Goal: Task Accomplishment & Management: Complete application form

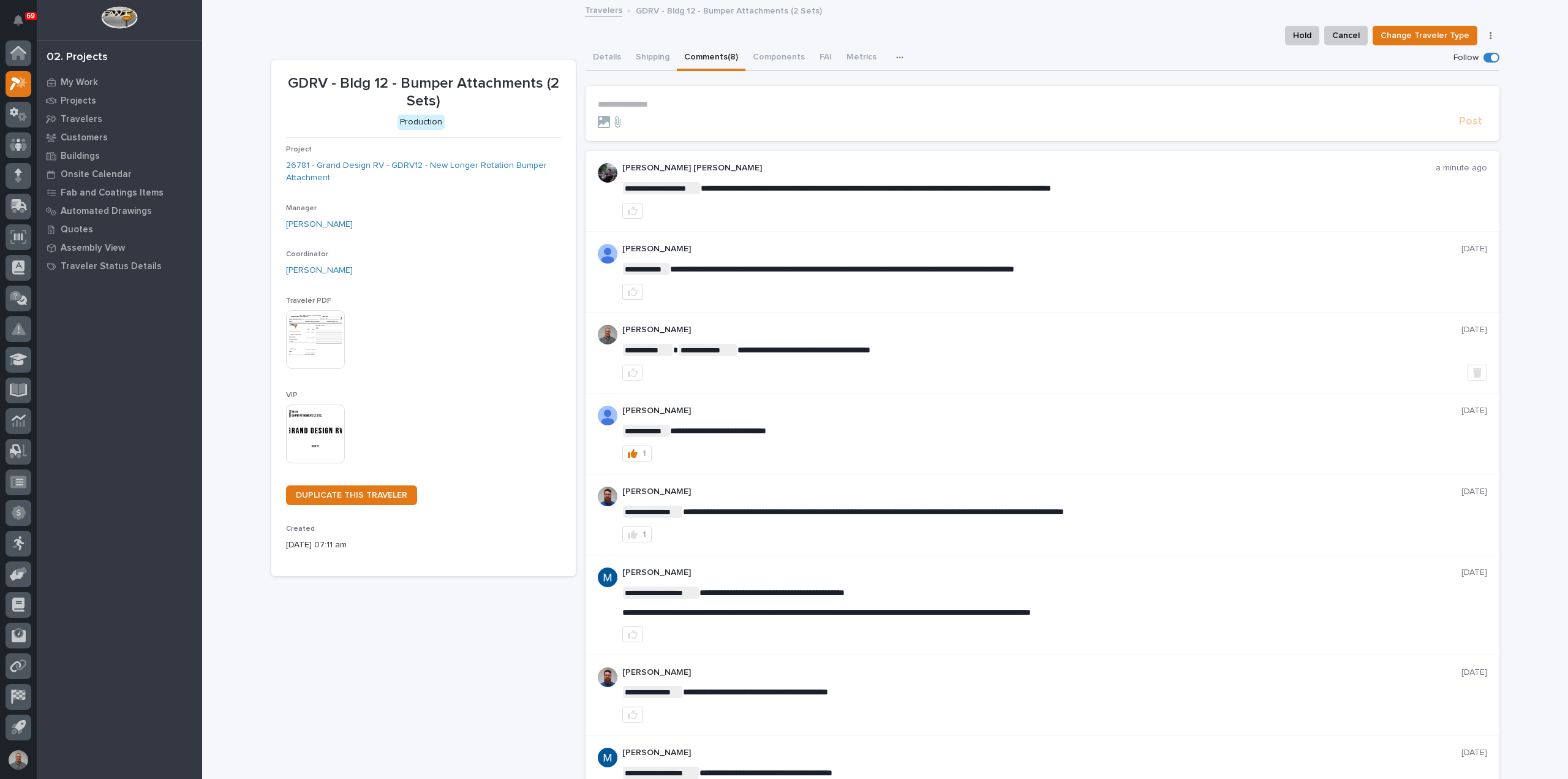
click at [635, 102] on p "**********" at bounding box center [1042, 104] width 889 height 10
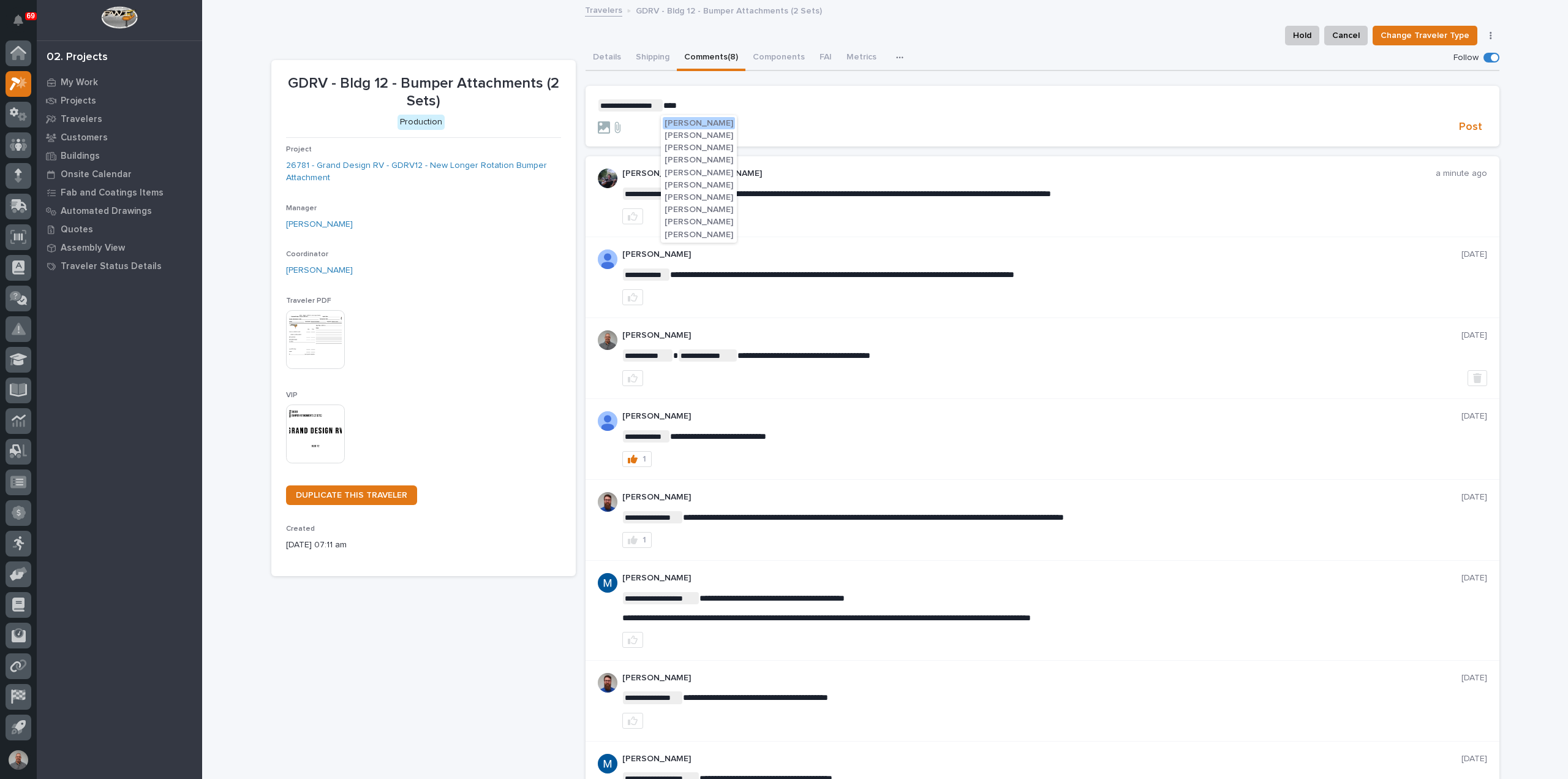
click at [726, 222] on span "Reinhart Burkholder" at bounding box center [699, 222] width 69 height 9
click at [757, 100] on p "**********" at bounding box center [1042, 105] width 889 height 12
click at [1462, 130] on span "Post" at bounding box center [1471, 127] width 23 height 14
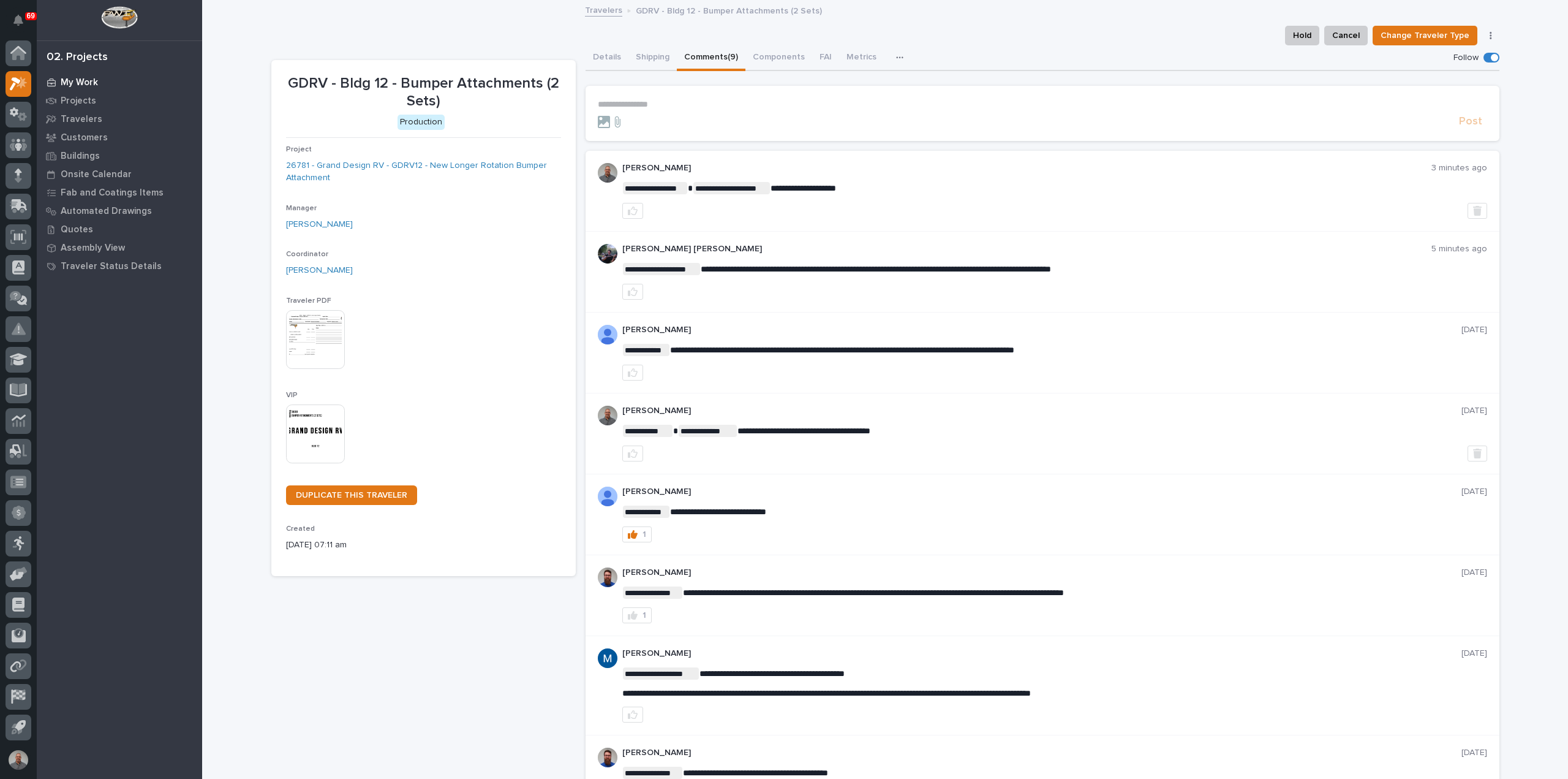
click at [74, 78] on p "My Work" at bounding box center [80, 83] width 38 height 11
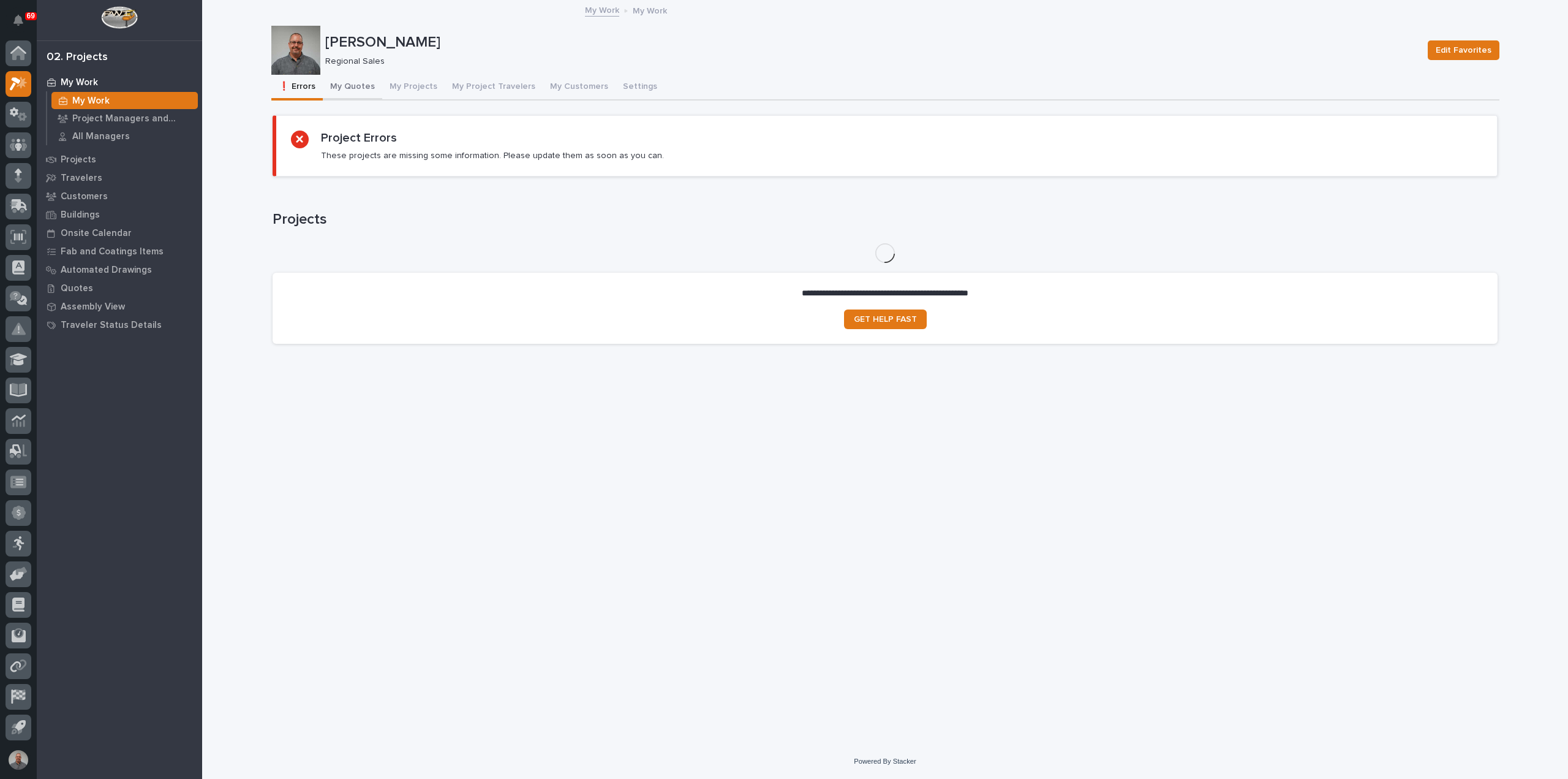
click at [350, 87] on button "My Quotes" at bounding box center [352, 88] width 59 height 26
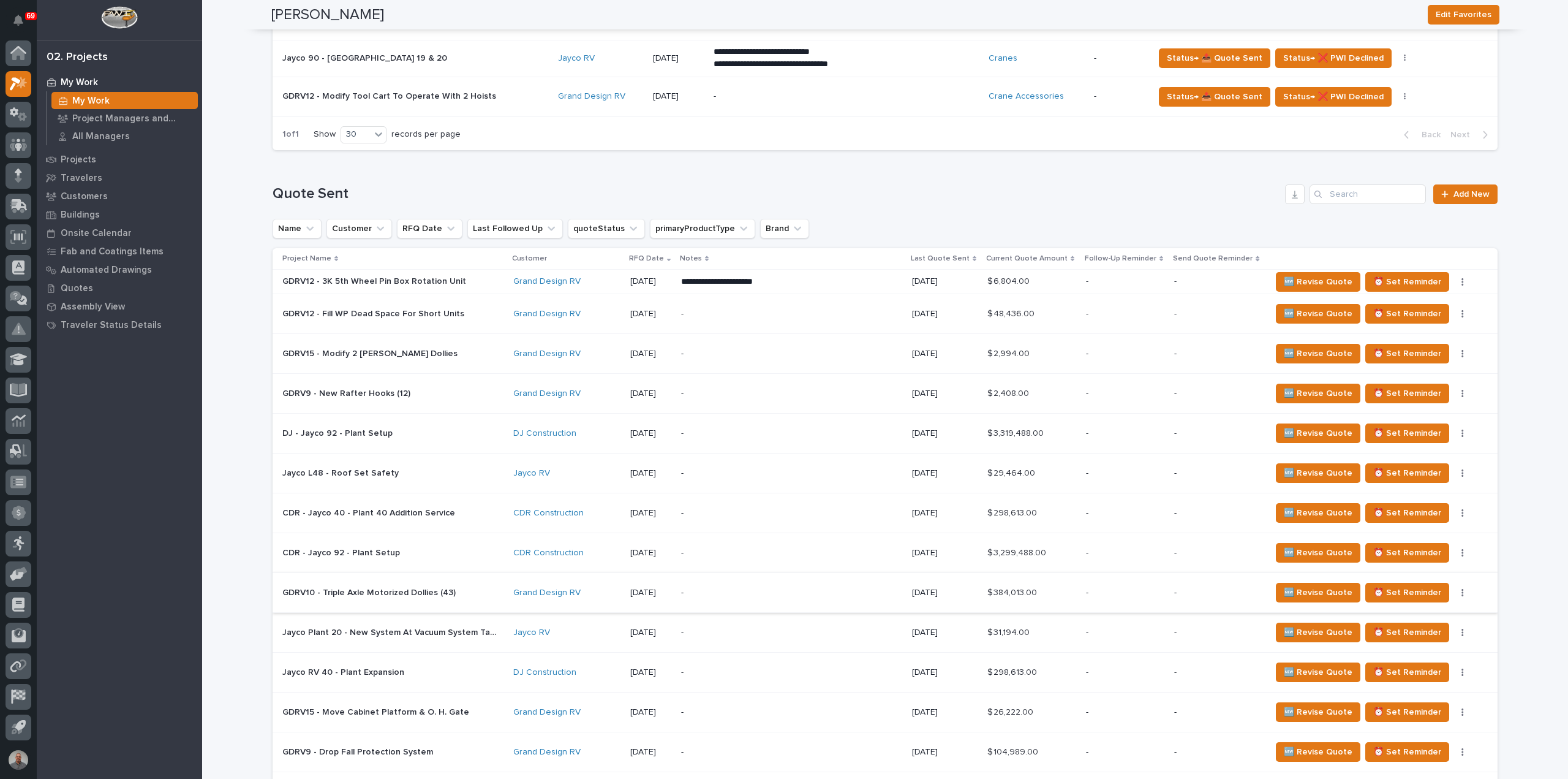
scroll to position [736, 0]
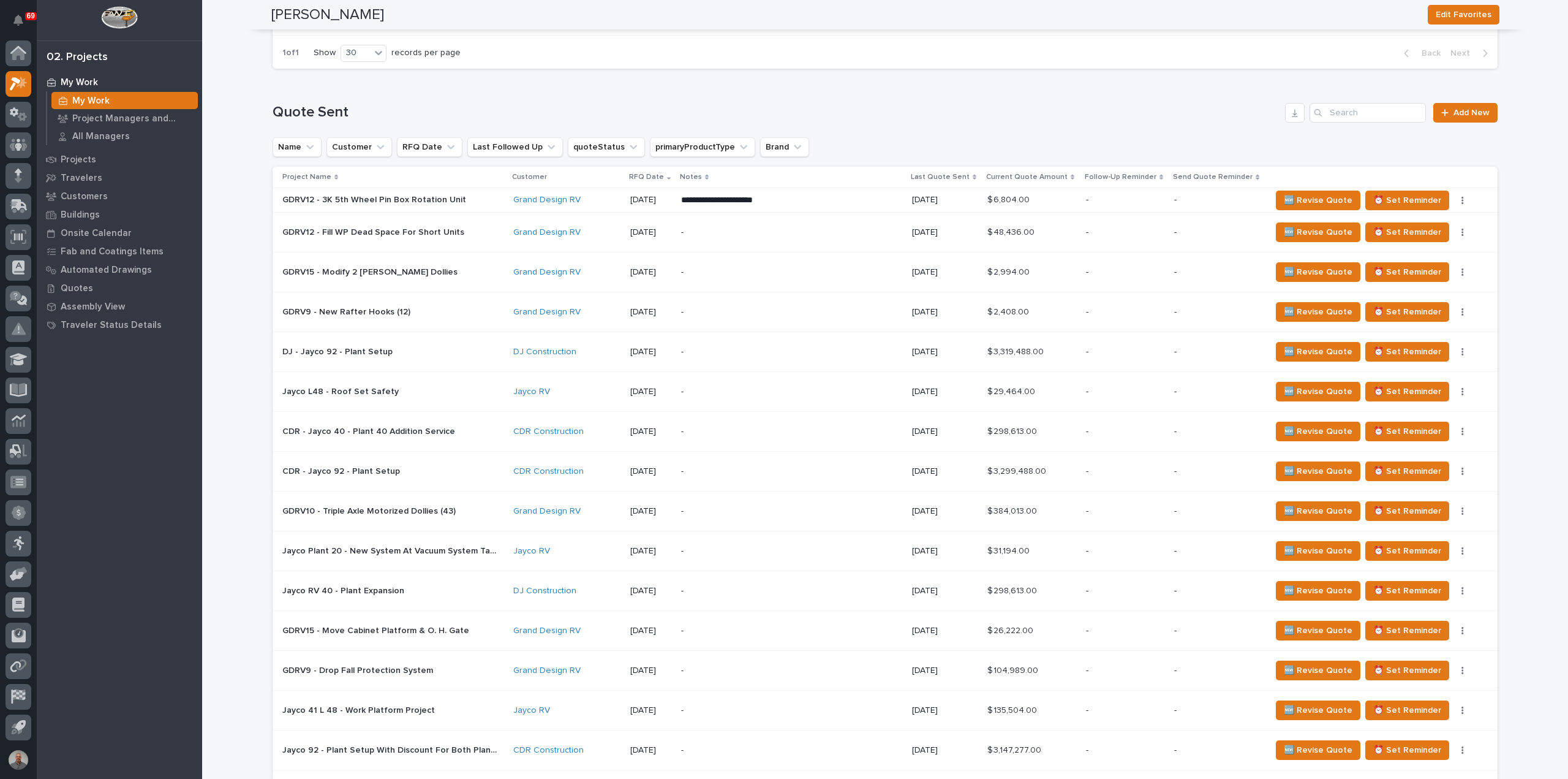
click at [462, 267] on p at bounding box center [389, 272] width 214 height 10
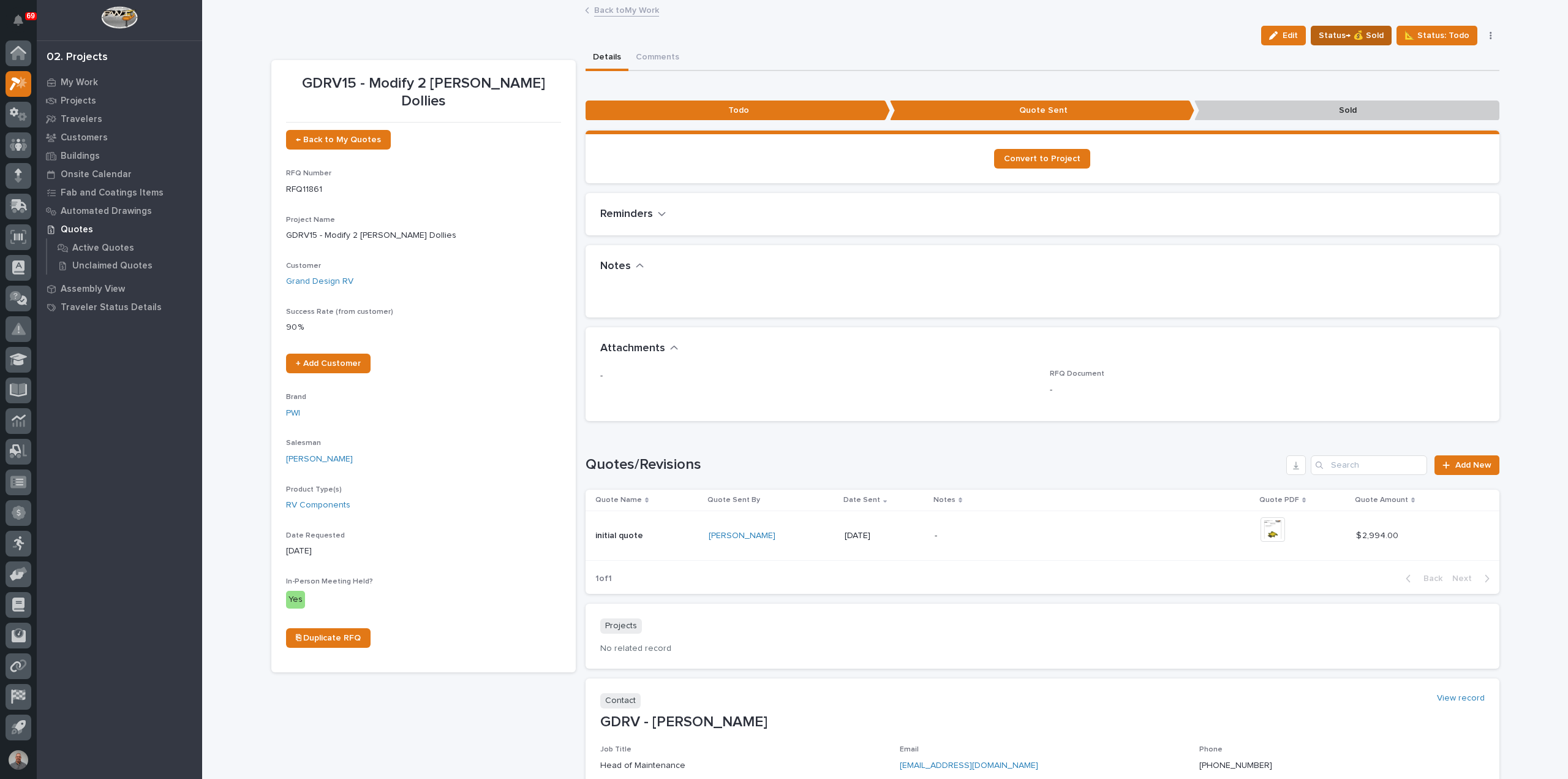
click at [1350, 36] on span "Status→ 💰 Sold" at bounding box center [1352, 35] width 65 height 14
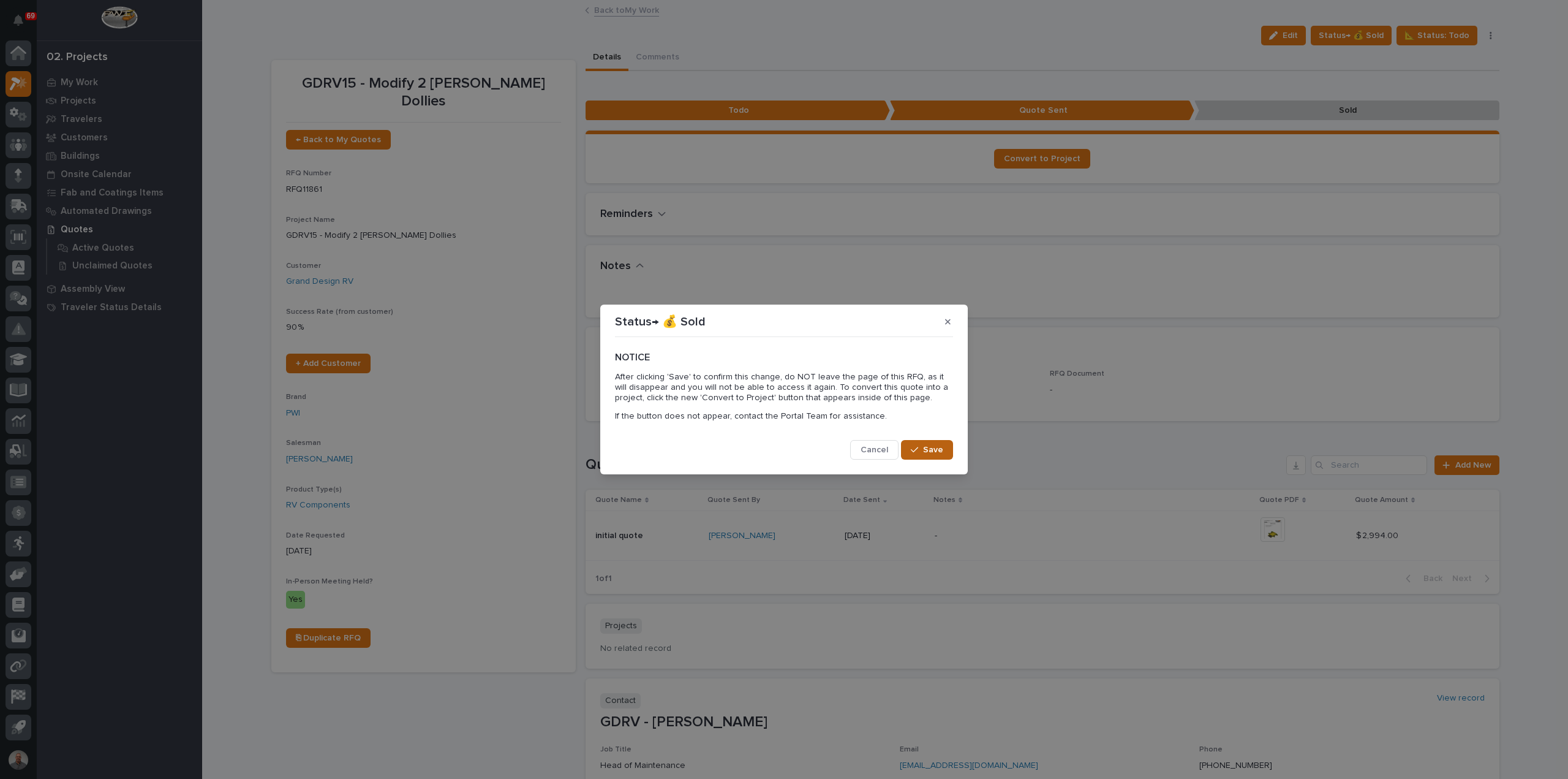
click at [928, 447] on span "Save" at bounding box center [933, 450] width 20 height 11
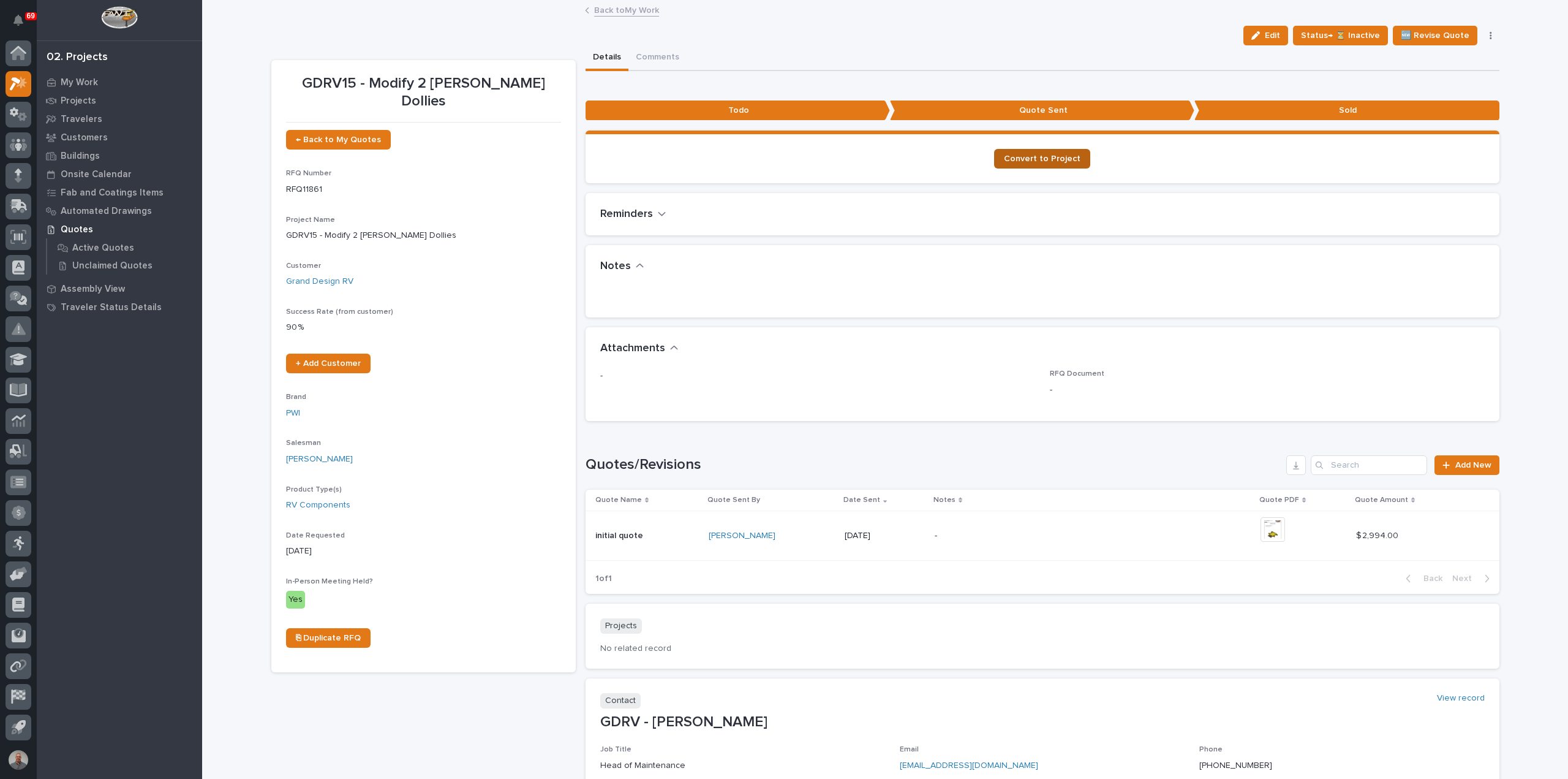
click at [1048, 159] on span "Convert to Project" at bounding box center [1043, 159] width 77 height 9
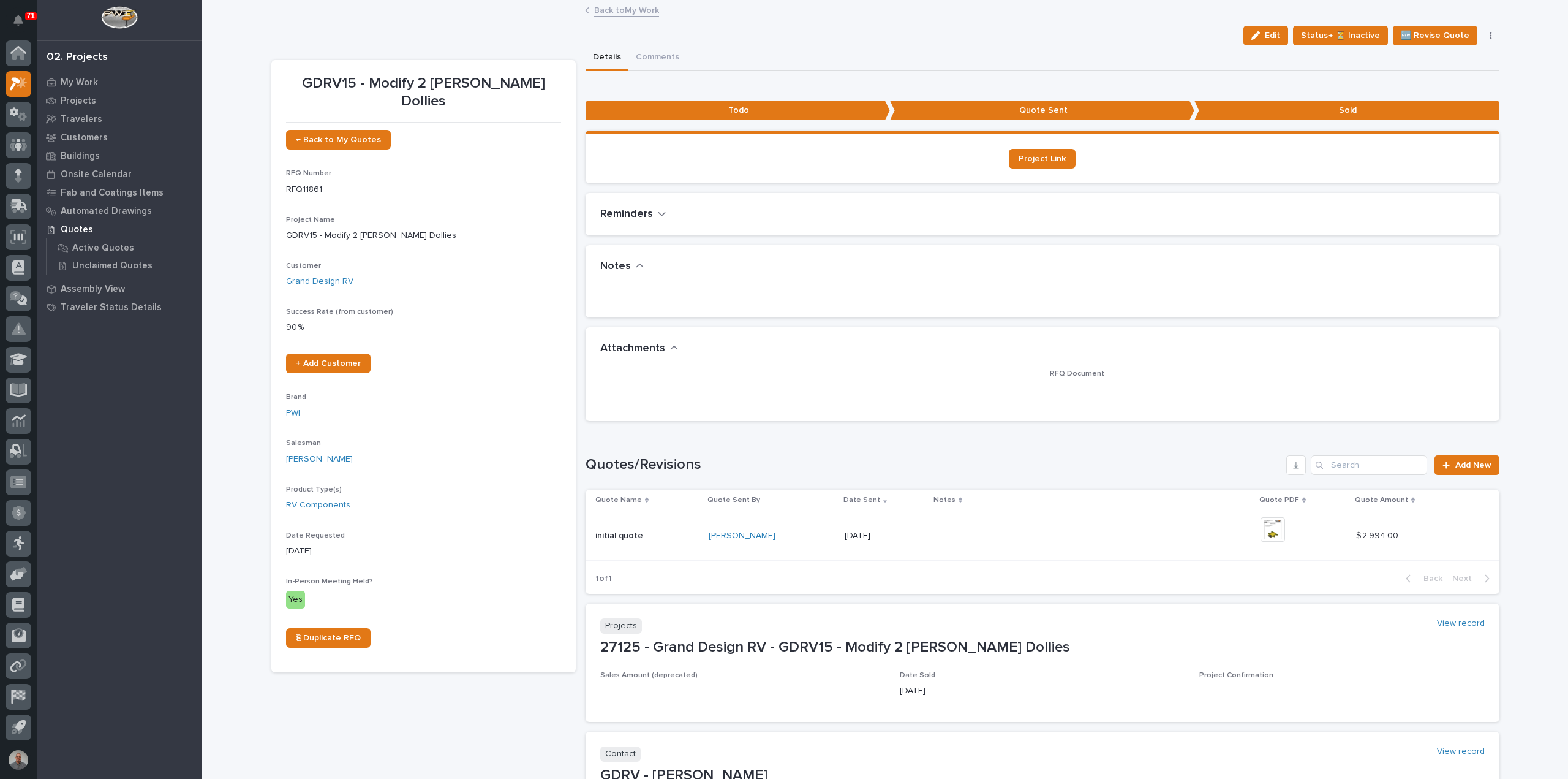
click at [625, 9] on link "Back to My Work" at bounding box center [627, 9] width 65 height 14
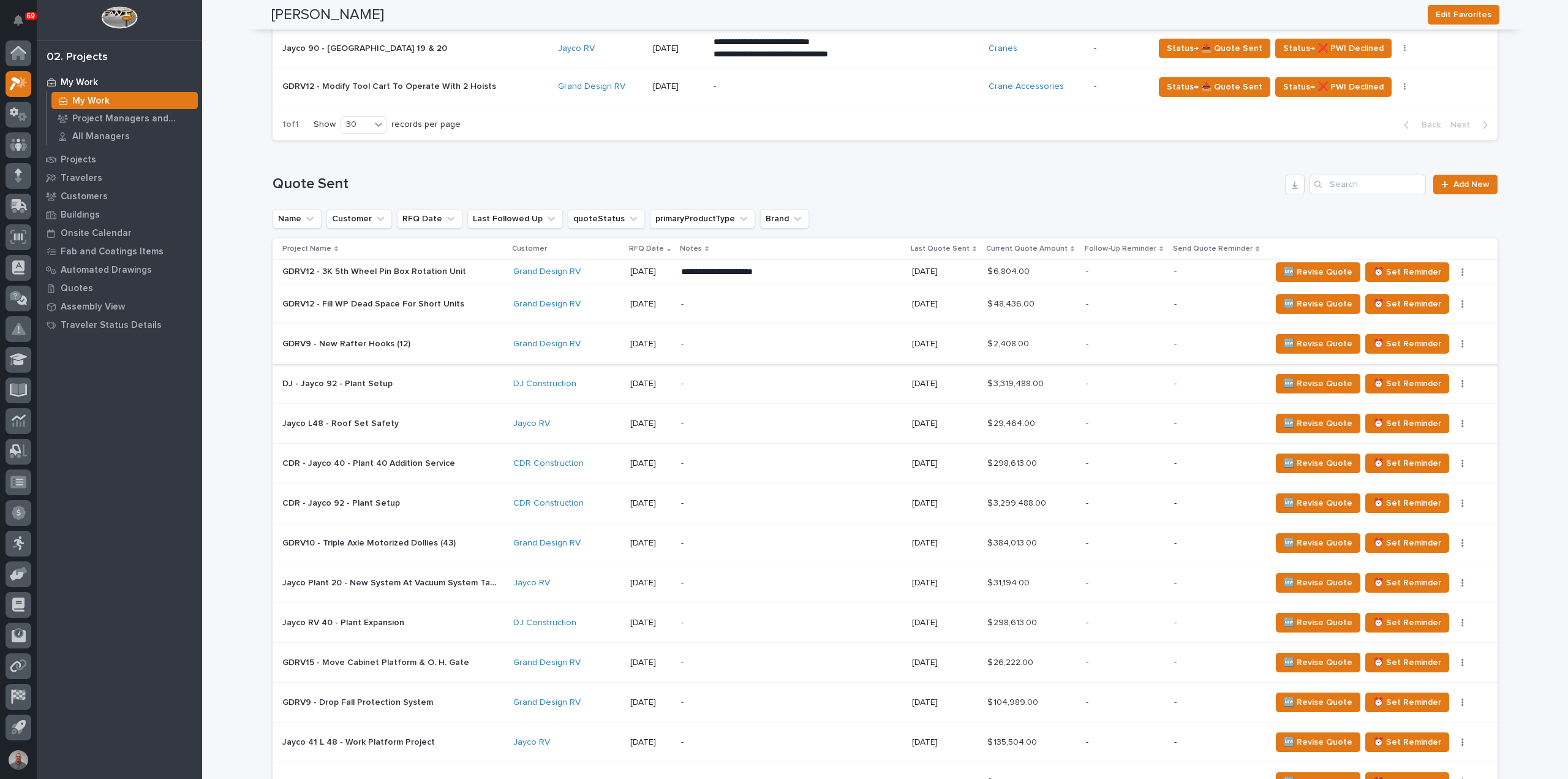
scroll to position [674, 0]
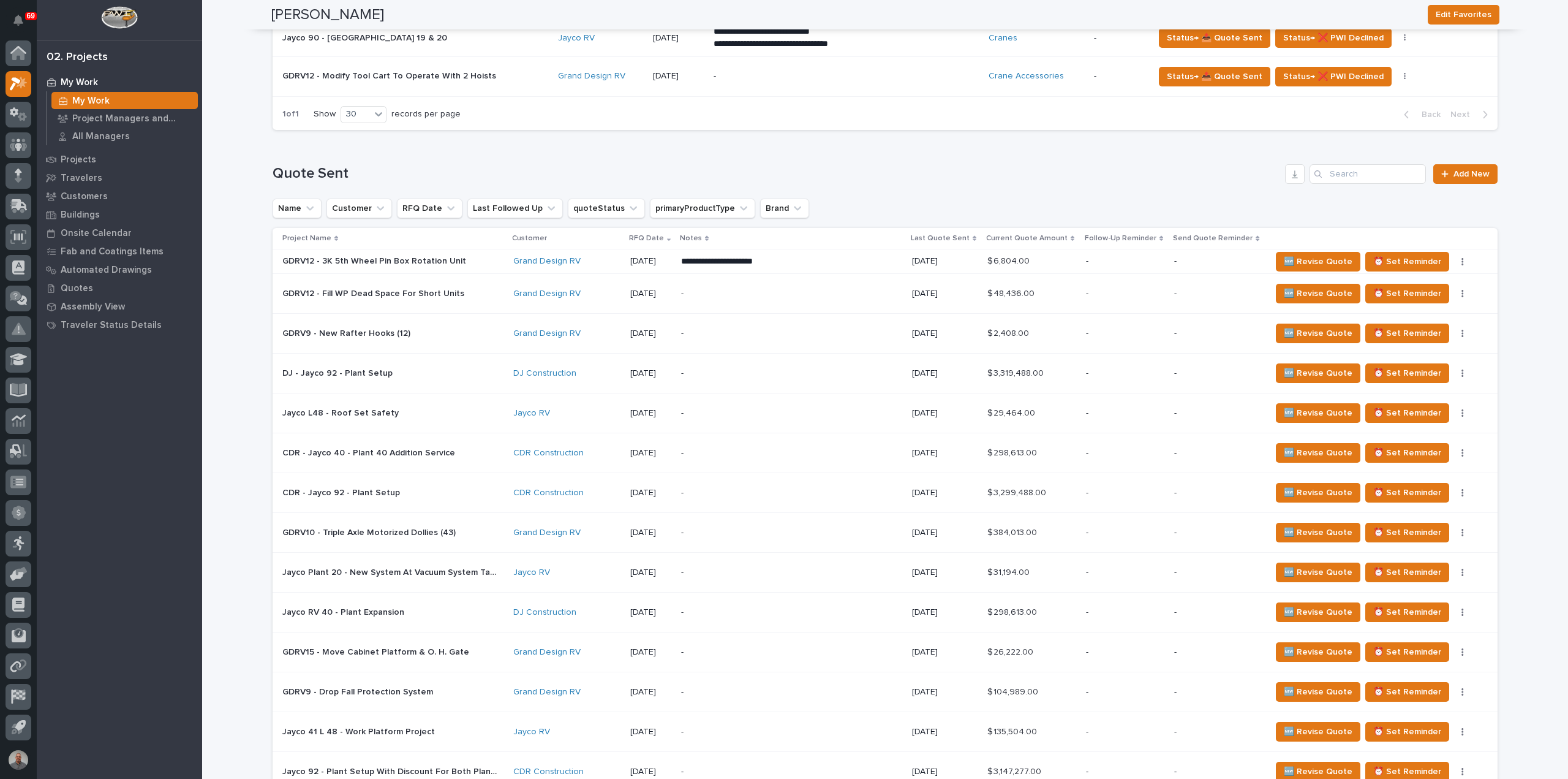
click at [449, 335] on p at bounding box center [389, 334] width 214 height 10
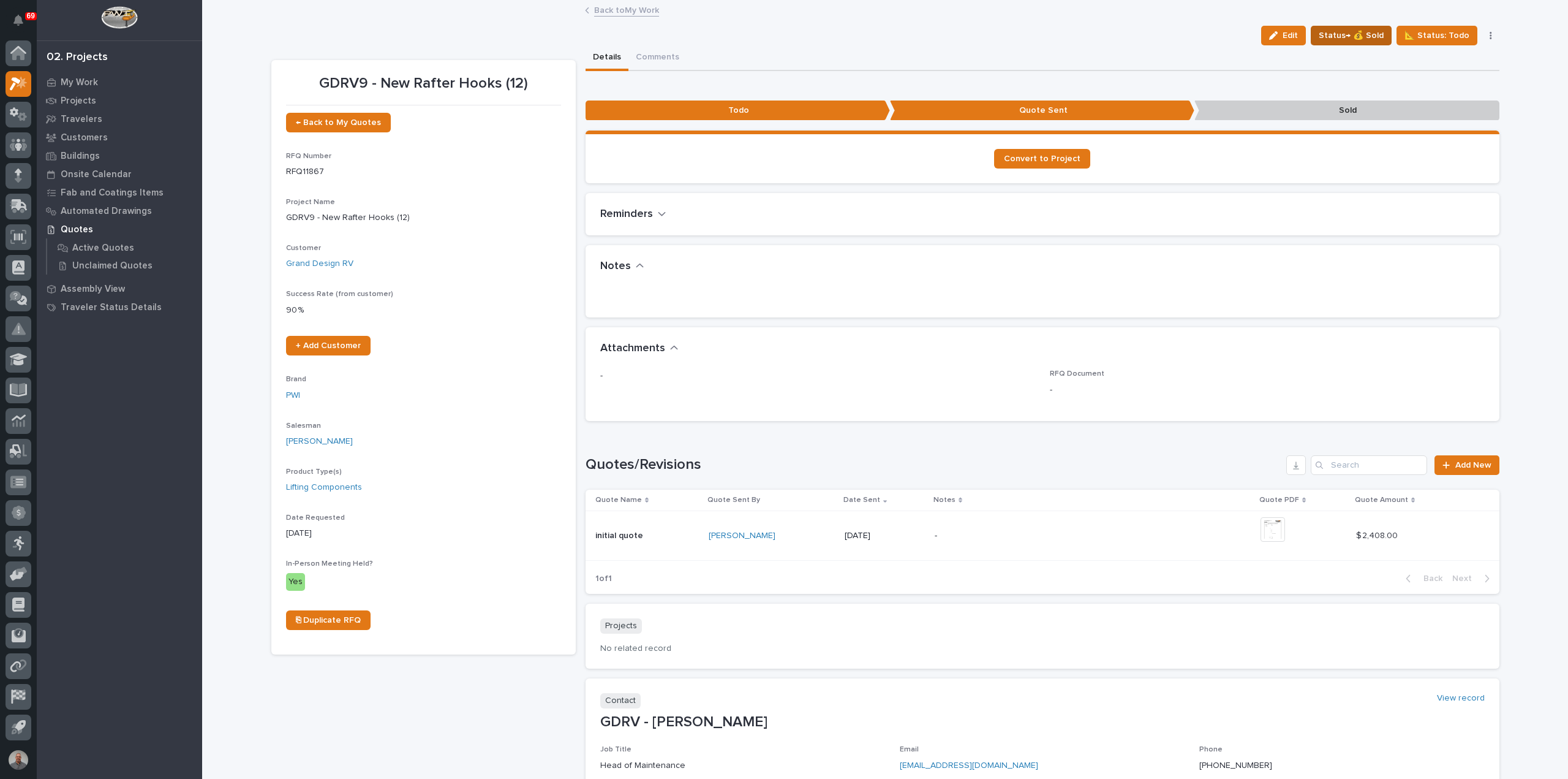
click at [1344, 34] on span "Status→ 💰 Sold" at bounding box center [1352, 35] width 65 height 14
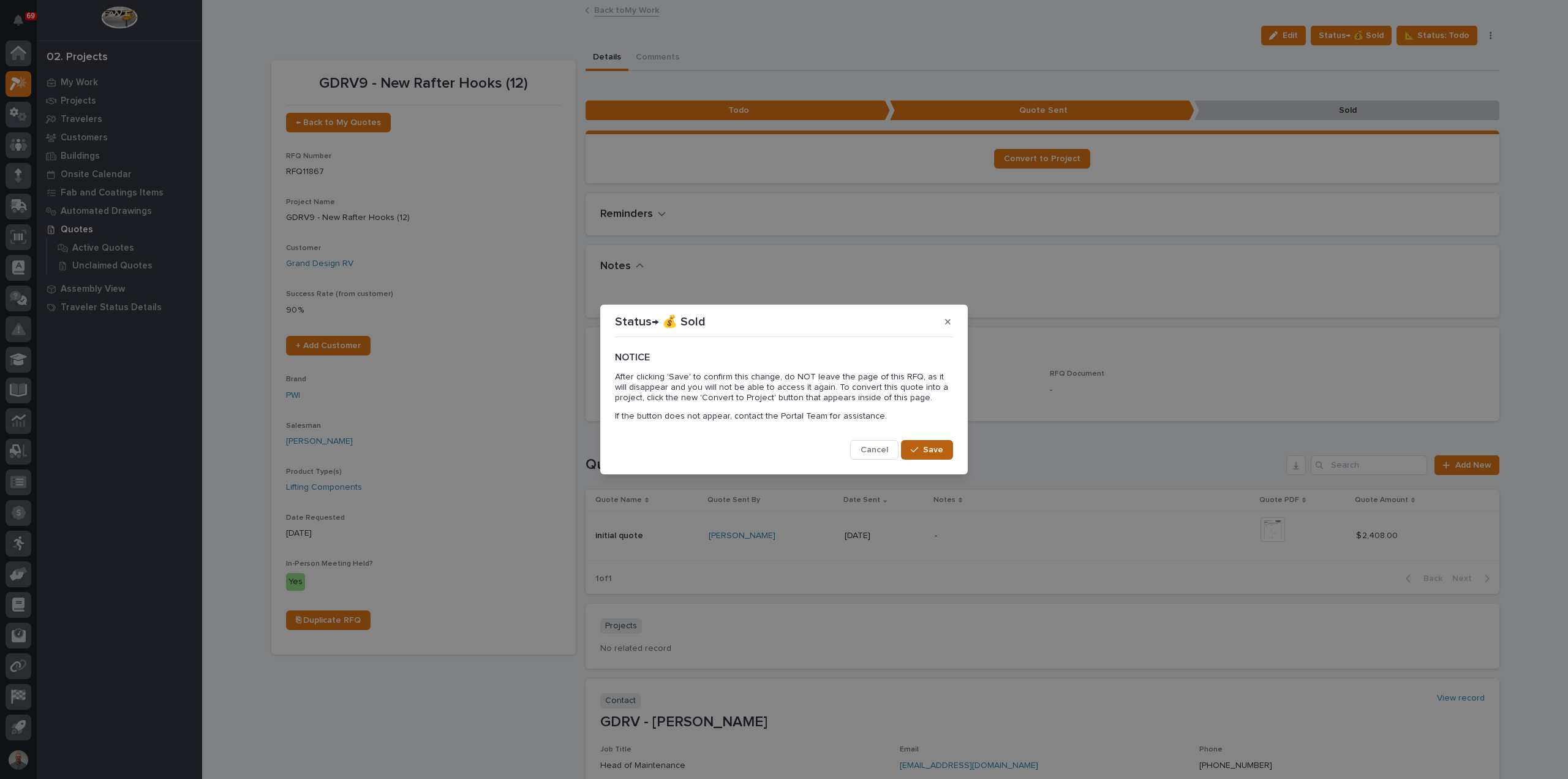
click at [919, 445] on button "Save" at bounding box center [927, 450] width 52 height 20
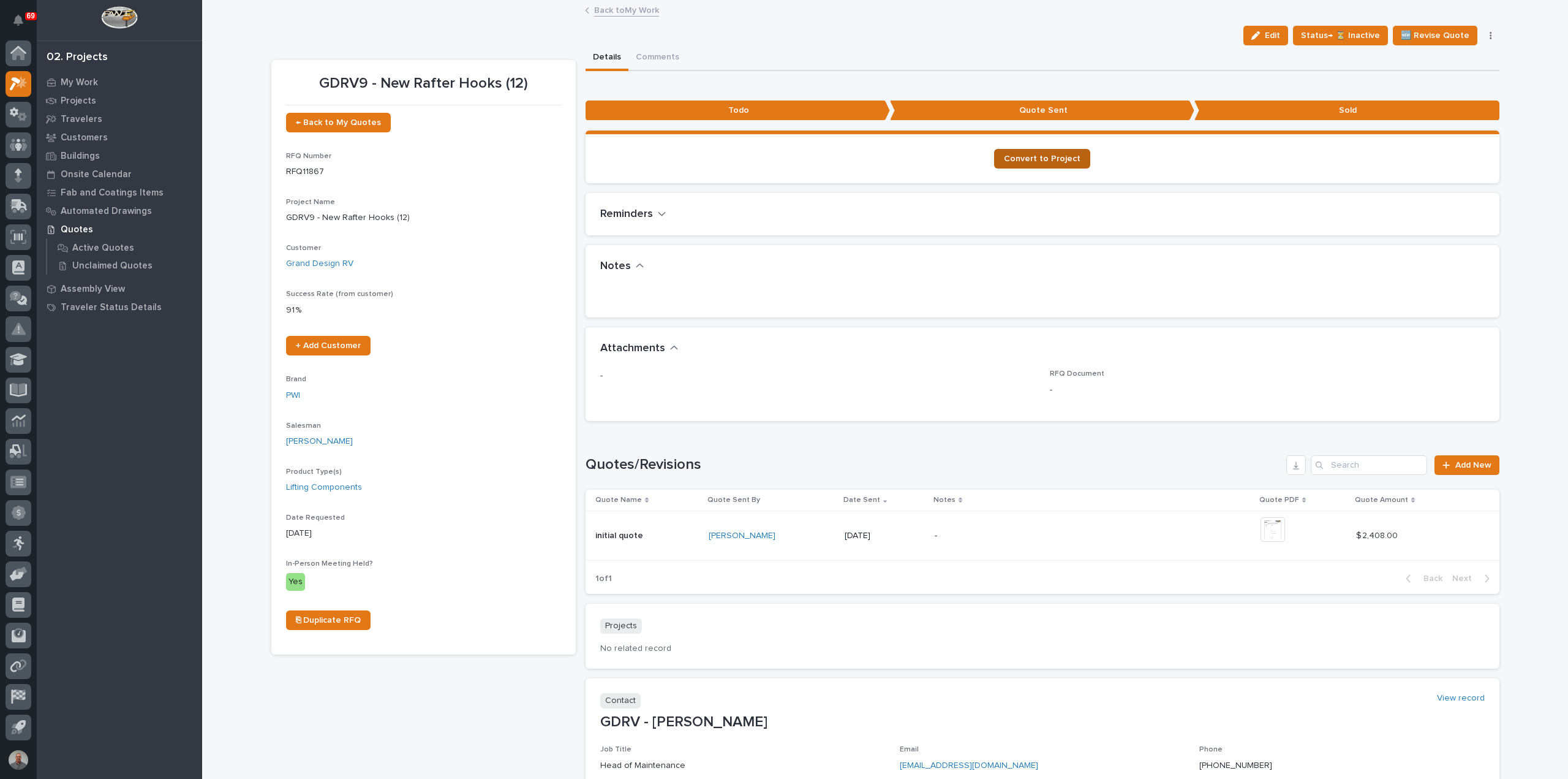
click at [1046, 156] on span "Convert to Project" at bounding box center [1043, 159] width 77 height 9
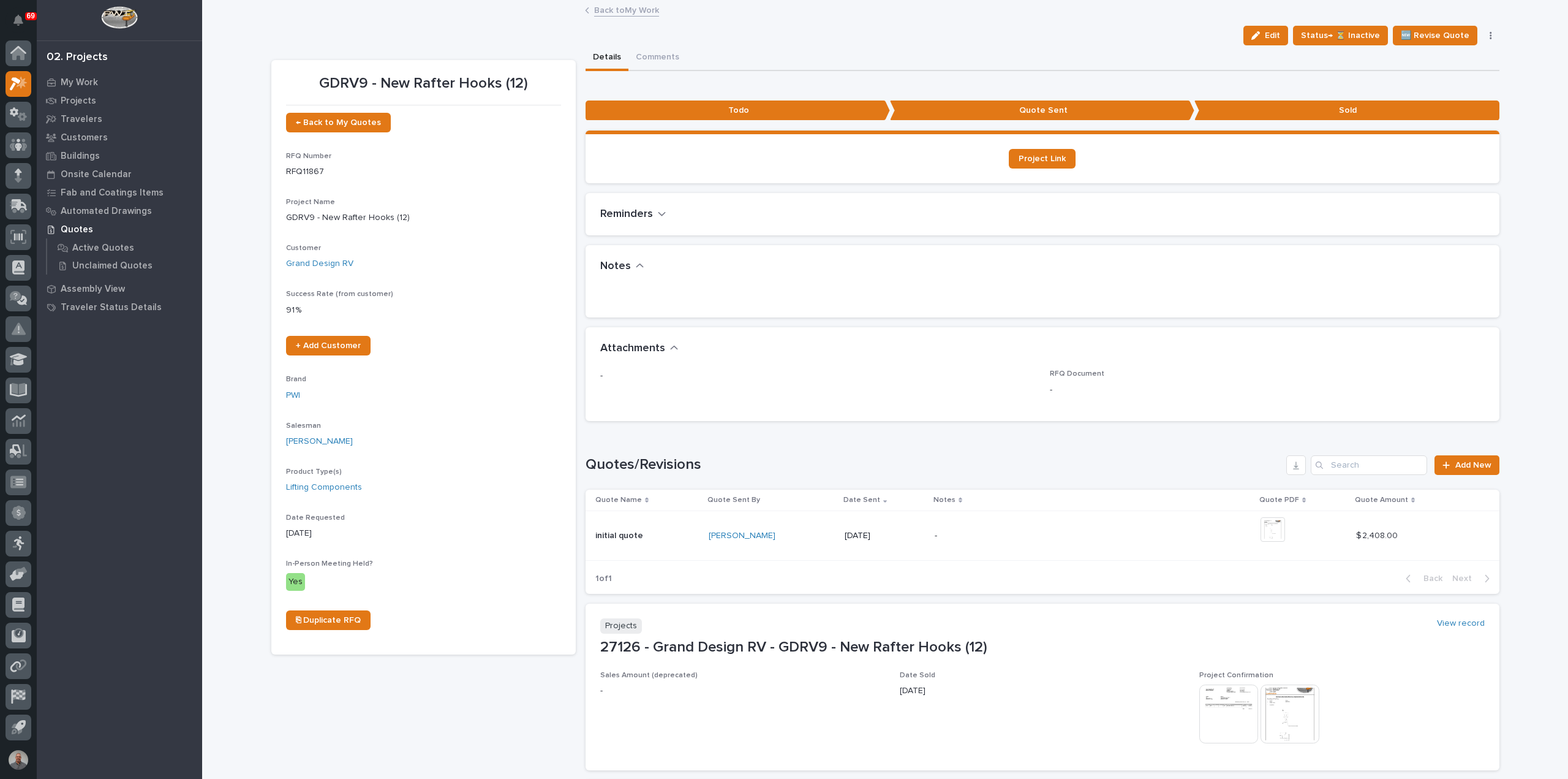
click at [594, 9] on link "Back to My Work" at bounding box center [627, 9] width 65 height 14
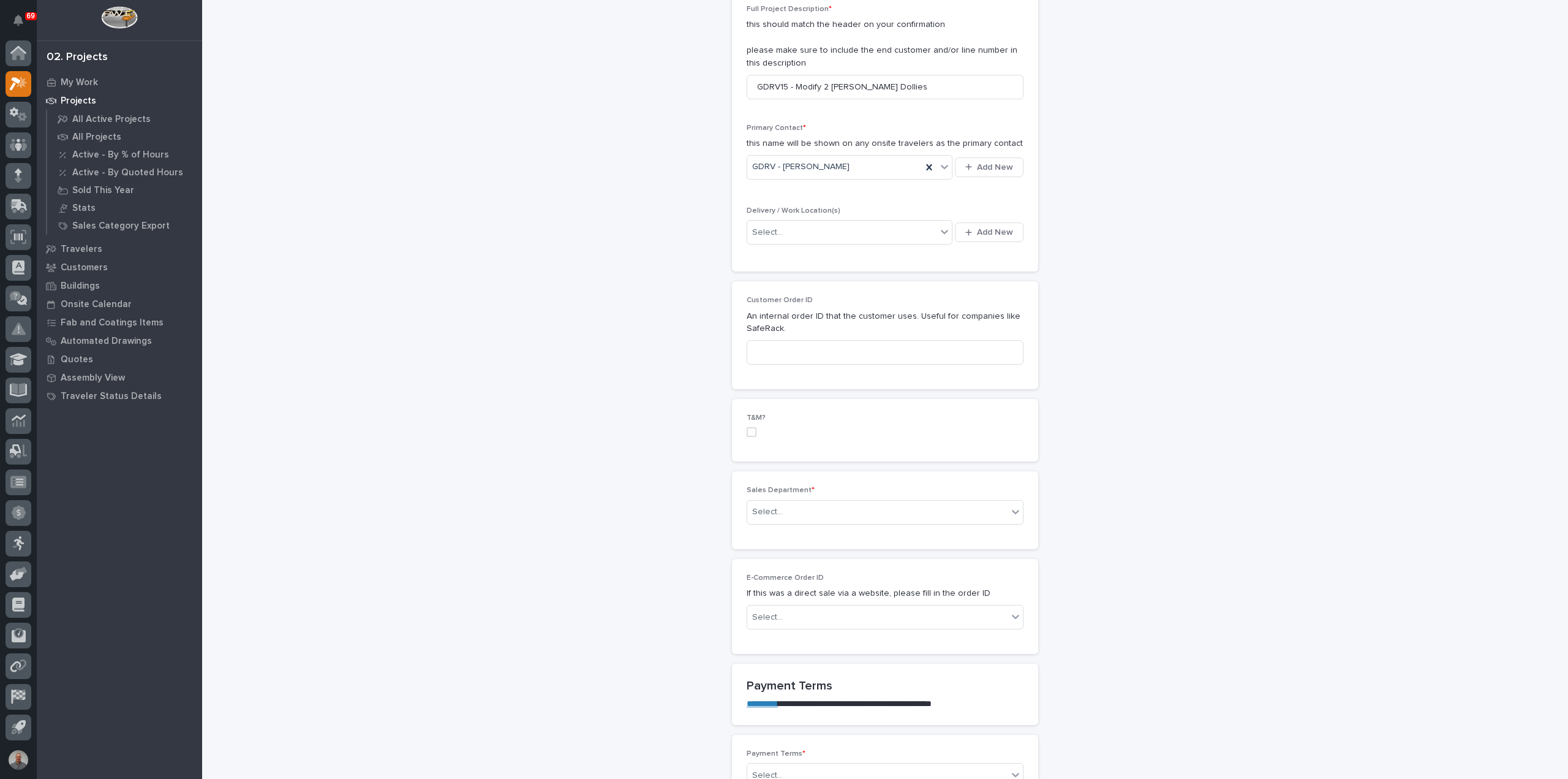
scroll to position [368, 0]
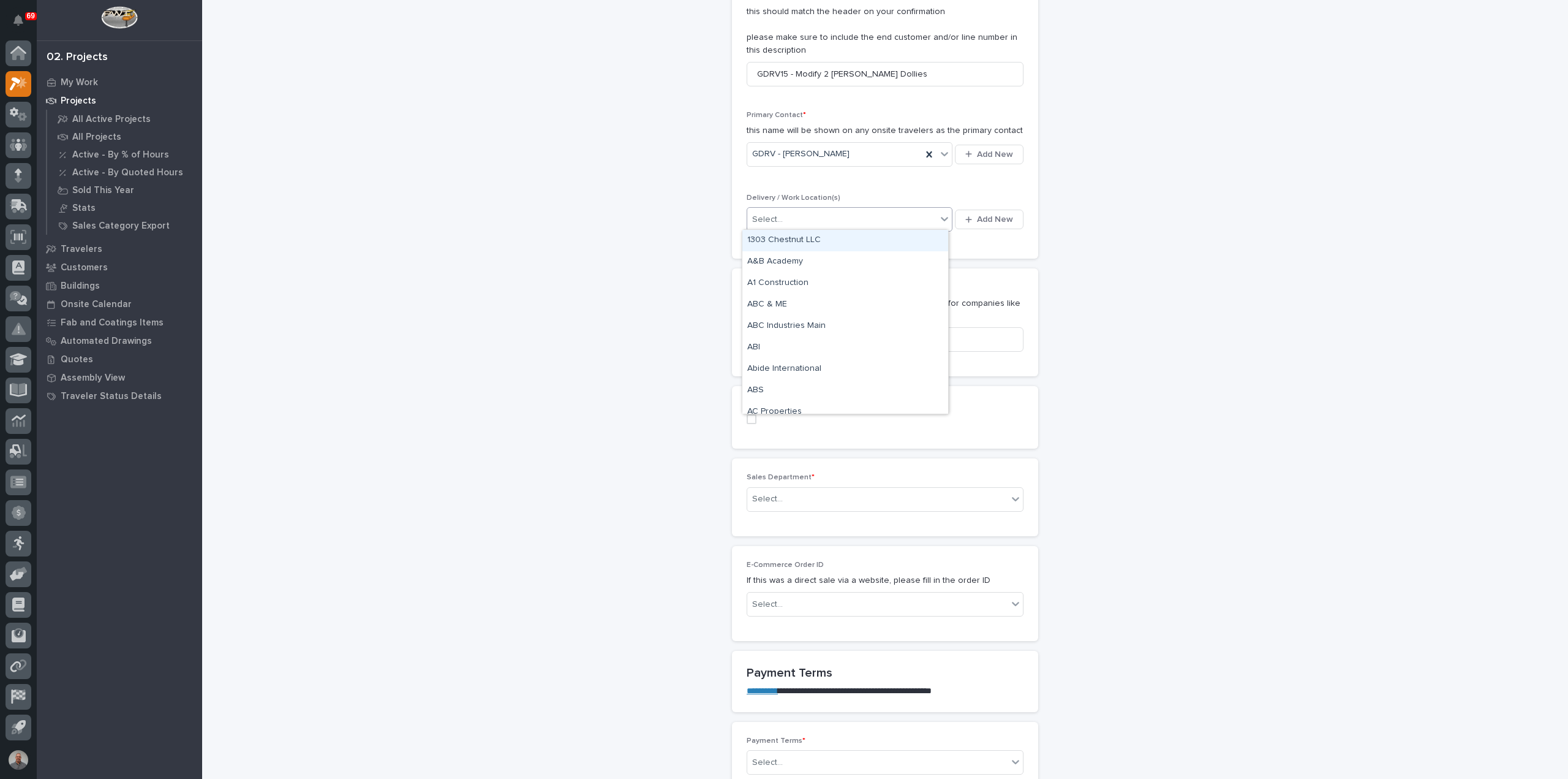
click at [821, 214] on div "Select..." at bounding box center [842, 220] width 190 height 20
type input "****"
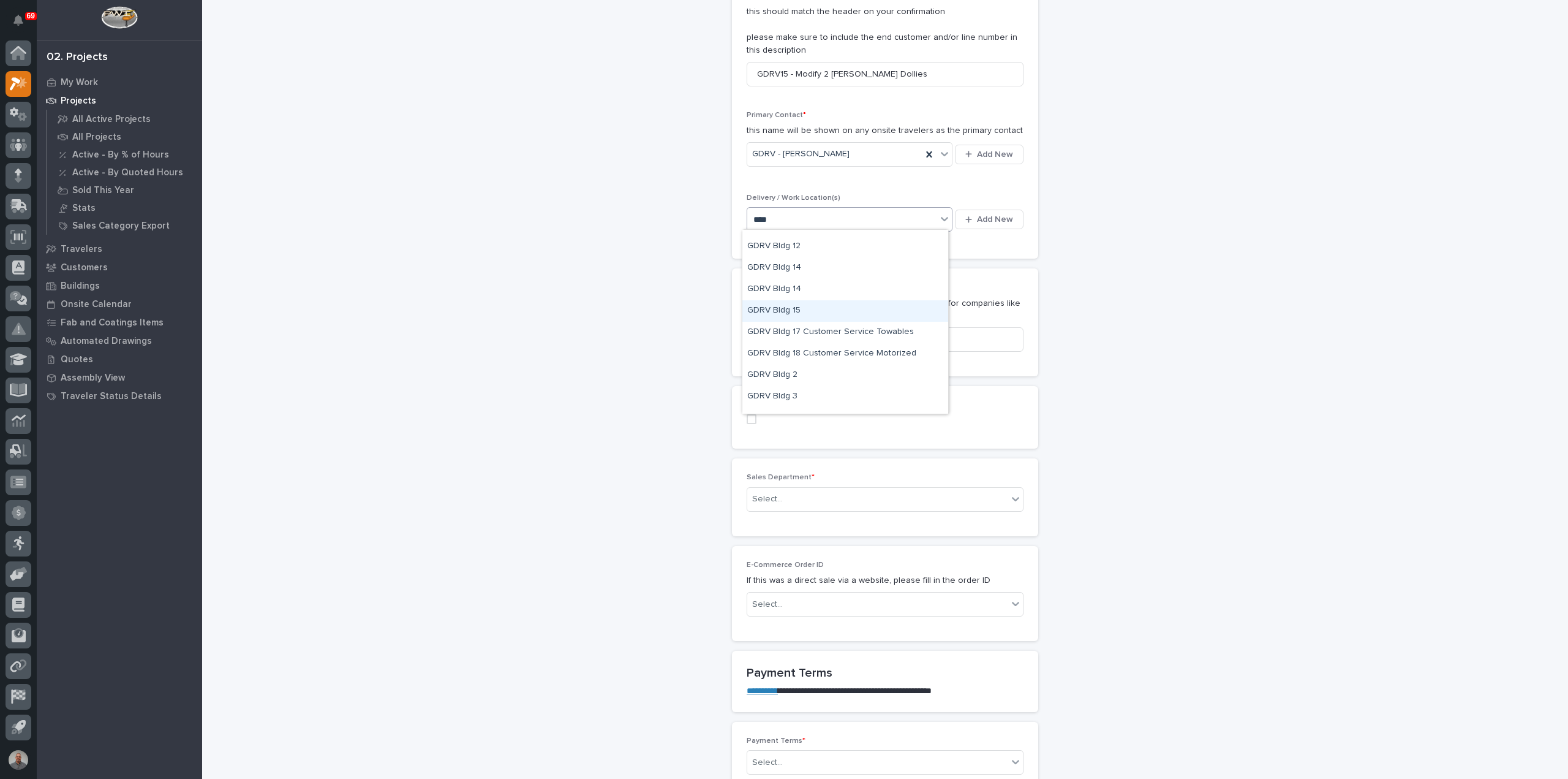
click at [793, 307] on div "GDRV Bldg 15" at bounding box center [845, 311] width 205 height 22
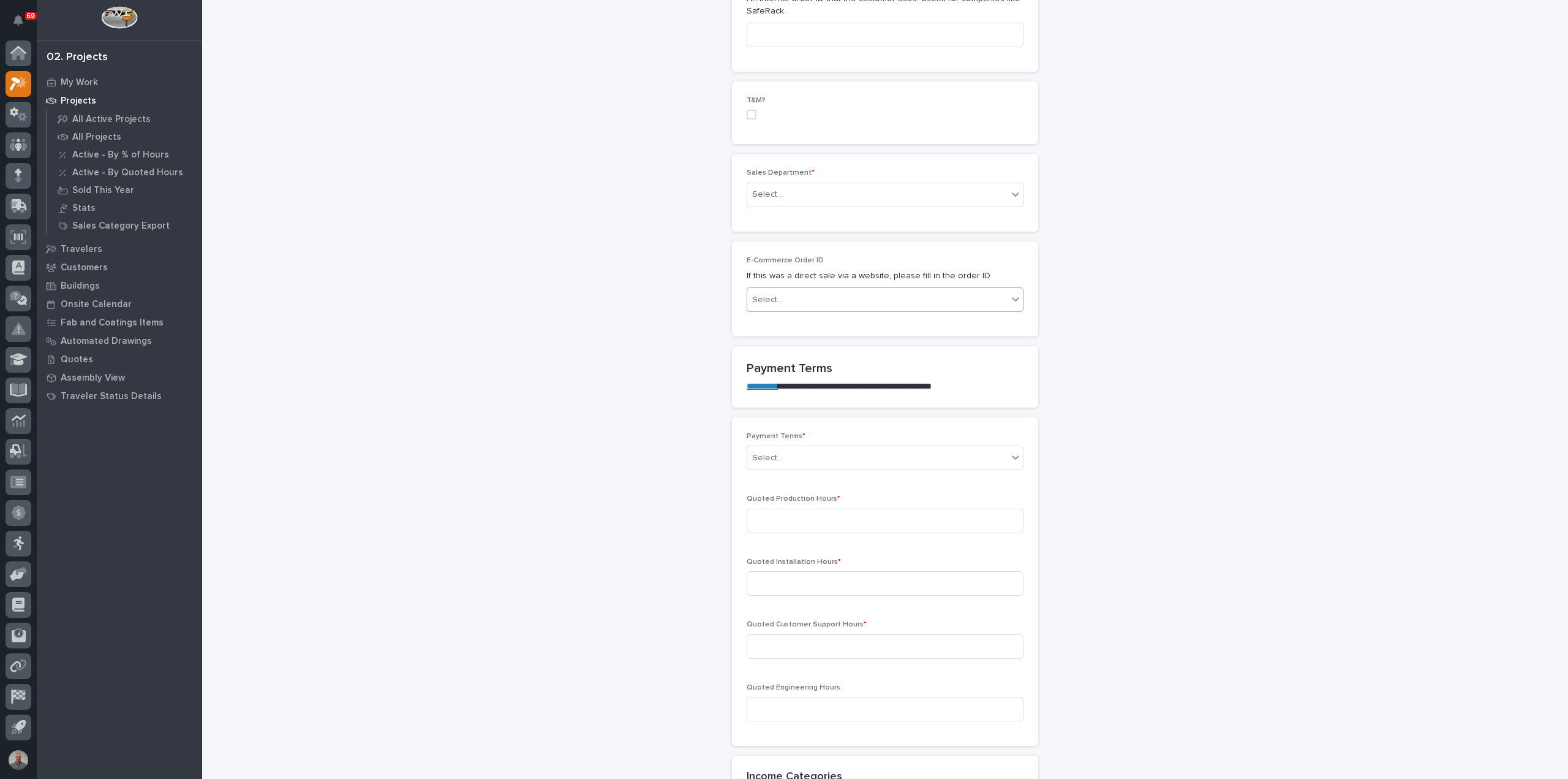
scroll to position [674, 0]
click at [834, 187] on div "Select..." at bounding box center [878, 193] width 260 height 20
click at [821, 232] on div "Regional Sales" at bounding box center [880, 235] width 276 height 22
click at [810, 450] on div "Select..." at bounding box center [878, 456] width 260 height 20
click at [802, 564] on div "Net 30" at bounding box center [880, 562] width 276 height 22
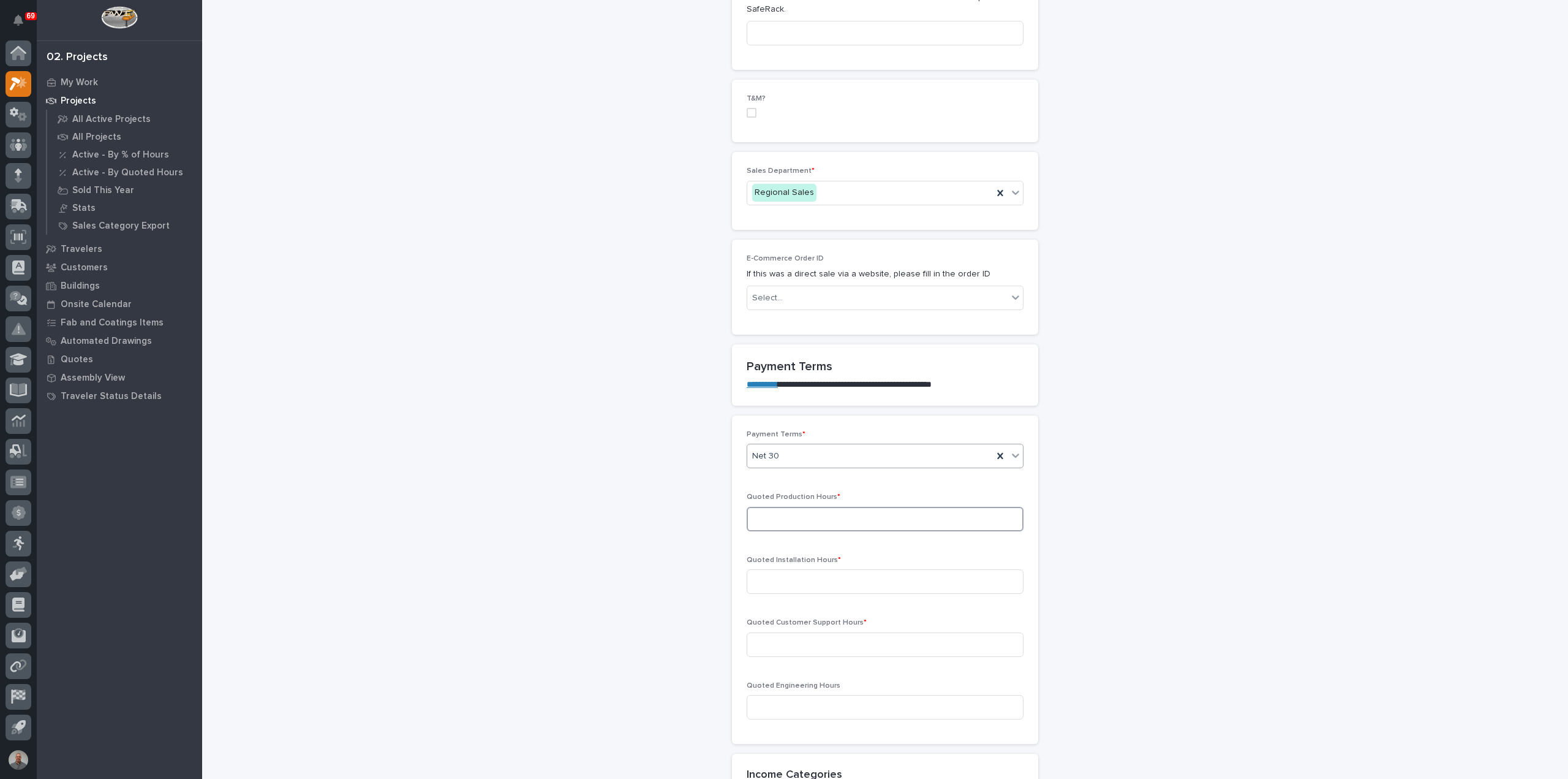
click at [821, 518] on input at bounding box center [885, 519] width 277 height 25
click at [825, 518] on input at bounding box center [885, 519] width 277 height 25
type input "6"
click at [817, 581] on input at bounding box center [885, 582] width 277 height 25
type input "0"
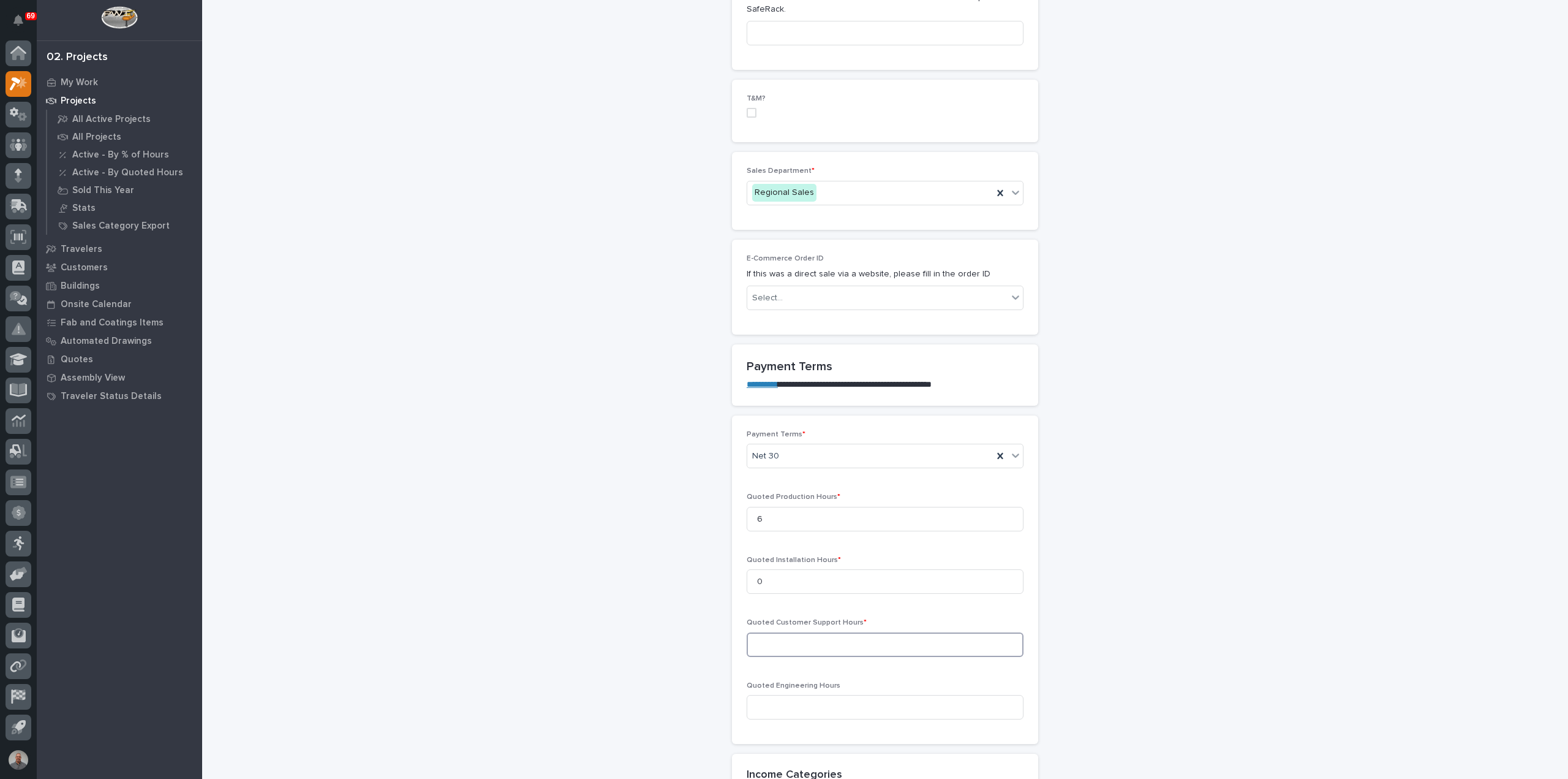
click at [861, 646] on input at bounding box center [885, 645] width 277 height 25
type input "0"
click at [902, 711] on input at bounding box center [885, 707] width 277 height 25
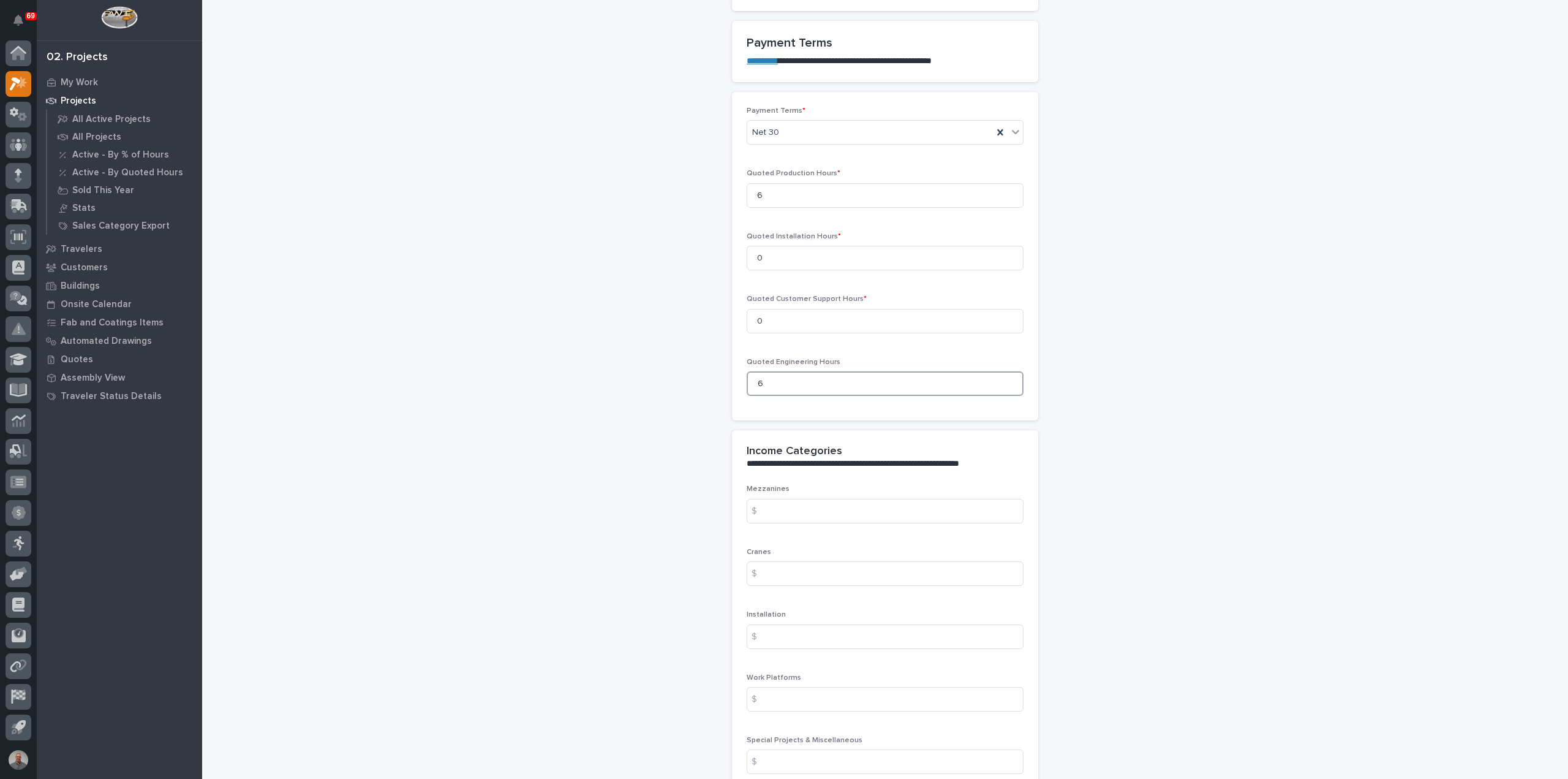
scroll to position [1165, 0]
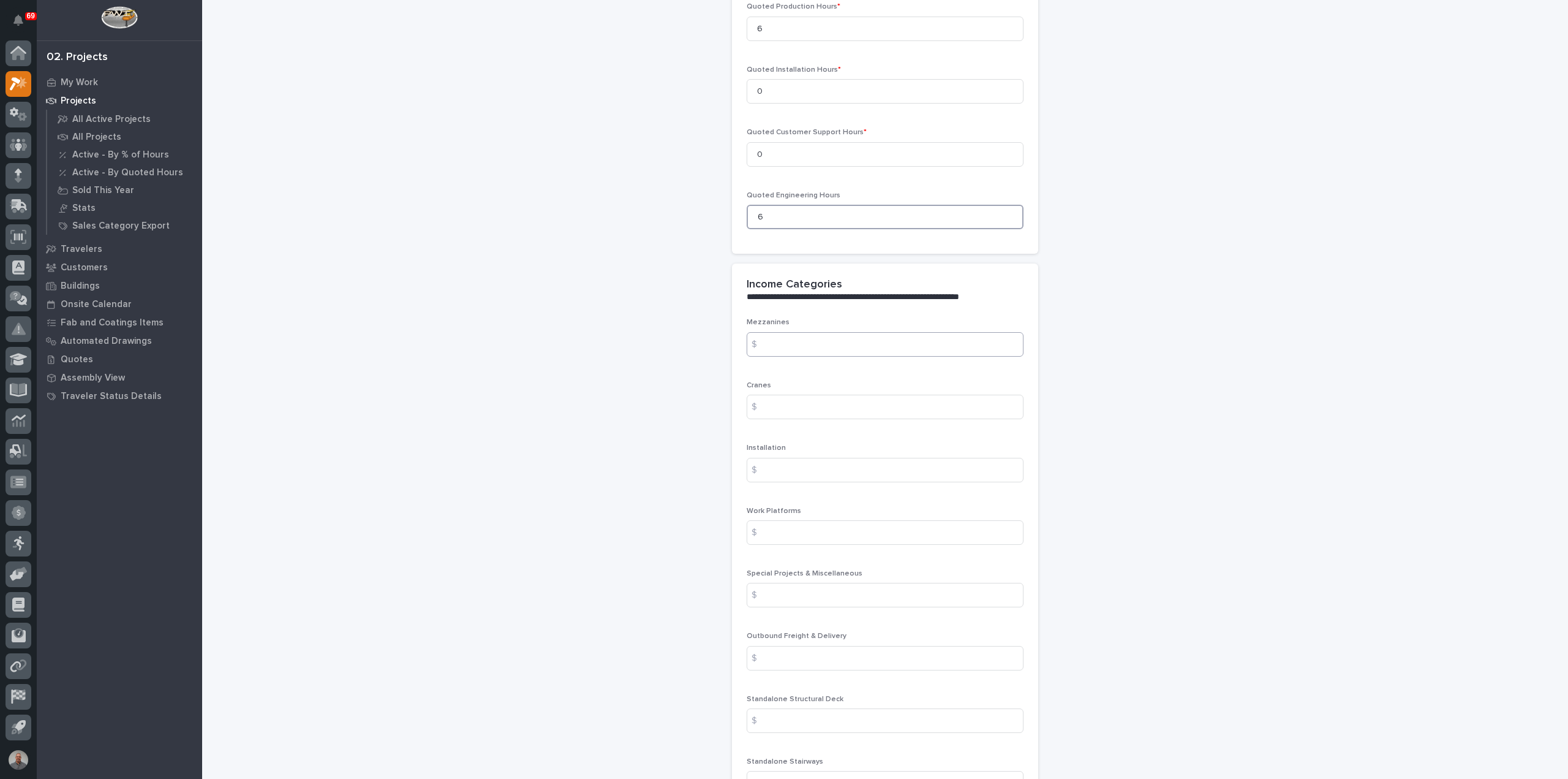
type input "6"
click at [837, 347] on input at bounding box center [885, 345] width 277 height 25
click at [769, 403] on input at bounding box center [885, 407] width 277 height 25
paste input "769.38"
type input "769.38"
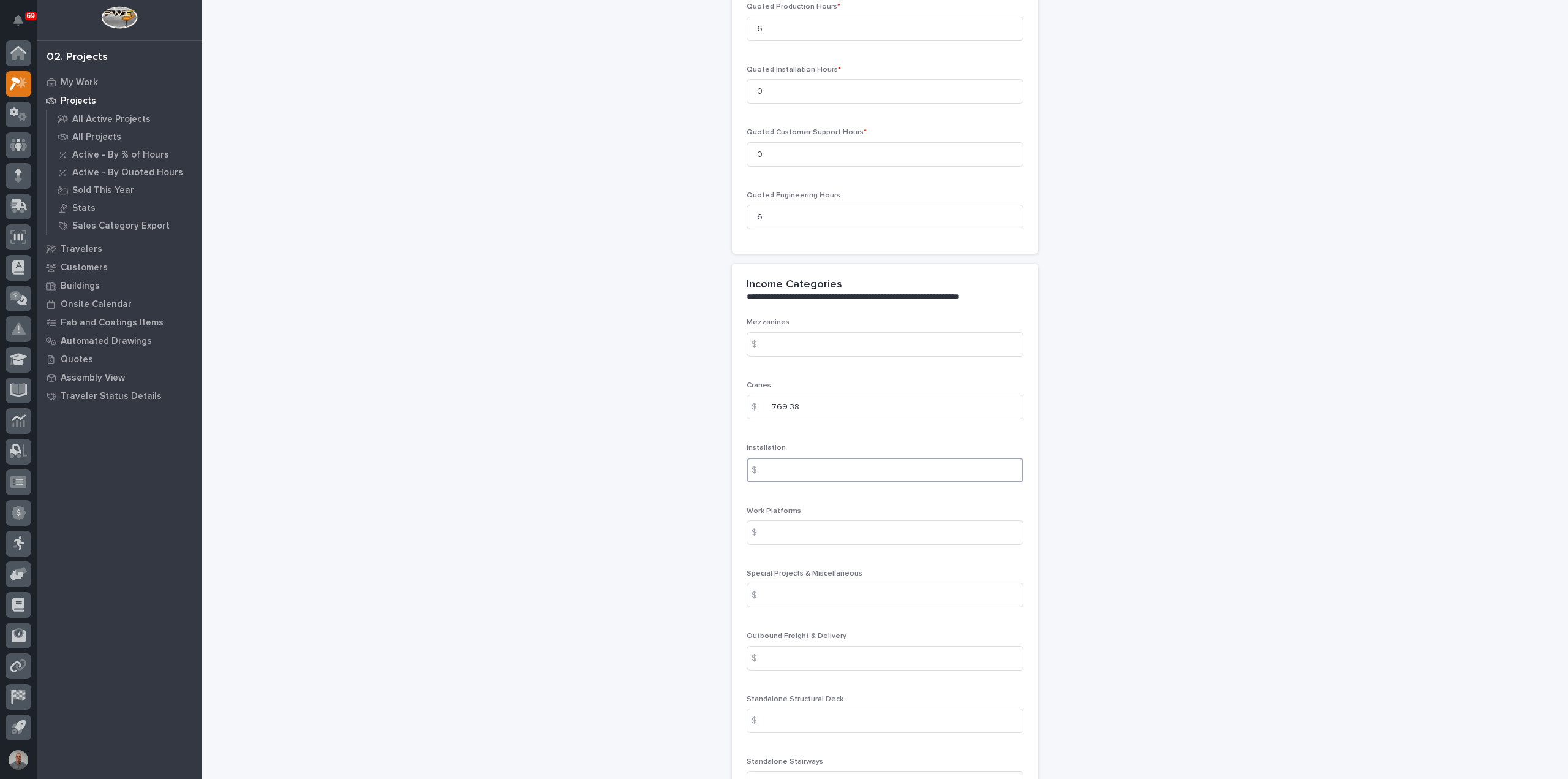
click at [815, 466] on input at bounding box center [885, 470] width 277 height 25
click at [784, 590] on input at bounding box center [885, 595] width 277 height 25
paste input "2024.46"
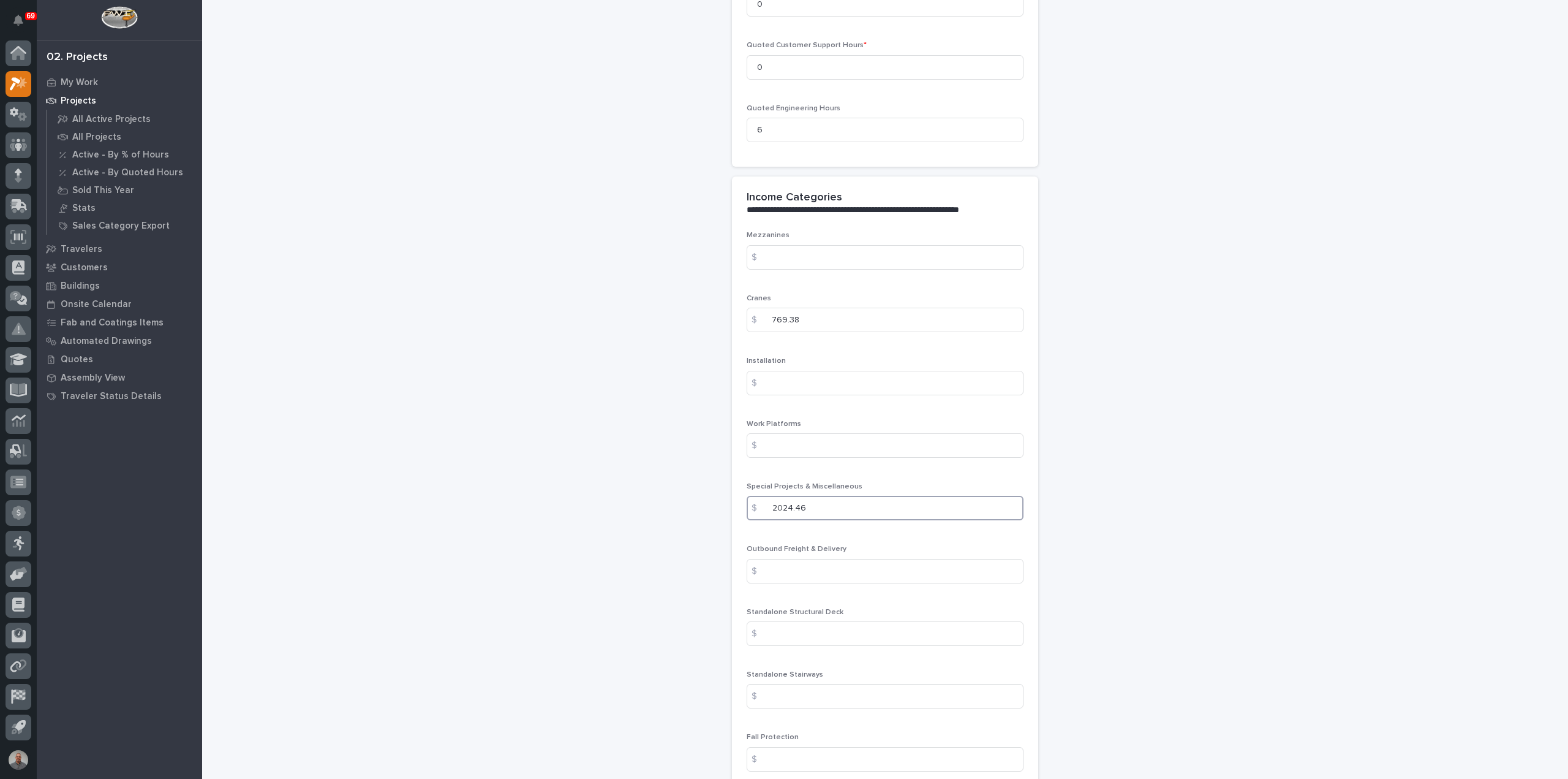
scroll to position [1349, 0]
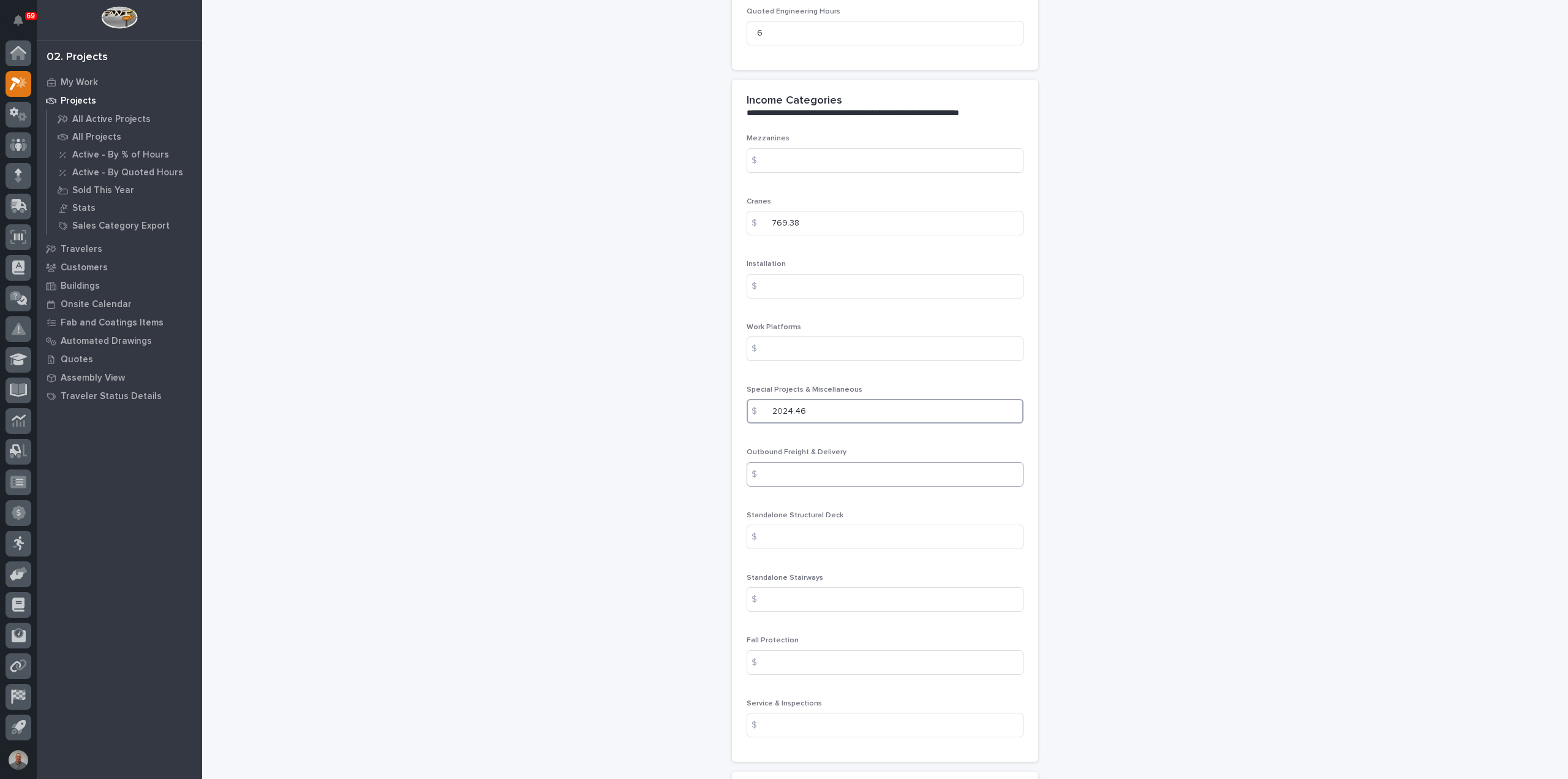
type input "2024.46"
click at [810, 473] on input at bounding box center [885, 474] width 277 height 25
type input "200"
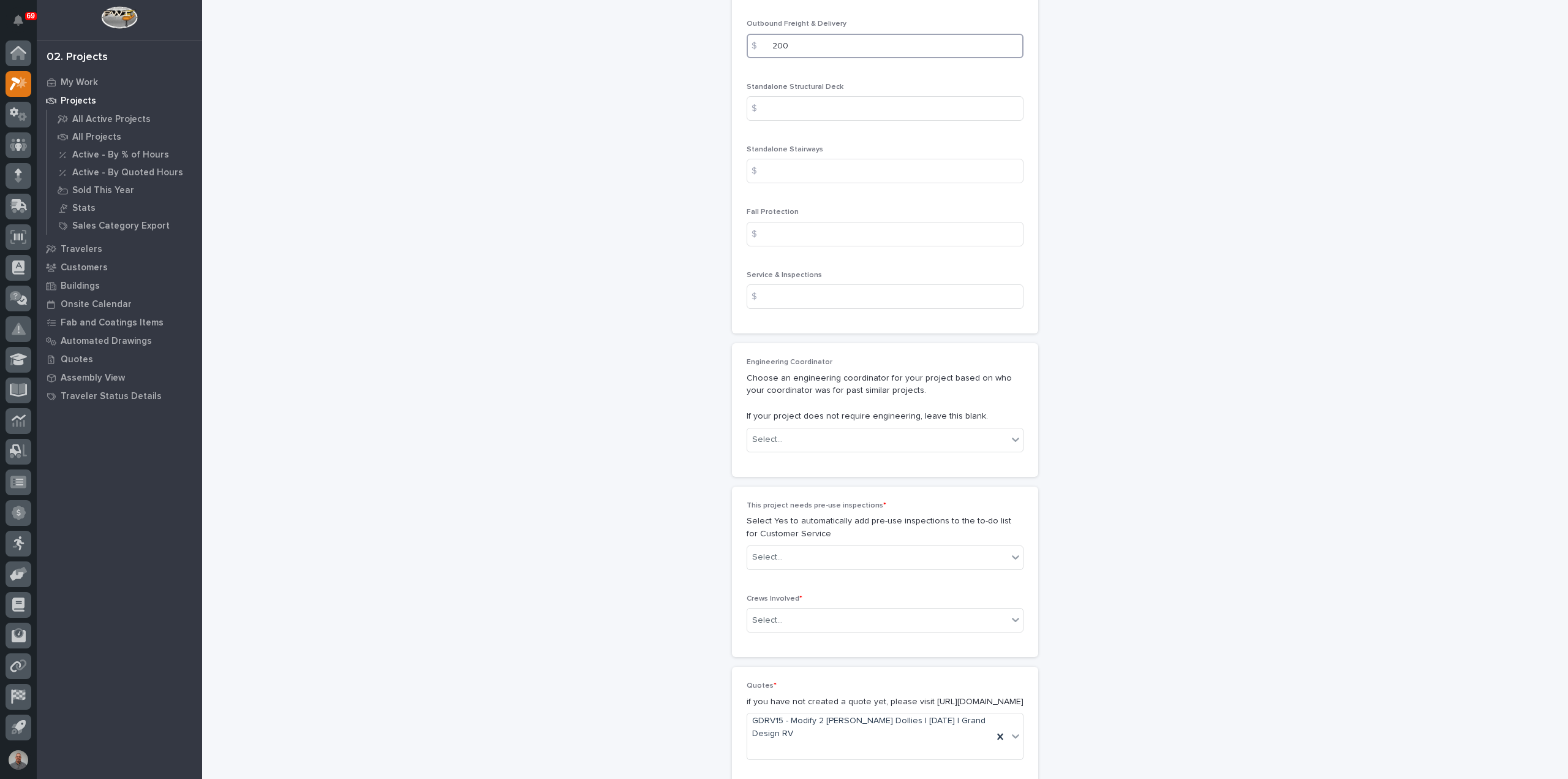
scroll to position [1777, 0]
click at [815, 434] on div "Select..." at bounding box center [878, 439] width 260 height 20
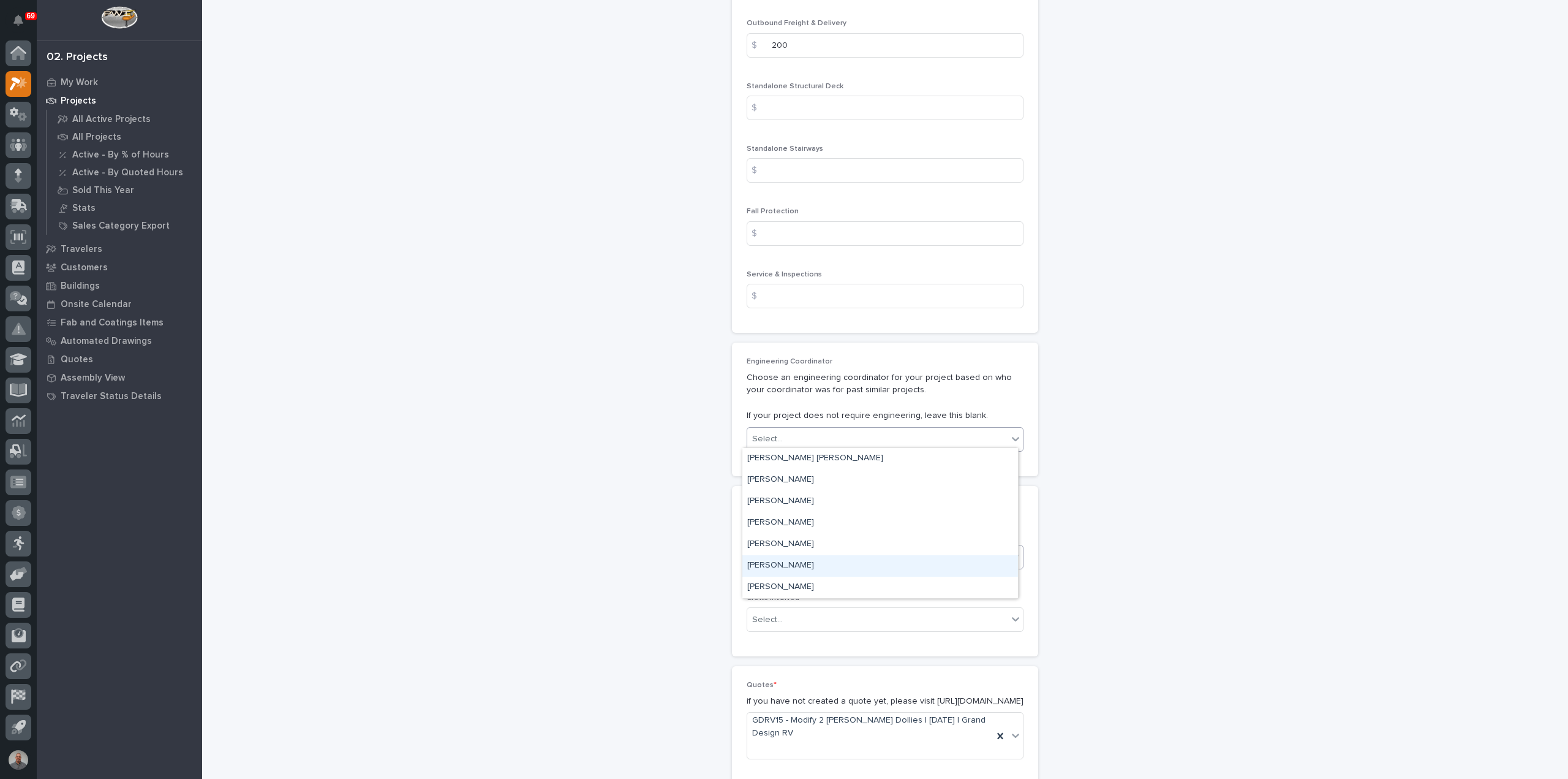
click at [815, 563] on div "[PERSON_NAME]" at bounding box center [880, 566] width 276 height 22
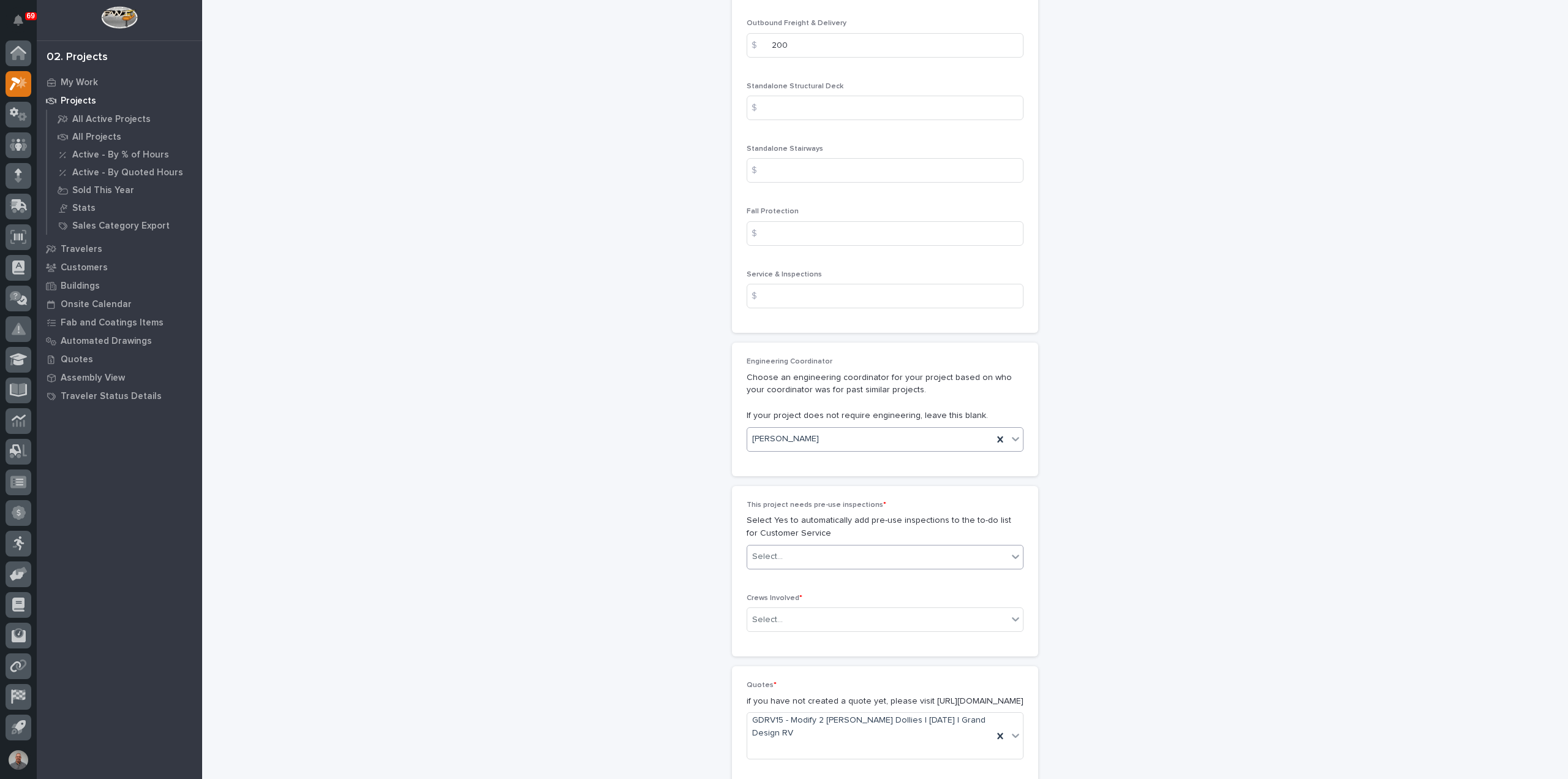
click at [821, 549] on div "Select..." at bounding box center [878, 557] width 260 height 20
click at [822, 594] on div "No" at bounding box center [880, 597] width 276 height 22
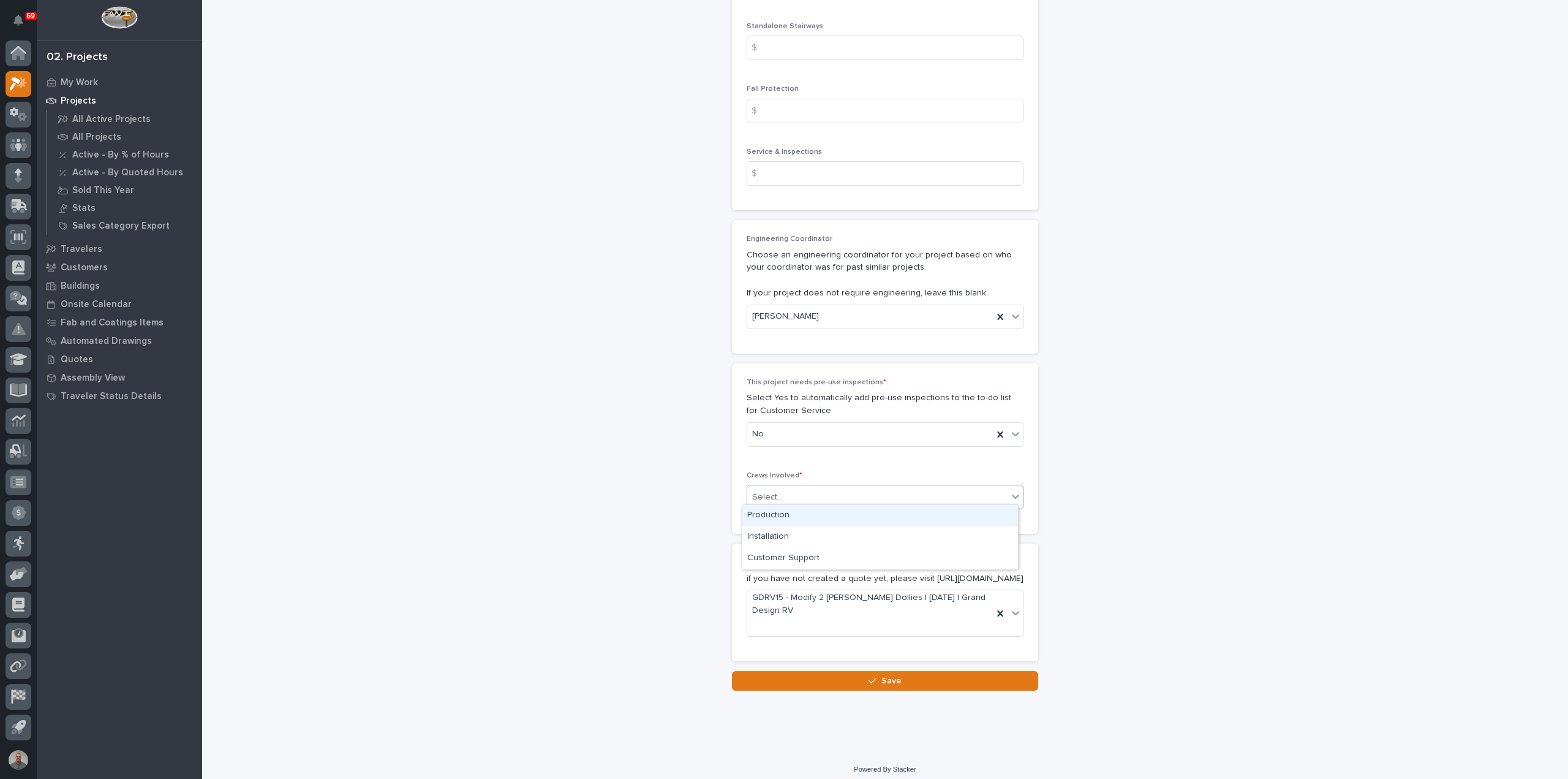
click at [821, 494] on div "Select..." at bounding box center [878, 497] width 260 height 20
click at [821, 516] on div "Production" at bounding box center [880, 516] width 276 height 22
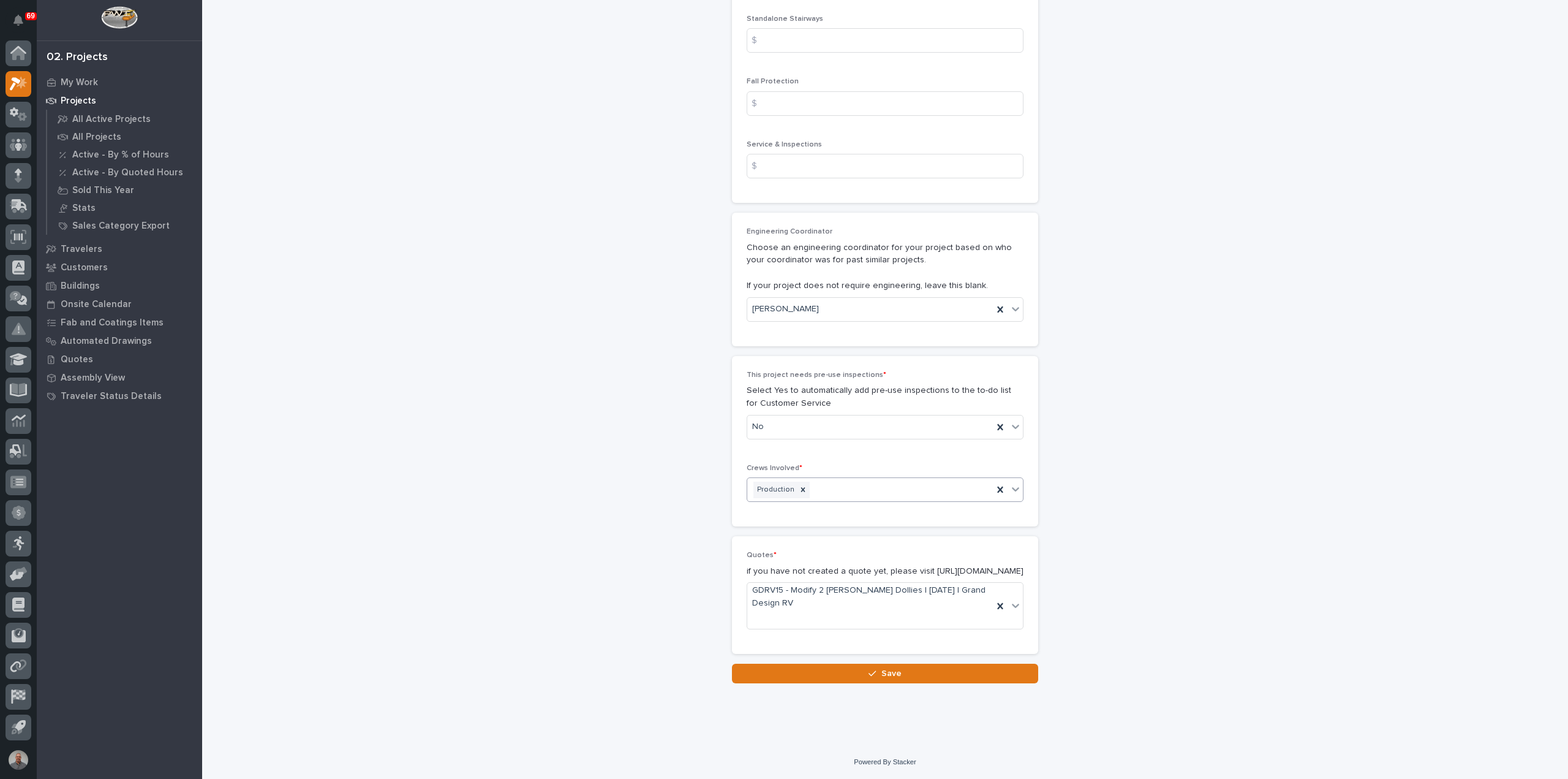
scroll to position [1915, 0]
click at [852, 672] on button "Save" at bounding box center [885, 673] width 306 height 20
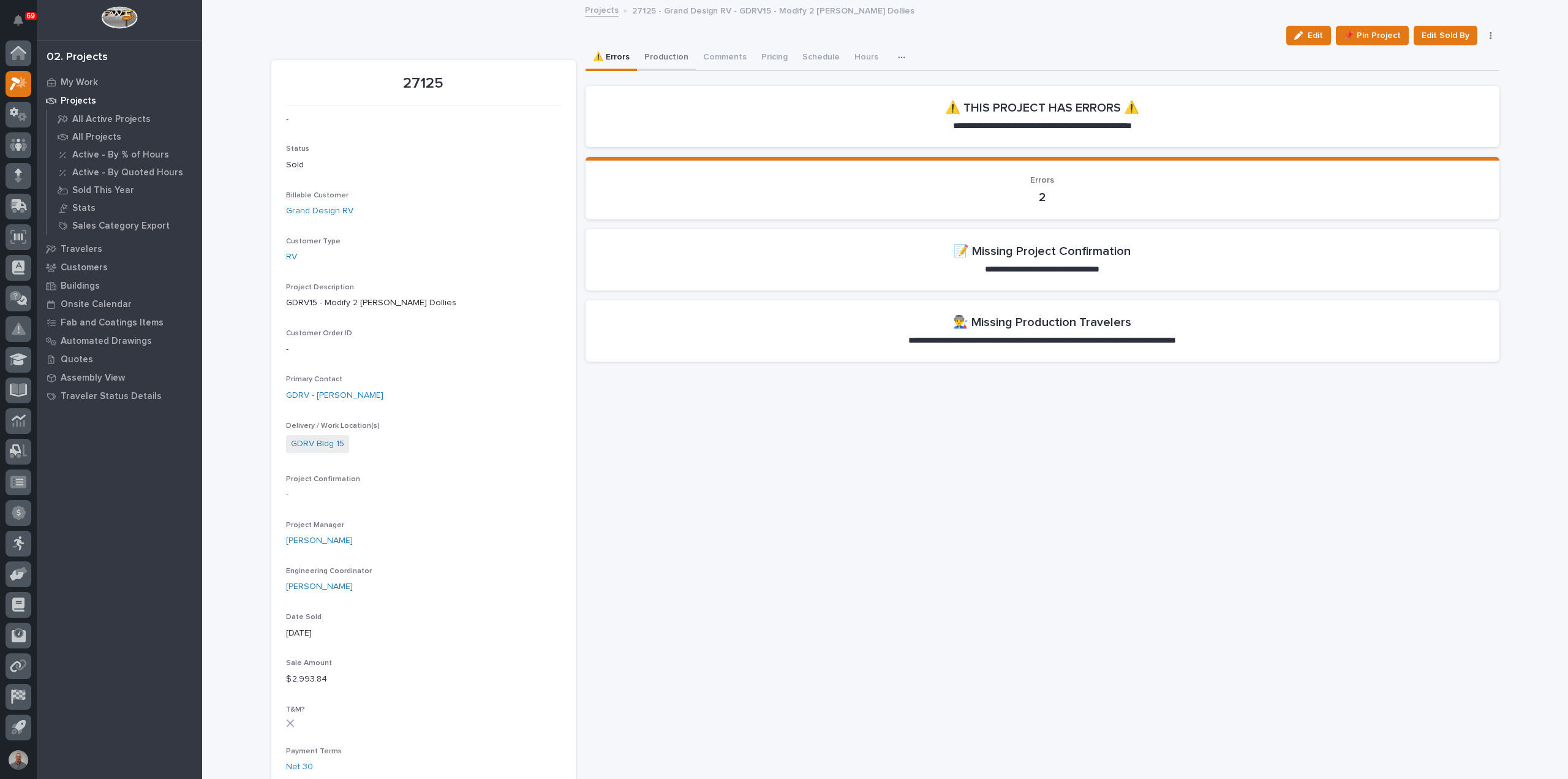
click at [669, 52] on button "Production" at bounding box center [666, 59] width 59 height 26
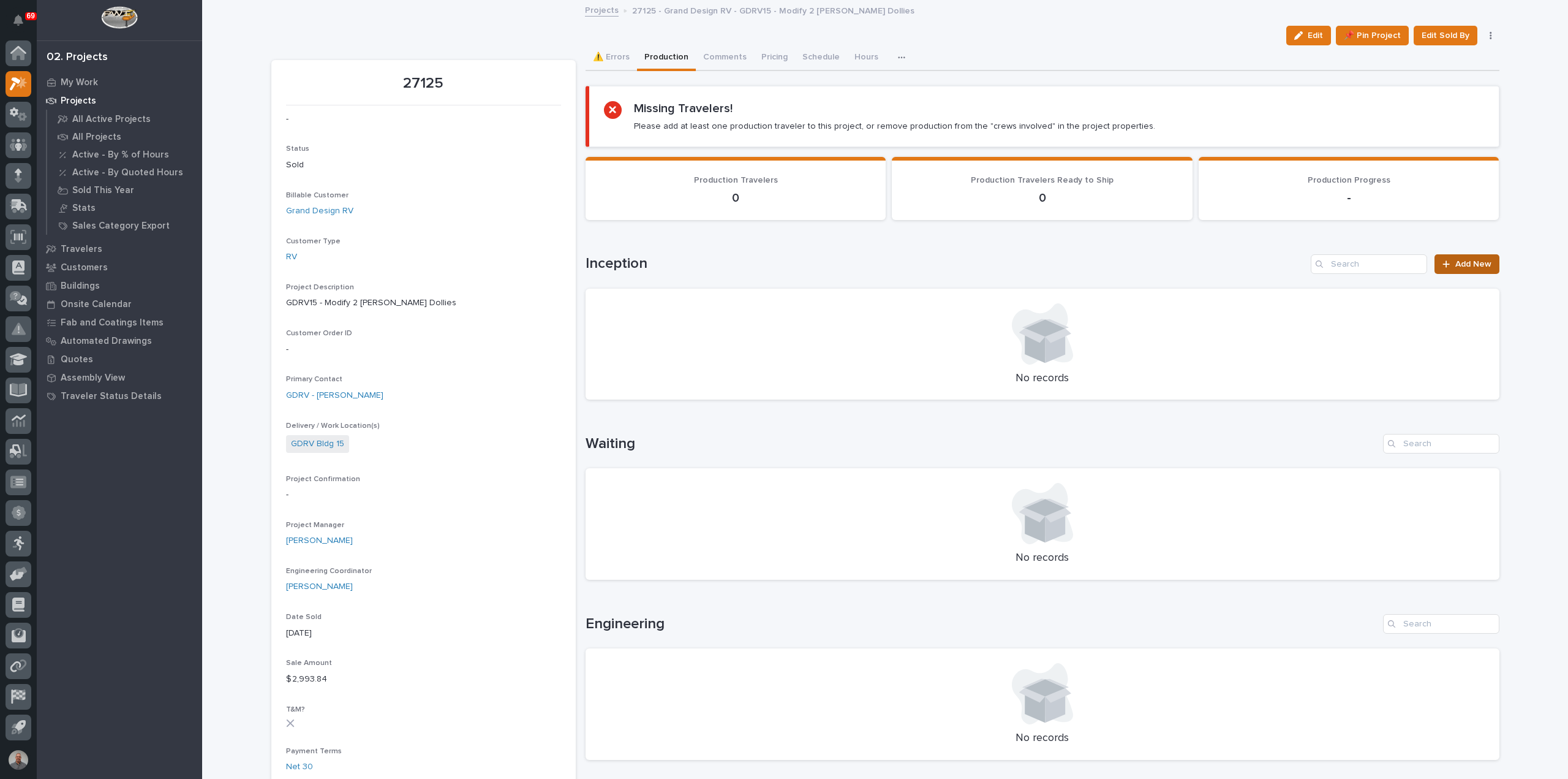
click at [1476, 265] on span "Add New" at bounding box center [1474, 264] width 36 height 9
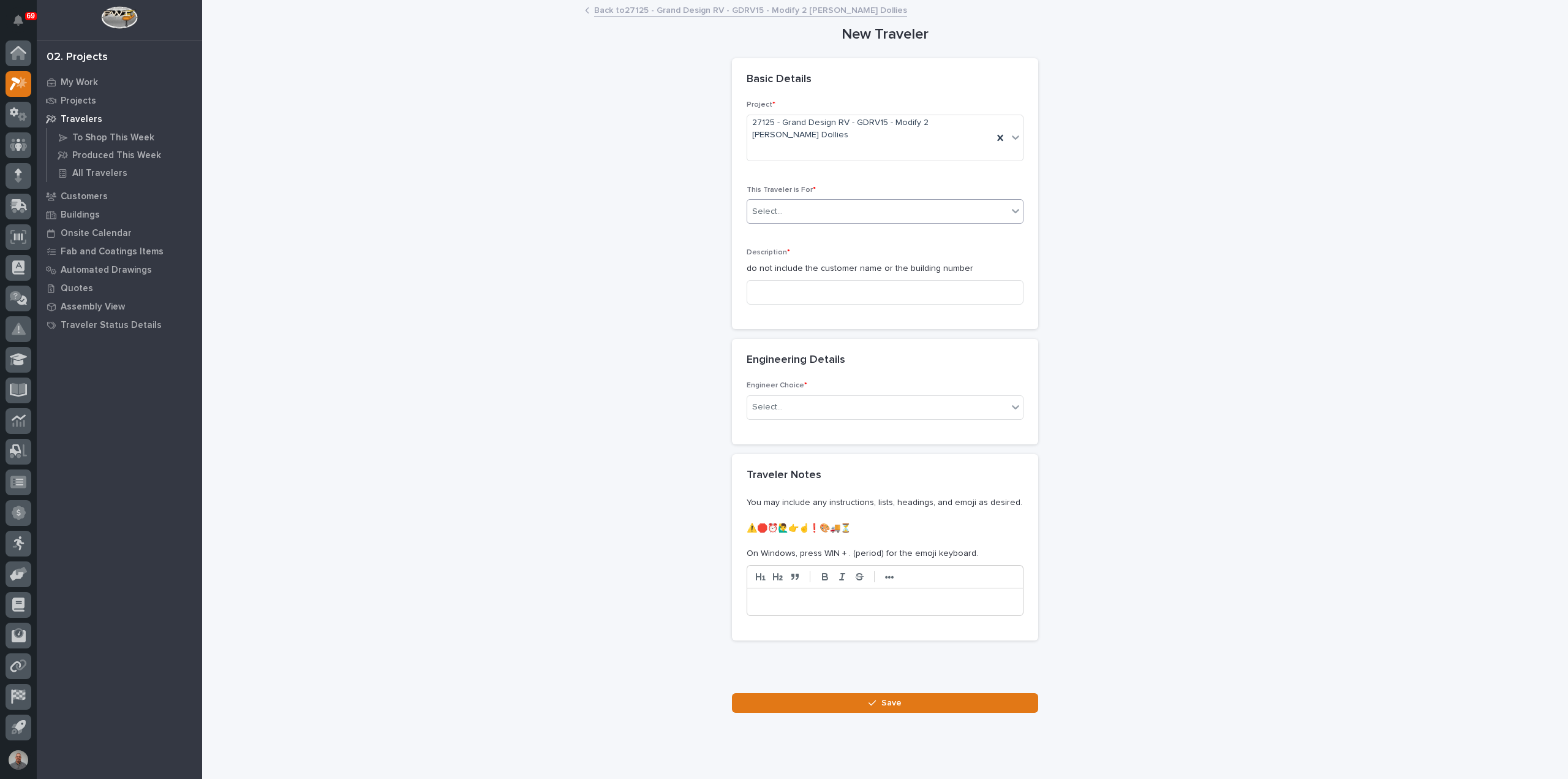
click at [818, 202] on div "Select..." at bounding box center [878, 212] width 260 height 20
click at [825, 207] on div "Production" at bounding box center [880, 212] width 276 height 22
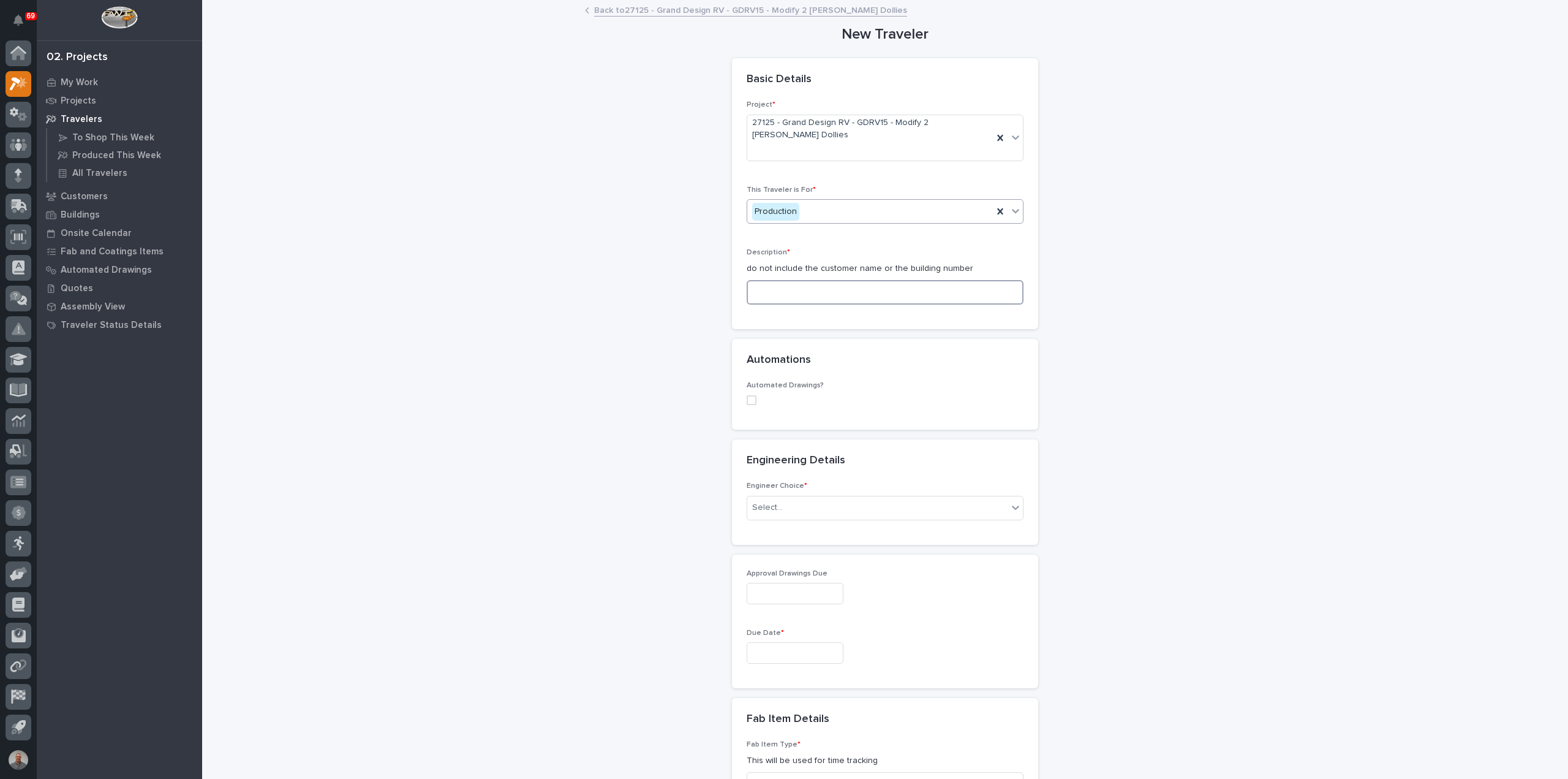
click at [831, 280] on input at bounding box center [885, 292] width 277 height 25
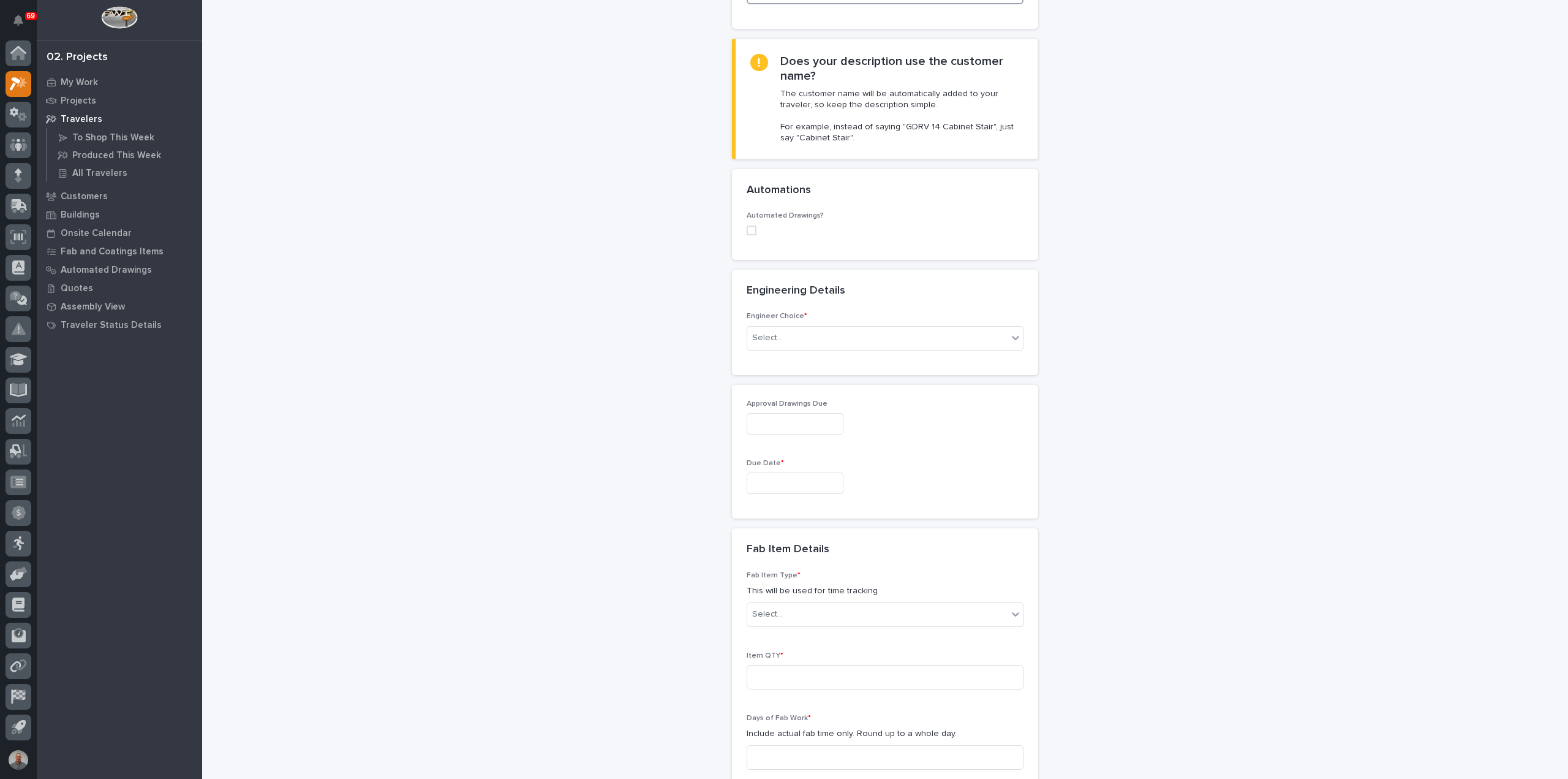
scroll to position [306, 0]
type input "Modify [PERSON_NAME] Dollies"
click at [816, 322] on div "Select..." at bounding box center [878, 332] width 260 height 20
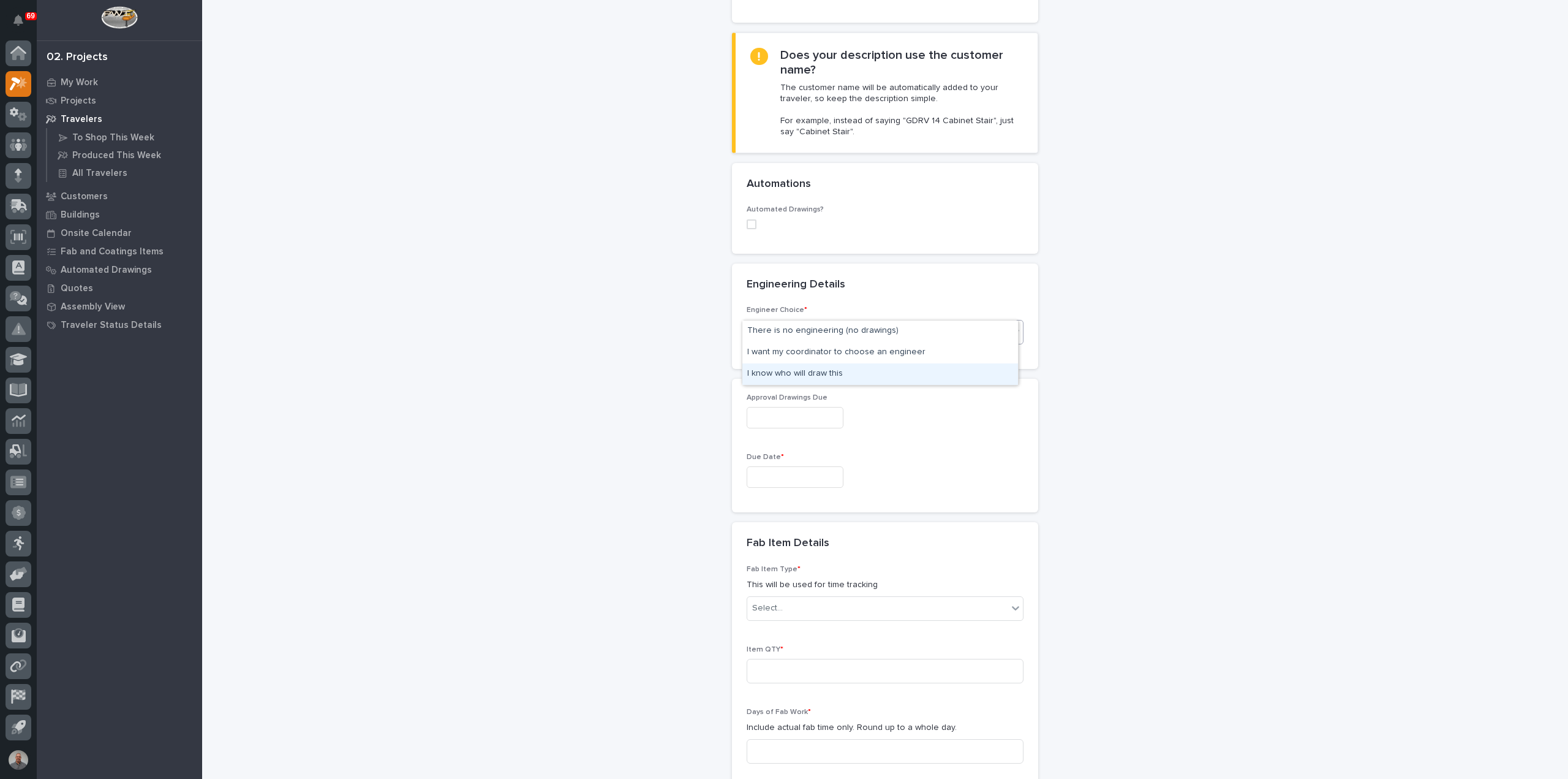
click at [805, 369] on div "I know who will draw this" at bounding box center [880, 374] width 276 height 22
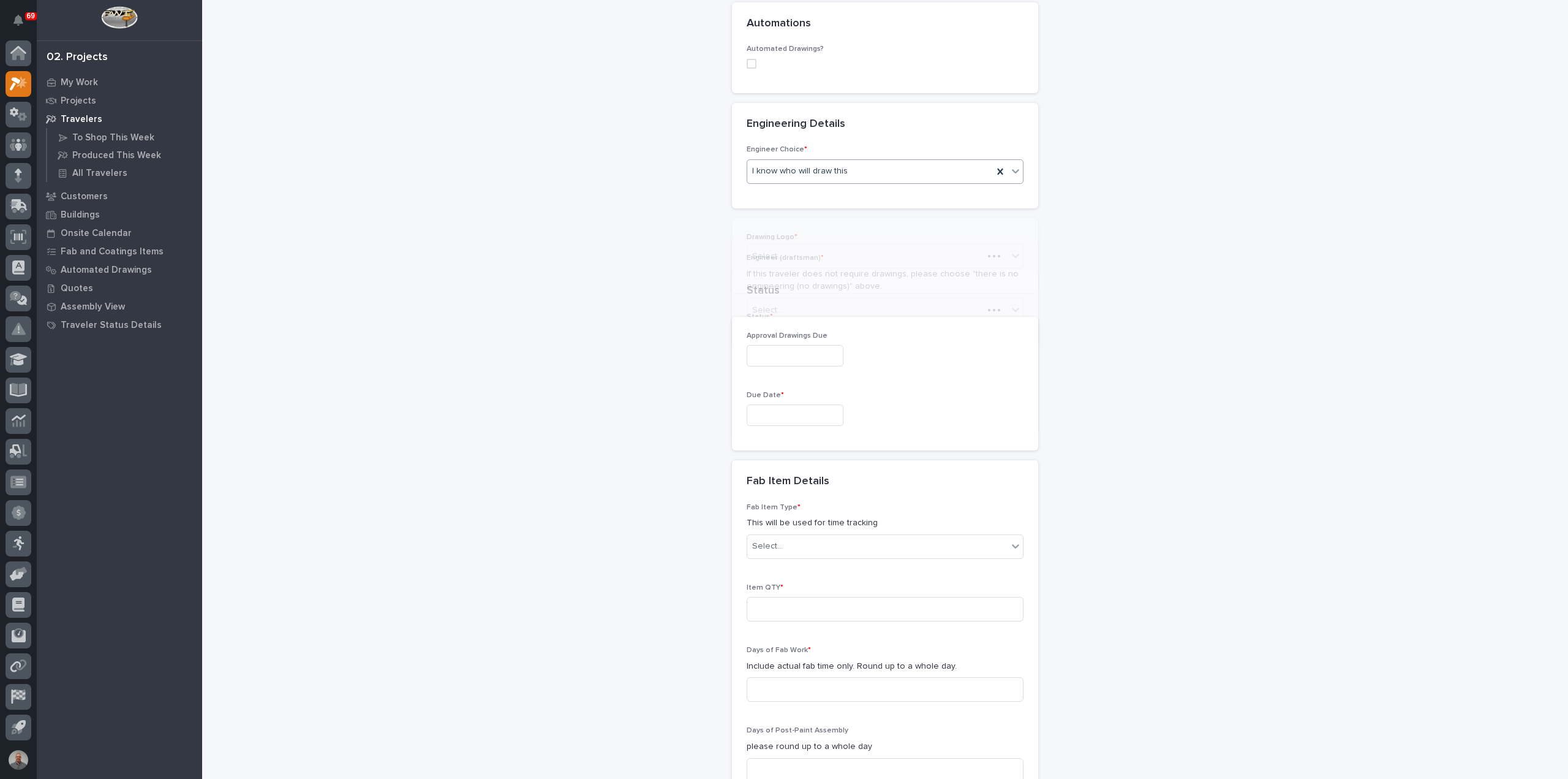
scroll to position [494, 0]
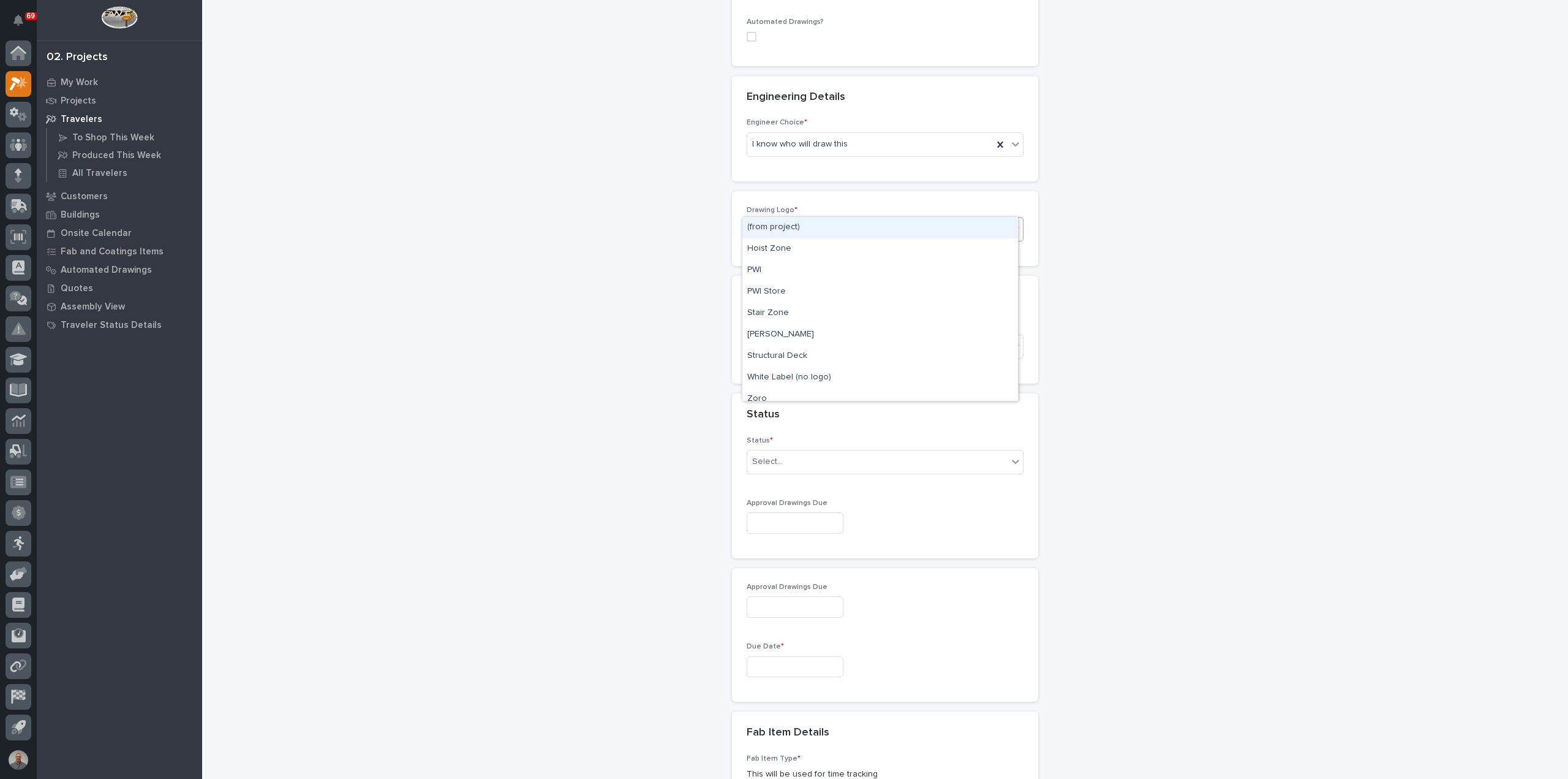
click at [825, 219] on div "(from project)" at bounding box center [870, 230] width 246 height 20
click at [810, 274] on div "PWI" at bounding box center [880, 271] width 276 height 22
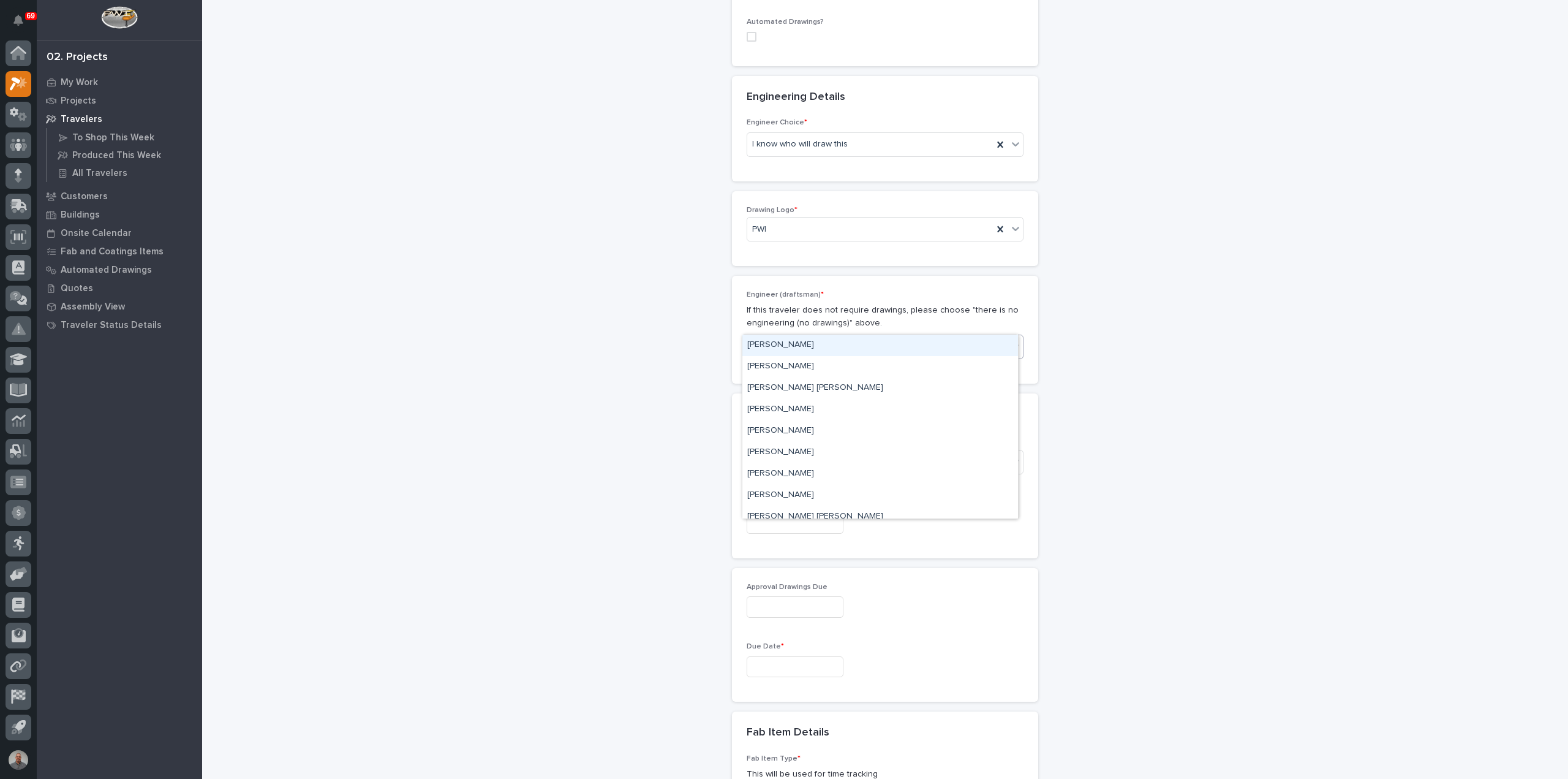
click at [815, 337] on div "Select..." at bounding box center [878, 348] width 260 height 20
click at [802, 402] on div "[PERSON_NAME]" at bounding box center [880, 397] width 276 height 22
click at [818, 452] on div "Select..." at bounding box center [878, 462] width 260 height 20
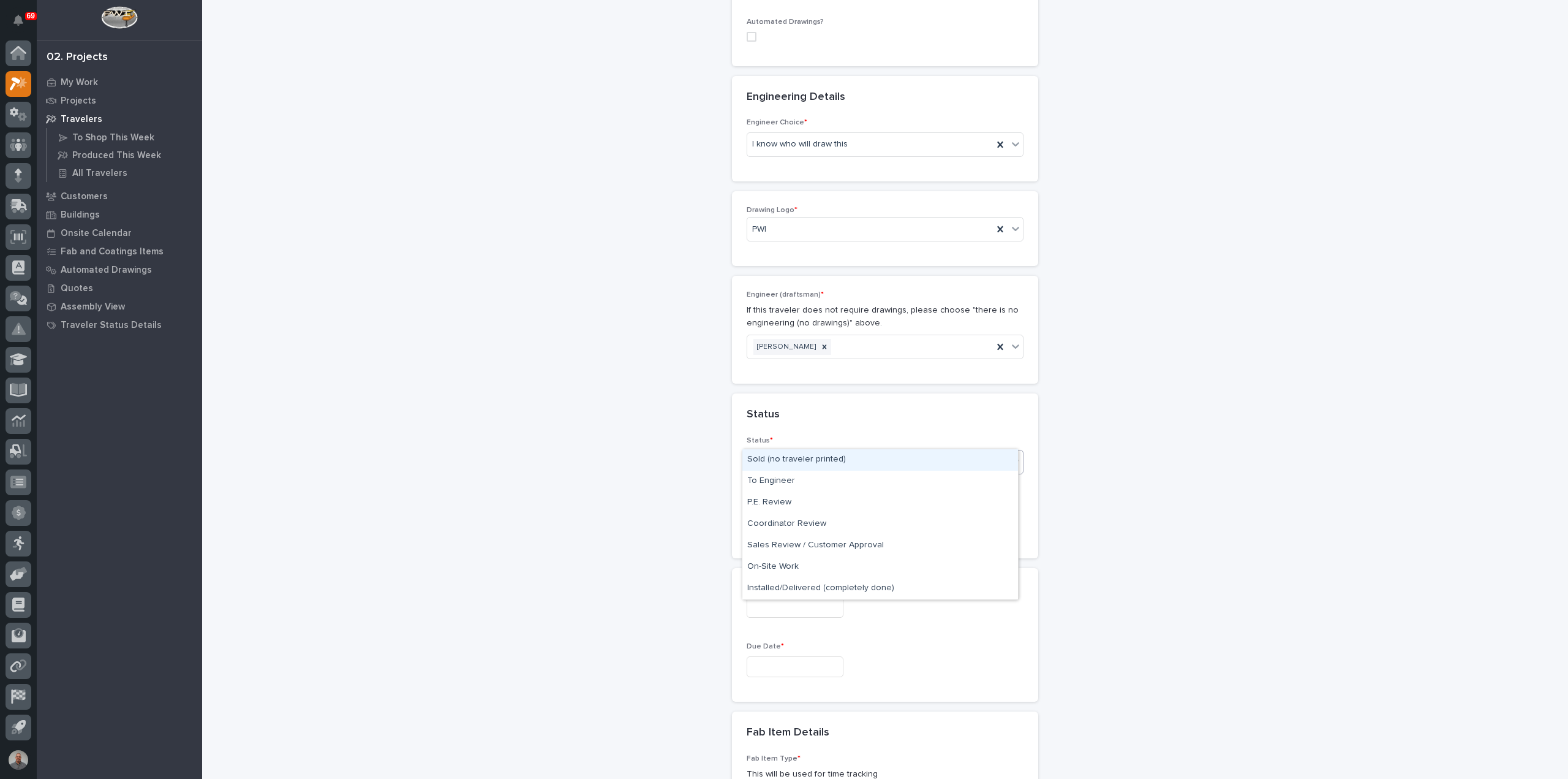
click at [821, 457] on div "Sold (no traveler printed)" at bounding box center [880, 460] width 276 height 22
click at [833, 513] on input "text" at bounding box center [795, 523] width 97 height 22
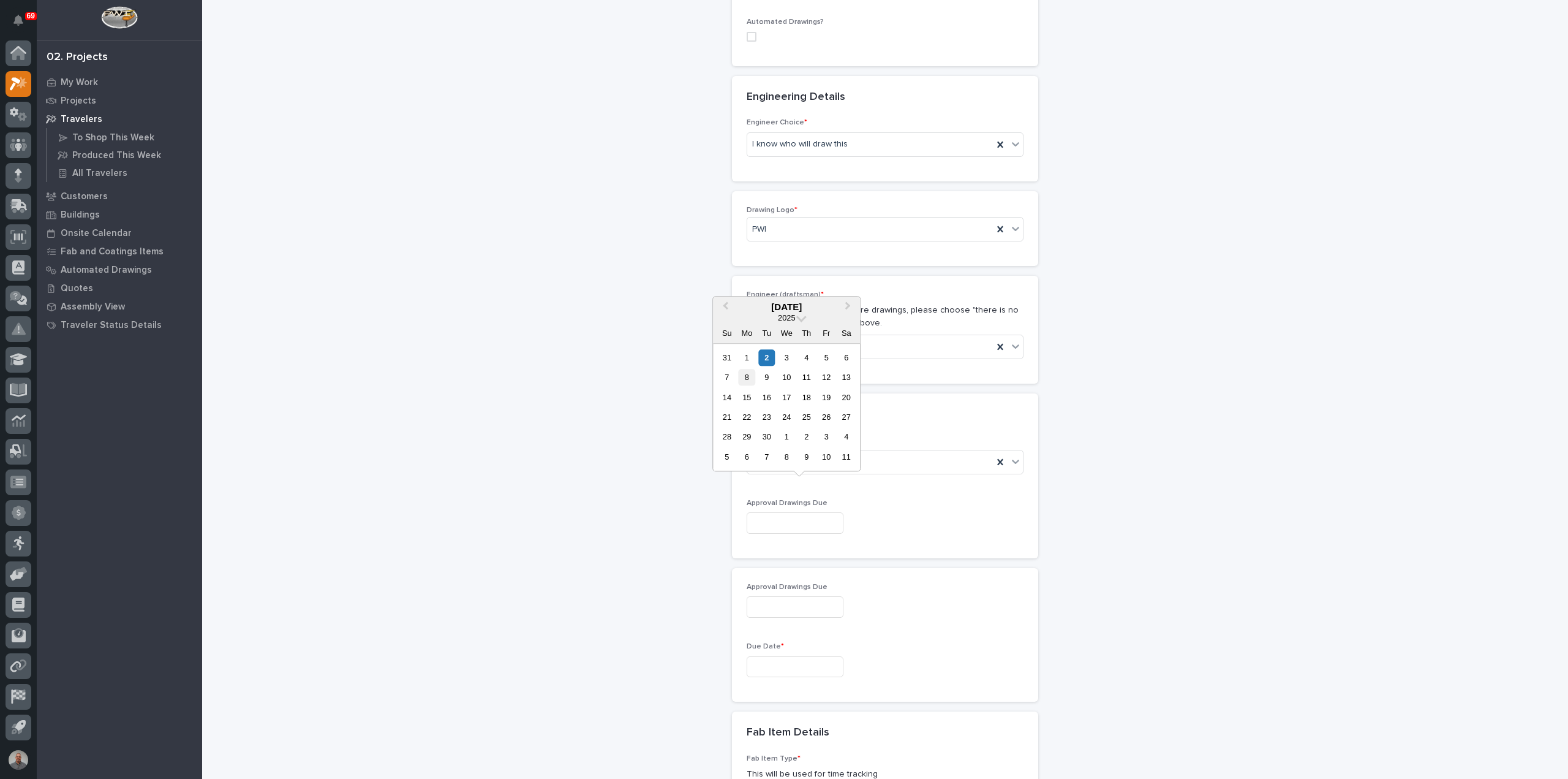
click at [749, 378] on div "8" at bounding box center [747, 377] width 17 height 17
type input "**********"
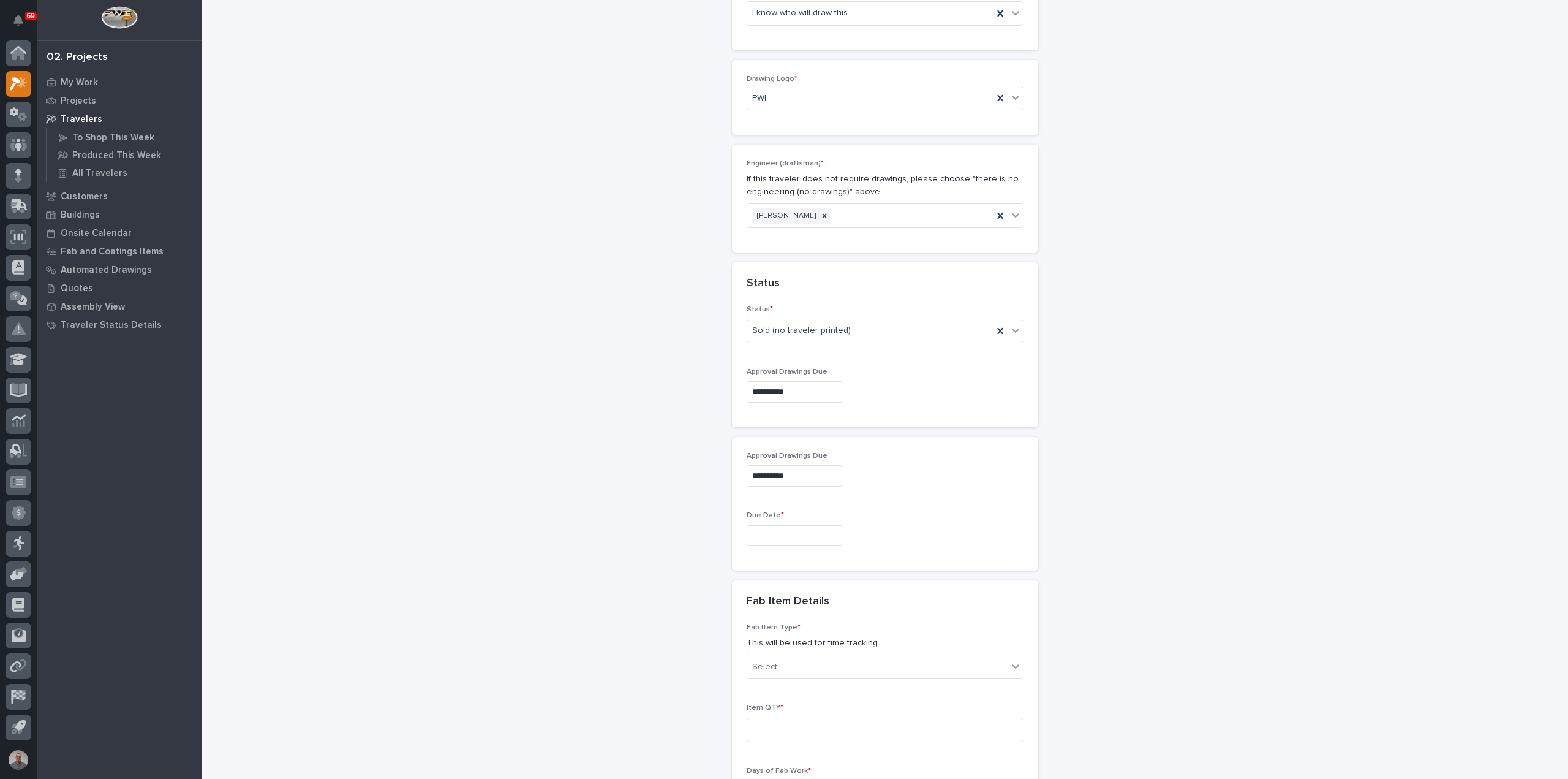
scroll to position [678, 0]
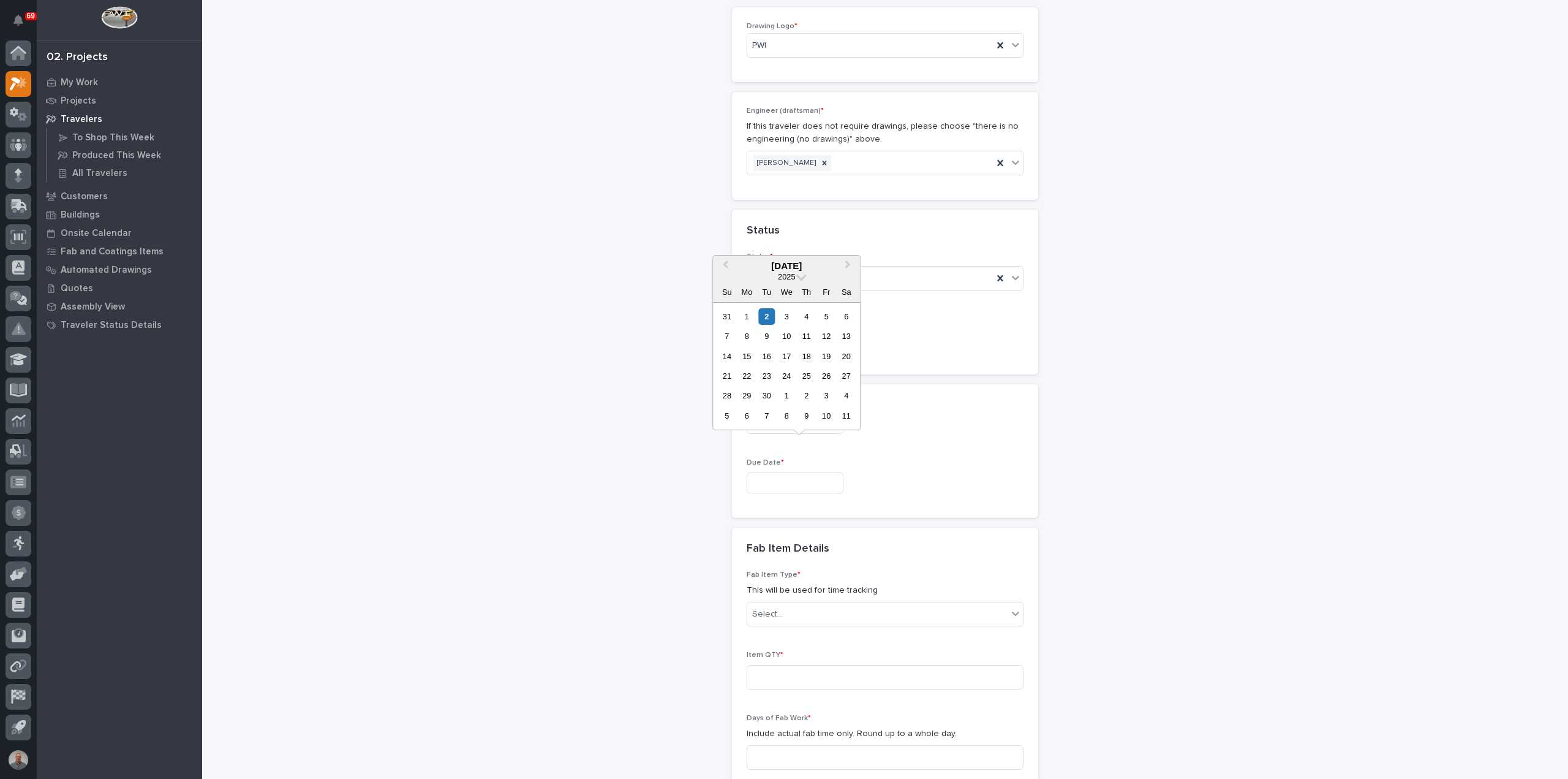
click at [820, 473] on input "text" at bounding box center [795, 484] width 97 height 22
click at [829, 397] on div "3" at bounding box center [826, 395] width 17 height 17
type input "**********"
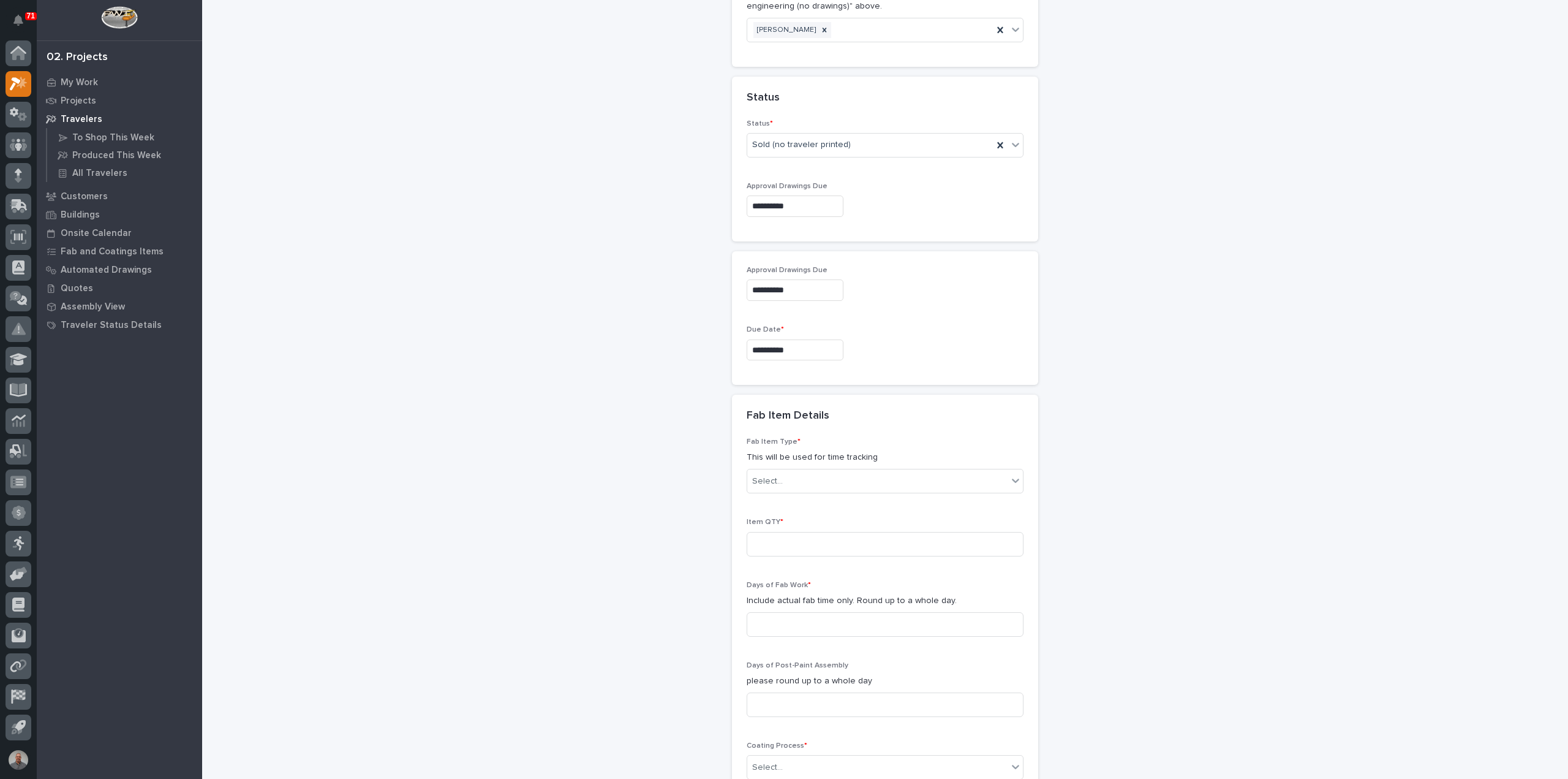
scroll to position [862, 0]
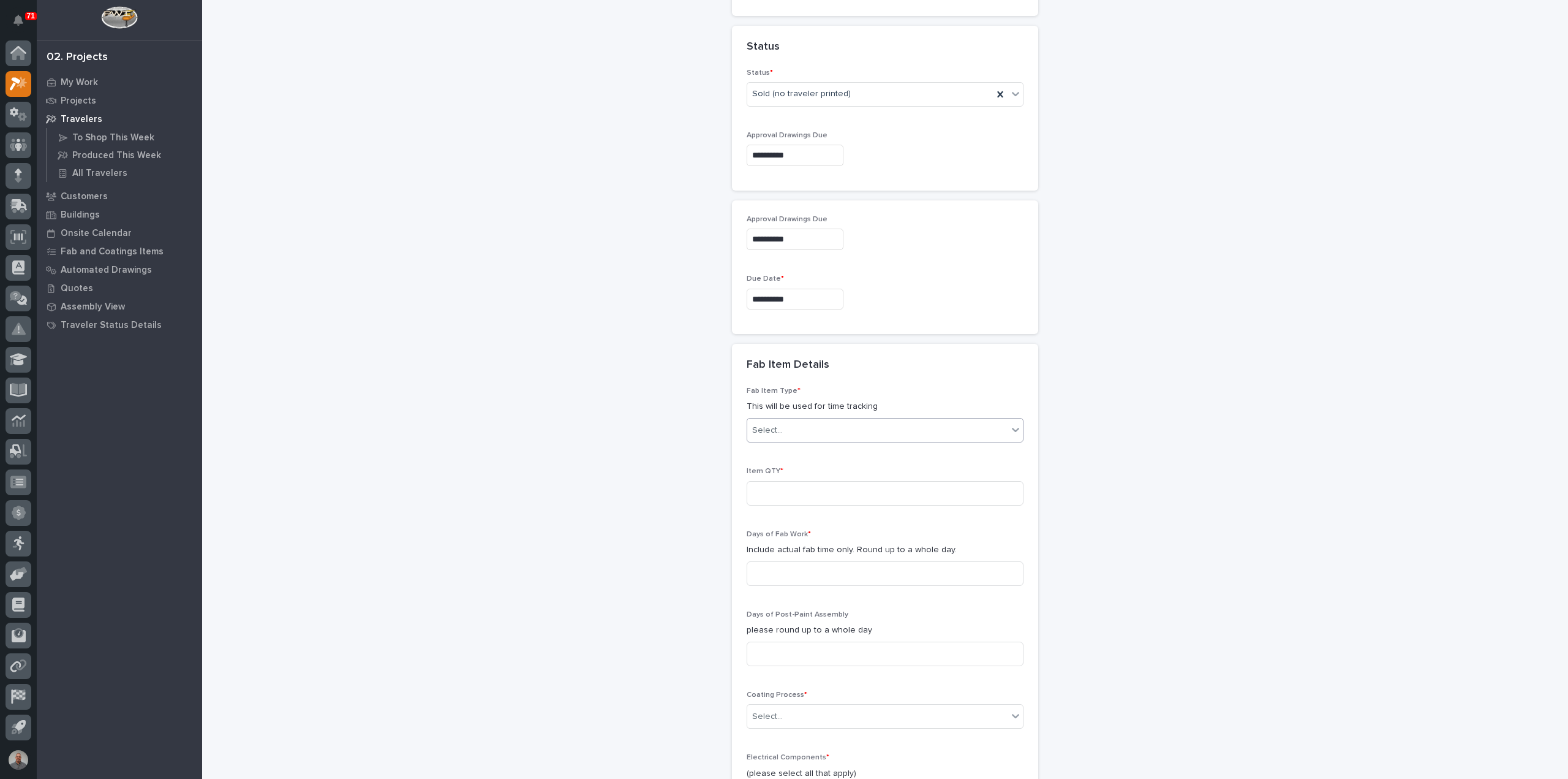
click at [809, 421] on div "Select..." at bounding box center [878, 431] width 260 height 20
click at [836, 466] on div "Dolly - Line Dolly, 5th Wheel Dolly, etc." at bounding box center [880, 464] width 276 height 22
click at [836, 481] on input at bounding box center [885, 494] width 277 height 25
type input "2"
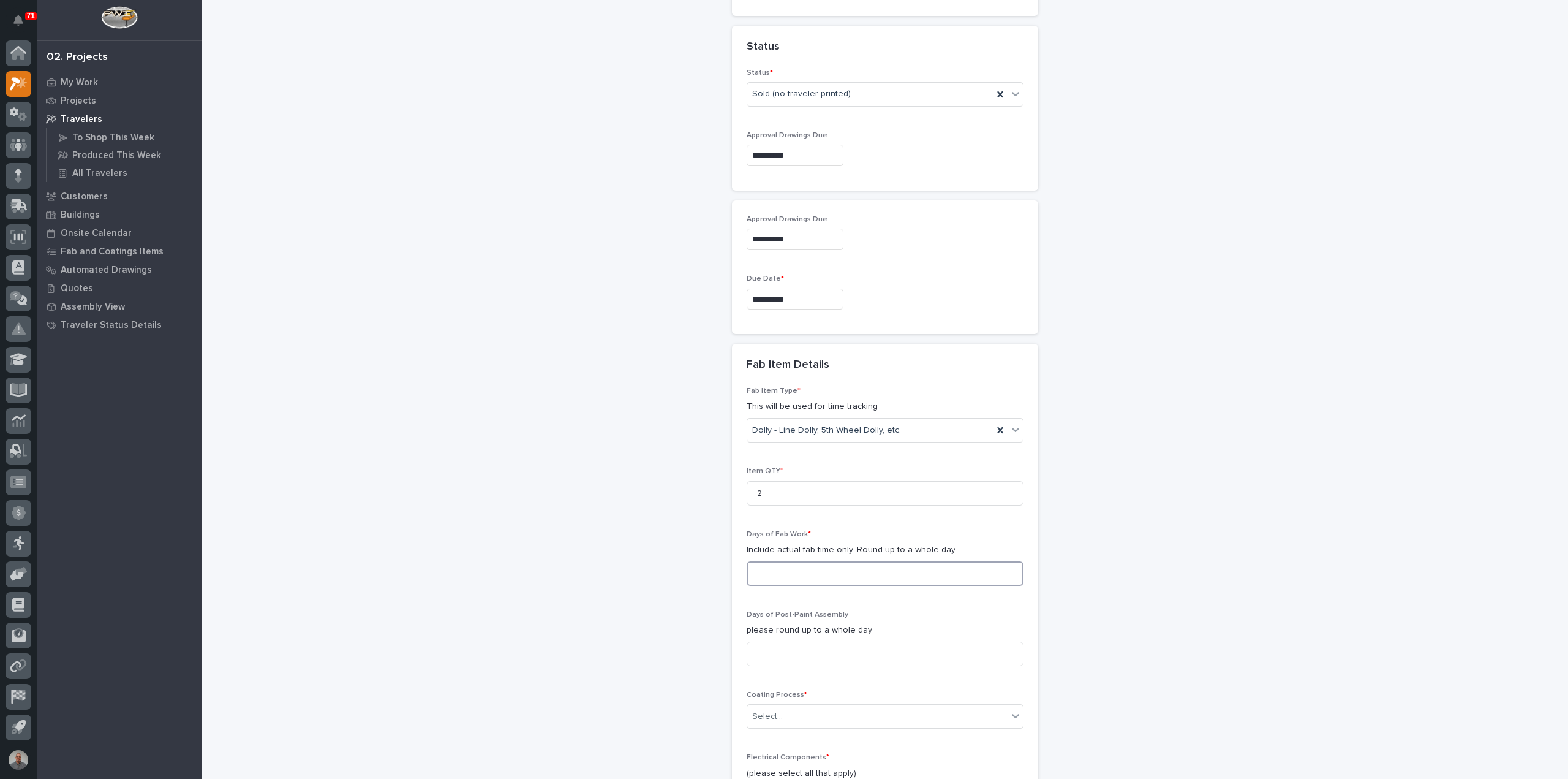
click at [823, 562] on input at bounding box center [885, 574] width 277 height 25
type input "1"
click at [768, 641] on input at bounding box center [885, 654] width 277 height 25
type input "1"
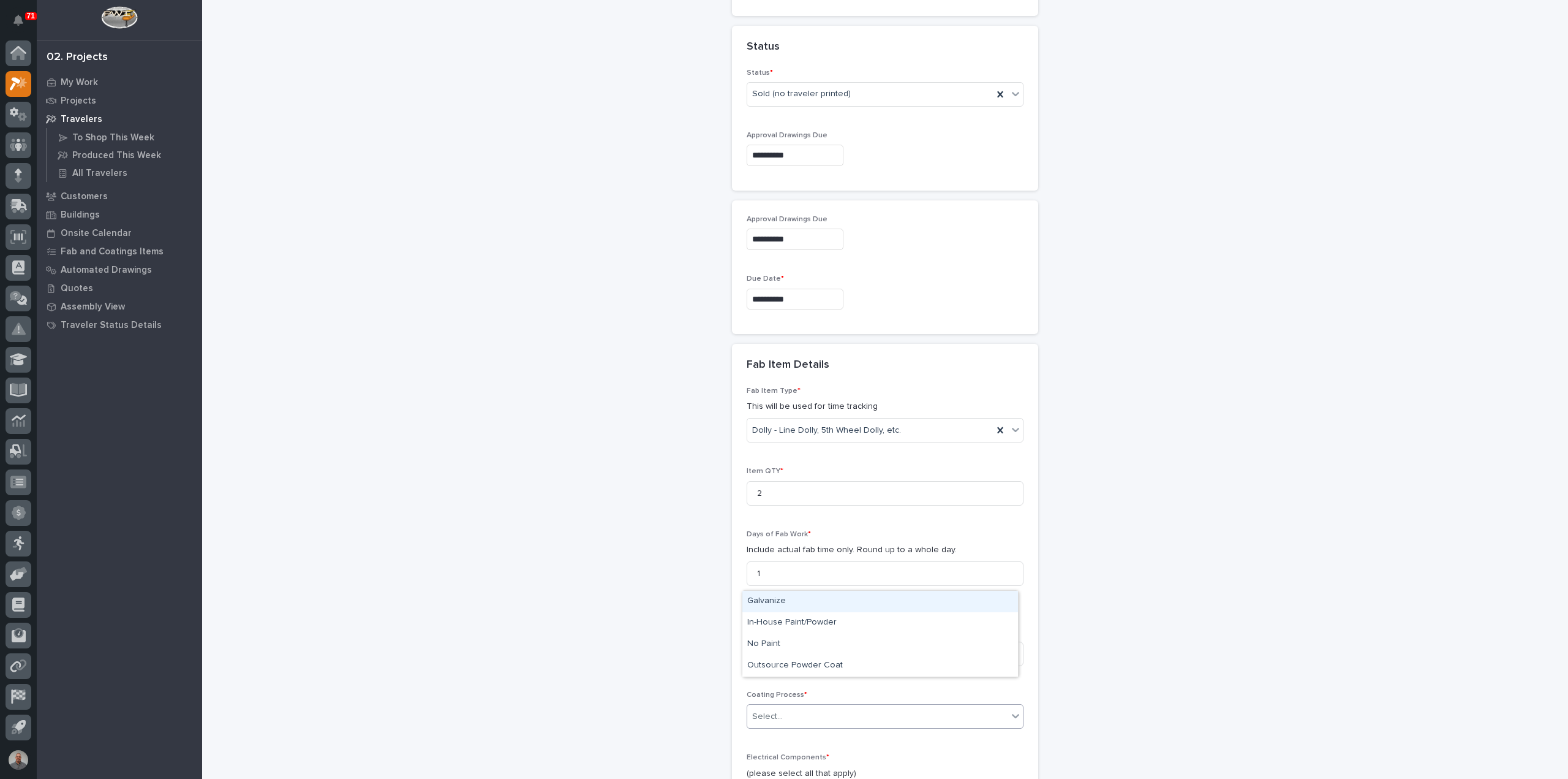
click at [781, 707] on div "Select..." at bounding box center [878, 717] width 260 height 20
click at [781, 647] on div "No Paint" at bounding box center [880, 644] width 276 height 22
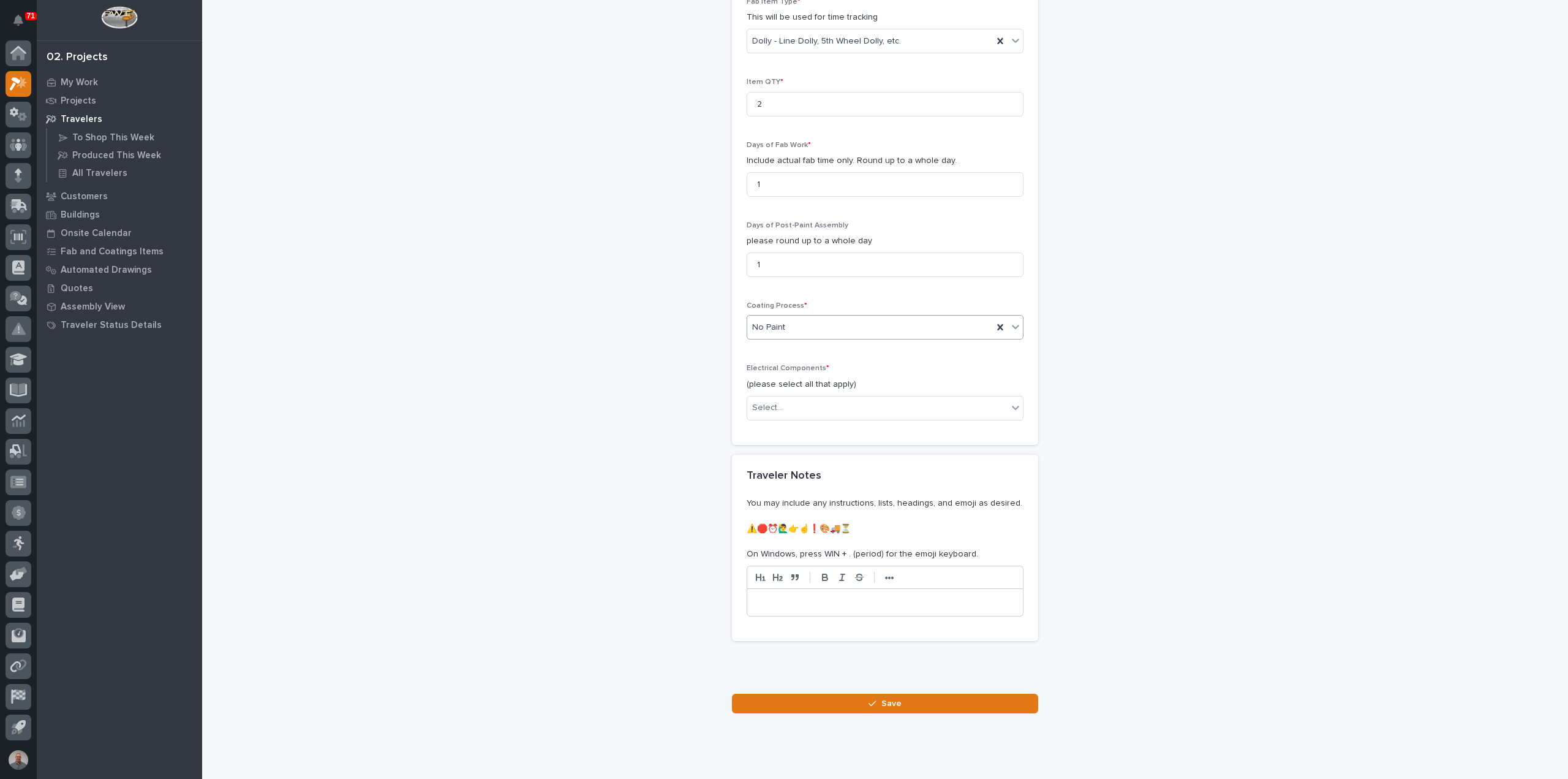
scroll to position [1253, 0]
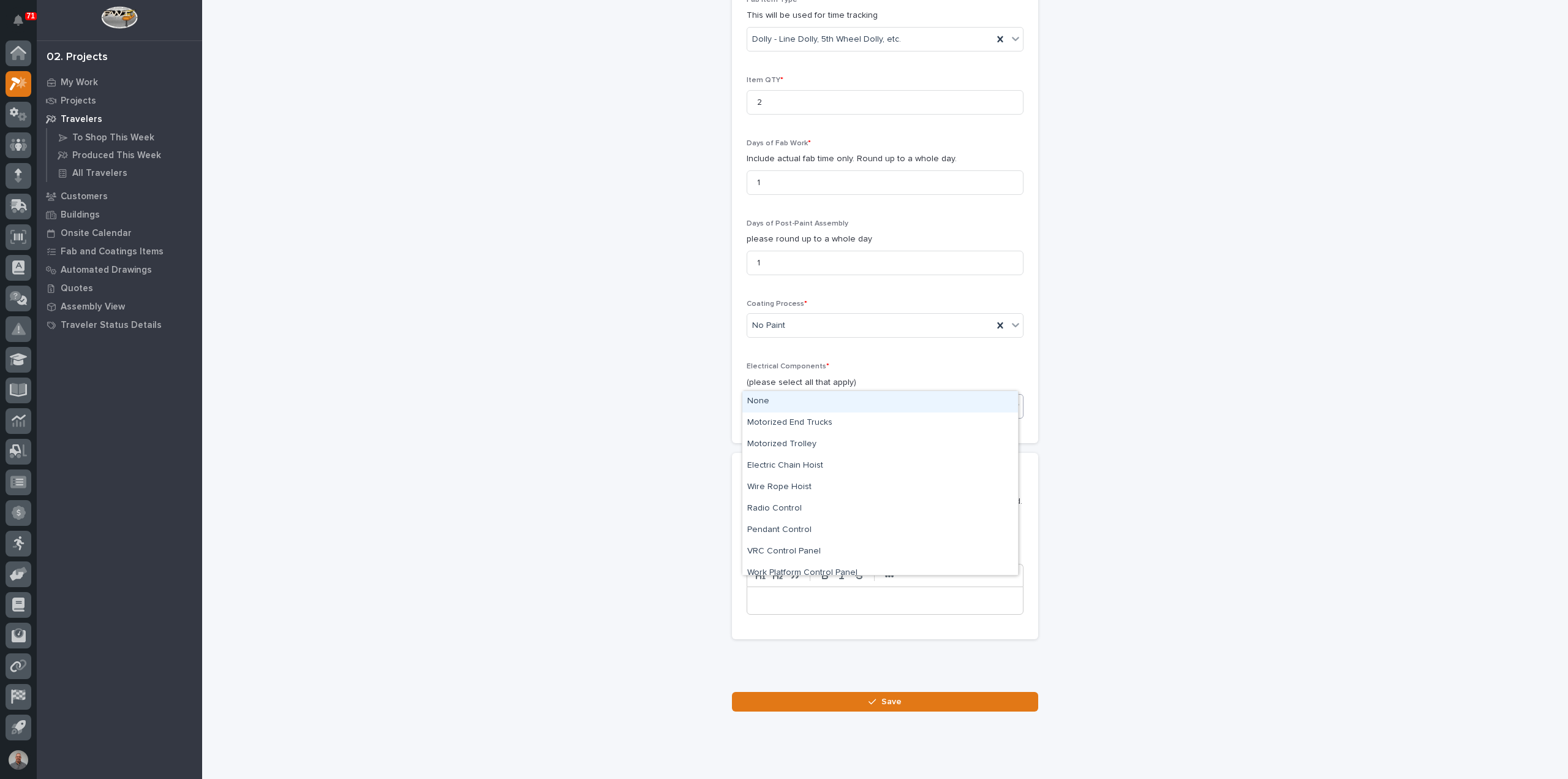
click at [801, 396] on div "Select..." at bounding box center [878, 406] width 260 height 20
click at [806, 405] on div "None" at bounding box center [880, 402] width 276 height 22
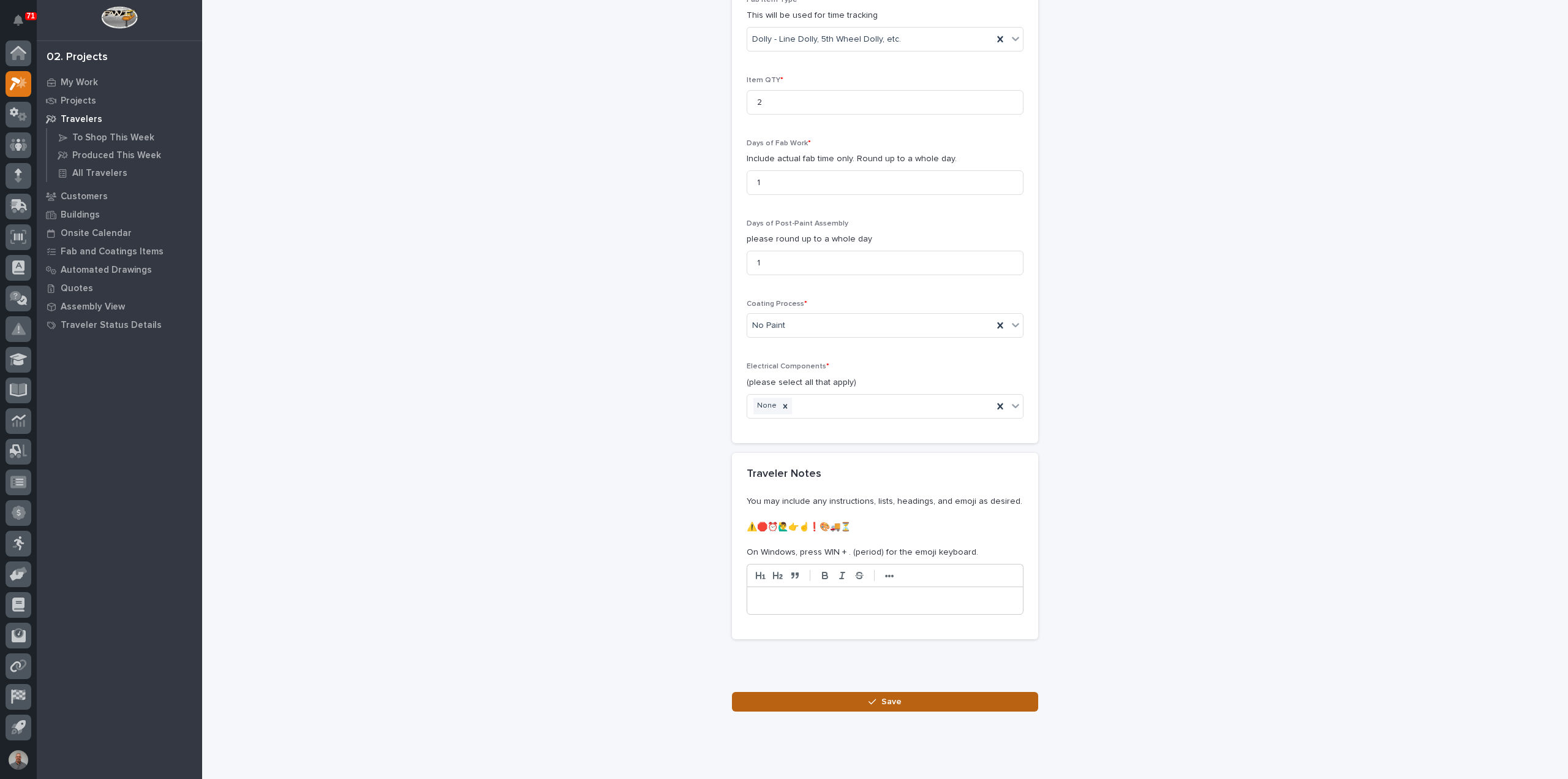
click at [869, 692] on button "Save" at bounding box center [885, 702] width 306 height 20
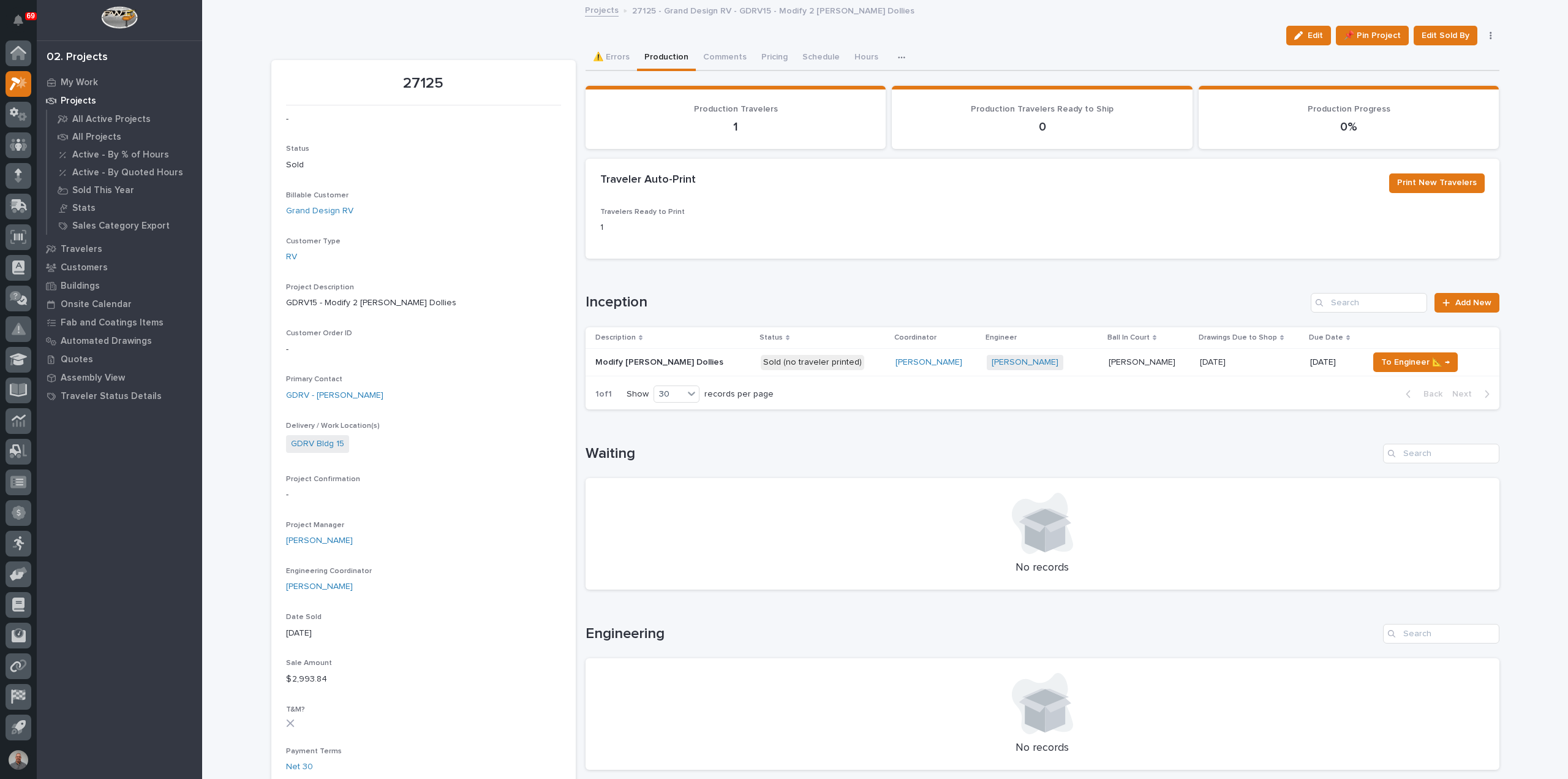
click at [949, 362] on div "[PERSON_NAME]" at bounding box center [936, 363] width 82 height 10
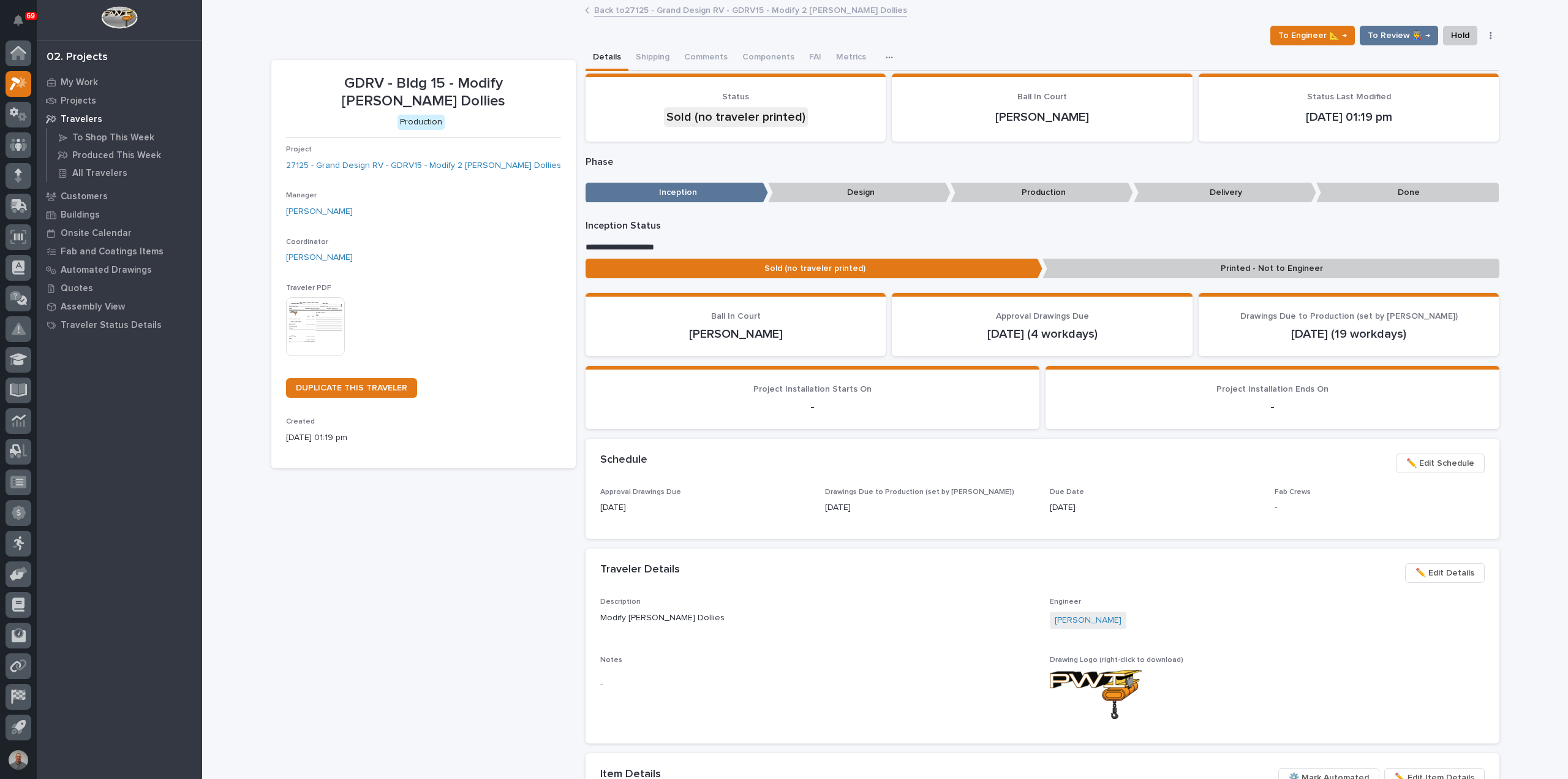
click at [294, 298] on img at bounding box center [315, 327] width 59 height 59
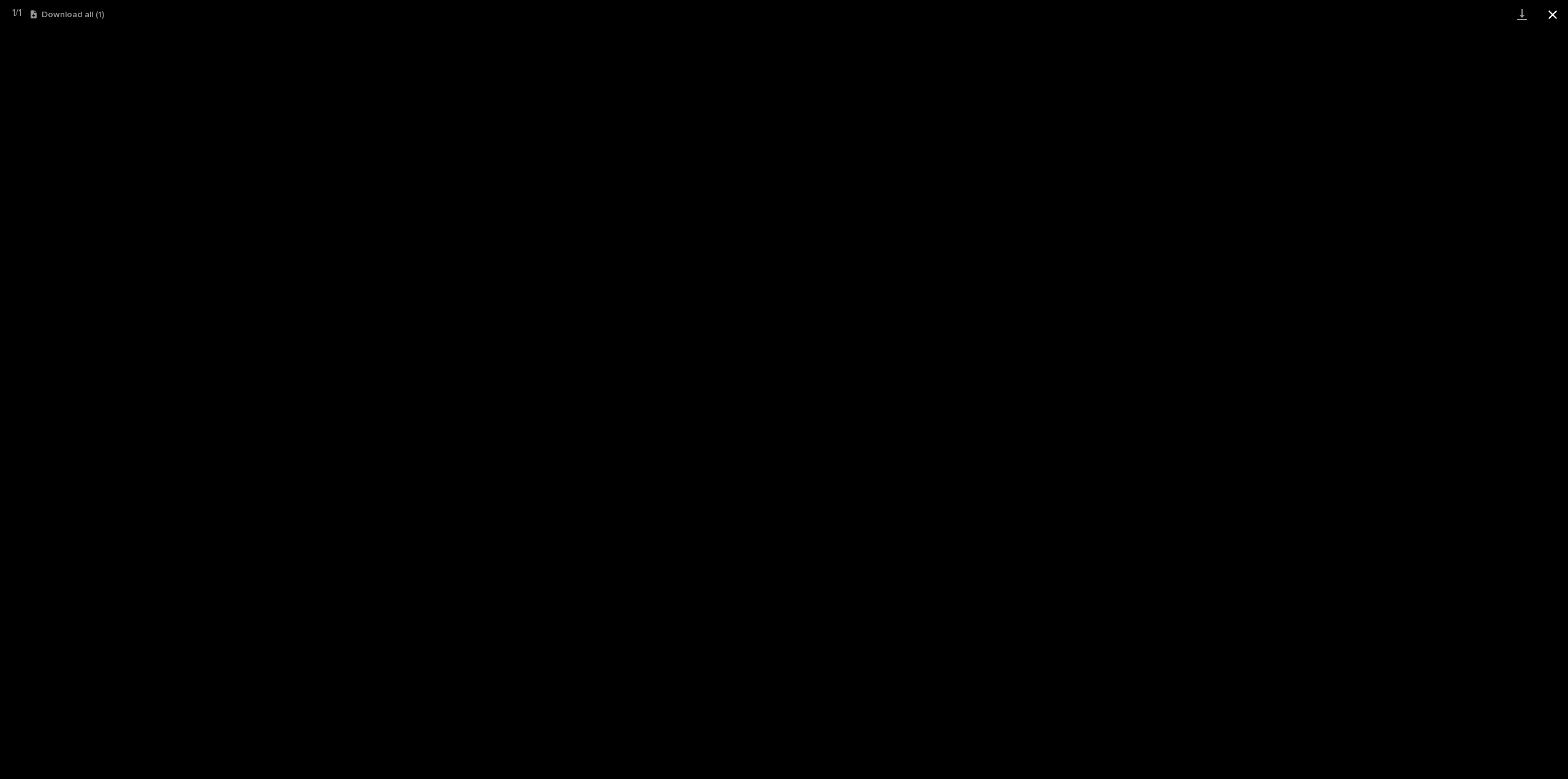
click at [1554, 11] on button "Close gallery" at bounding box center [1553, 14] width 30 height 29
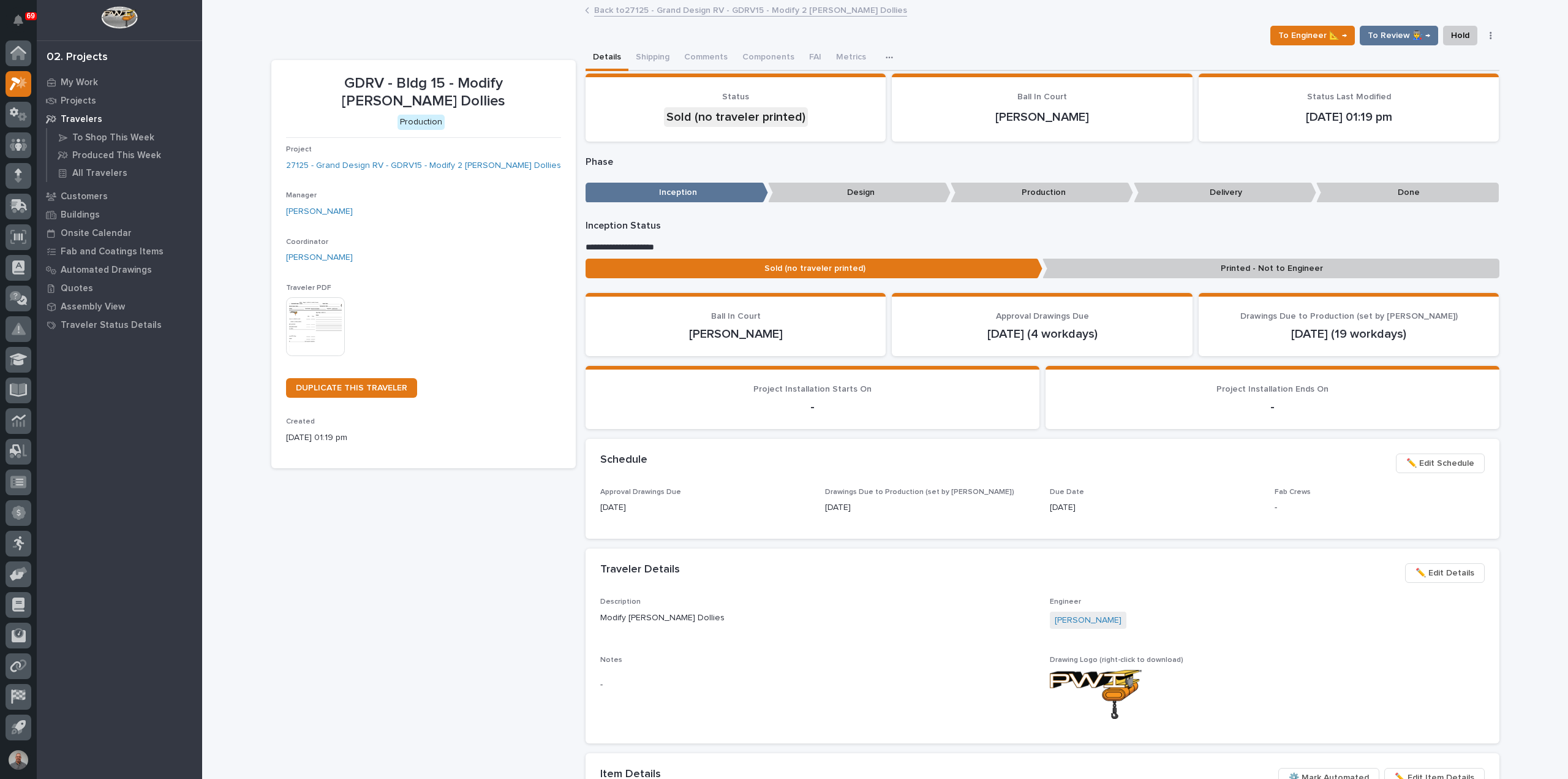
click at [378, 570] on div "GDRV - Bldg 15 - Modify Dooley Dollies Production Project 27125 - Grand Design …" at bounding box center [423, 623] width 305 height 1125
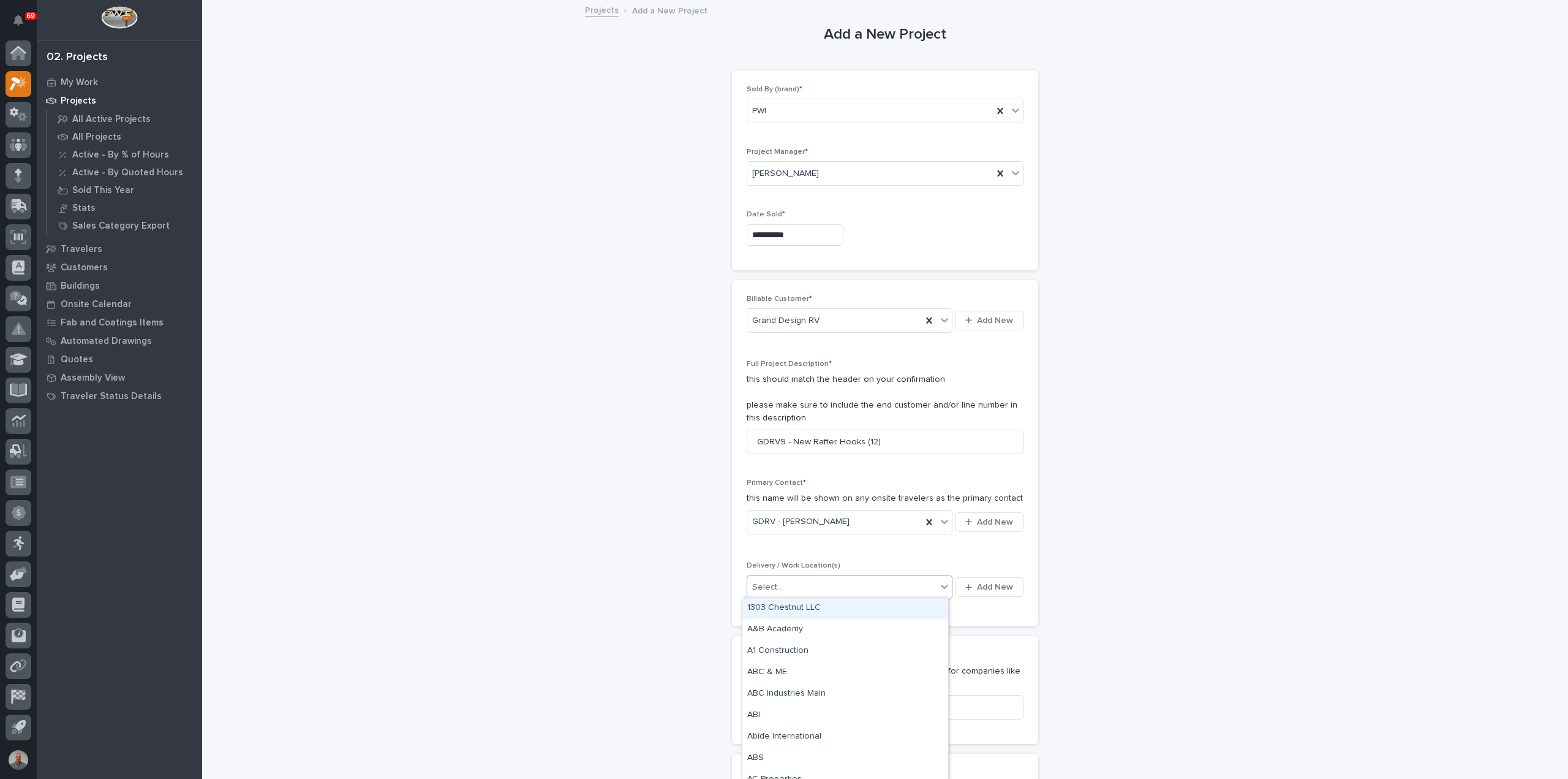
click at [847, 588] on div "Select..." at bounding box center [842, 588] width 190 height 20
type input "****"
click at [806, 746] on div "GDRV Bldg 9" at bounding box center [845, 749] width 205 height 22
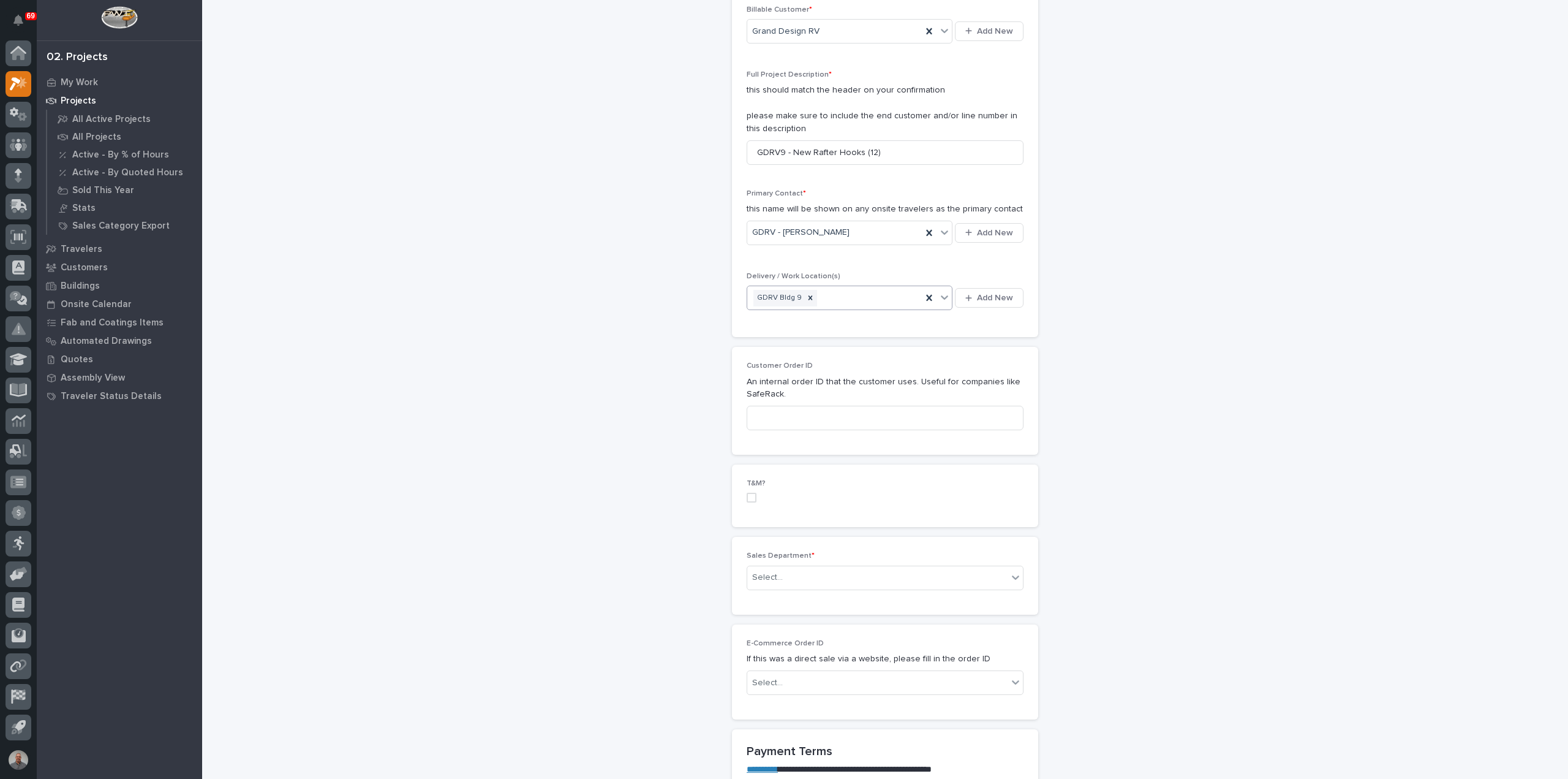
scroll to position [306, 0]
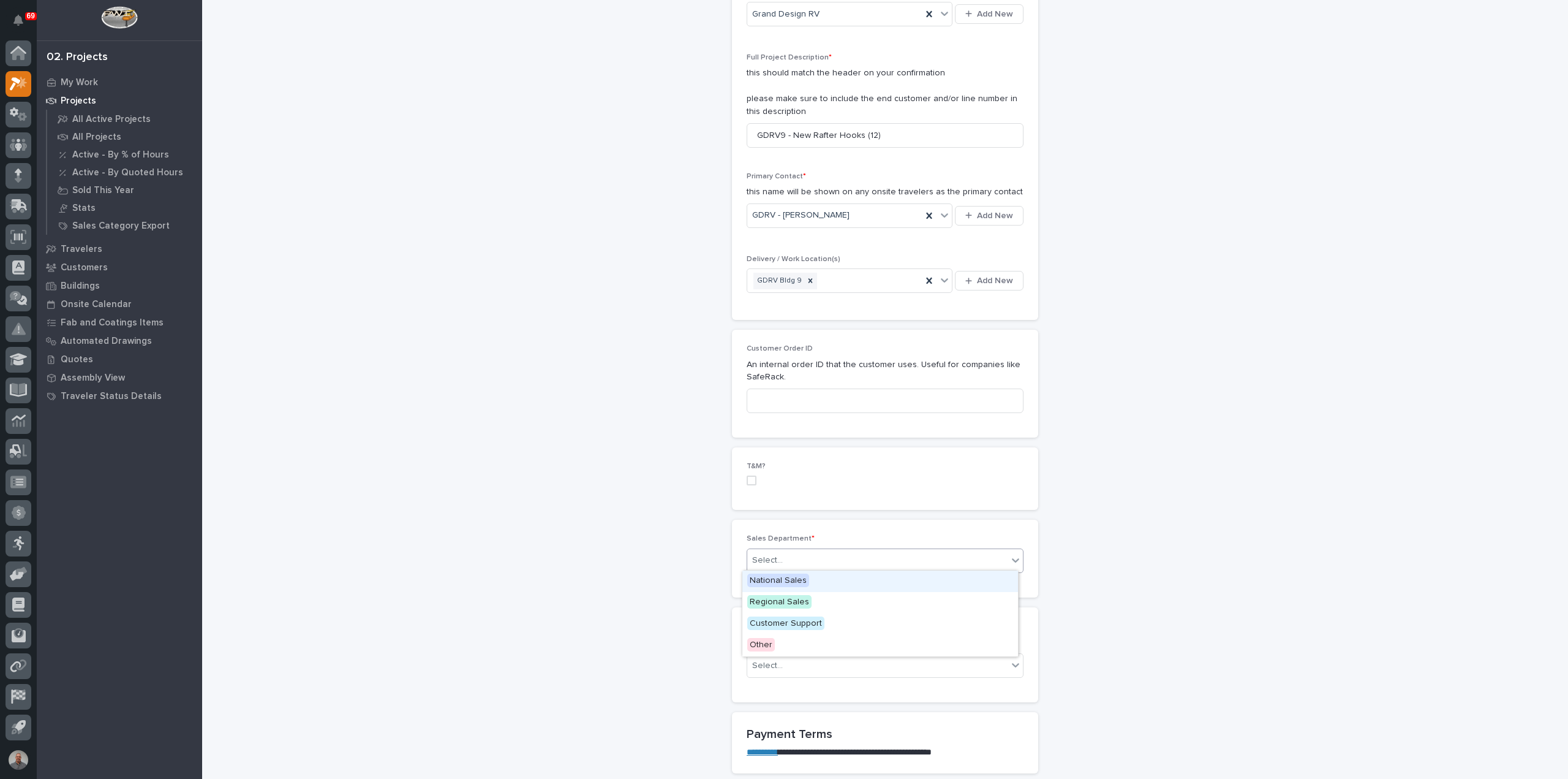
click at [809, 552] on div "Select..." at bounding box center [878, 560] width 260 height 20
click at [811, 606] on div "Regional Sales" at bounding box center [880, 603] width 276 height 22
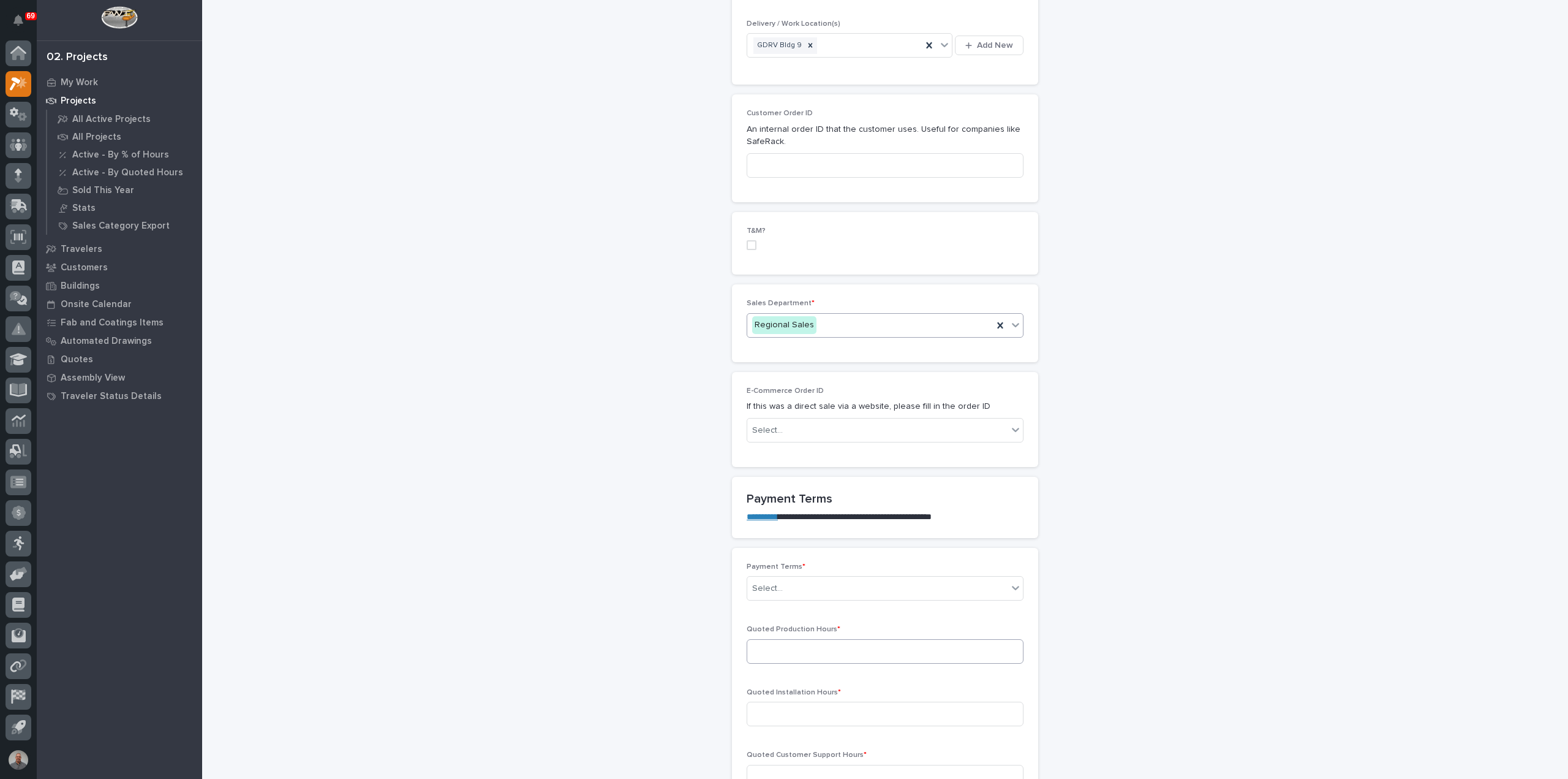
scroll to position [552, 0]
click at [796, 577] on div "Select..." at bounding box center [878, 579] width 260 height 20
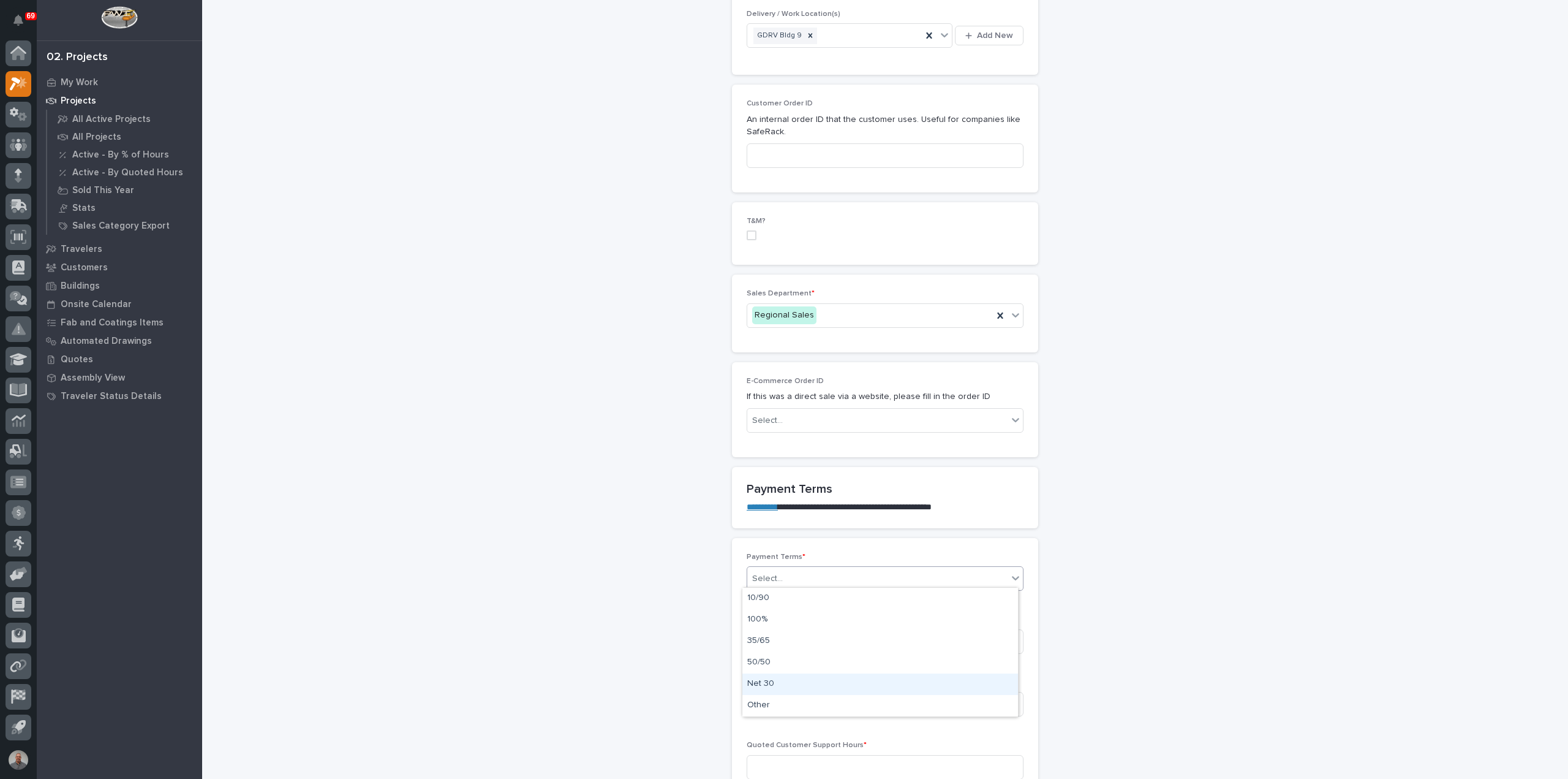
click at [789, 684] on div "Net 30" at bounding box center [880, 684] width 276 height 22
click at [803, 636] on input at bounding box center [885, 642] width 277 height 25
click at [865, 641] on input at bounding box center [885, 642] width 277 height 25
type input "7"
click at [848, 705] on input at bounding box center [885, 704] width 277 height 25
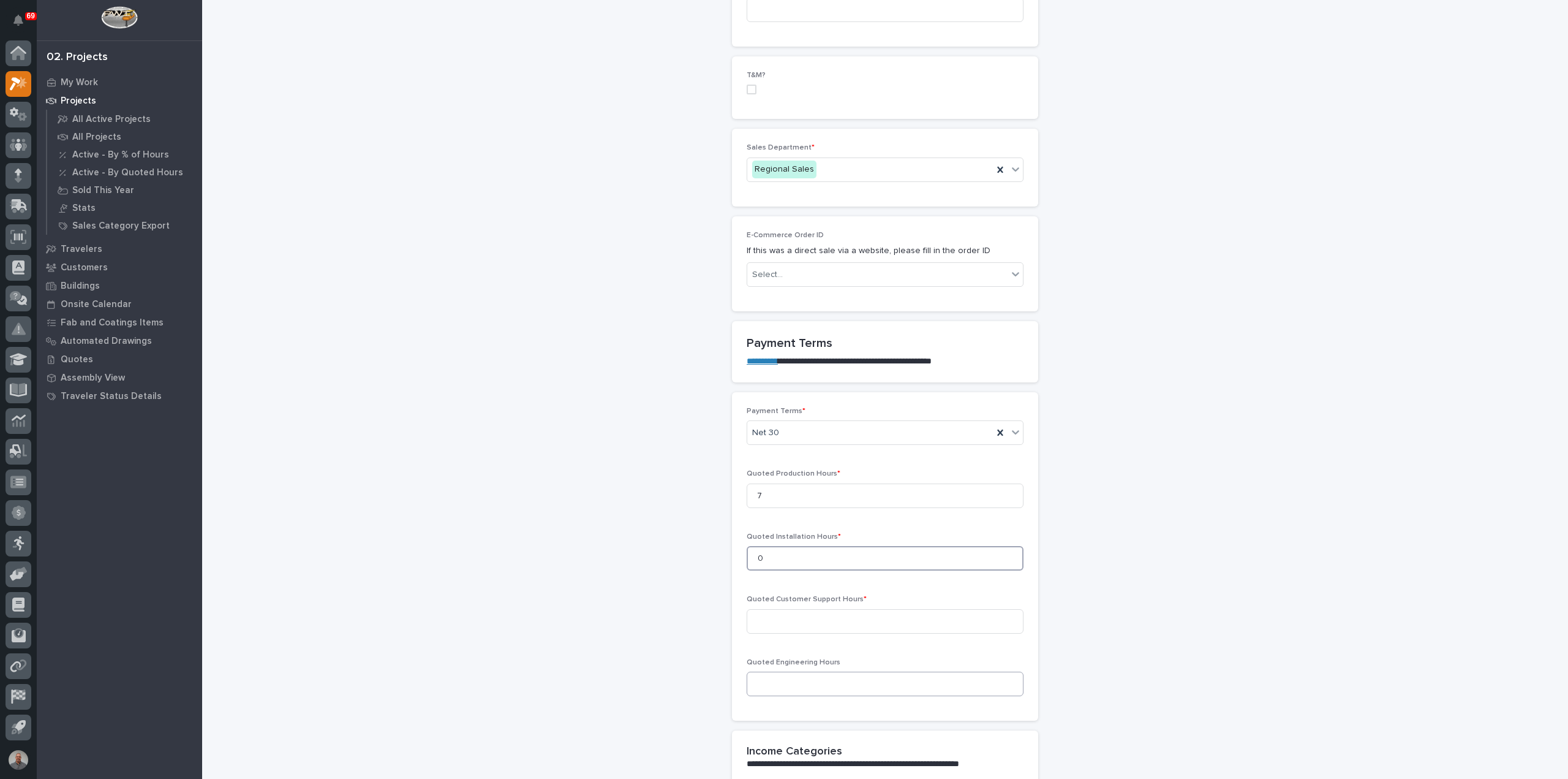
scroll to position [736, 0]
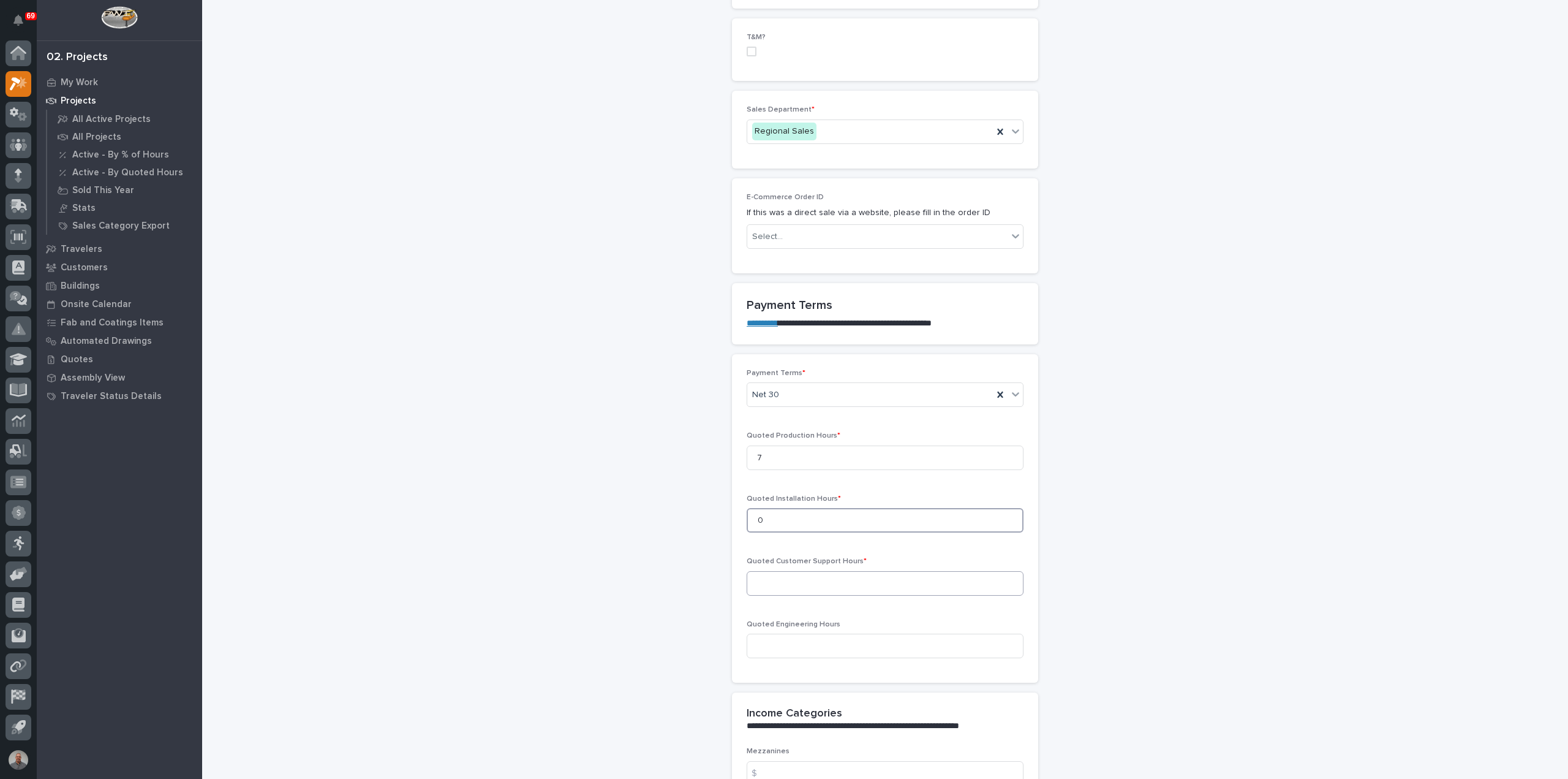
type input "0"
click at [839, 581] on input at bounding box center [885, 584] width 277 height 25
type input "0"
click at [841, 646] on input at bounding box center [885, 646] width 277 height 25
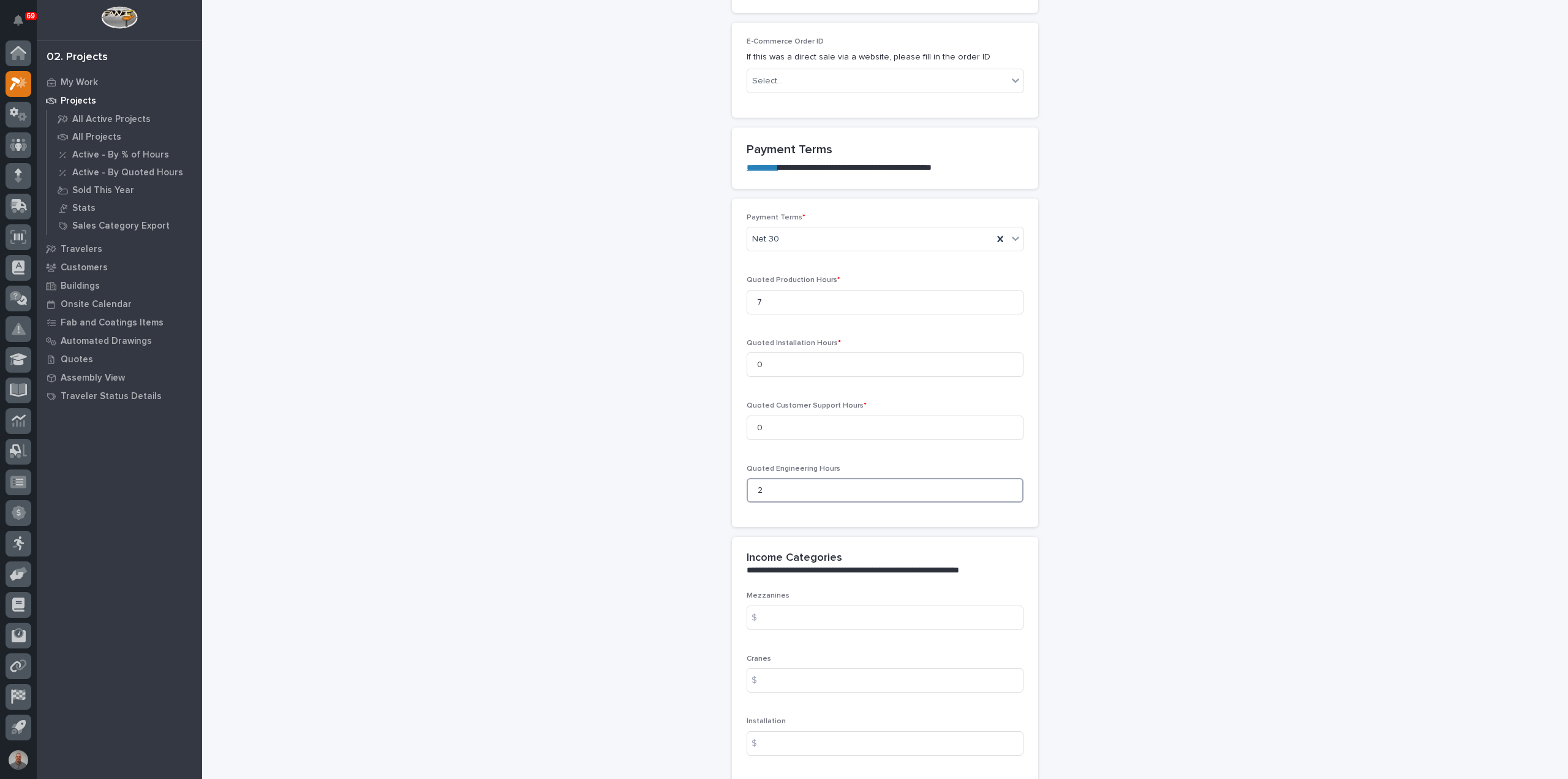
scroll to position [1042, 0]
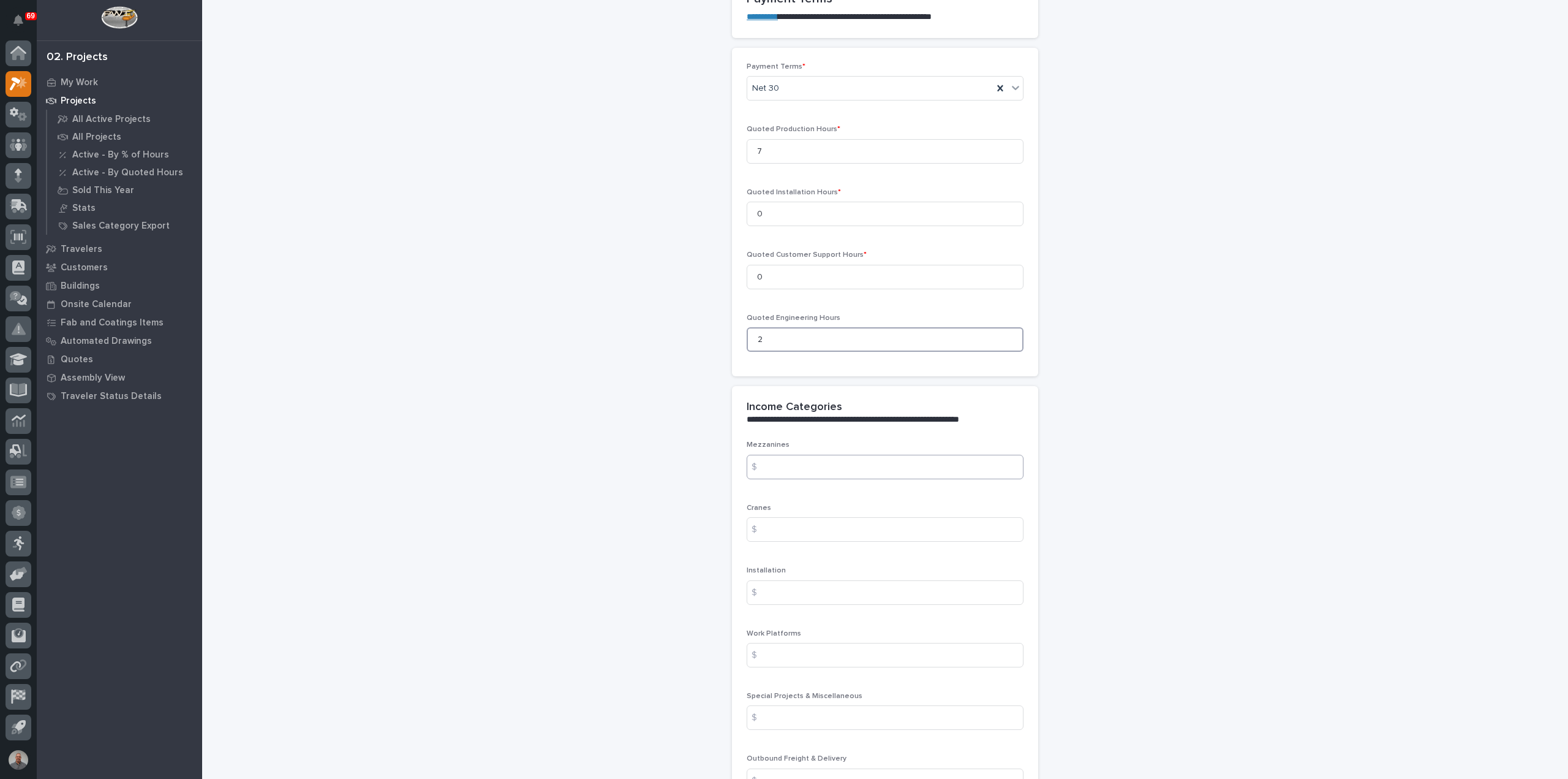
type input "2"
click at [778, 466] on input at bounding box center [885, 467] width 277 height 25
click at [810, 708] on input at bounding box center [885, 718] width 277 height 25
paste input "2307.85"
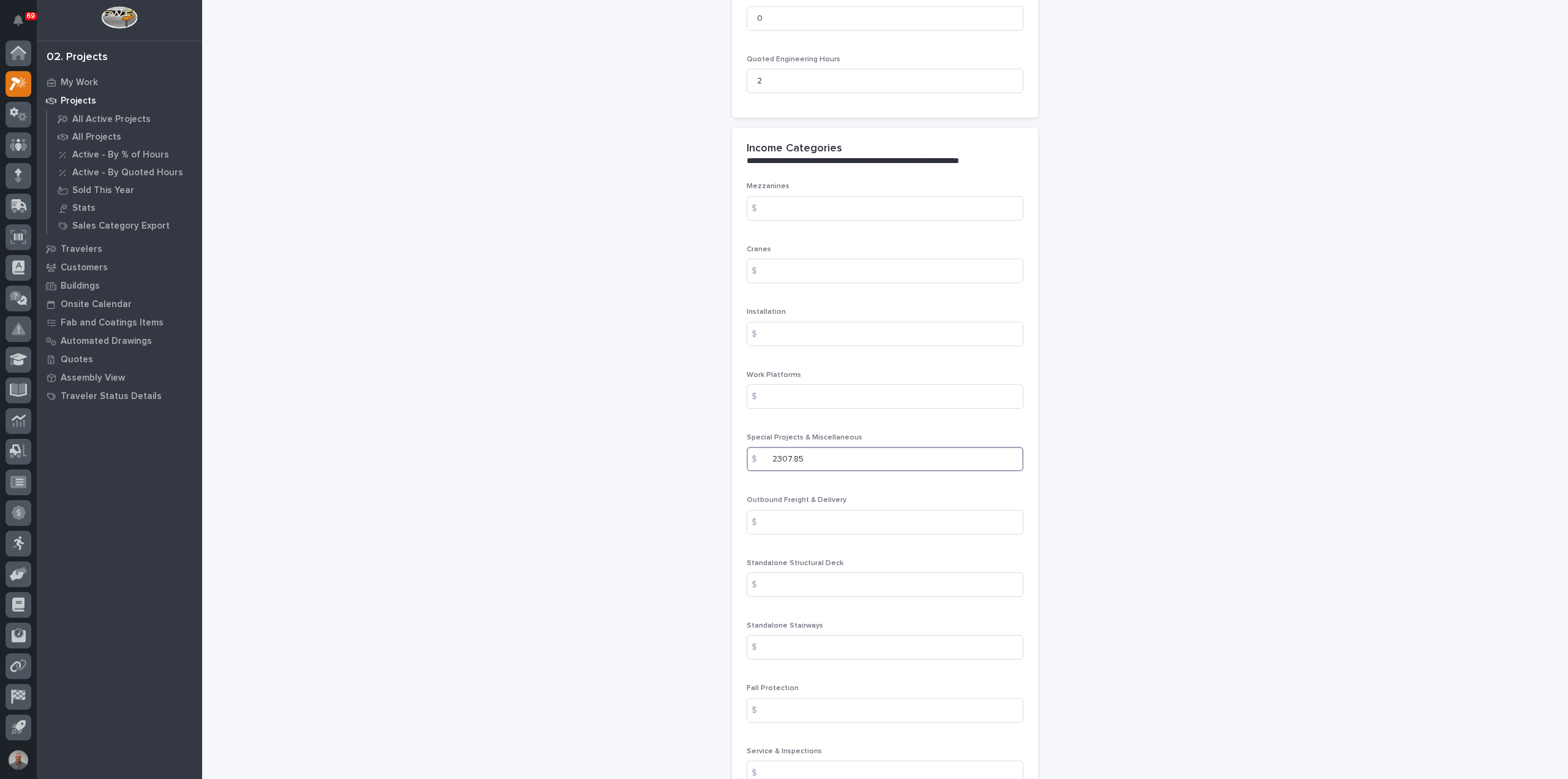
scroll to position [1349, 0]
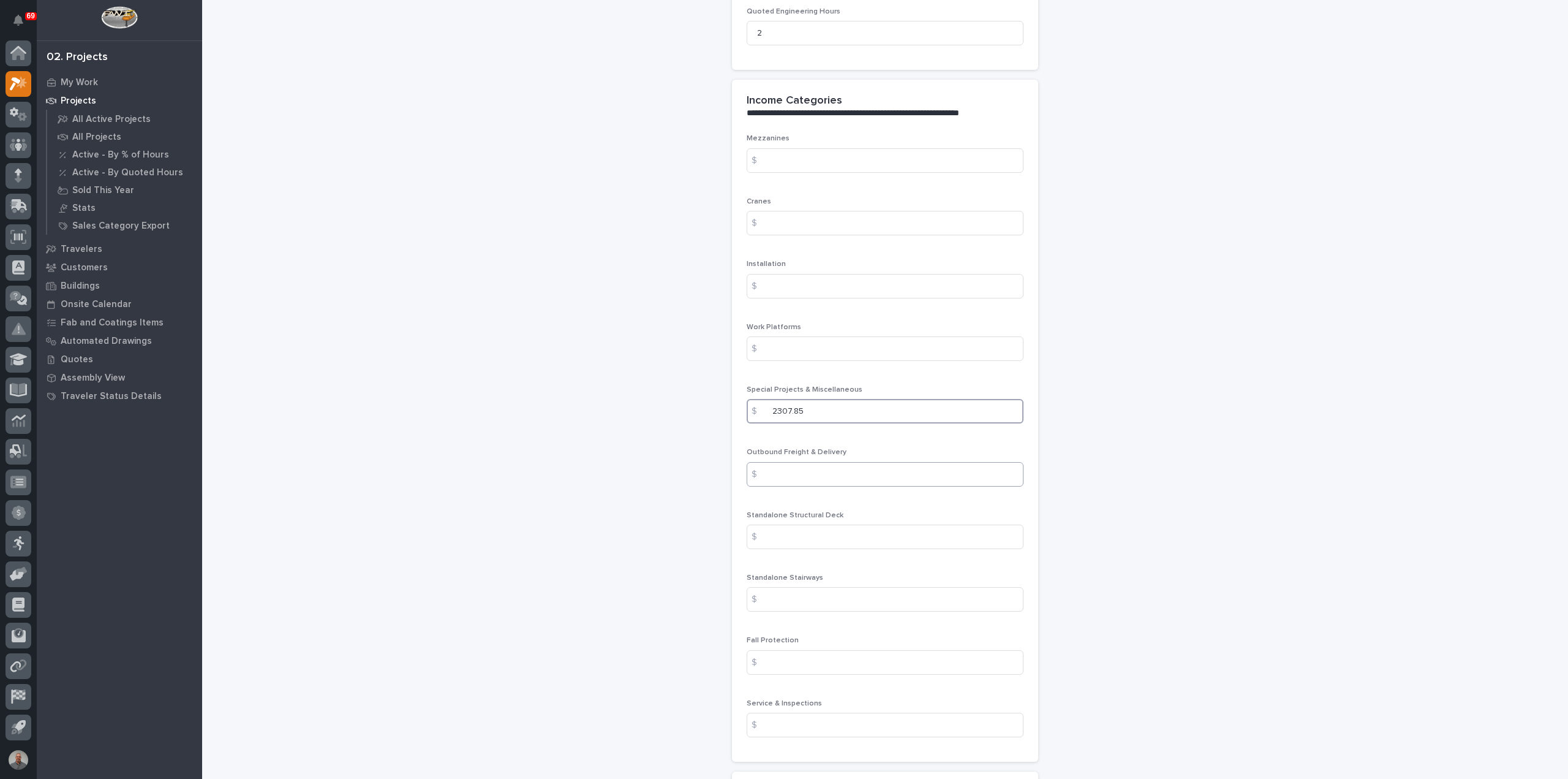
type input "2307.85"
click at [807, 472] on input at bounding box center [885, 474] width 277 height 25
type input "100"
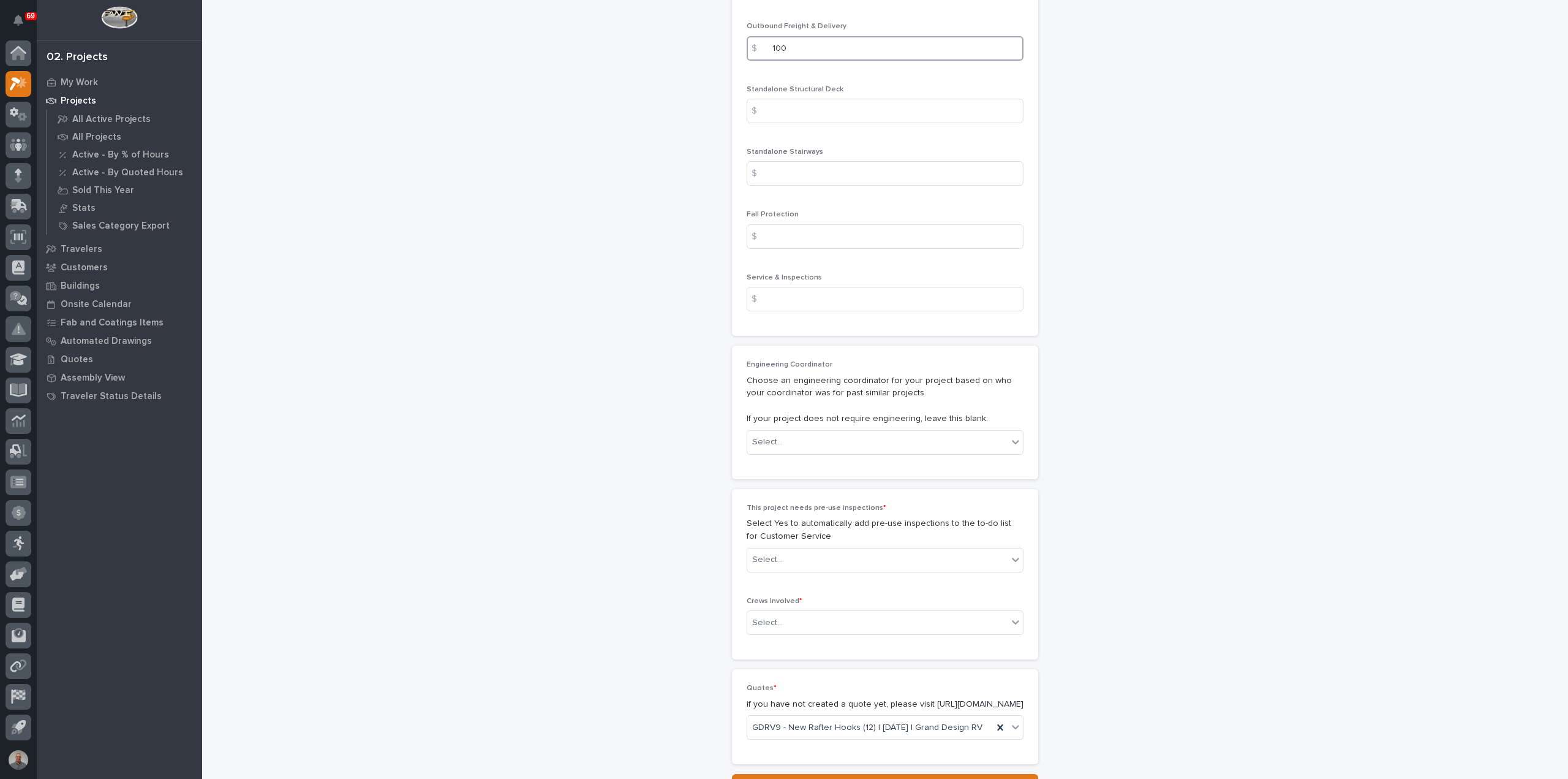
scroll to position [1839, 0]
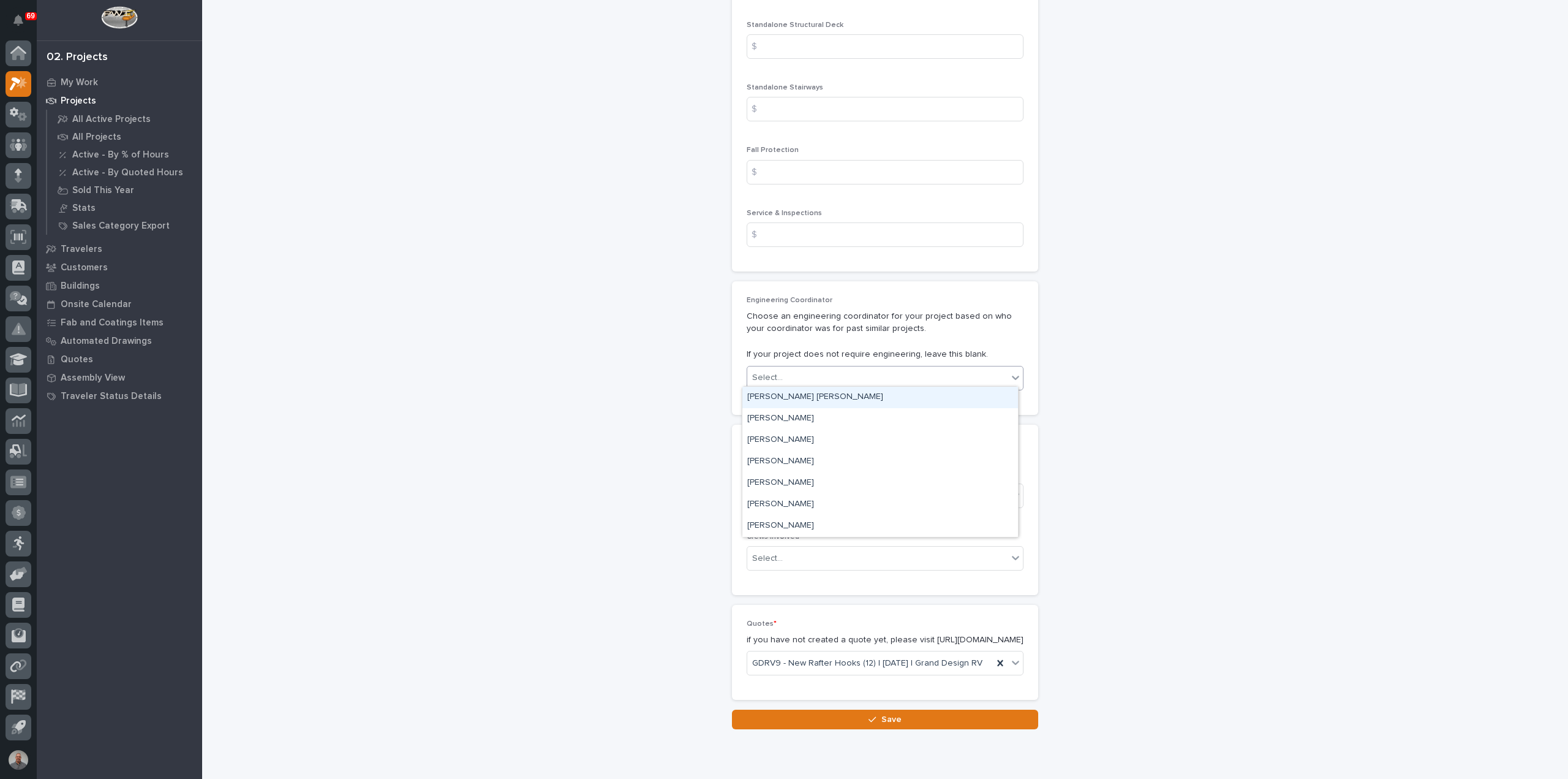
click at [784, 375] on div "Select..." at bounding box center [878, 378] width 260 height 20
click at [802, 507] on div "[PERSON_NAME]" at bounding box center [880, 505] width 276 height 22
click at [811, 487] on div "Select..." at bounding box center [878, 496] width 260 height 20
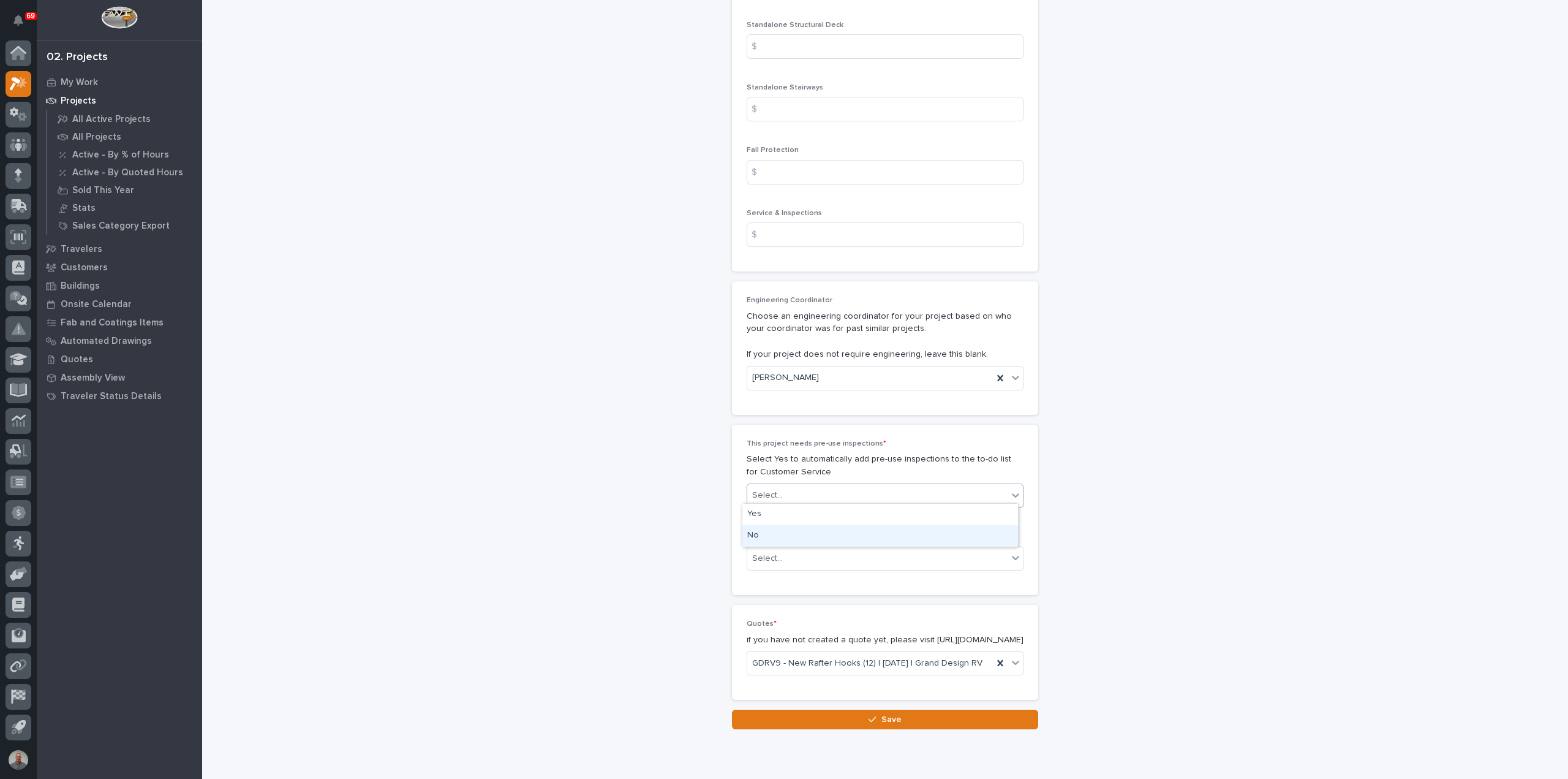
click at [792, 539] on div "No" at bounding box center [880, 536] width 276 height 22
click at [802, 551] on div "Select..." at bounding box center [878, 559] width 260 height 20
click at [802, 573] on div "Production" at bounding box center [880, 577] width 276 height 22
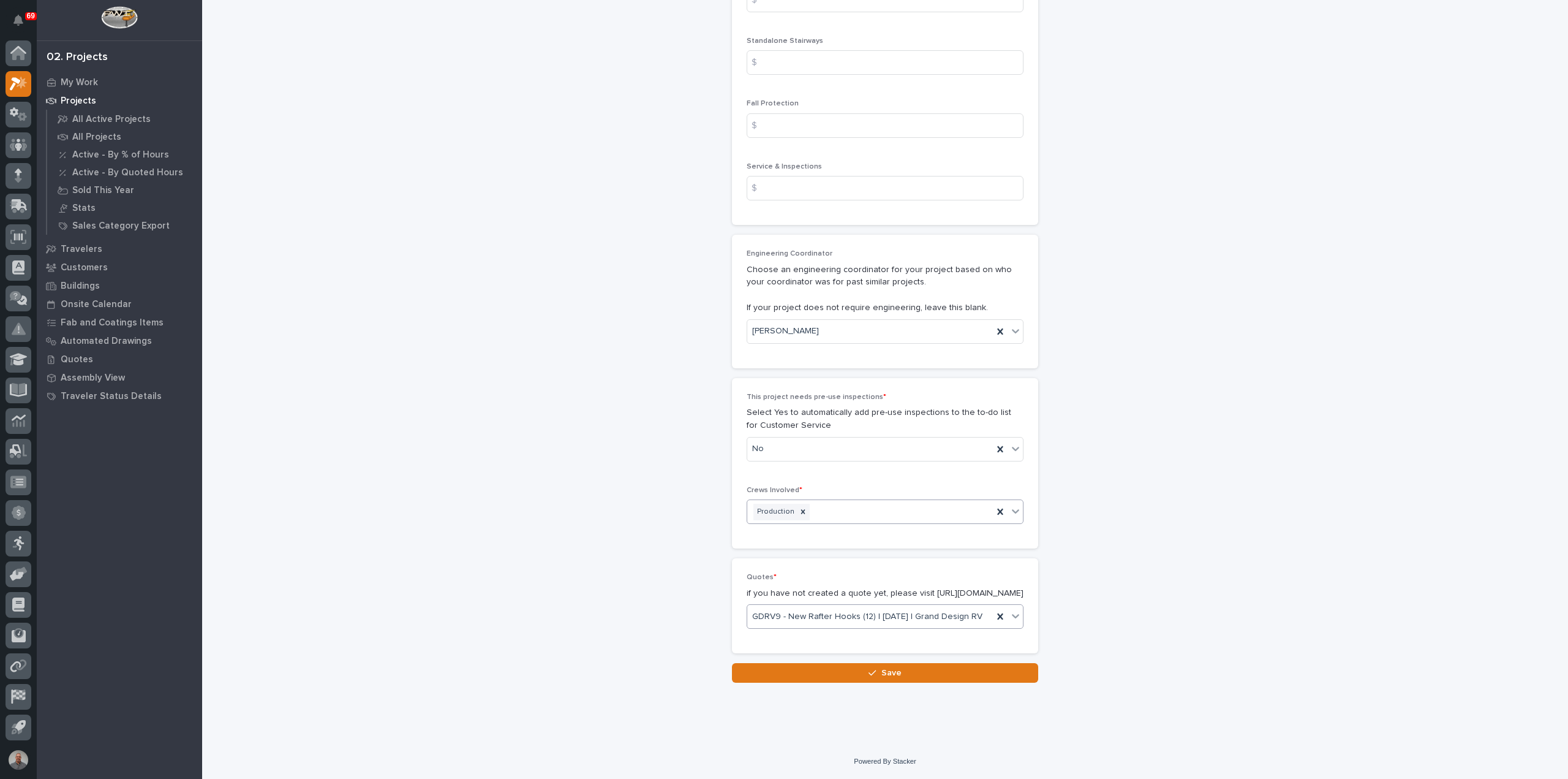
scroll to position [1915, 0]
click at [829, 677] on button "Save" at bounding box center [885, 673] width 306 height 20
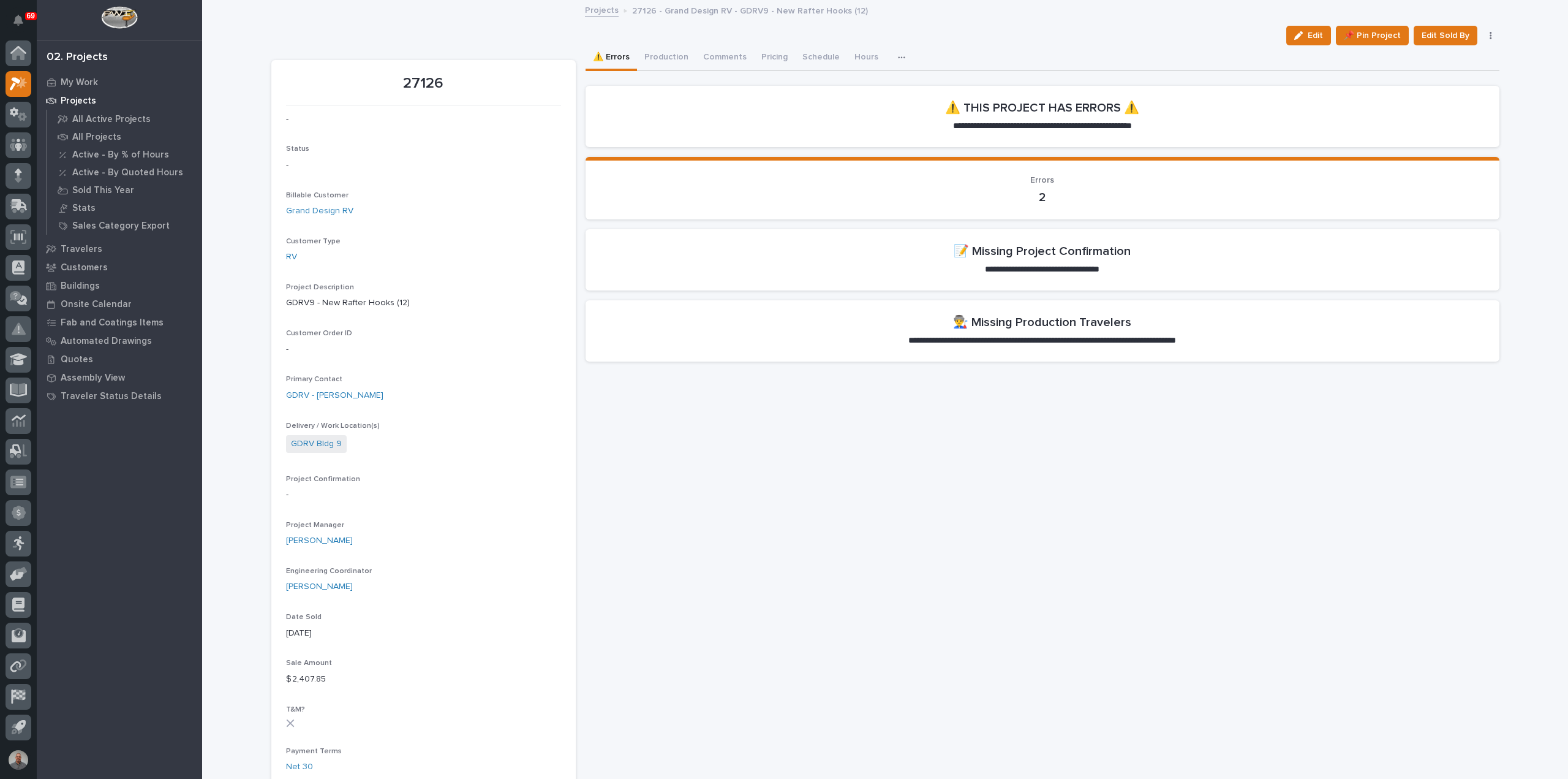
drag, startPoint x: 1304, startPoint y: 37, endPoint x: 1104, endPoint y: 211, distance: 265.1
click at [1304, 37] on div "button" at bounding box center [1301, 35] width 14 height 9
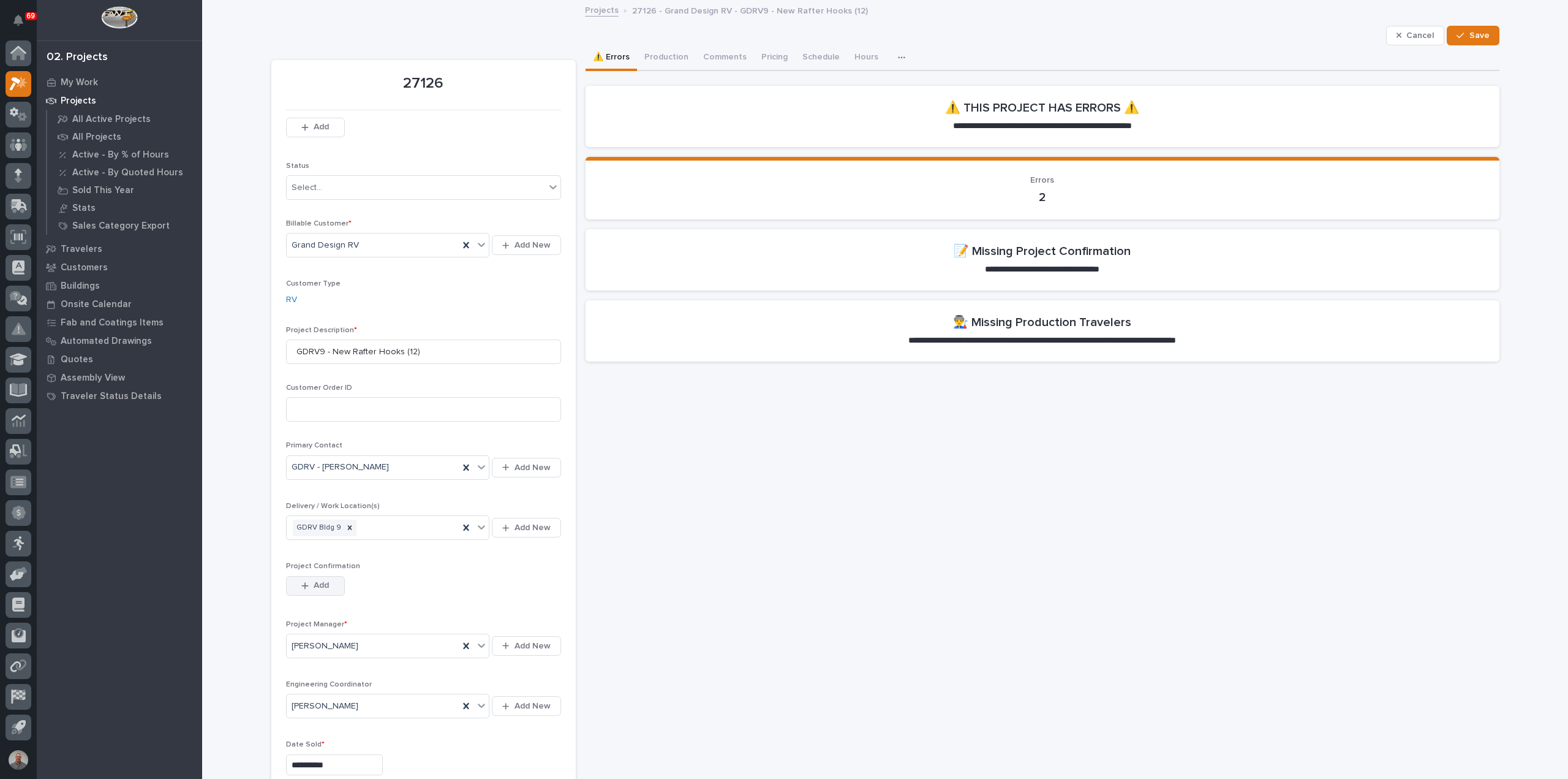
click at [302, 586] on icon "button" at bounding box center [305, 585] width 7 height 7
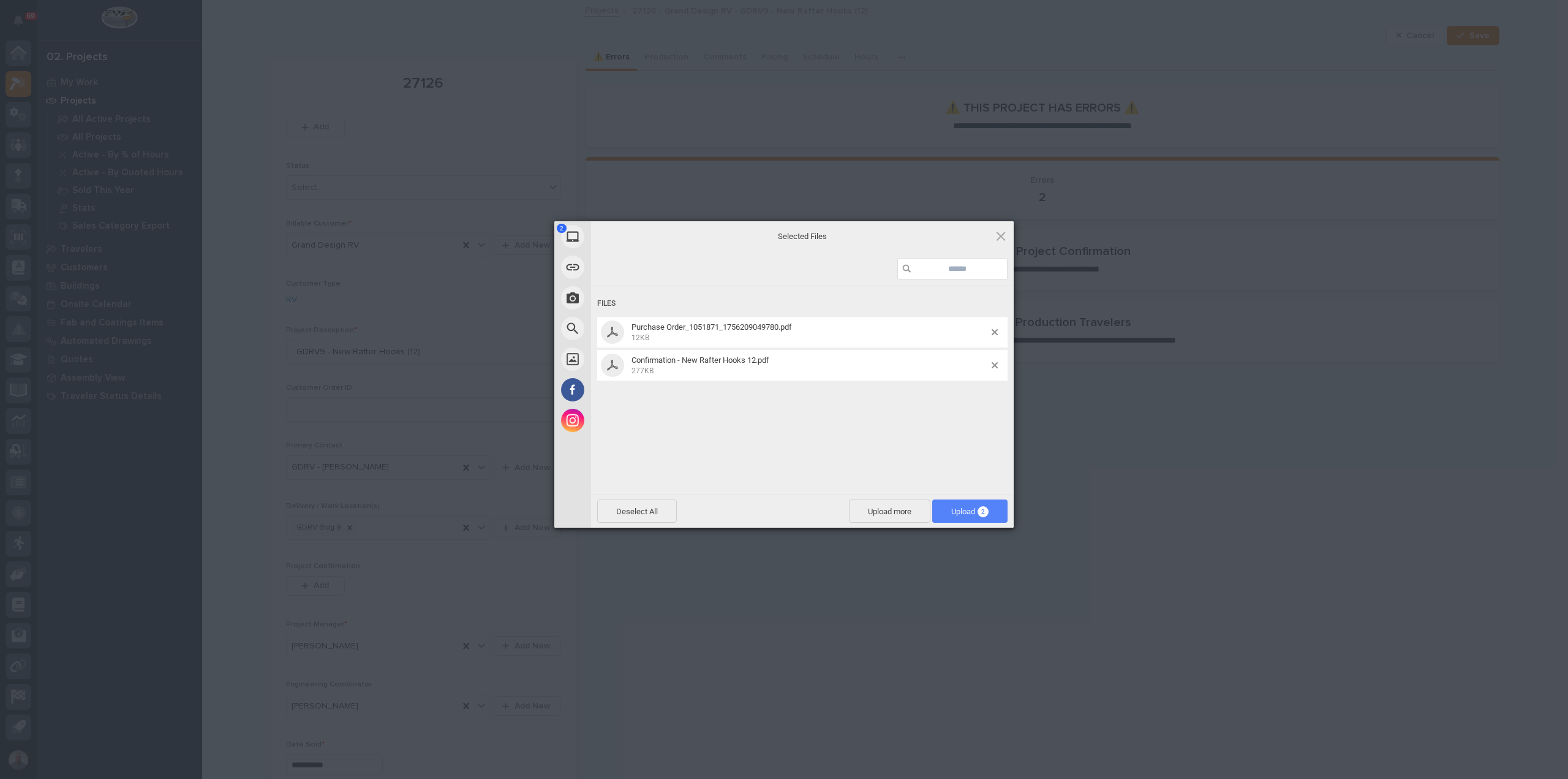
click at [962, 508] on span "Upload 2" at bounding box center [970, 511] width 38 height 9
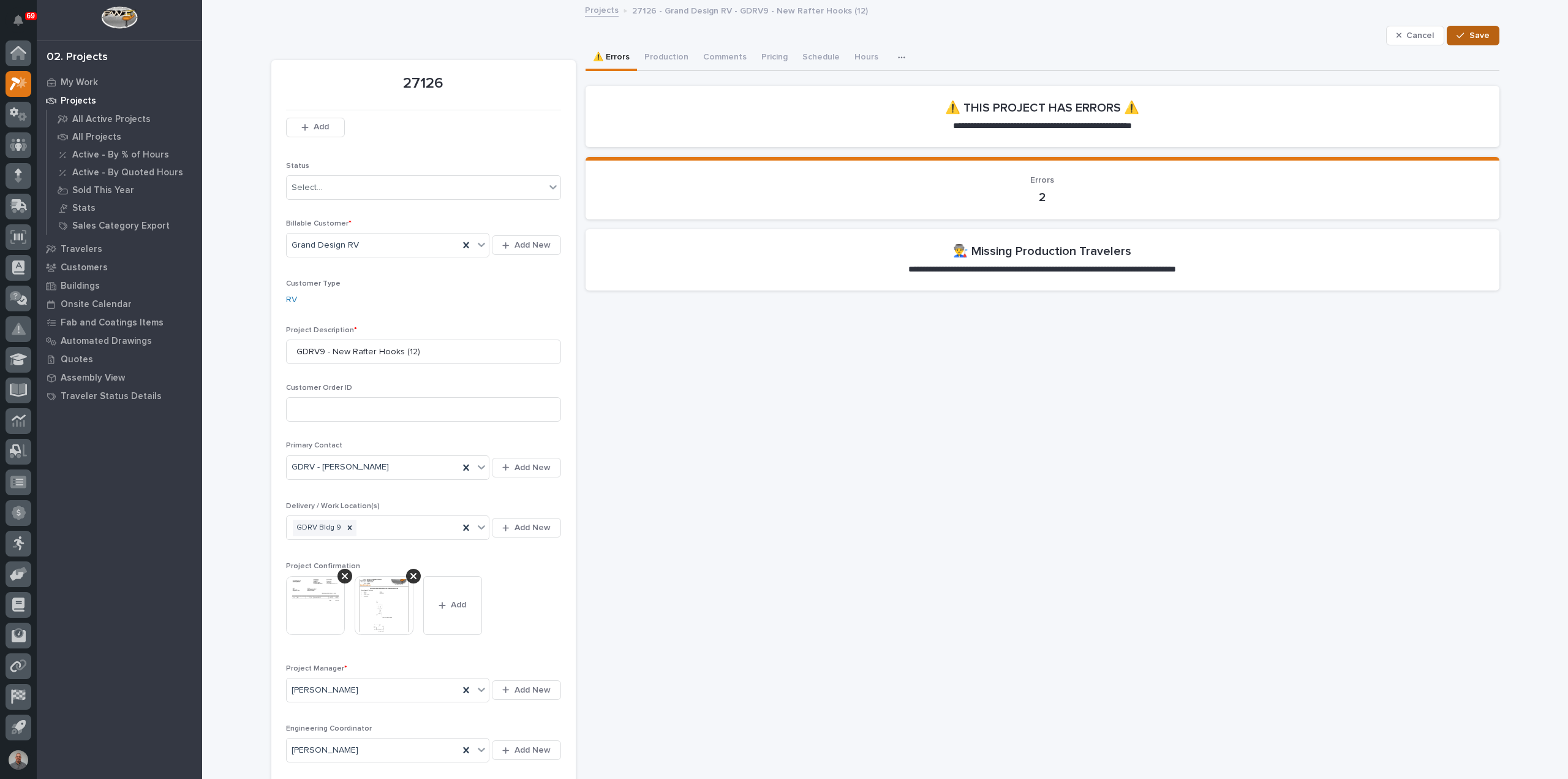
click at [1472, 34] on span "Save" at bounding box center [1480, 35] width 20 height 11
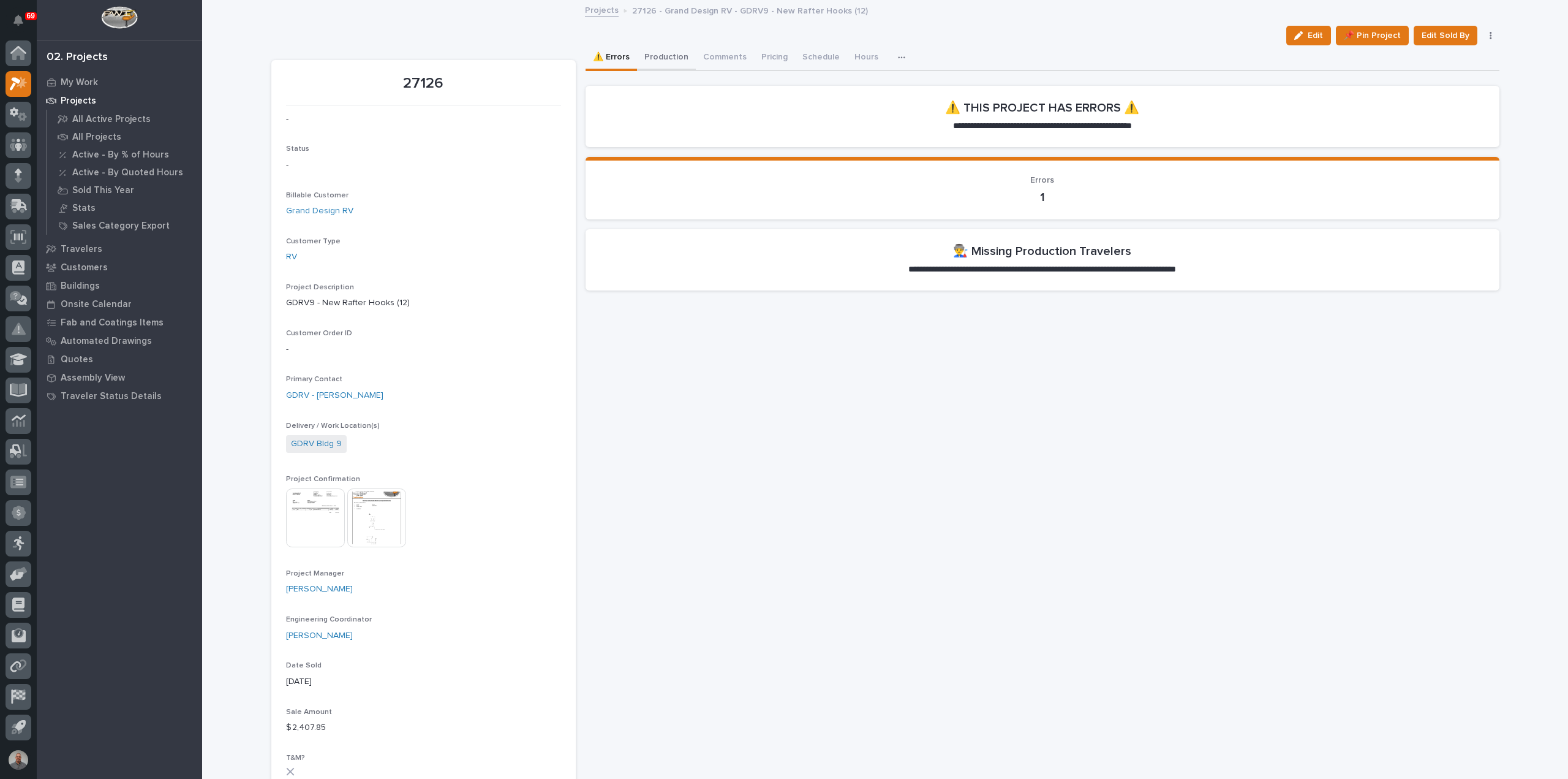
click at [660, 54] on button "Production" at bounding box center [666, 59] width 59 height 26
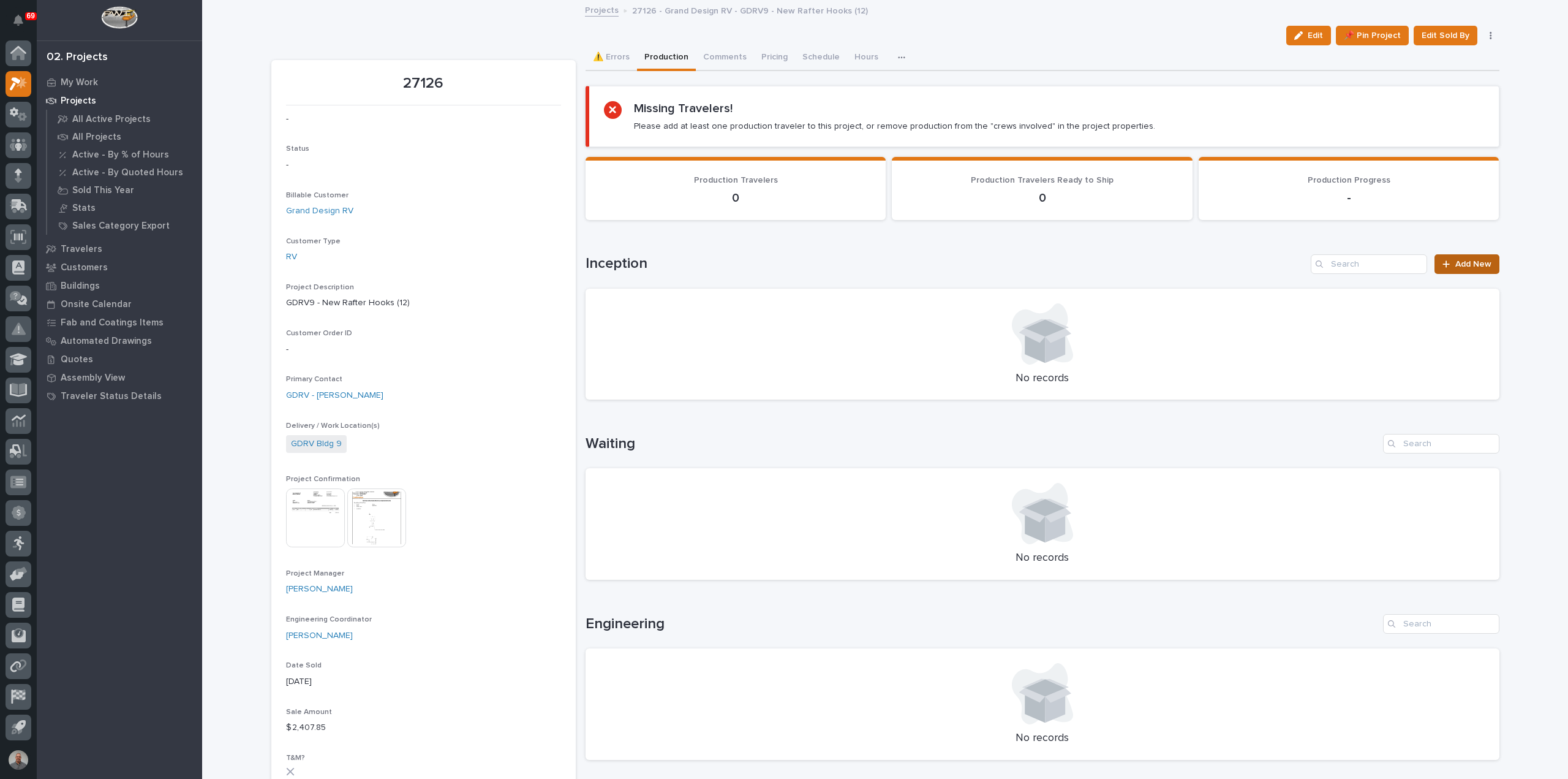
click at [1456, 260] on span "Add New" at bounding box center [1474, 264] width 36 height 9
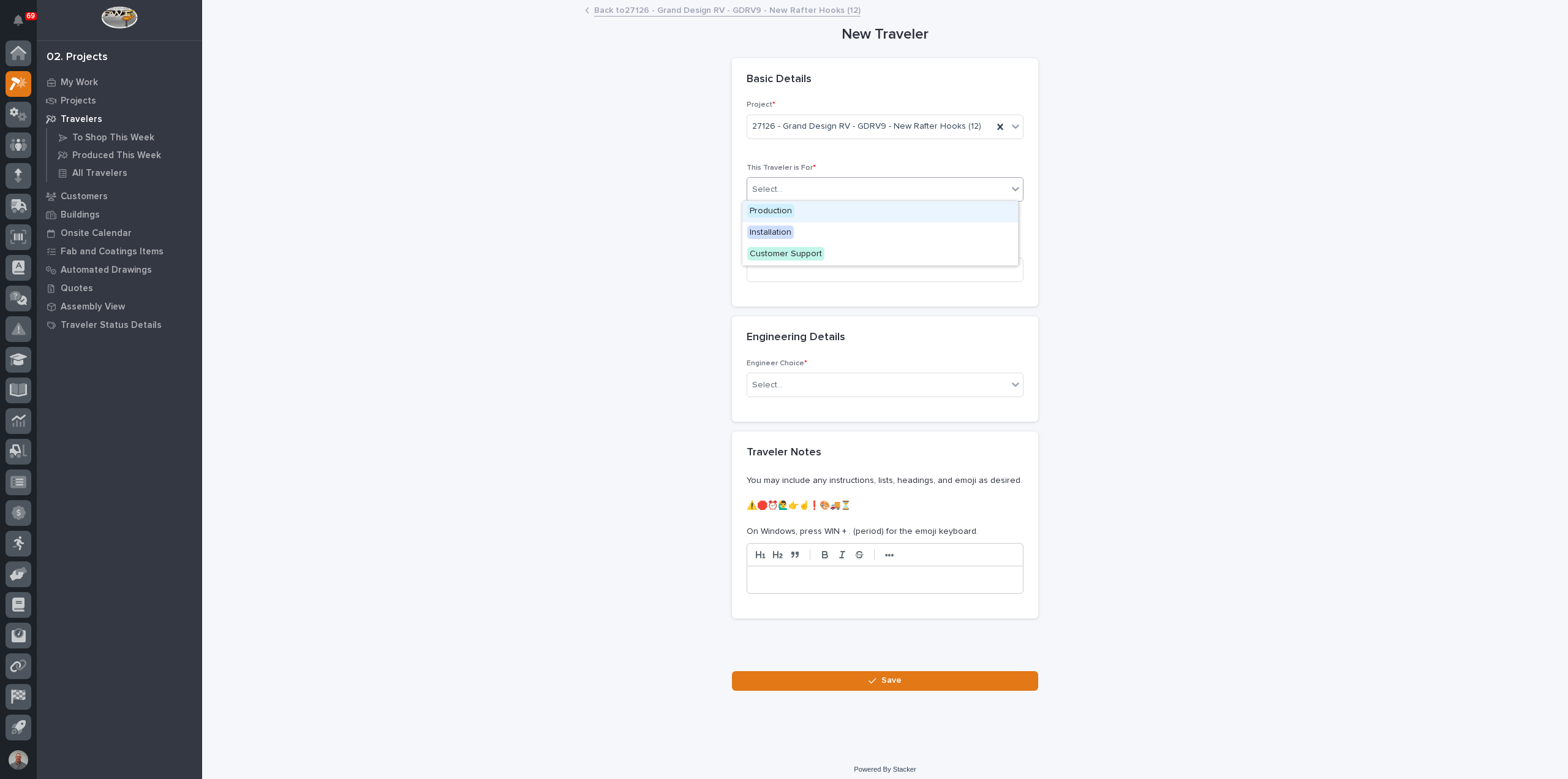
click at [821, 181] on div "Select..." at bounding box center [878, 190] width 260 height 20
click at [818, 210] on div "Production" at bounding box center [880, 212] width 276 height 22
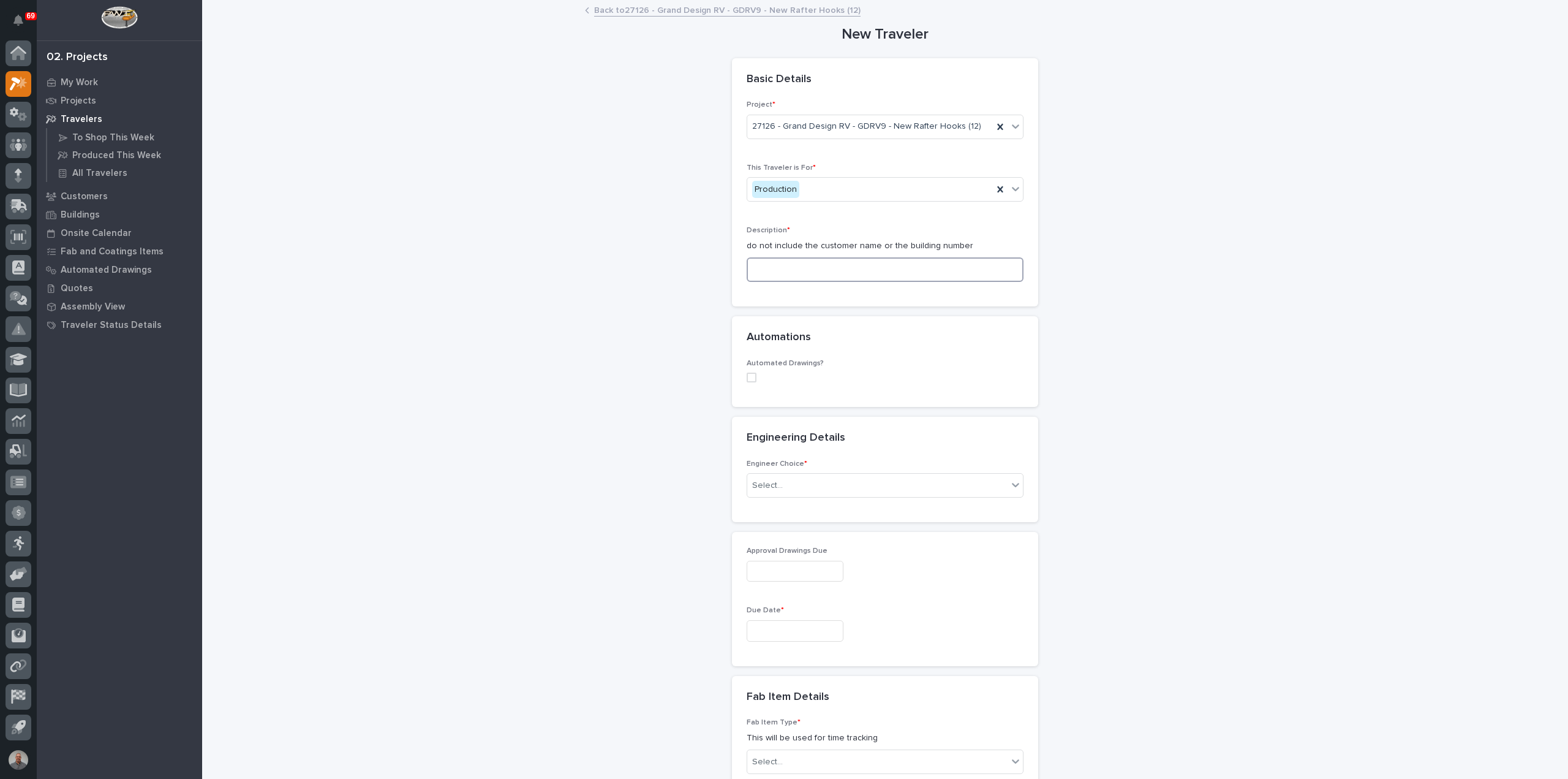
click at [833, 270] on input at bounding box center [885, 270] width 277 height 25
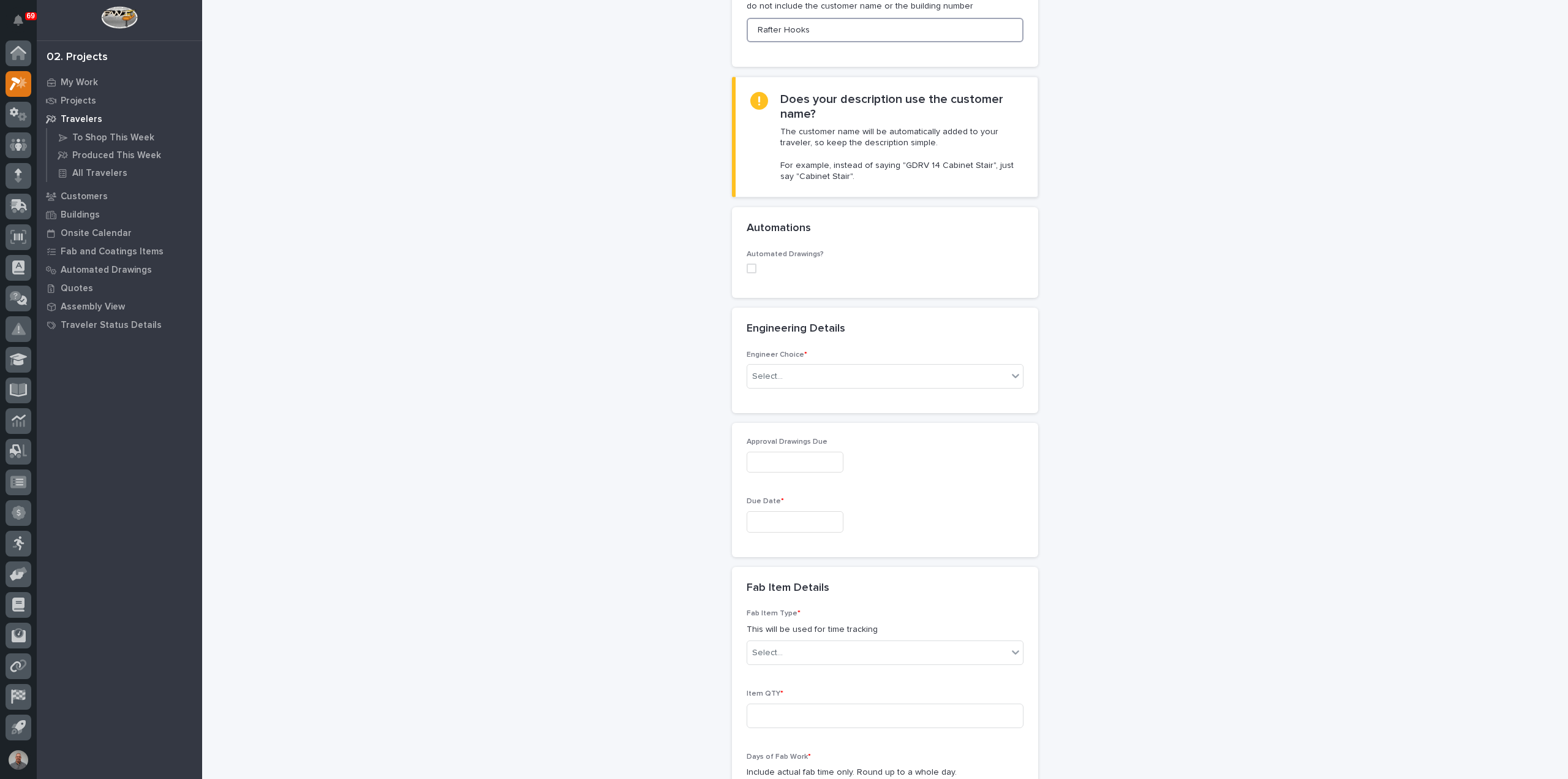
scroll to position [245, 0]
type input "Rafter Hooks"
click at [794, 372] on div "Select..." at bounding box center [878, 371] width 260 height 20
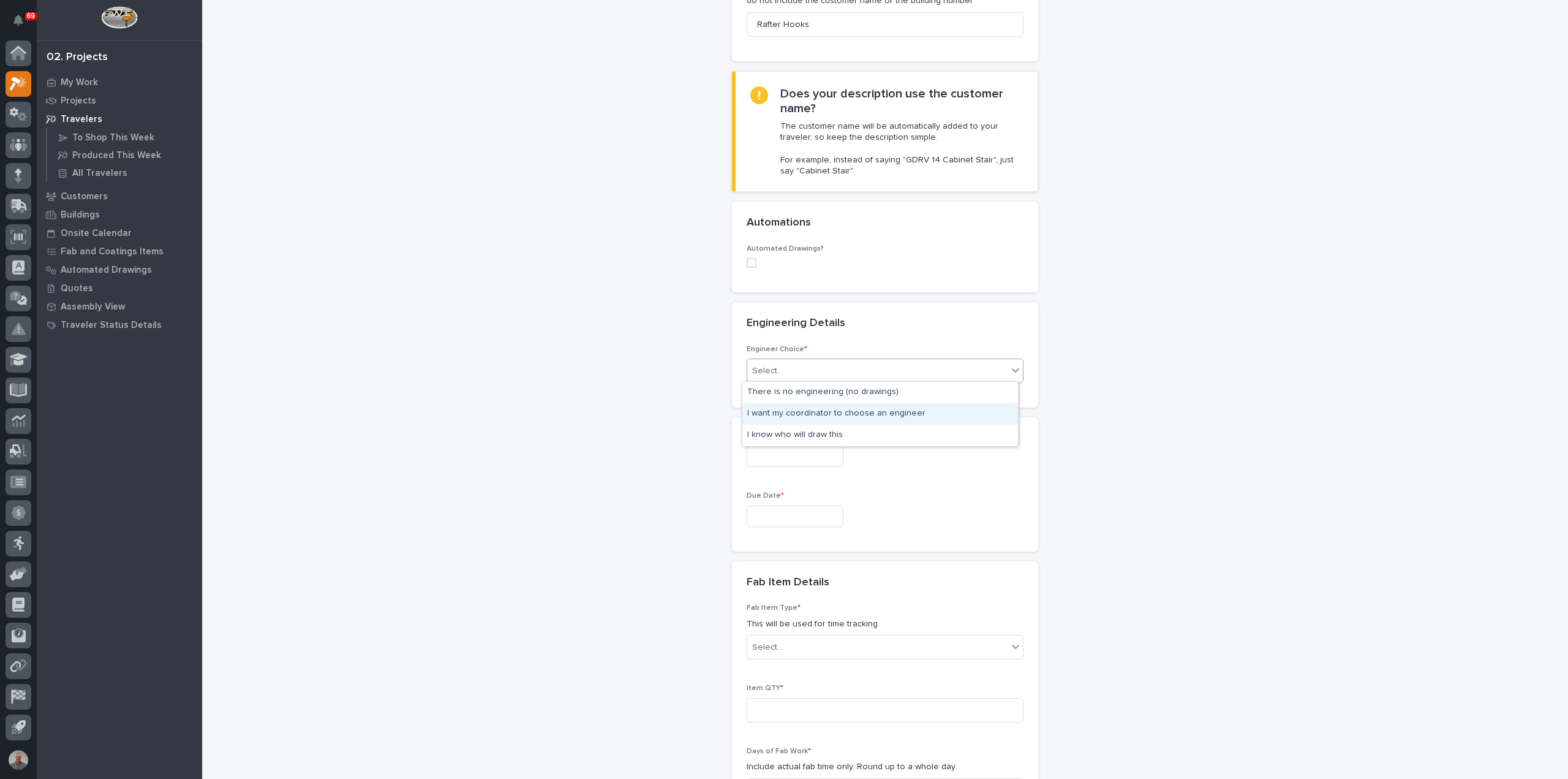
click at [793, 412] on div "I want my coordinator to choose an engineer" at bounding box center [880, 414] width 276 height 22
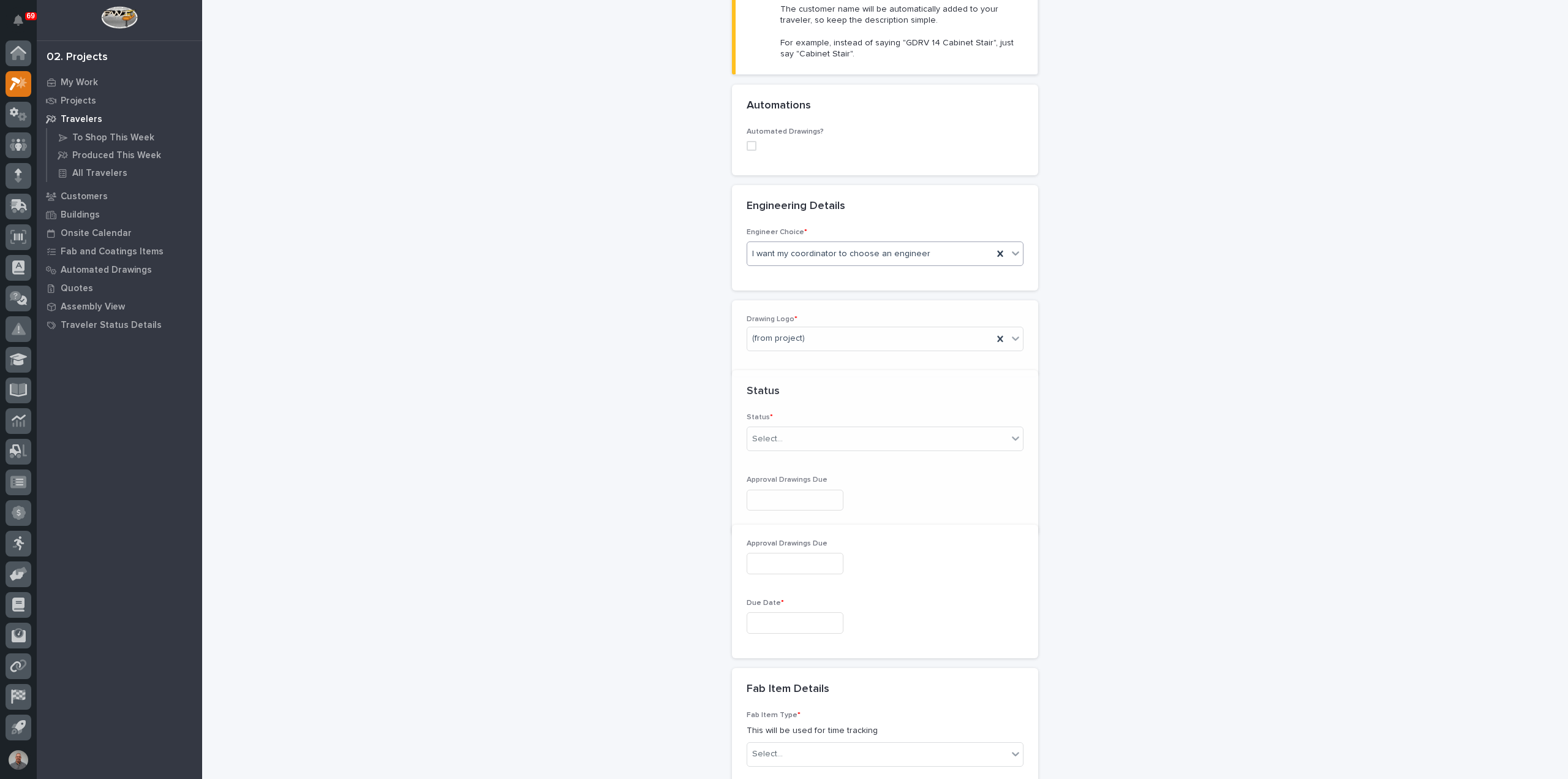
scroll to position [374, 0]
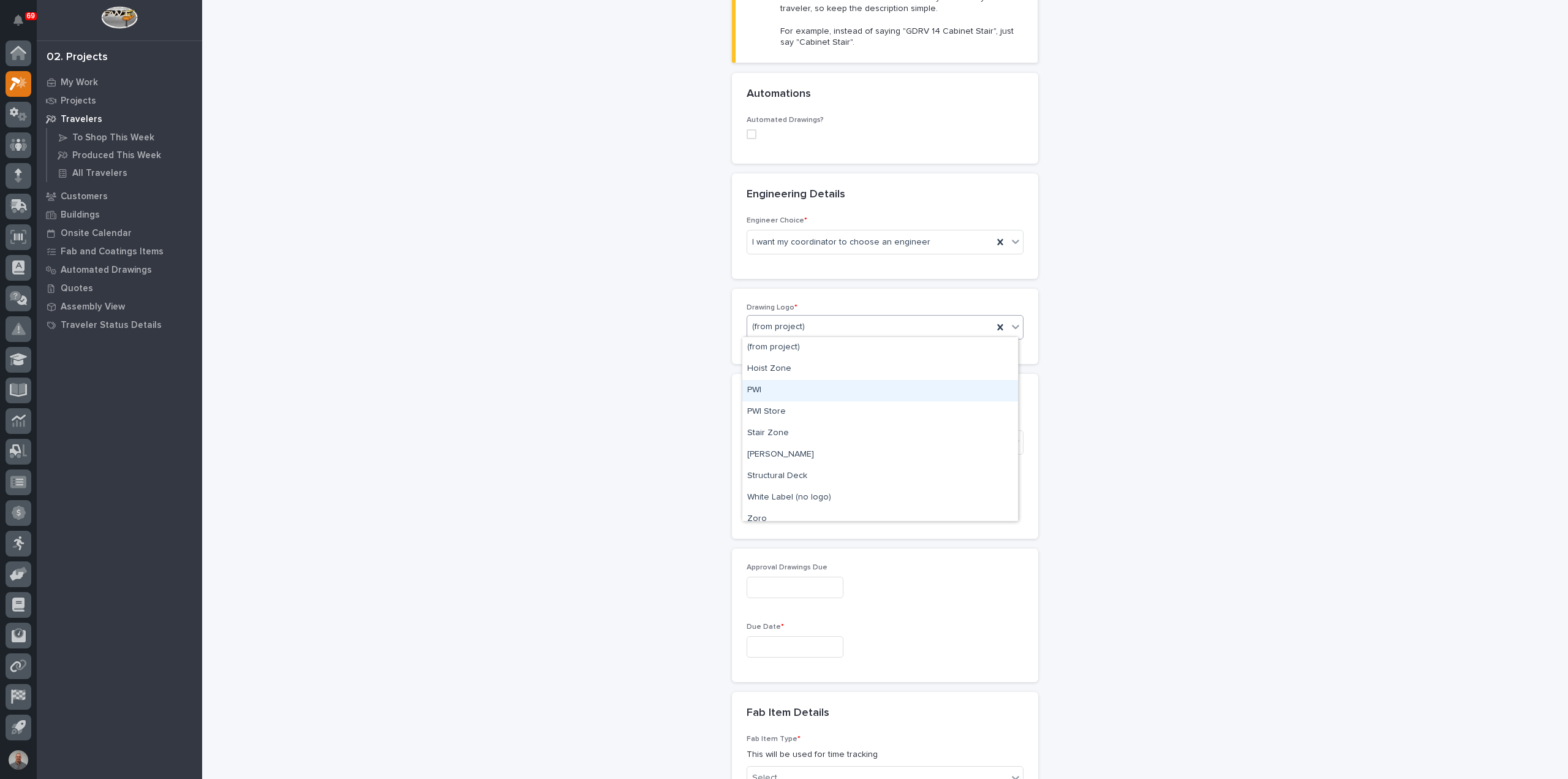
click at [785, 392] on div "PWI" at bounding box center [880, 391] width 276 height 22
click at [816, 445] on div "Select..." at bounding box center [878, 442] width 260 height 20
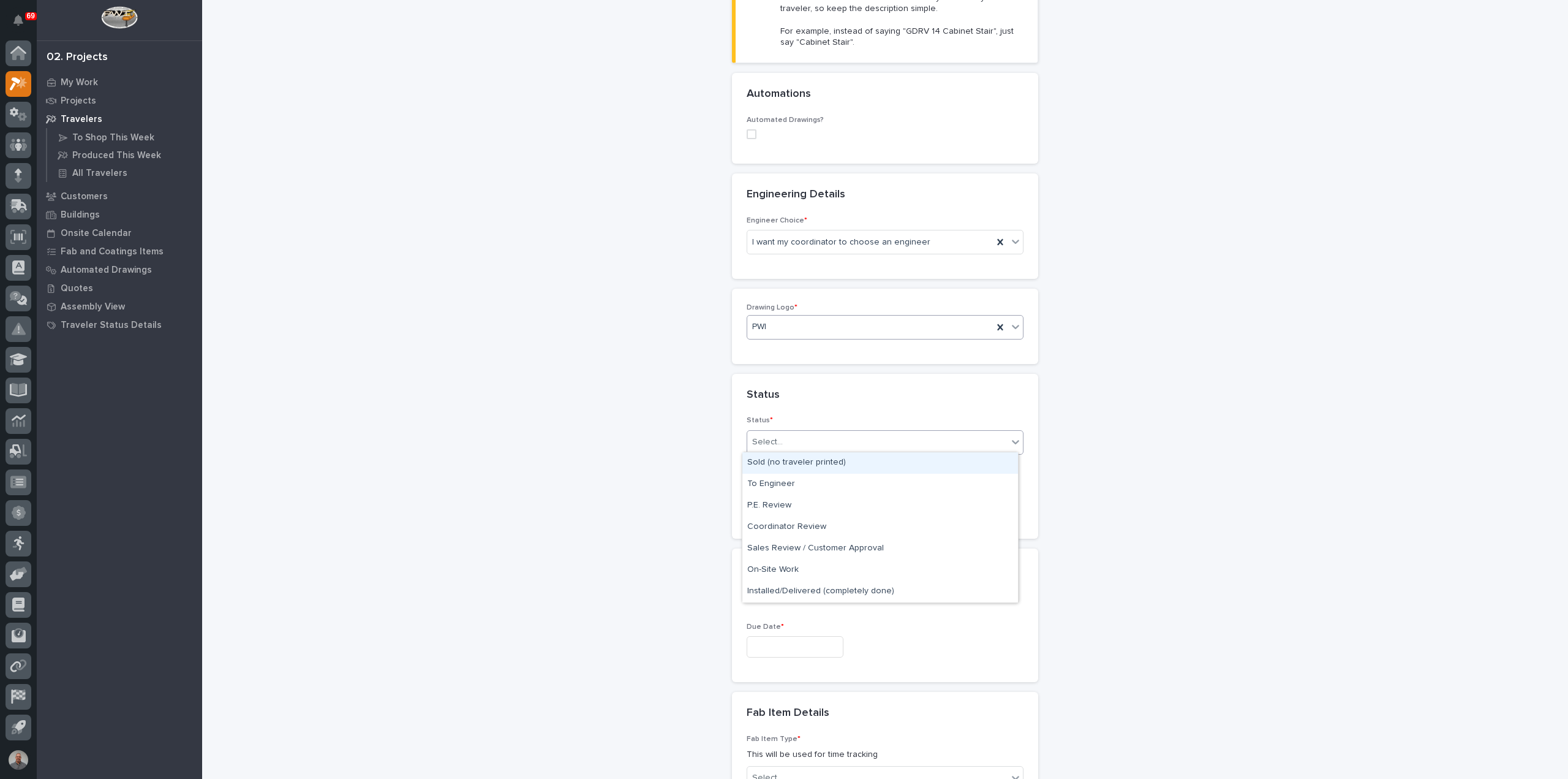
click at [818, 466] on div "Sold (no traveler printed)" at bounding box center [880, 463] width 276 height 22
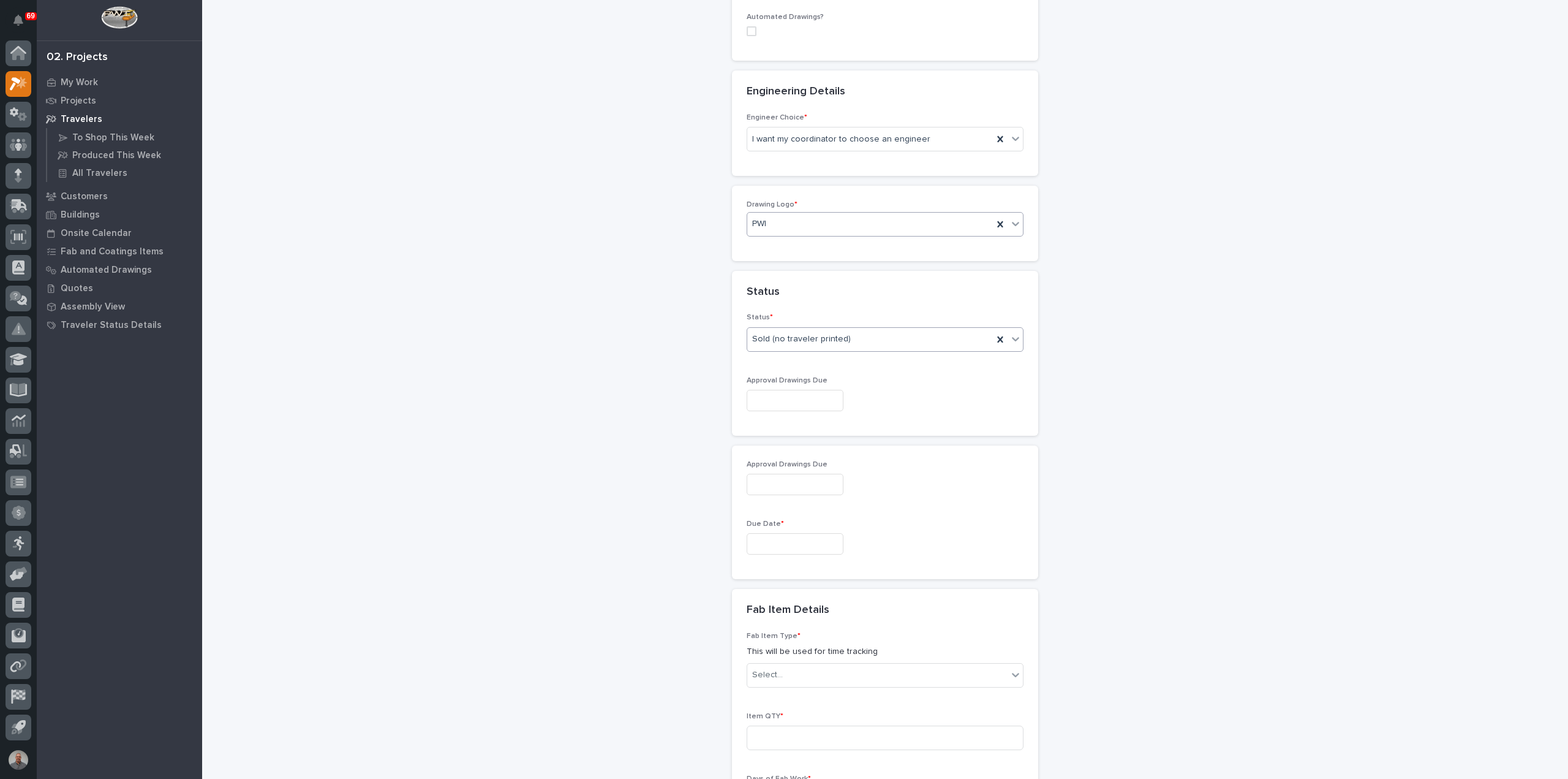
scroll to position [619, 0]
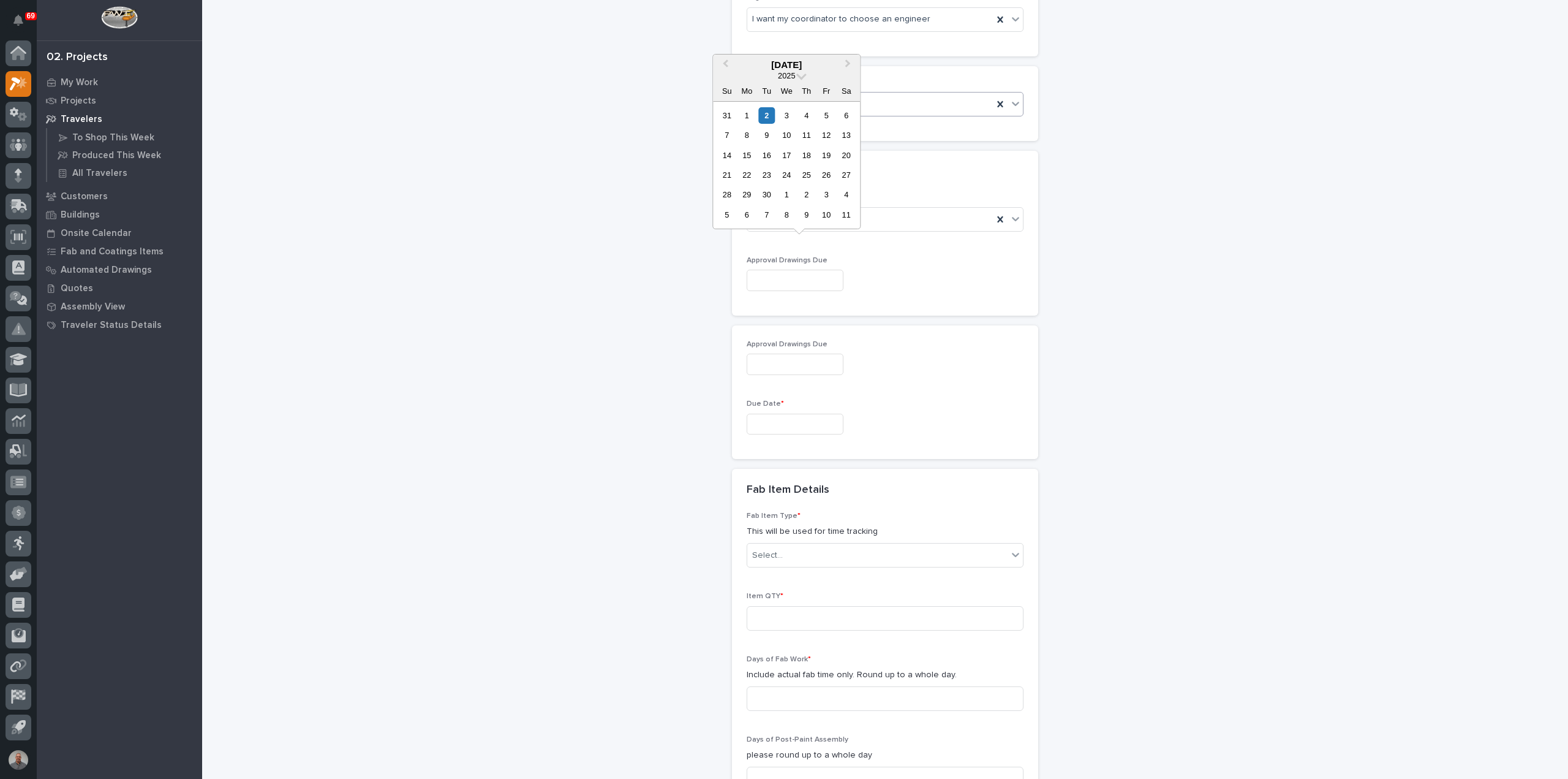
click at [781, 270] on input "text" at bounding box center [795, 281] width 97 height 22
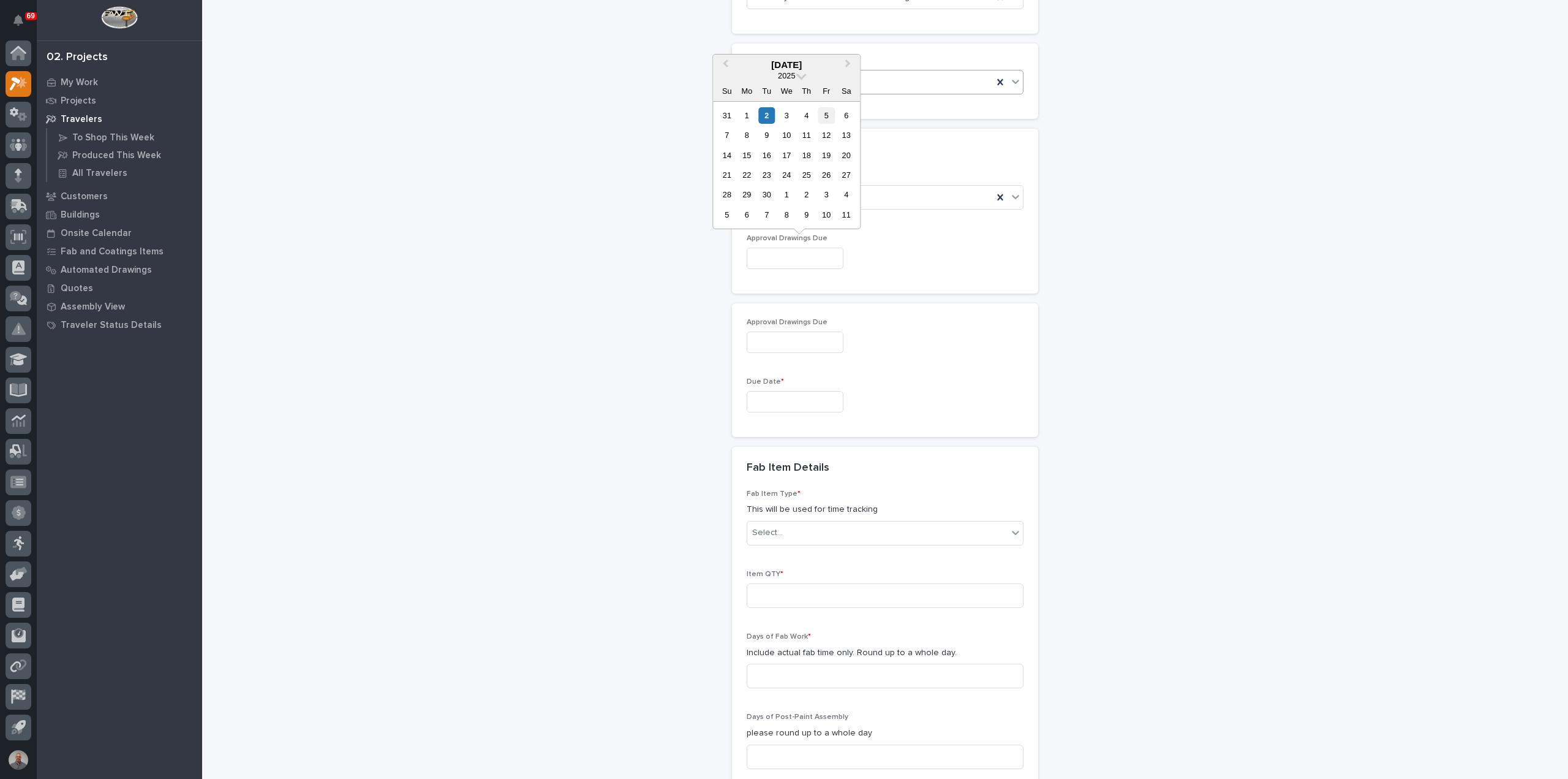
click at [826, 115] on div "5" at bounding box center [826, 115] width 17 height 17
type input "**********"
click at [789, 394] on input "text" at bounding box center [795, 402] width 97 height 22
click at [829, 315] on div "26" at bounding box center [826, 318] width 17 height 17
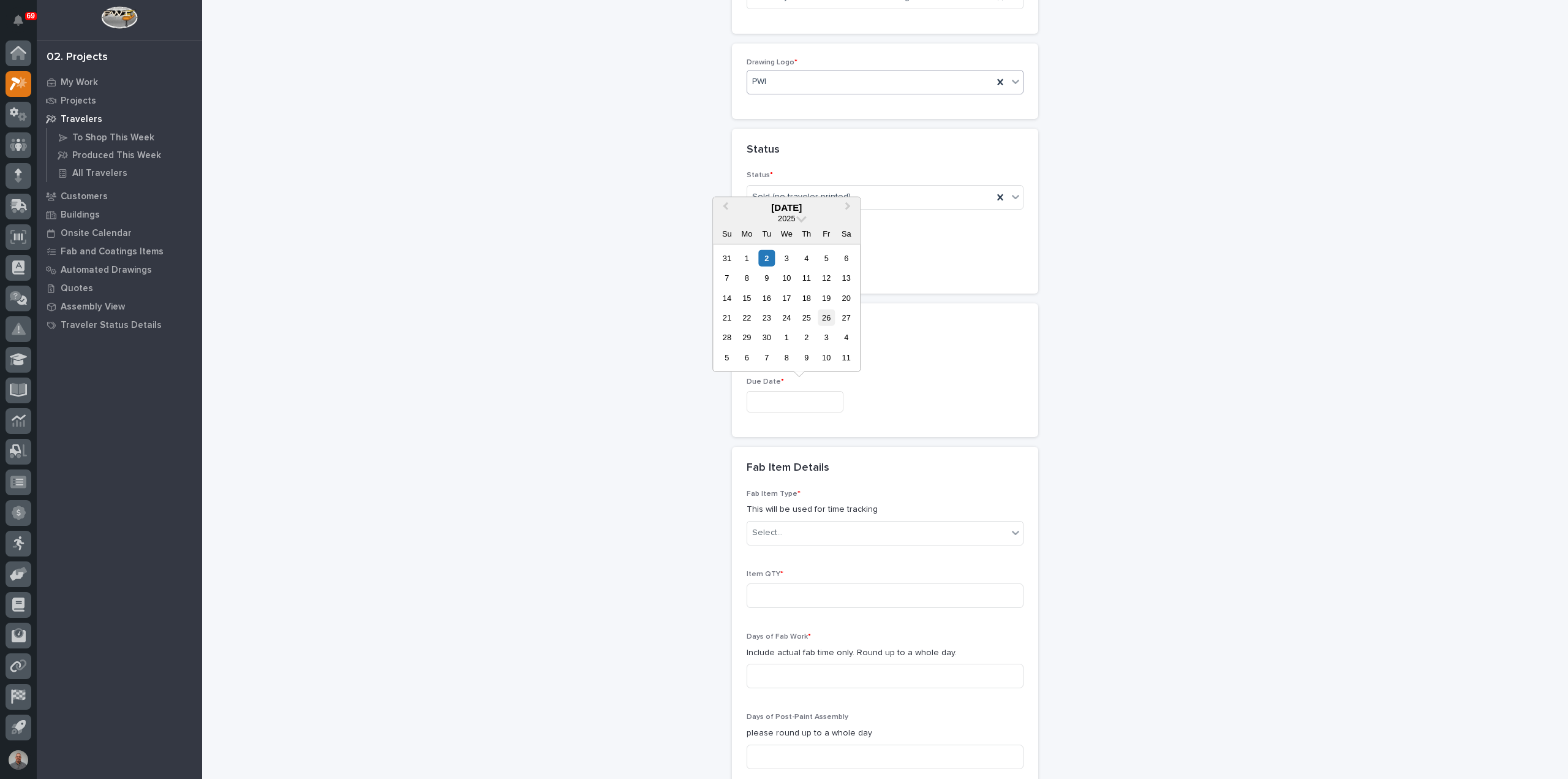
type input "**********"
click at [825, 404] on input "**********" at bounding box center [795, 402] width 97 height 22
click at [825, 318] on div "26" at bounding box center [826, 318] width 17 height 17
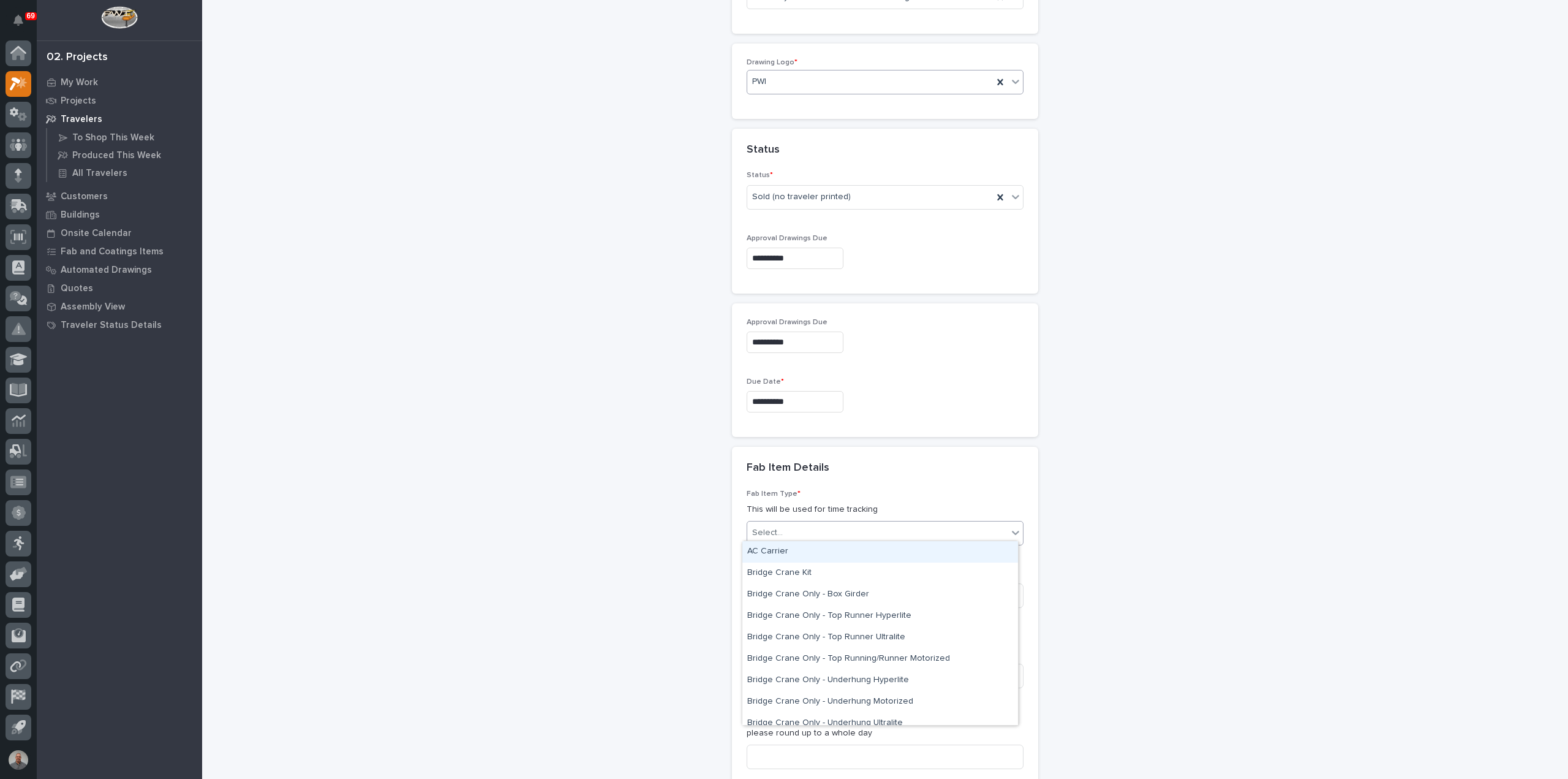
click at [907, 526] on div "Select..." at bounding box center [878, 533] width 260 height 20
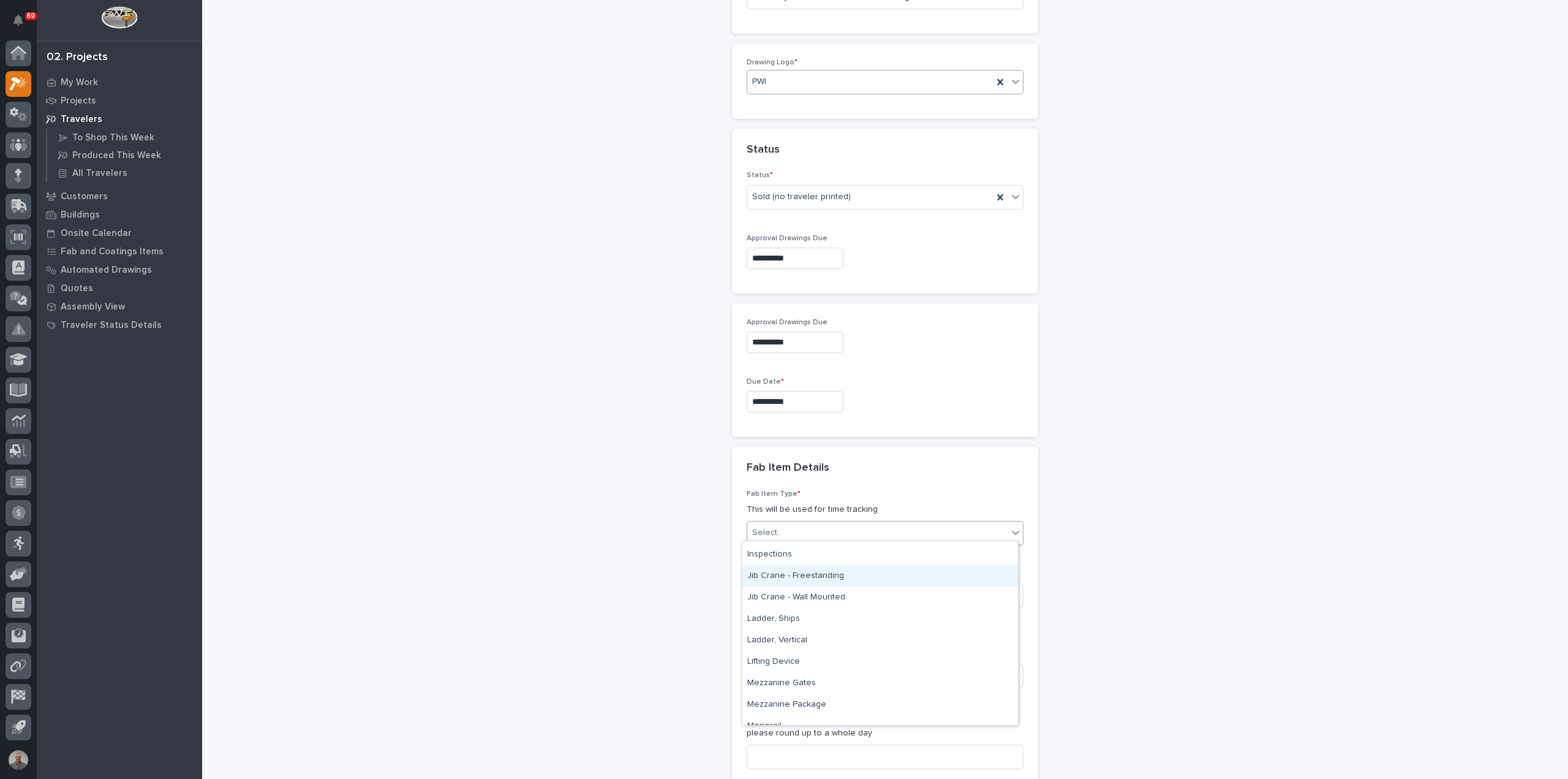
scroll to position [552, 0]
click at [850, 606] on div "Lifting Device" at bounding box center [880, 601] width 276 height 22
click at [848, 589] on input at bounding box center [885, 596] width 277 height 25
type input "12"
click at [827, 669] on input at bounding box center [885, 676] width 277 height 25
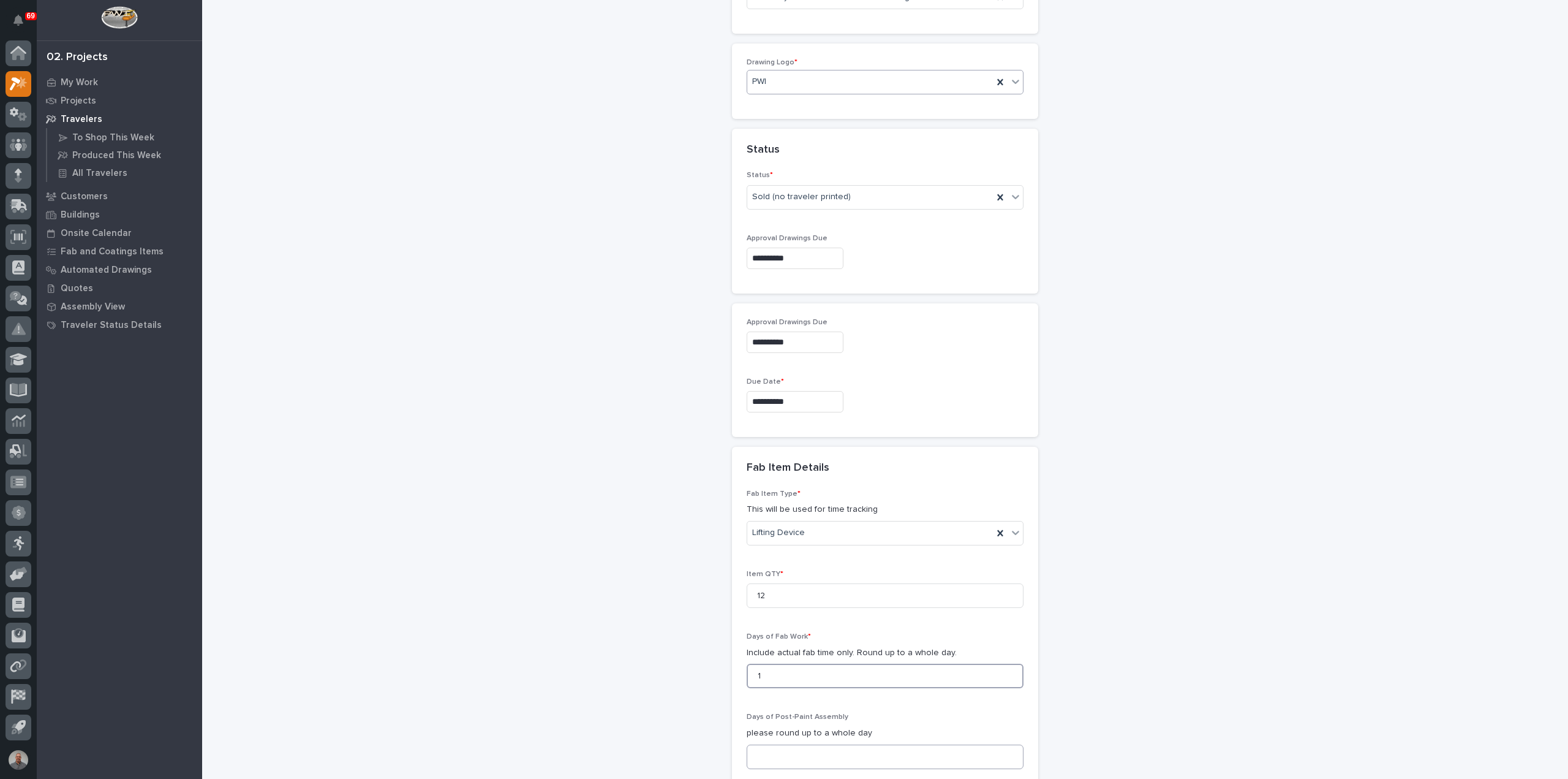
type input "1"
click at [819, 755] on input at bounding box center [885, 757] width 277 height 25
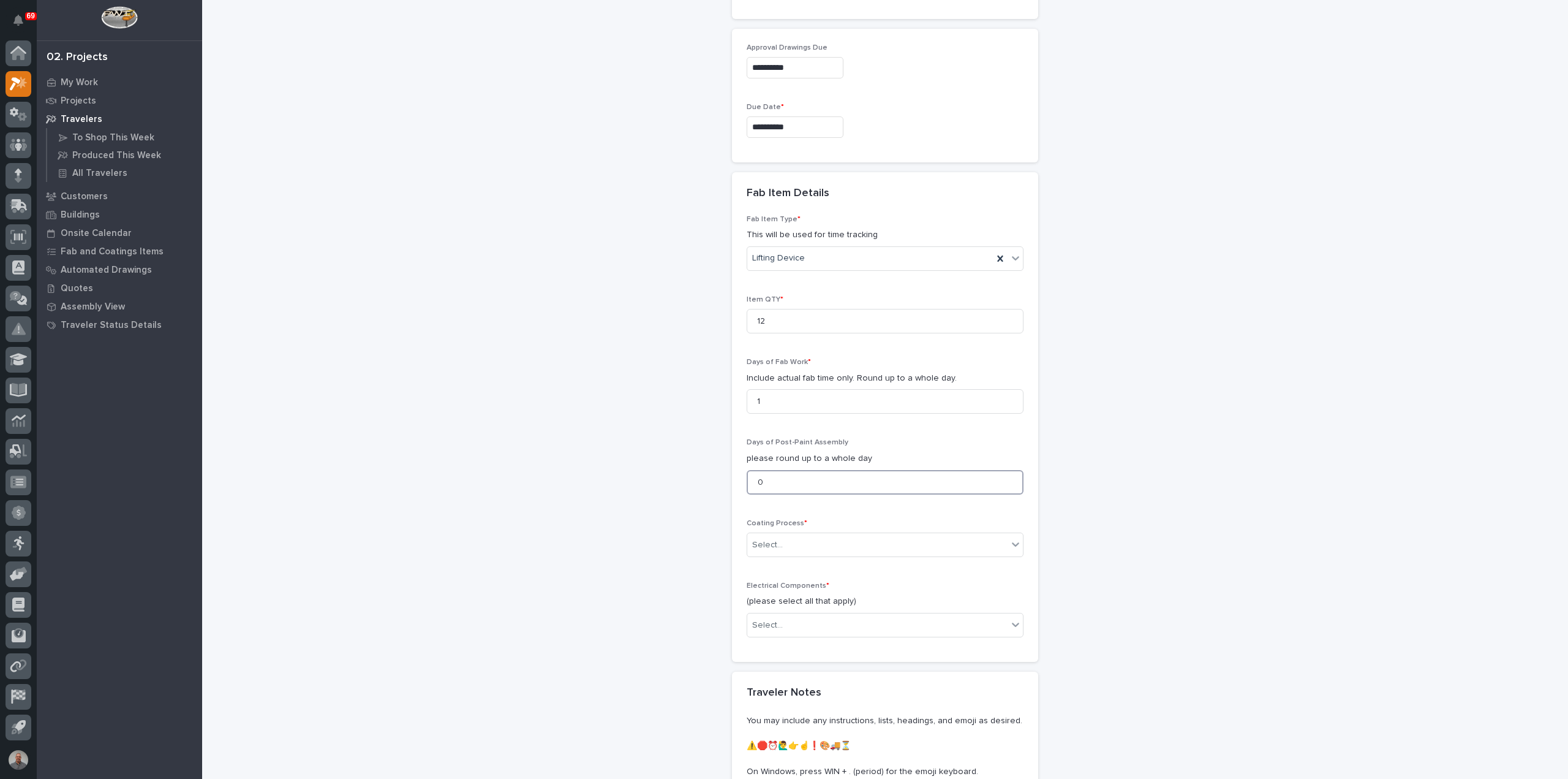
scroll to position [987, 0]
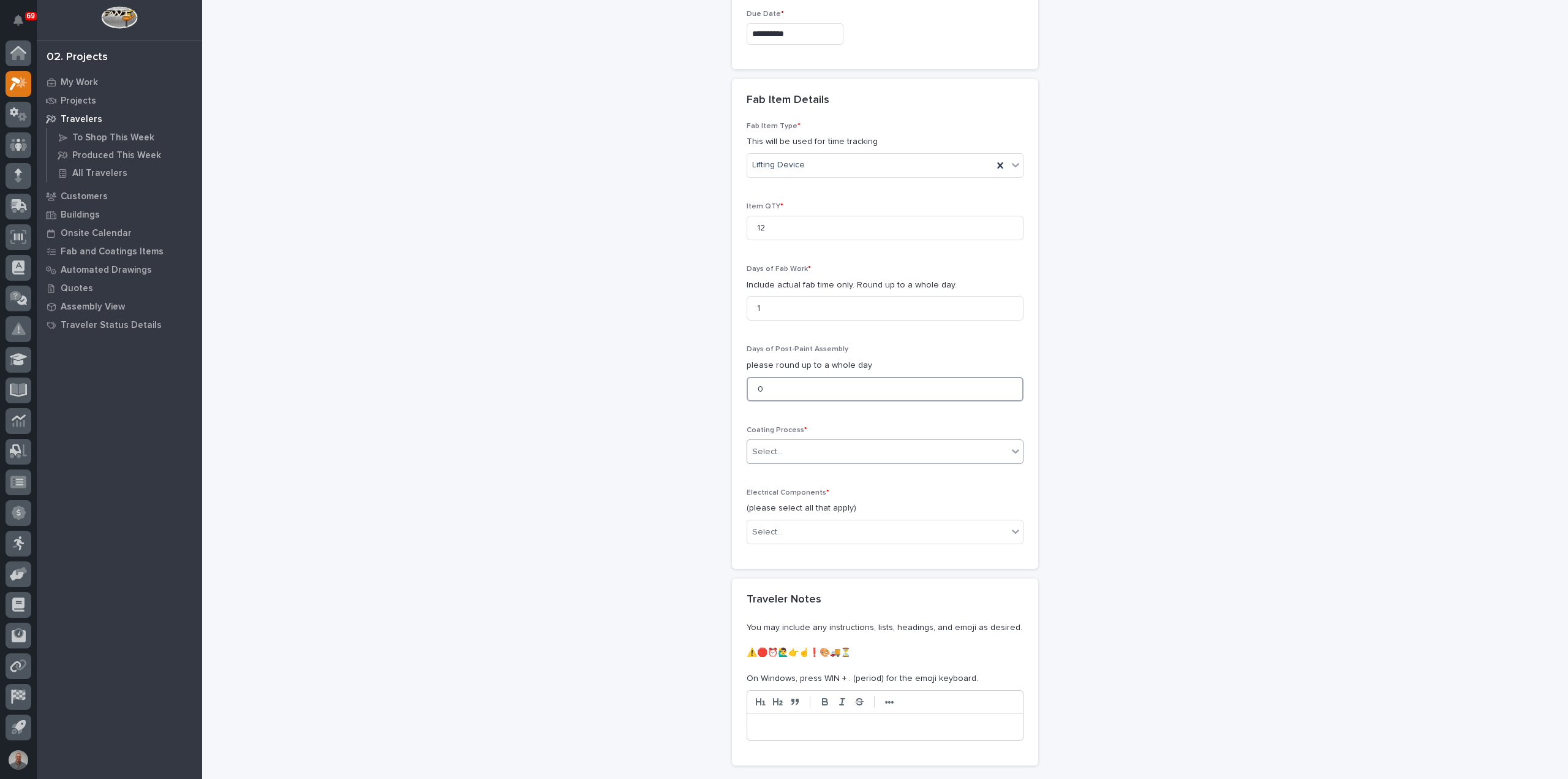
type input "0"
click at [784, 442] on div "Select..." at bounding box center [878, 452] width 260 height 20
click at [797, 491] on div "In-House Paint/Powder" at bounding box center [880, 492] width 276 height 22
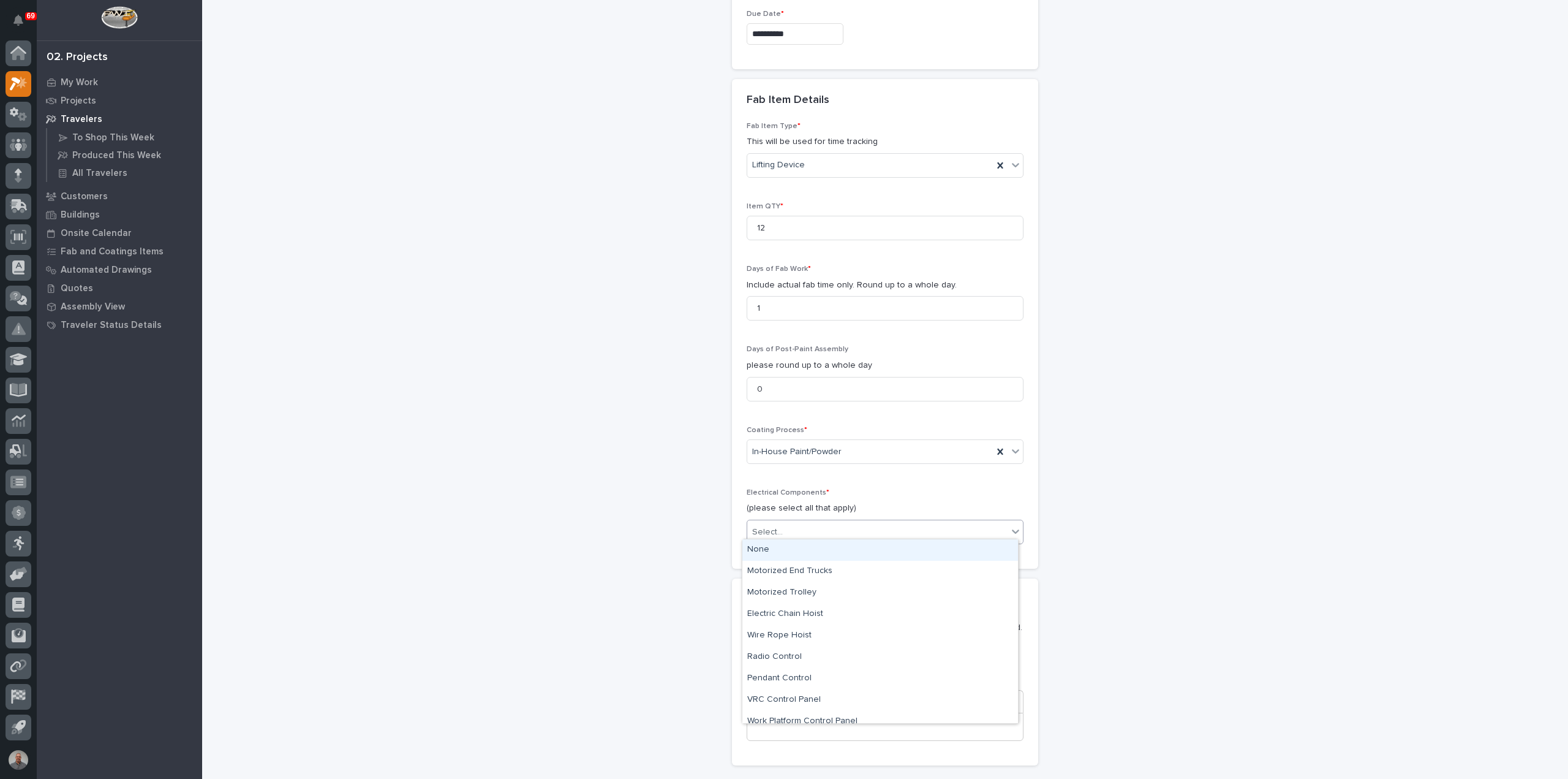
click at [815, 538] on div "Select..." at bounding box center [885, 532] width 277 height 25
click at [813, 560] on div "None" at bounding box center [880, 550] width 276 height 22
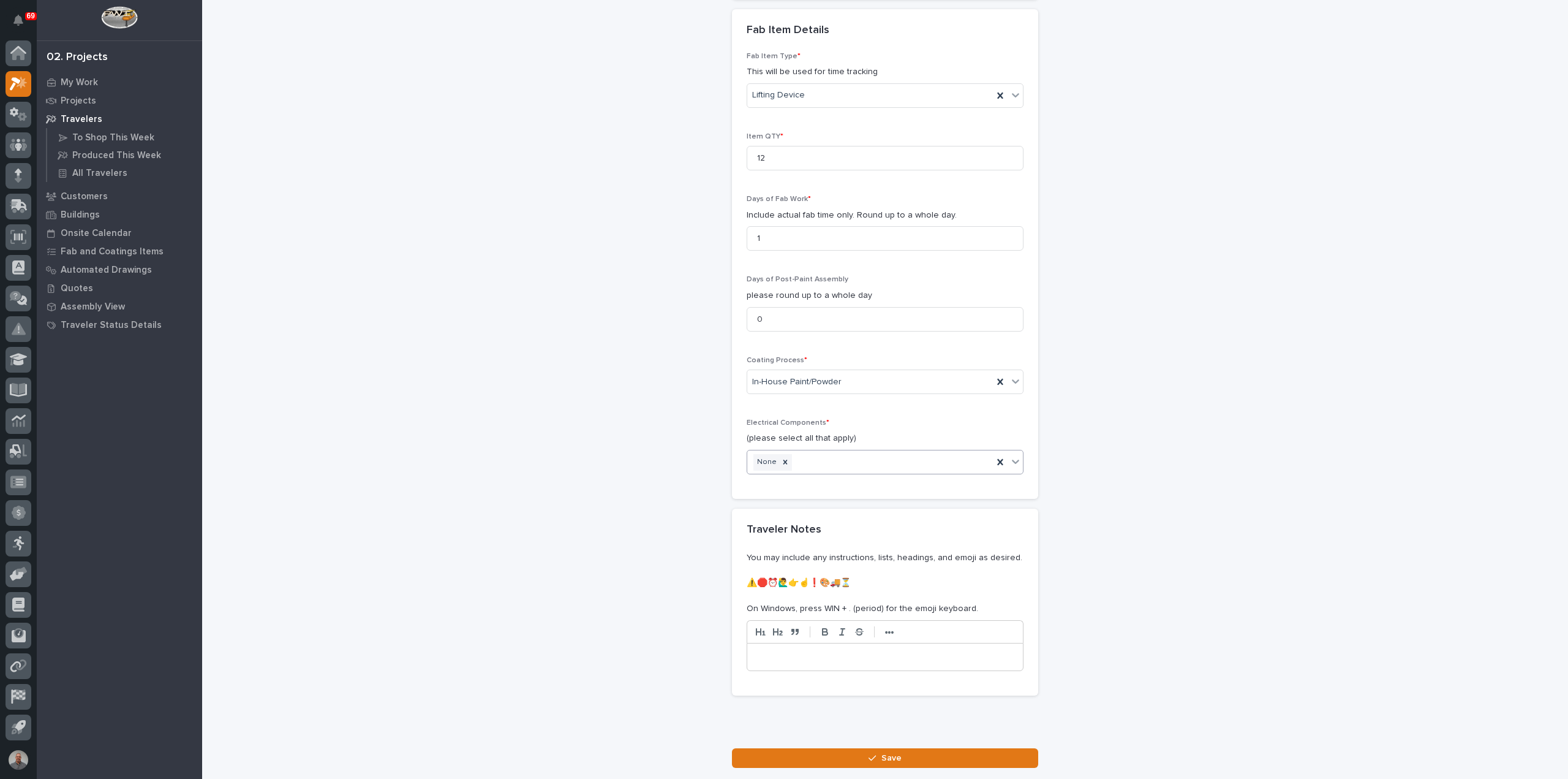
scroll to position [1135, 0]
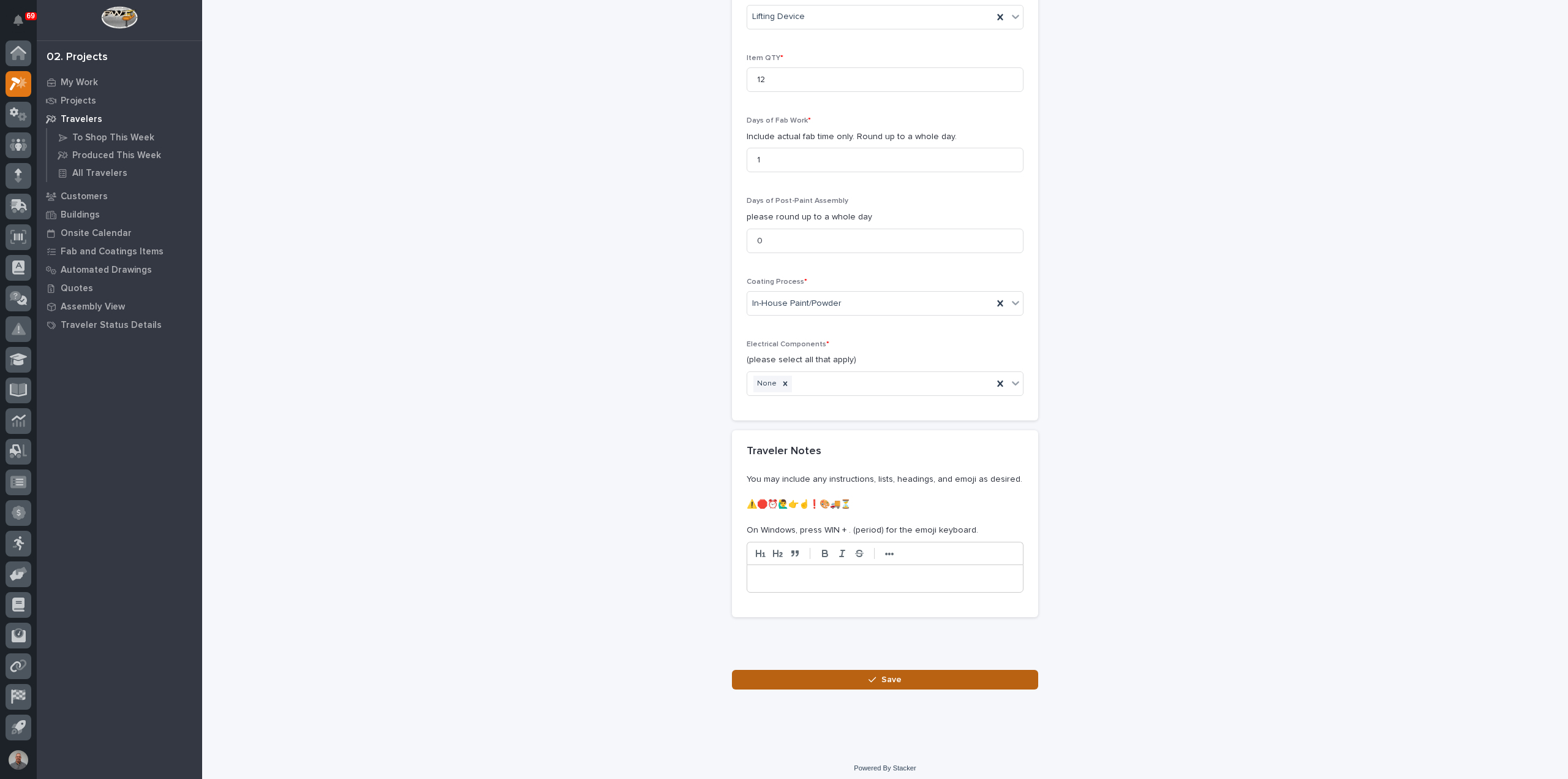
click at [845, 670] on button "Save" at bounding box center [885, 679] width 306 height 20
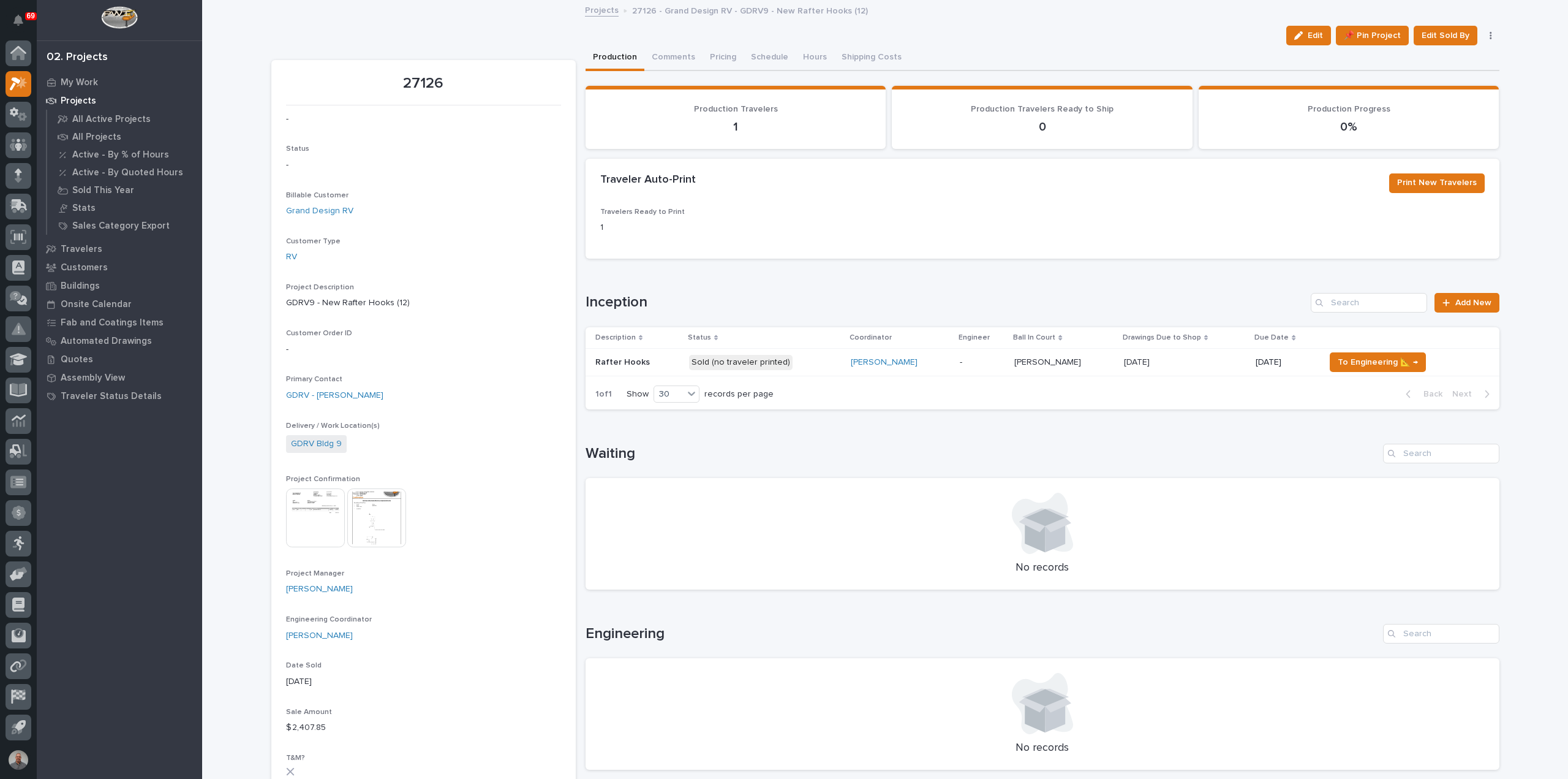
click at [1182, 363] on p at bounding box center [1185, 363] width 122 height 10
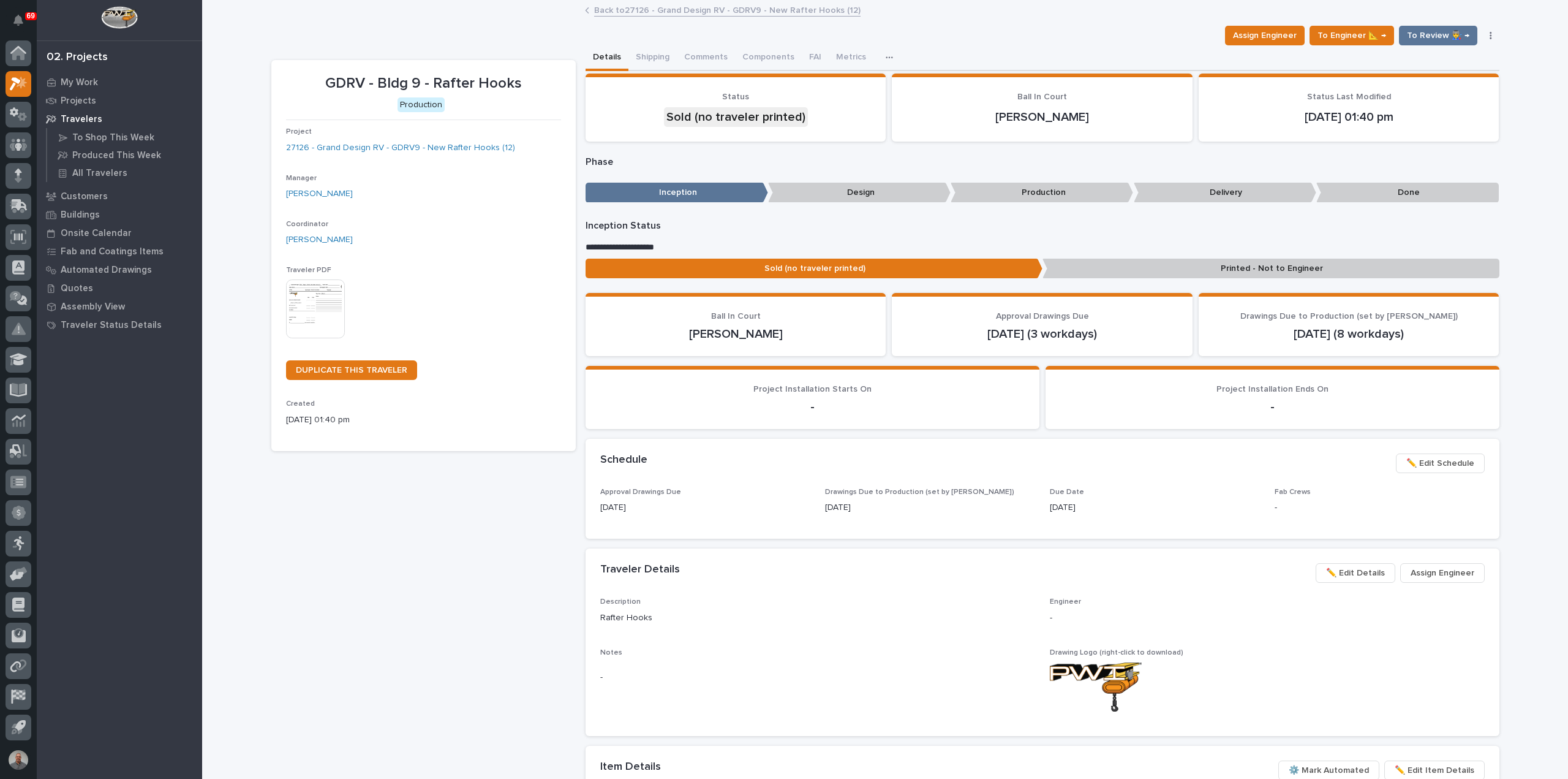
click at [321, 302] on img at bounding box center [315, 308] width 59 height 59
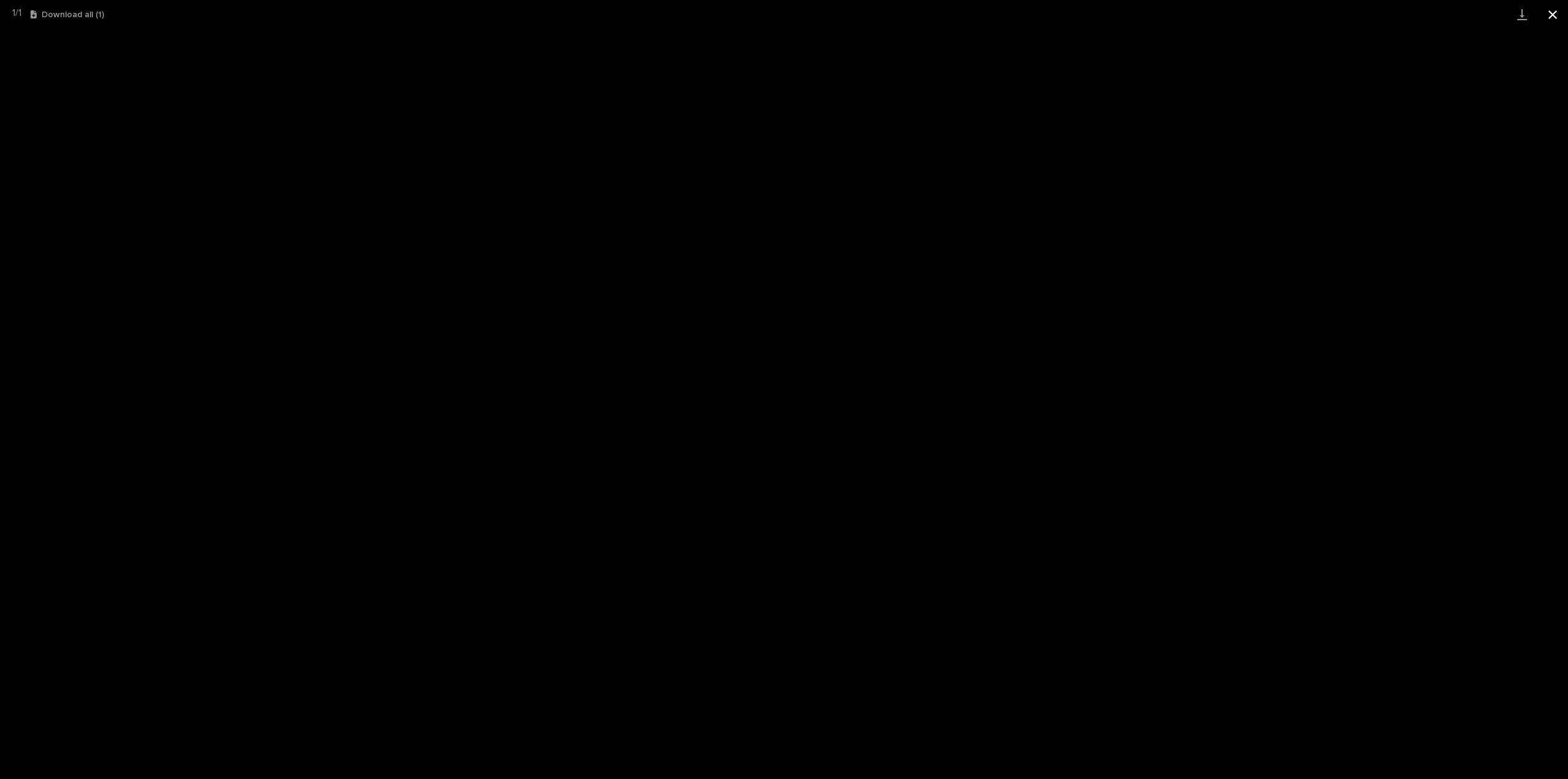
click at [1550, 17] on button "Close gallery" at bounding box center [1553, 14] width 30 height 29
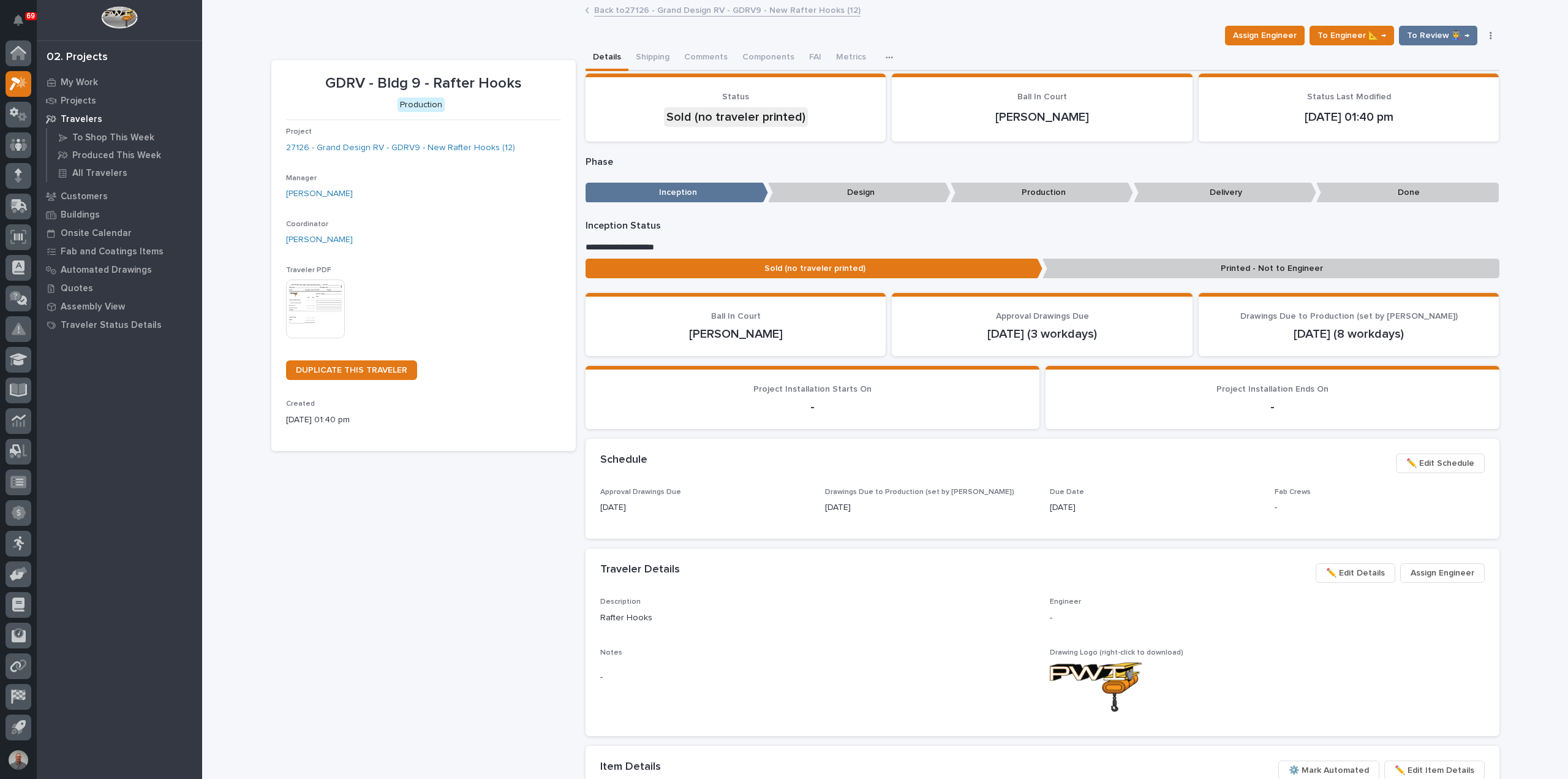
click at [622, 10] on link "Back to 27126 - Grand Design RV - GDRV9 - New Rafter Hooks (12)" at bounding box center [727, 9] width 266 height 14
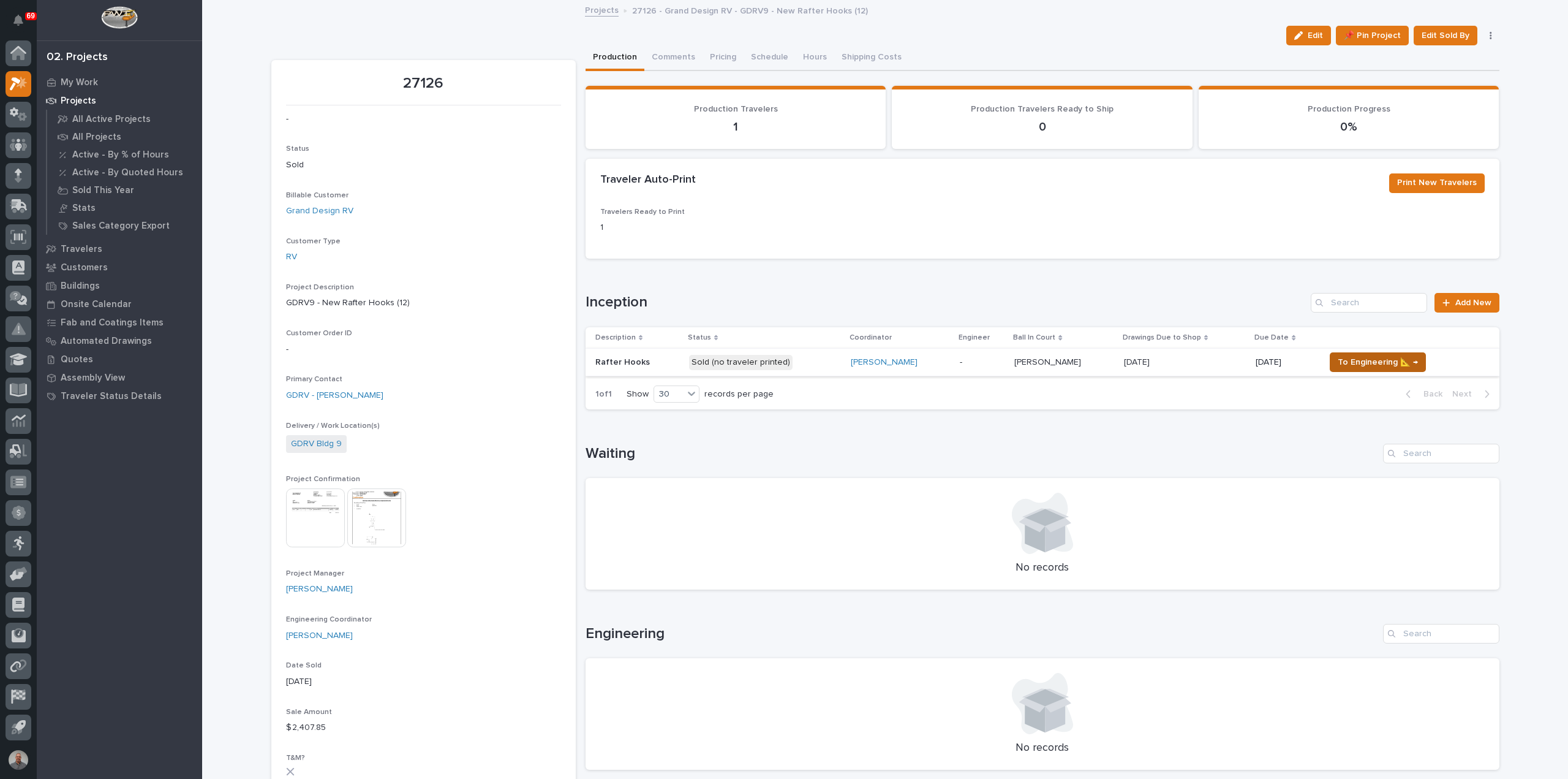
click at [1345, 361] on span "To Engineering 📐 →" at bounding box center [1378, 362] width 80 height 14
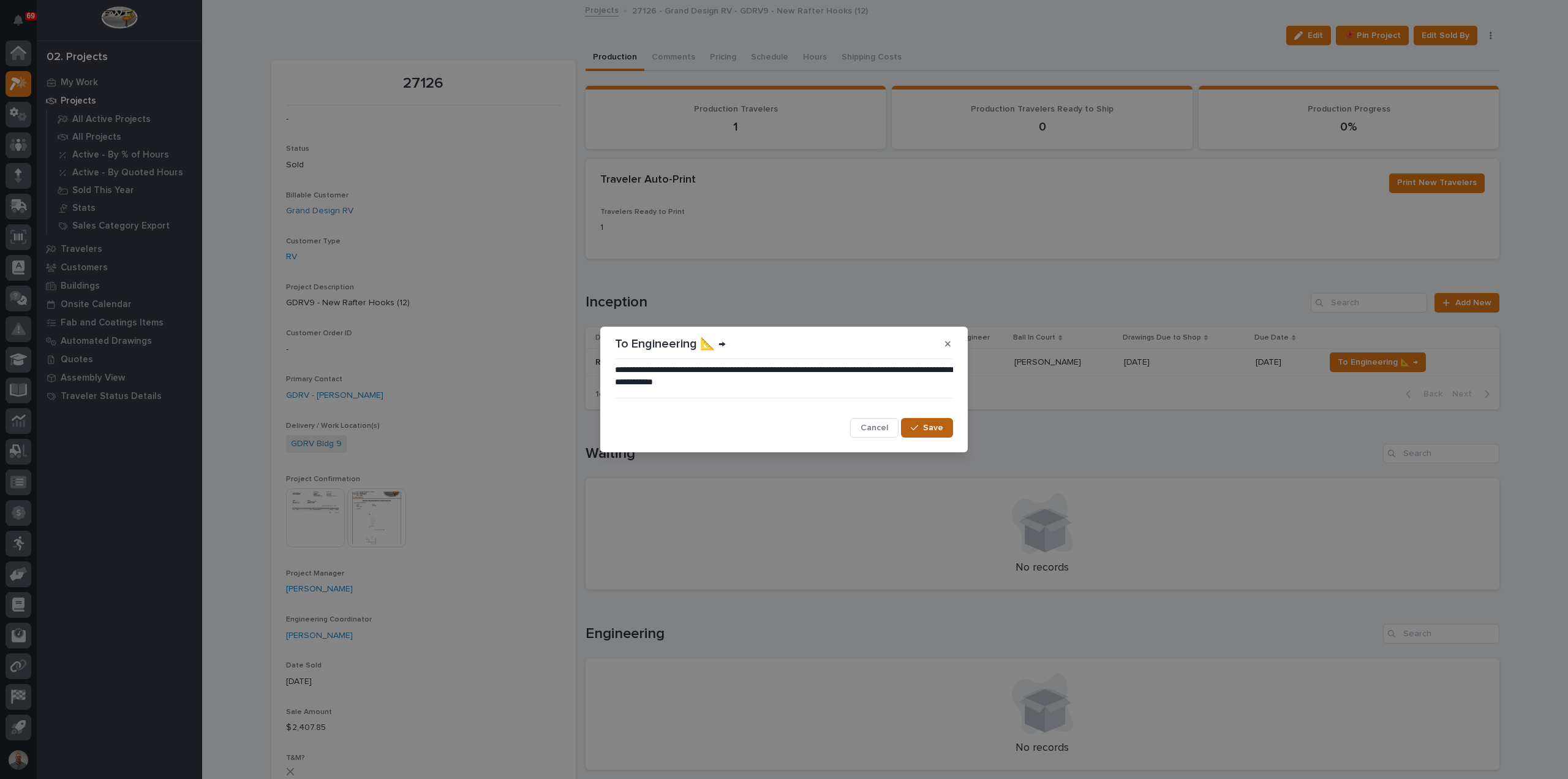
click at [932, 431] on span "Save" at bounding box center [933, 427] width 20 height 11
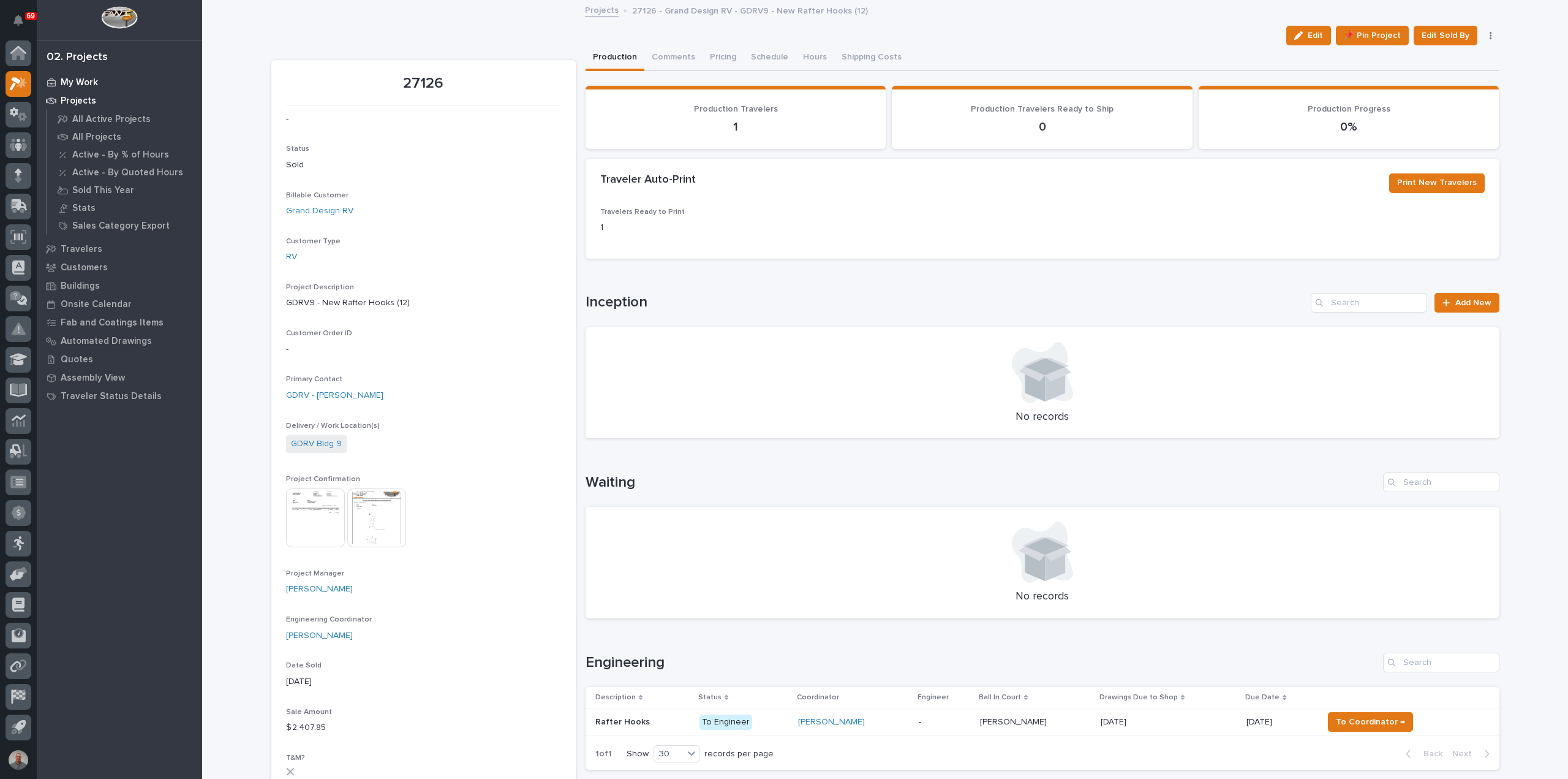
click at [82, 79] on p "My Work" at bounding box center [80, 83] width 38 height 11
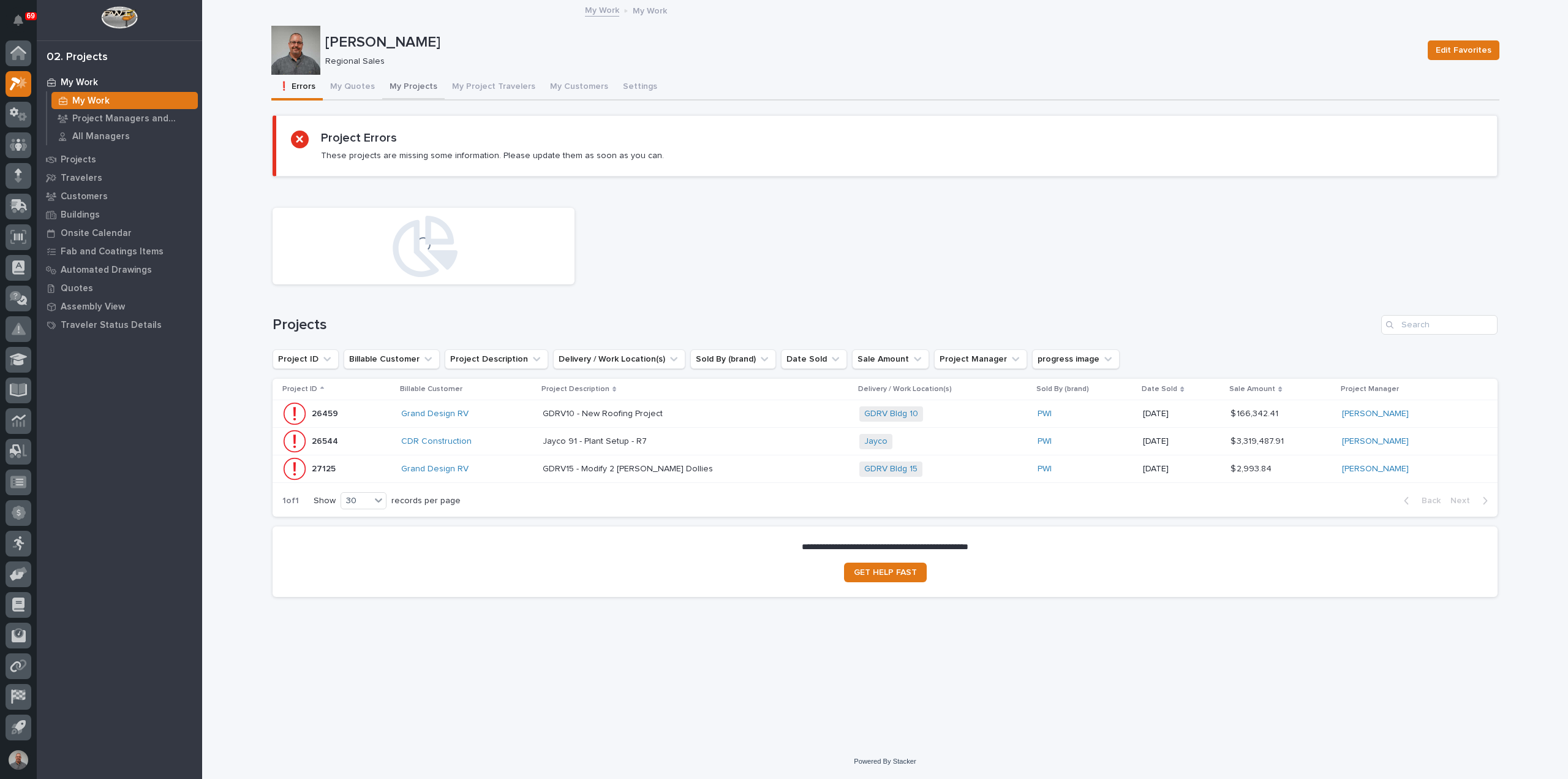
click at [399, 82] on button "My Projects" at bounding box center [413, 88] width 62 height 26
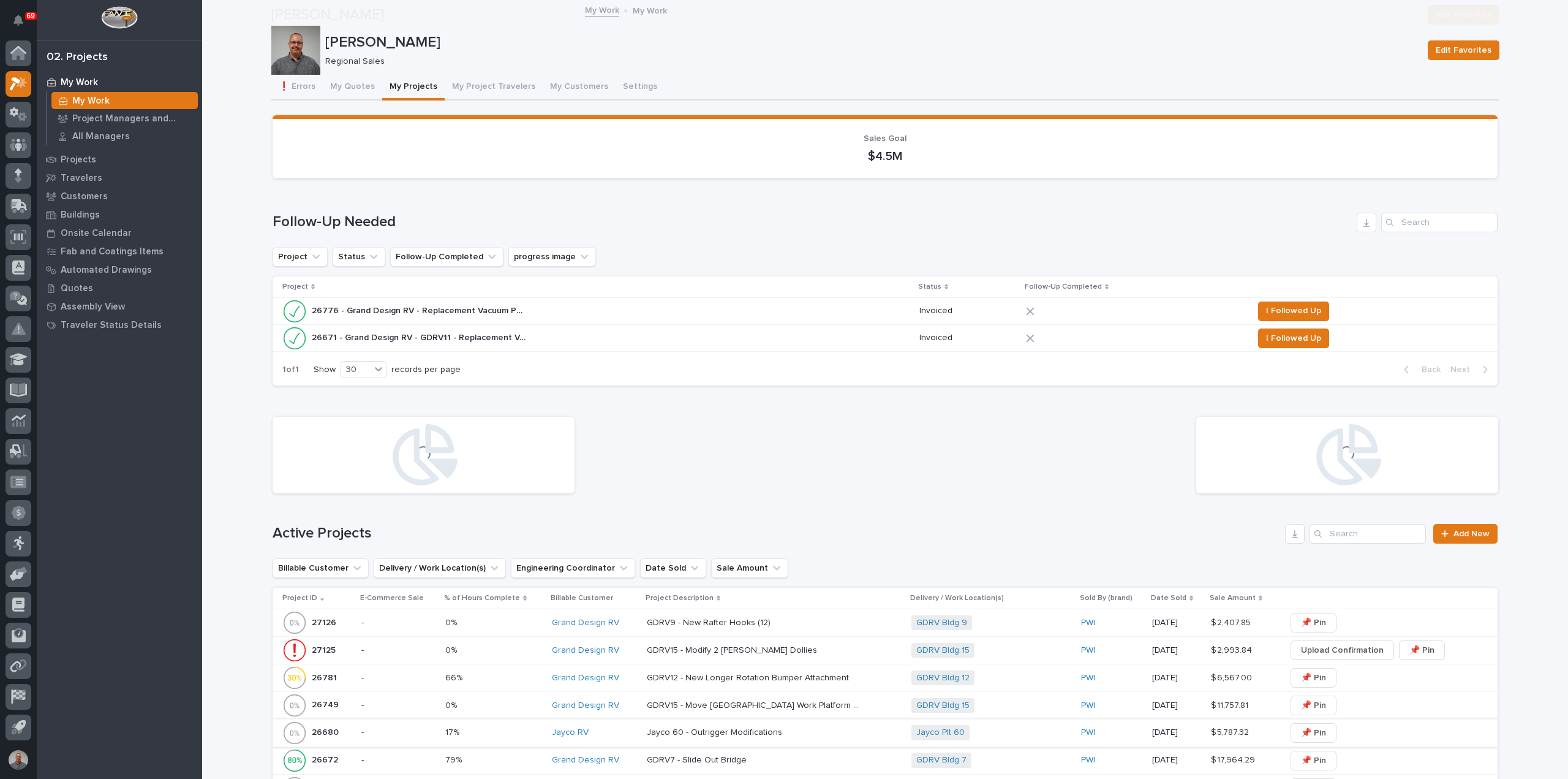
scroll to position [417, 0]
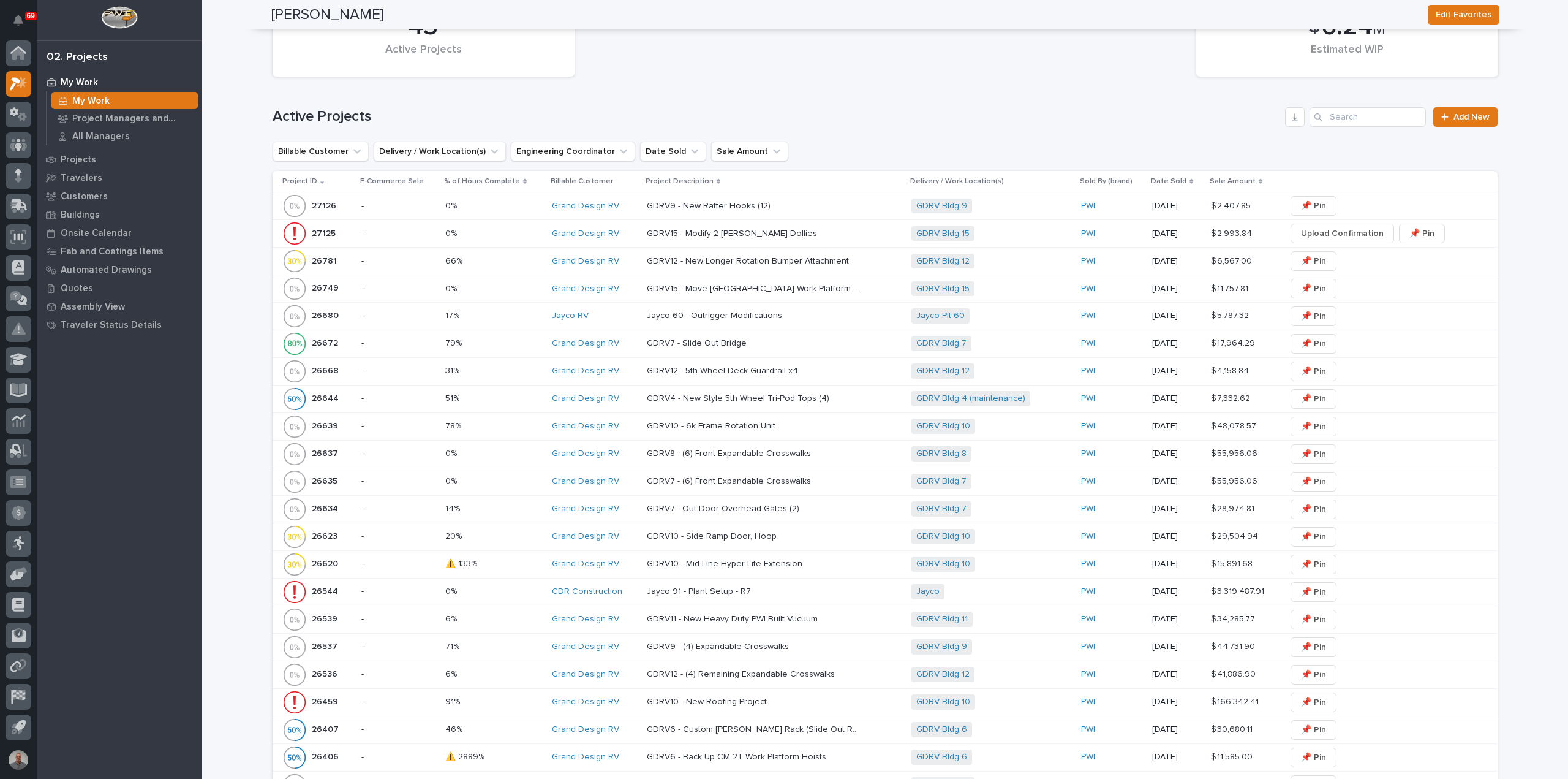
click at [802, 232] on p at bounding box center [754, 234] width 214 height 10
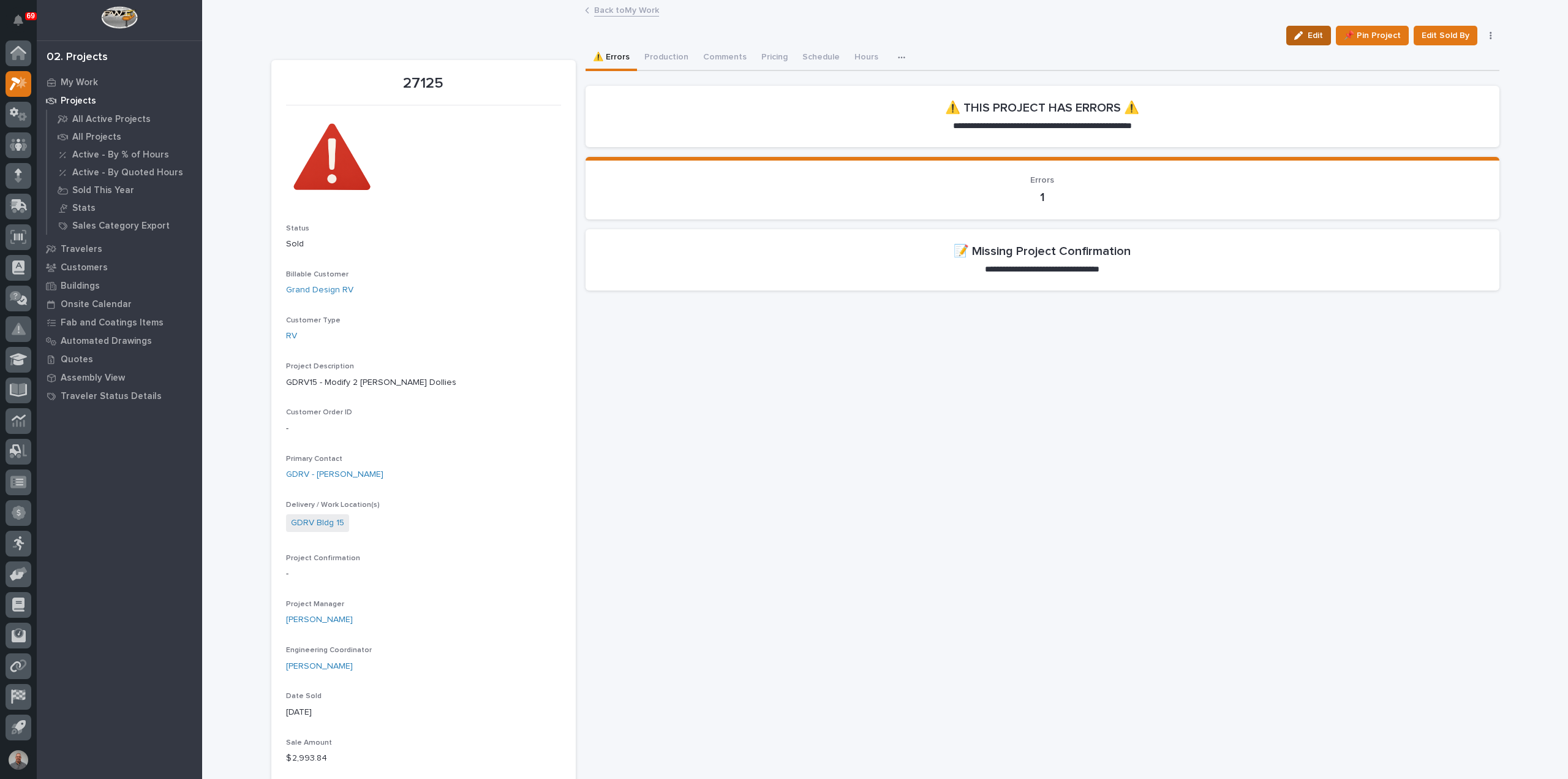
click at [1320, 34] on span "Edit" at bounding box center [1315, 35] width 15 height 11
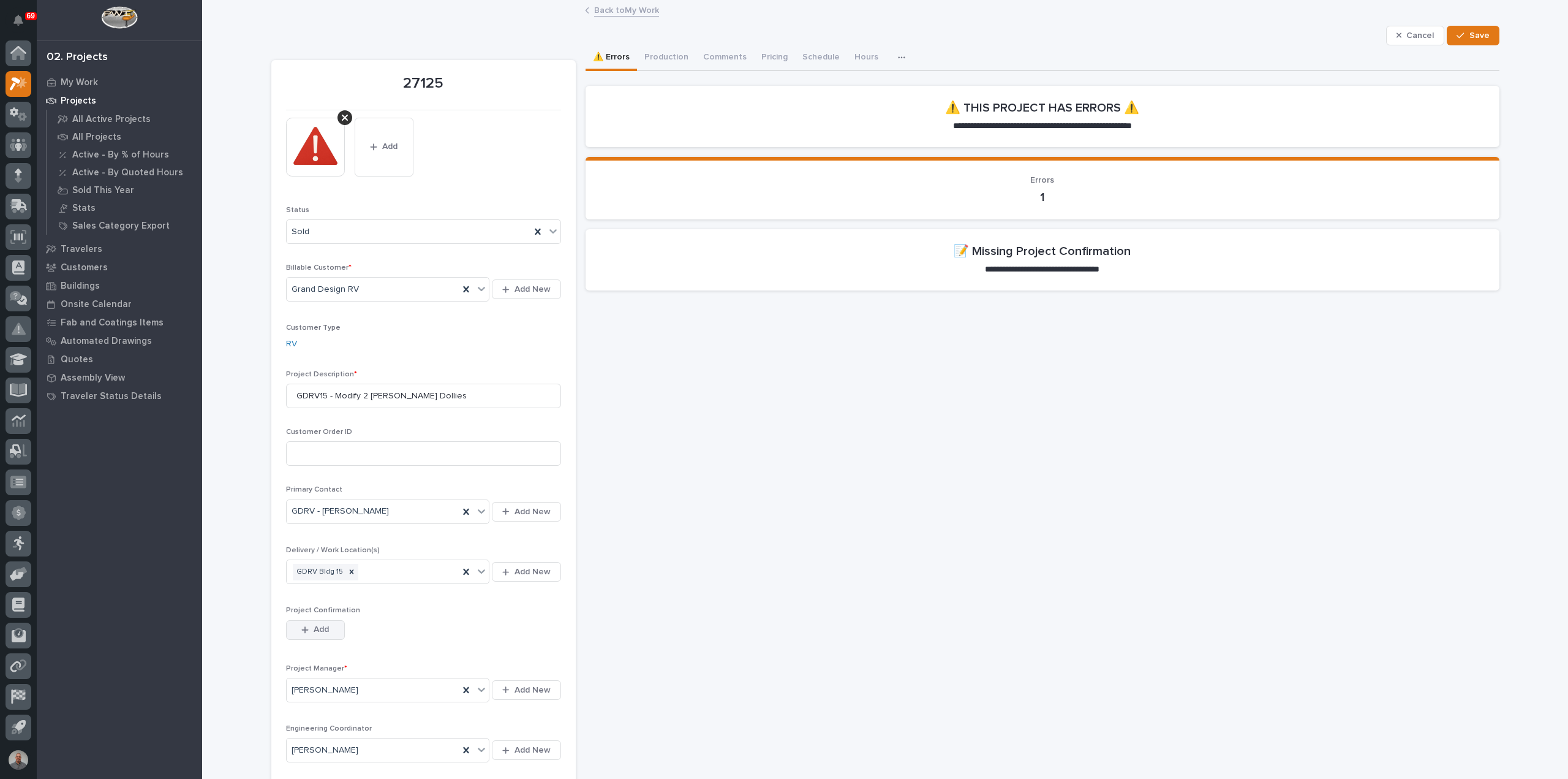
click at [295, 623] on button "Add" at bounding box center [315, 630] width 59 height 20
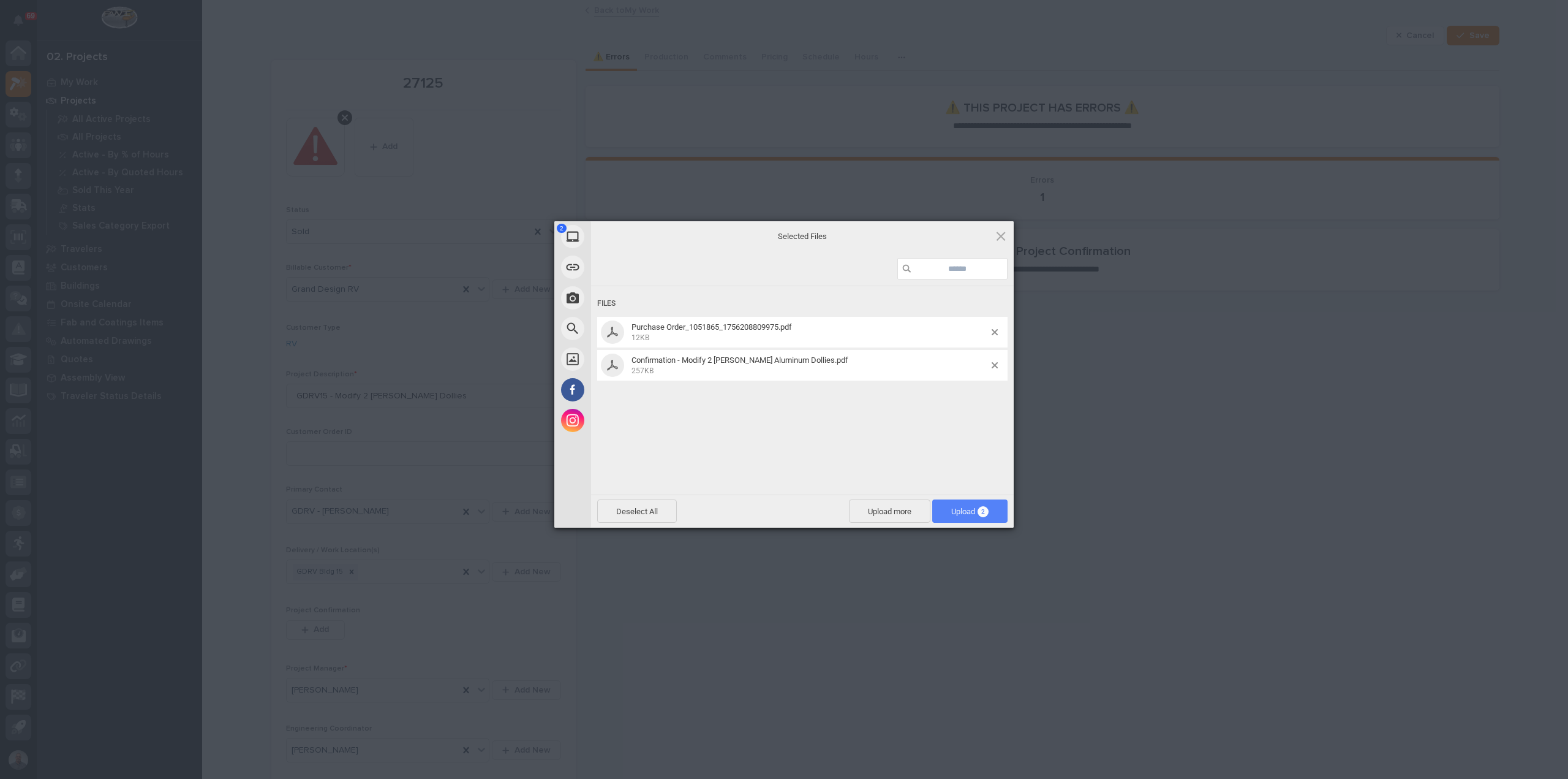
click at [983, 506] on span "Upload 2" at bounding box center [970, 511] width 75 height 23
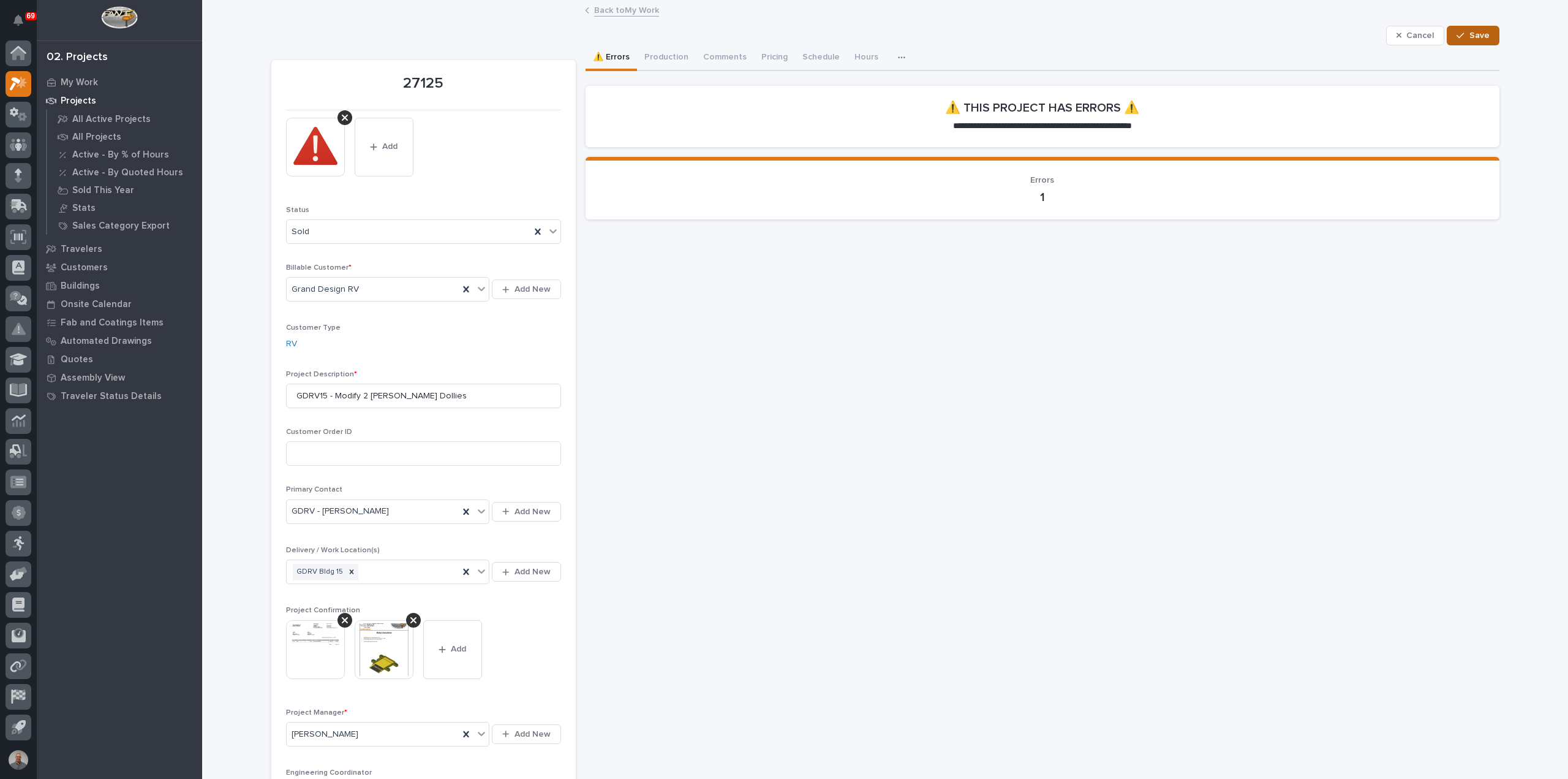
click at [1460, 35] on icon "button" at bounding box center [1460, 35] width 7 height 9
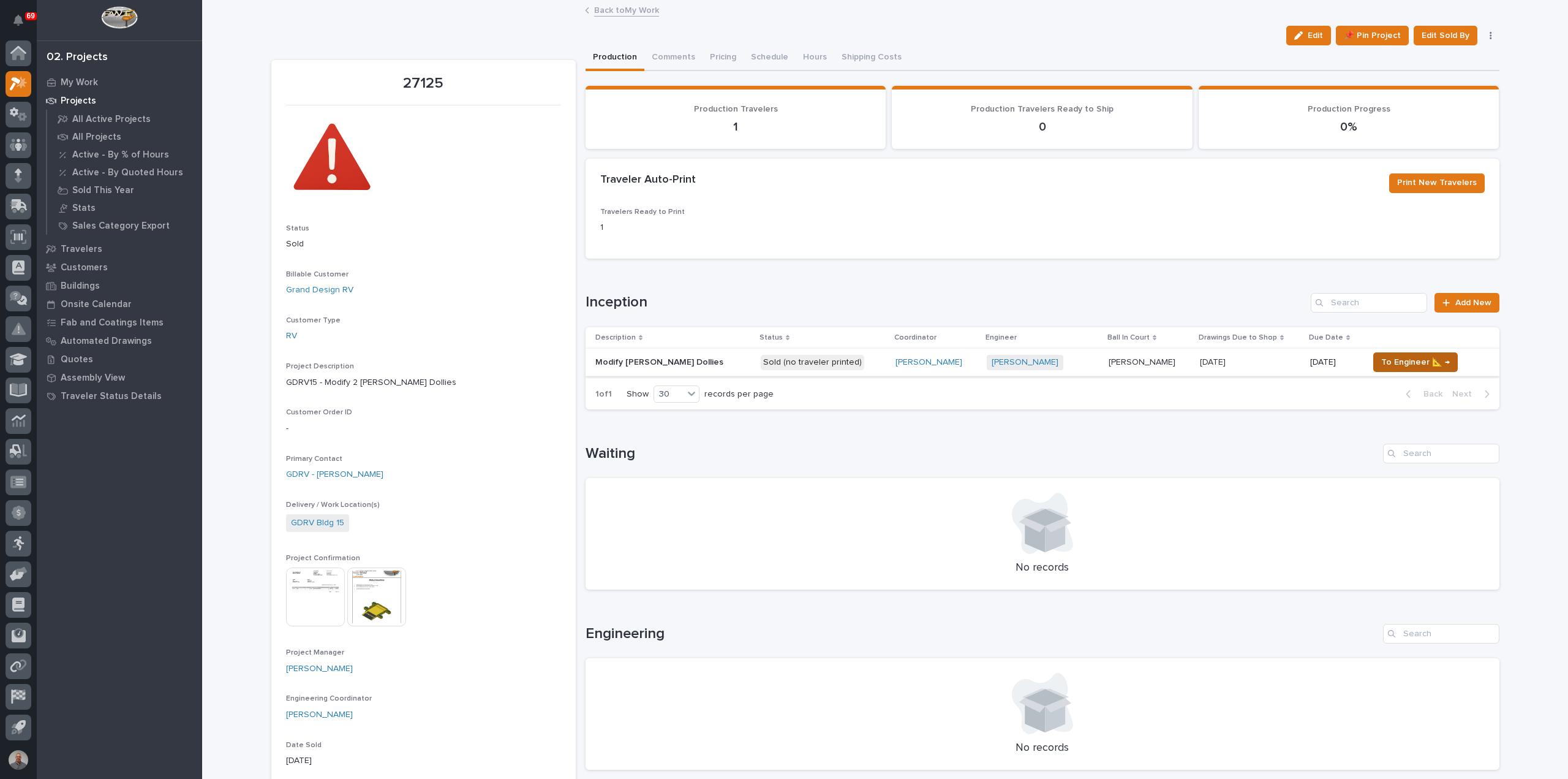
click at [1394, 358] on span "To Engineer 📐 →" at bounding box center [1415, 362] width 69 height 14
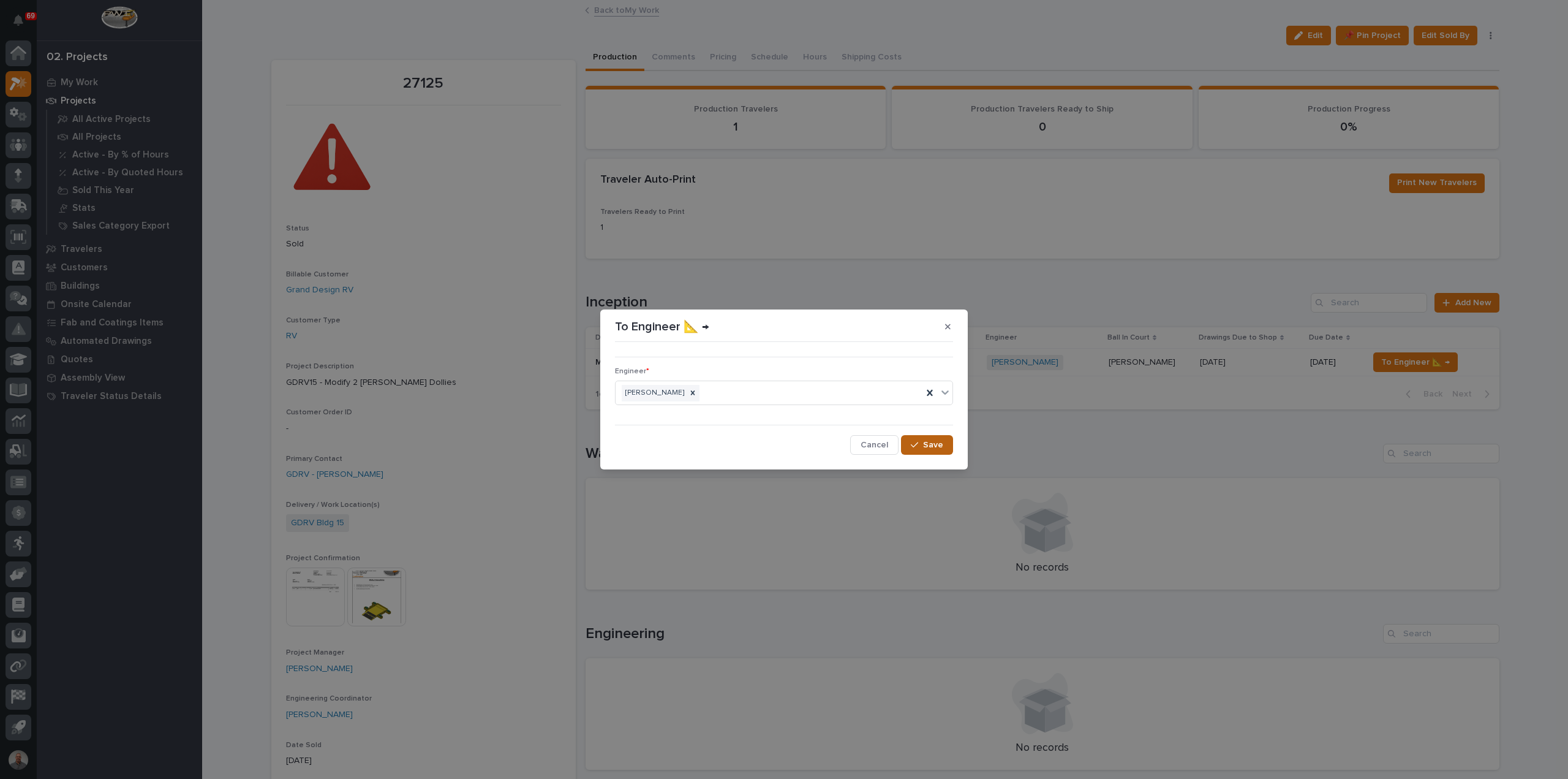
click at [933, 446] on span "Save" at bounding box center [933, 445] width 20 height 11
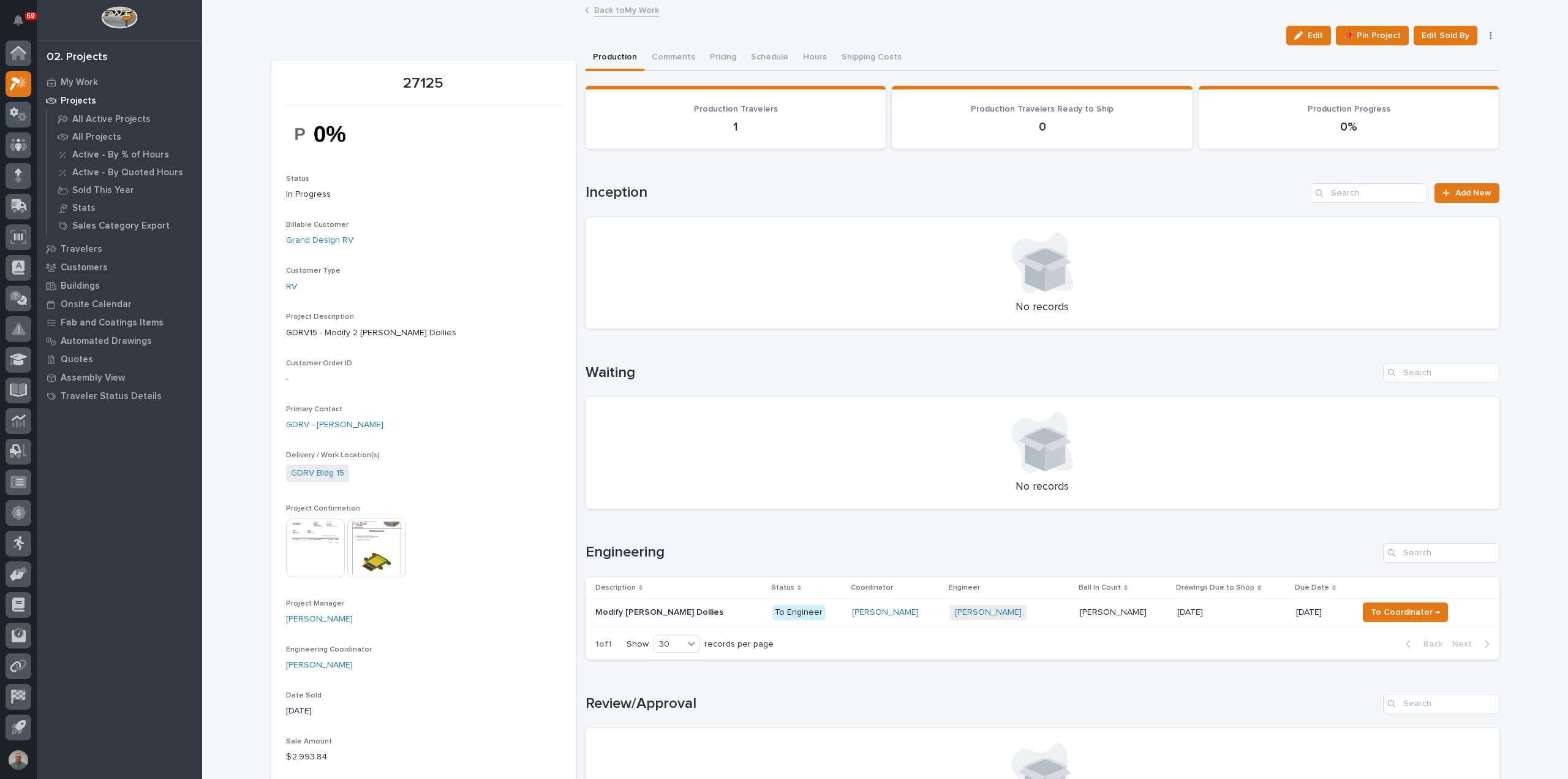
click at [636, 10] on link "Back to My Work" at bounding box center [627, 9] width 65 height 14
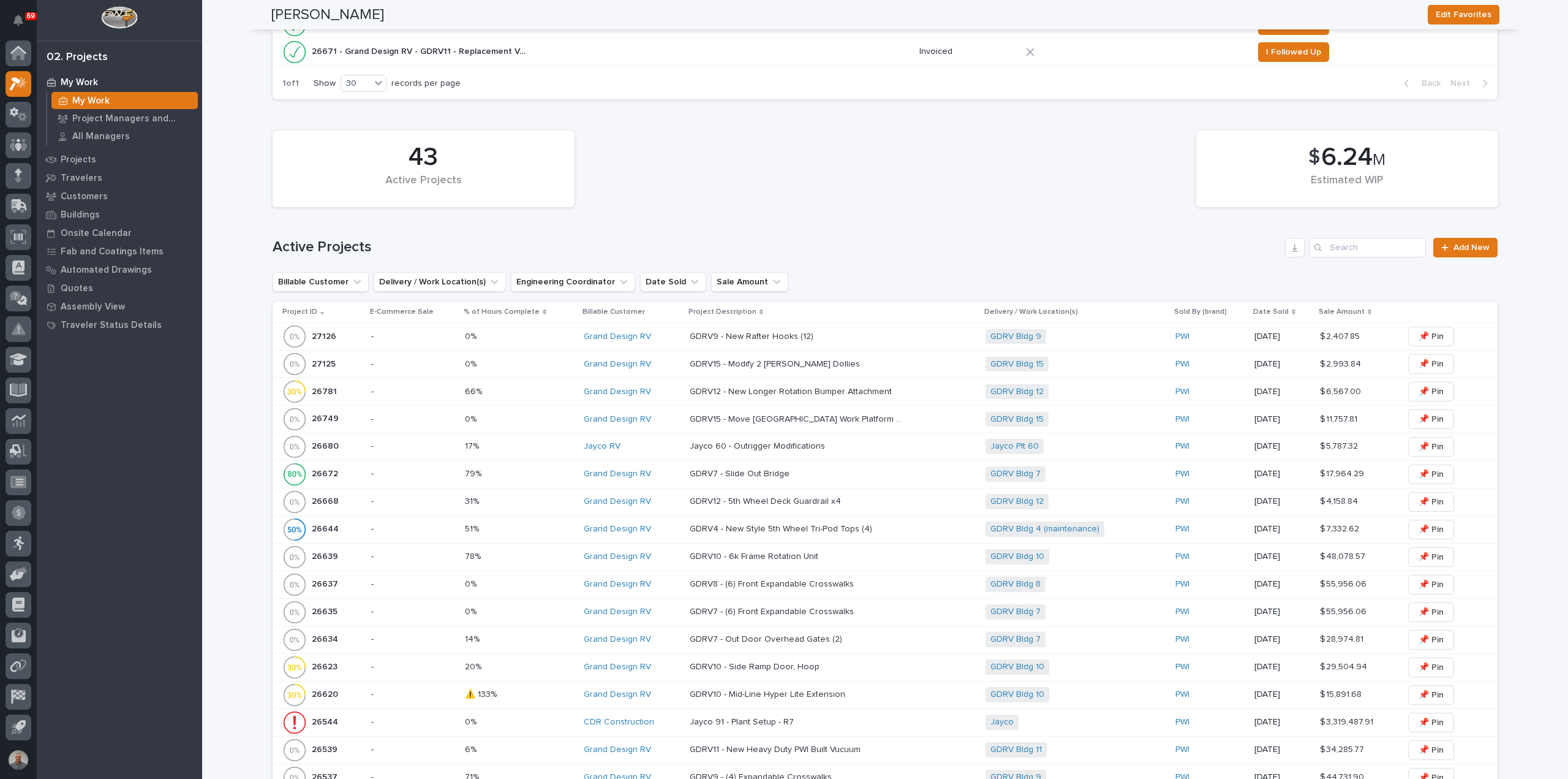
scroll to position [306, 0]
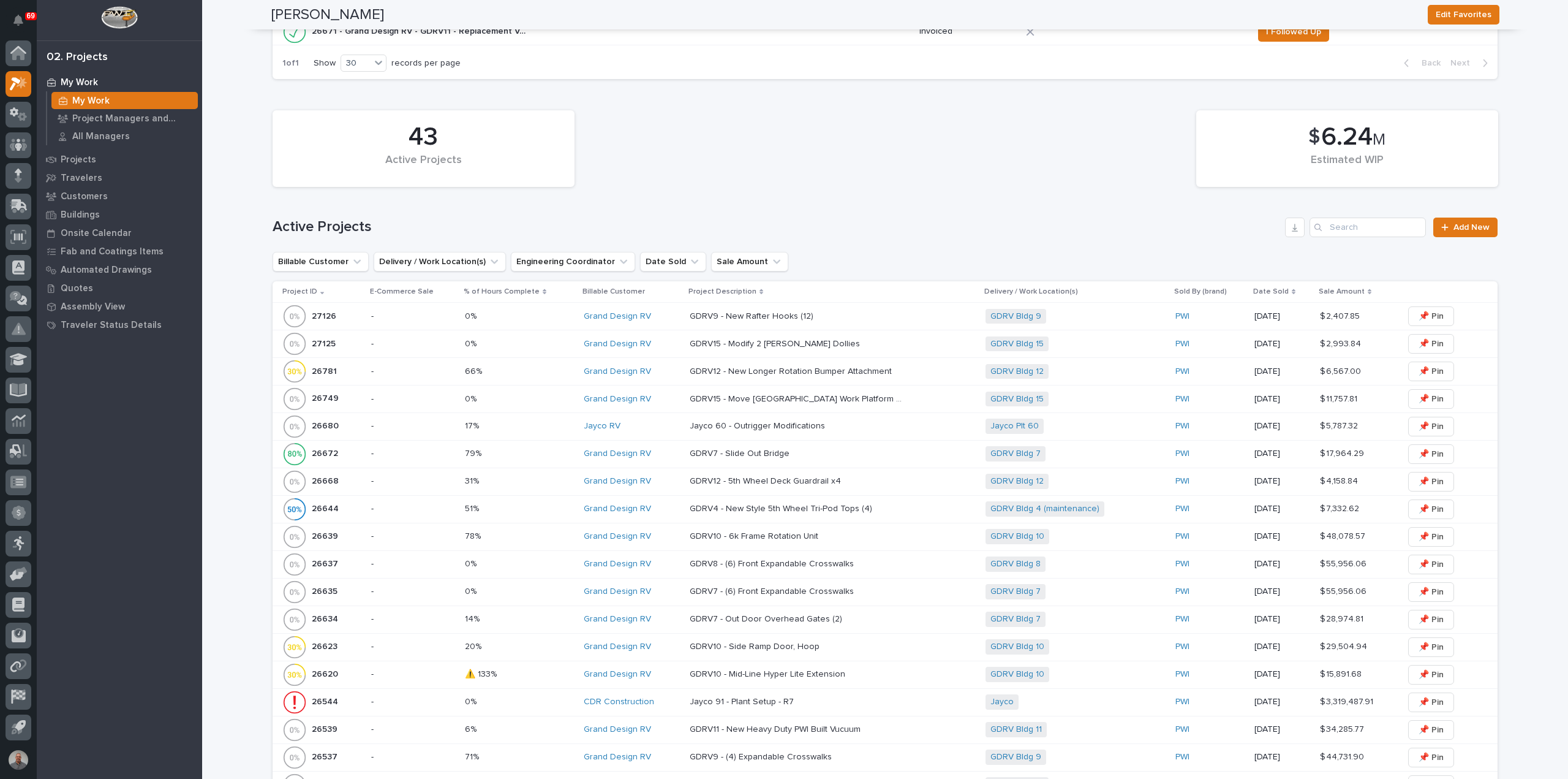
click at [747, 340] on p "GDRV15 - Modify 2 [PERSON_NAME] Dollies" at bounding box center [776, 343] width 173 height 13
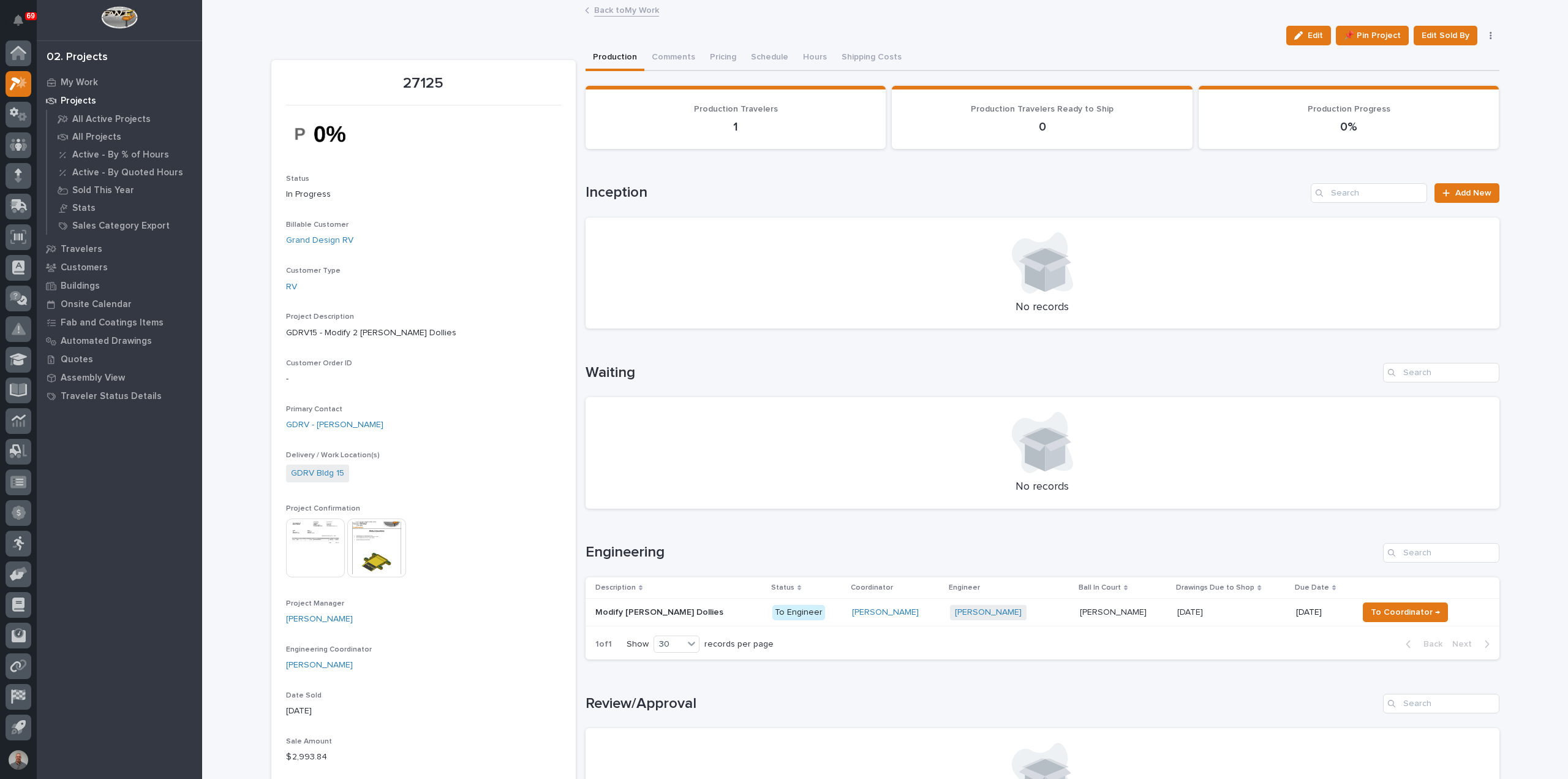
click at [366, 549] on img at bounding box center [376, 547] width 59 height 59
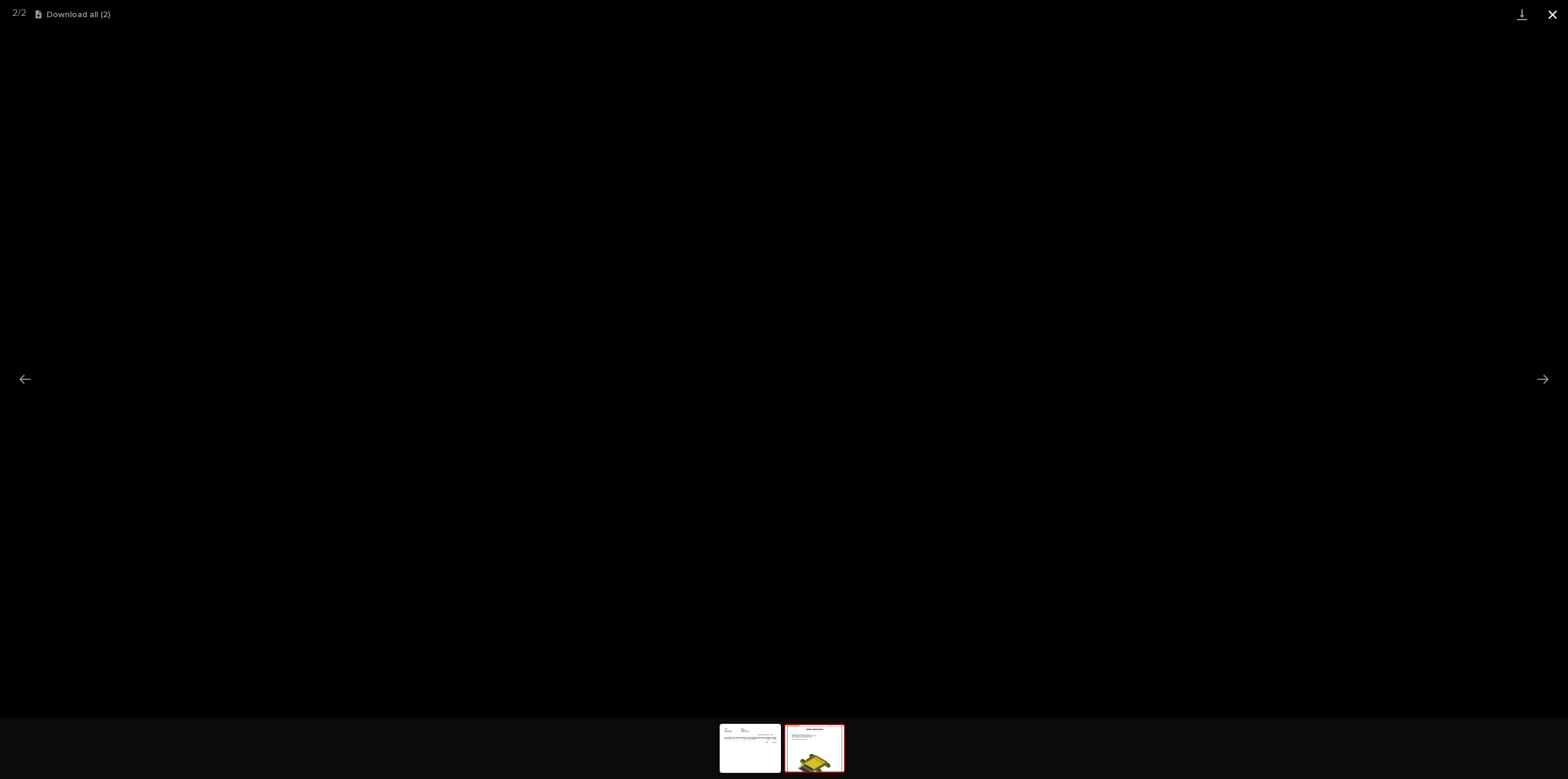
click at [1551, 14] on button "Close gallery" at bounding box center [1553, 14] width 30 height 29
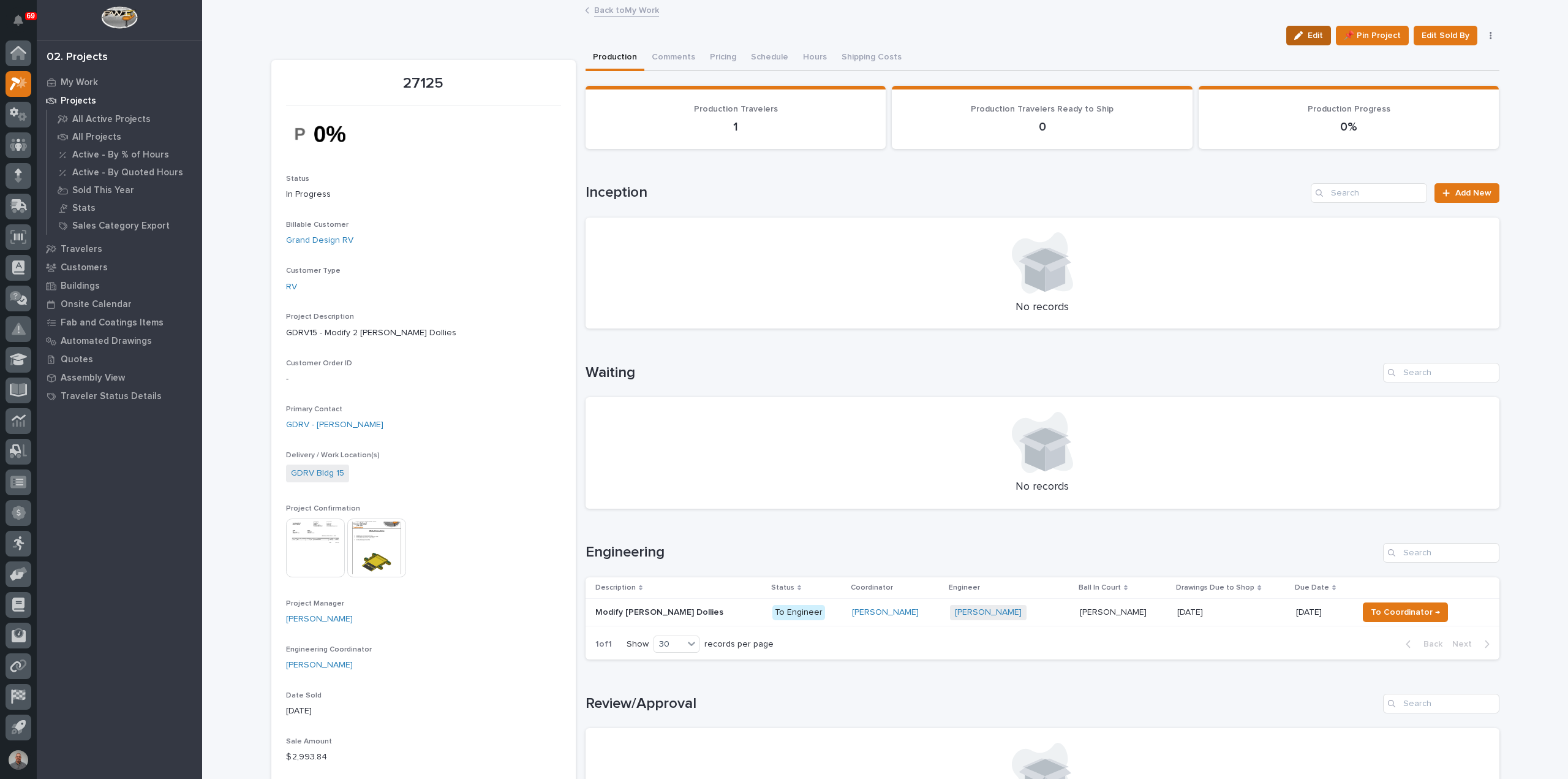
click at [1308, 34] on div "button" at bounding box center [1301, 35] width 14 height 9
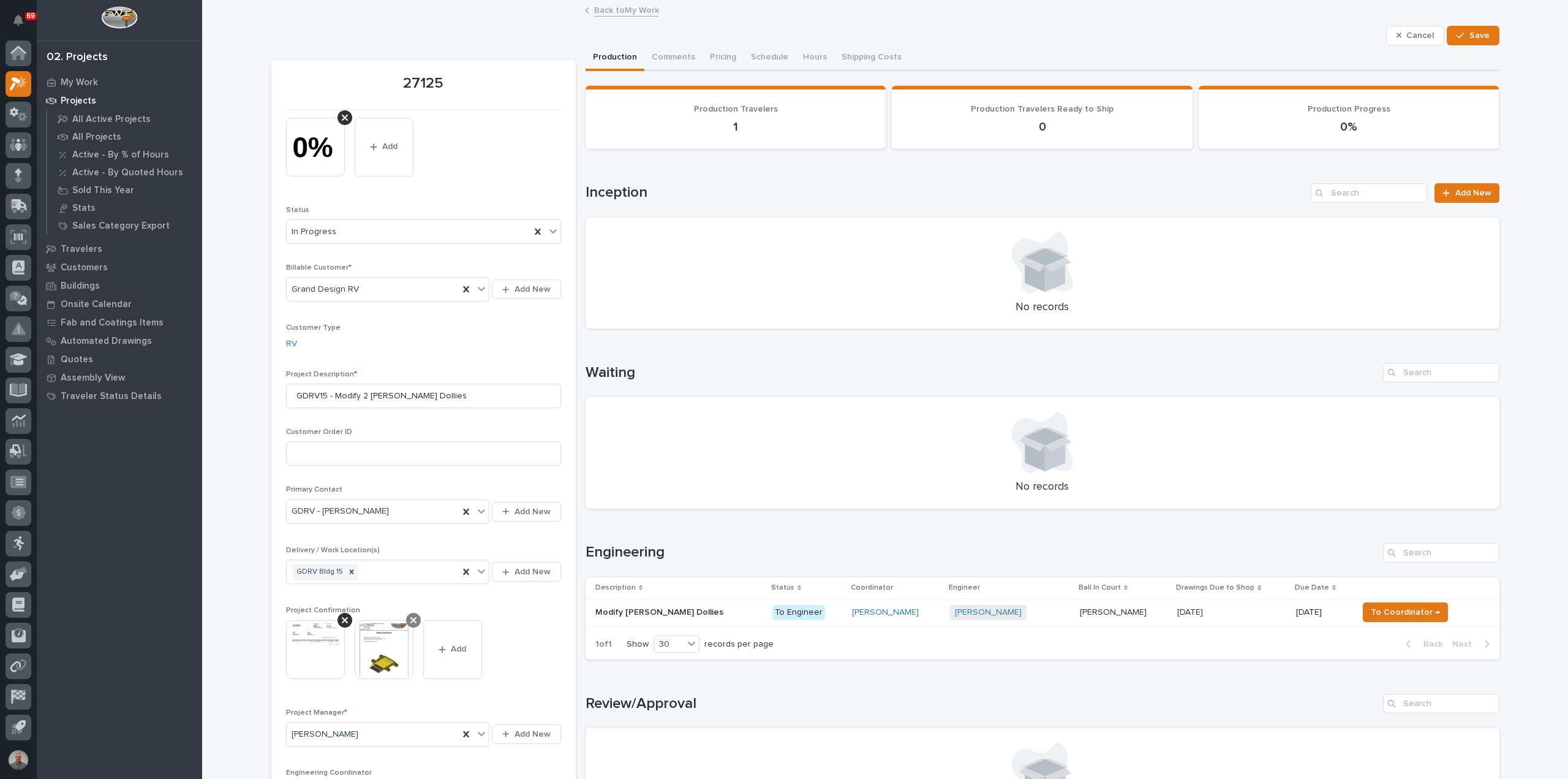
click at [410, 616] on icon at bounding box center [413, 620] width 6 height 10
click at [384, 637] on button "Add" at bounding box center [383, 649] width 59 height 59
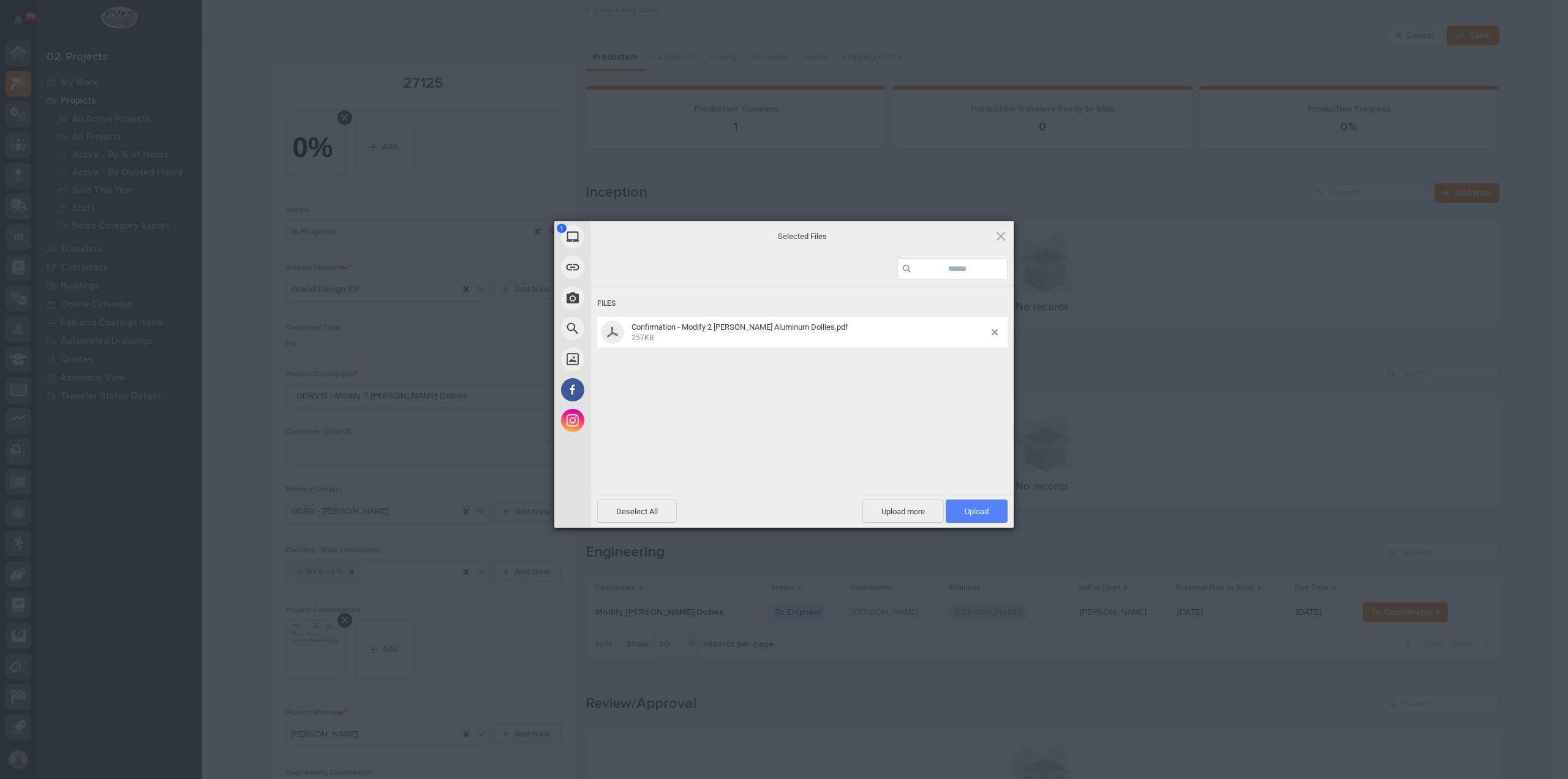
click at [999, 510] on span "Upload 1" at bounding box center [977, 511] width 62 height 23
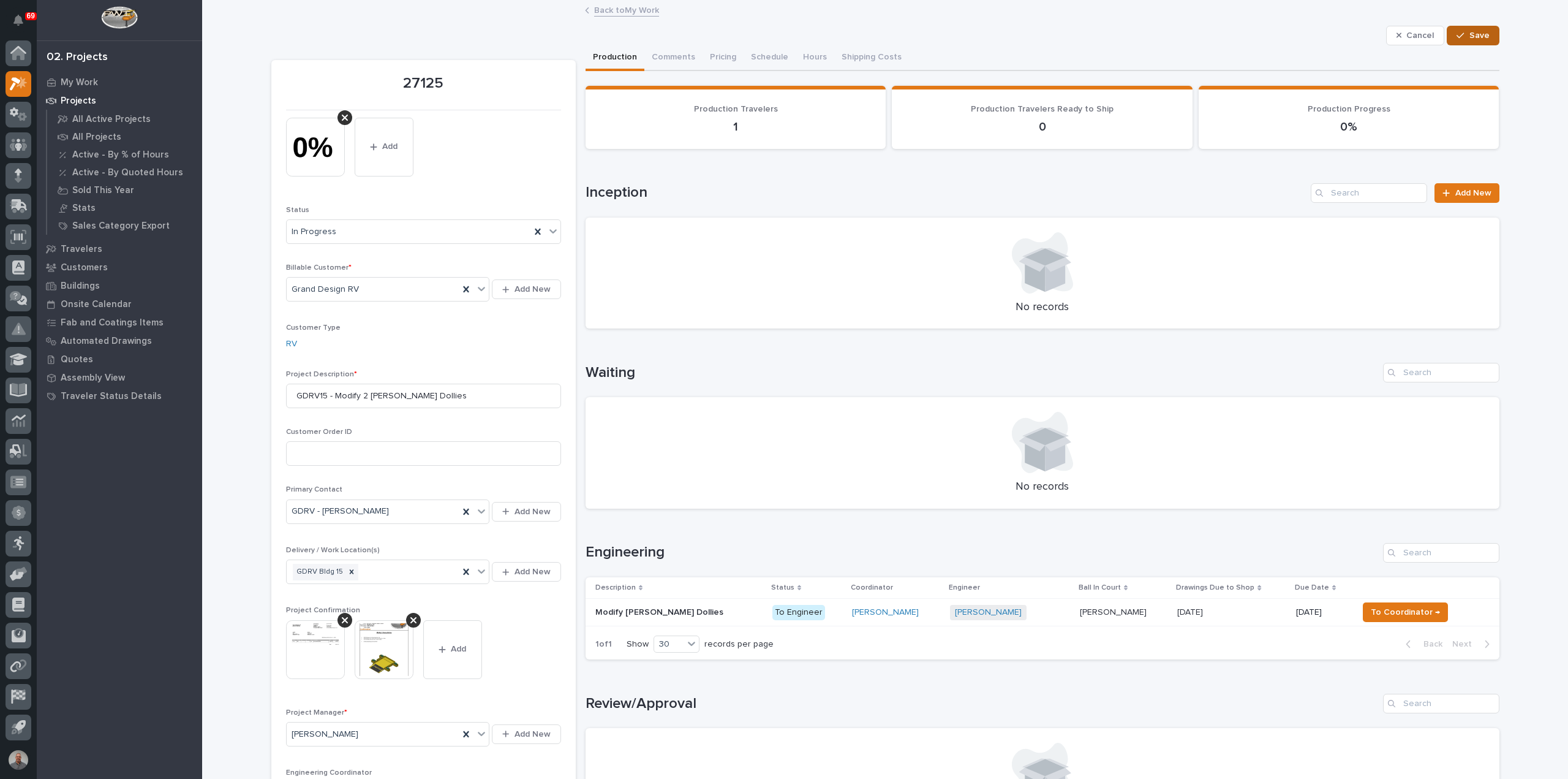
click at [1456, 28] on button "Save" at bounding box center [1473, 35] width 52 height 20
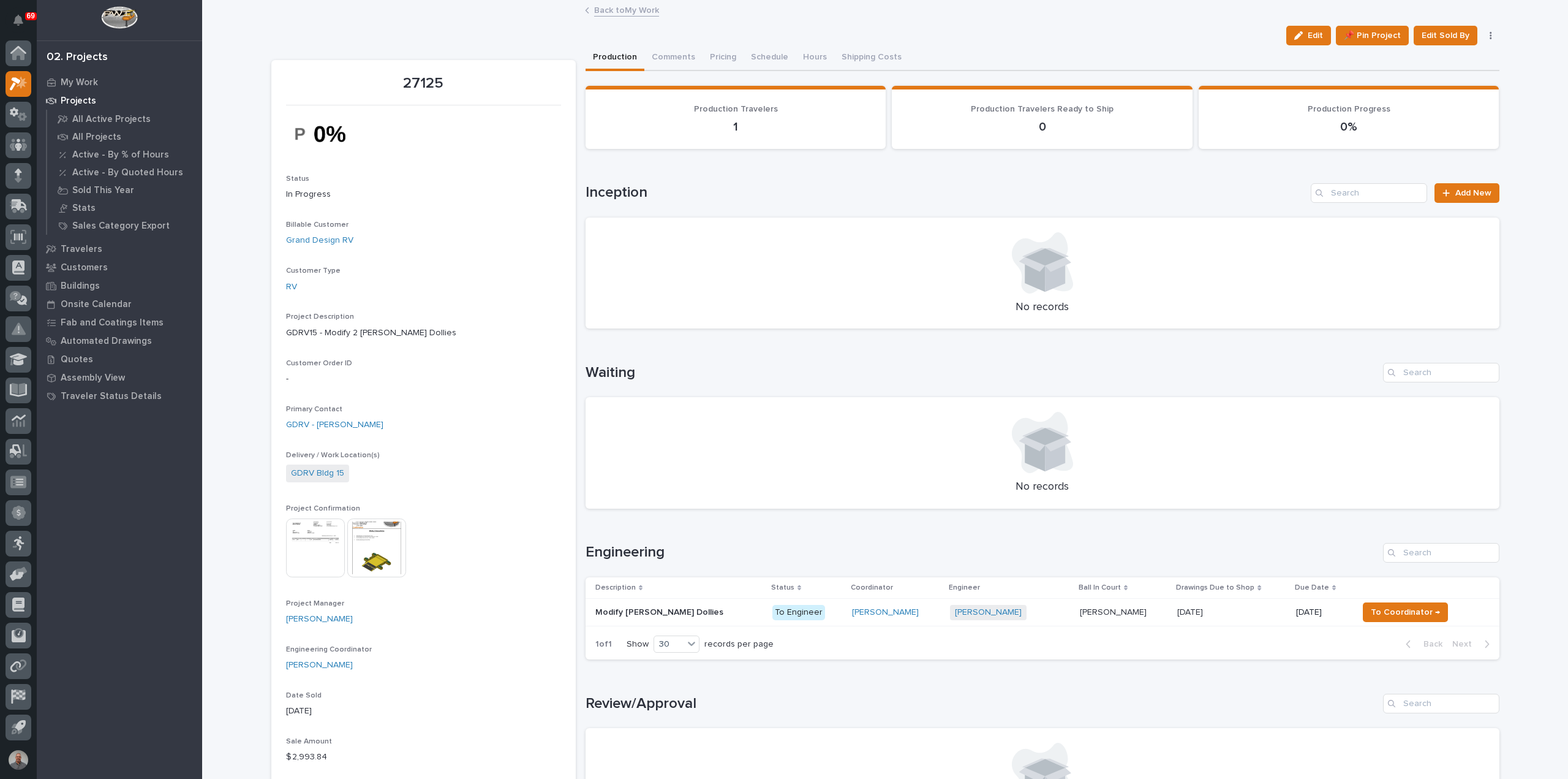
click at [608, 8] on link "Back to My Work" at bounding box center [627, 9] width 65 height 14
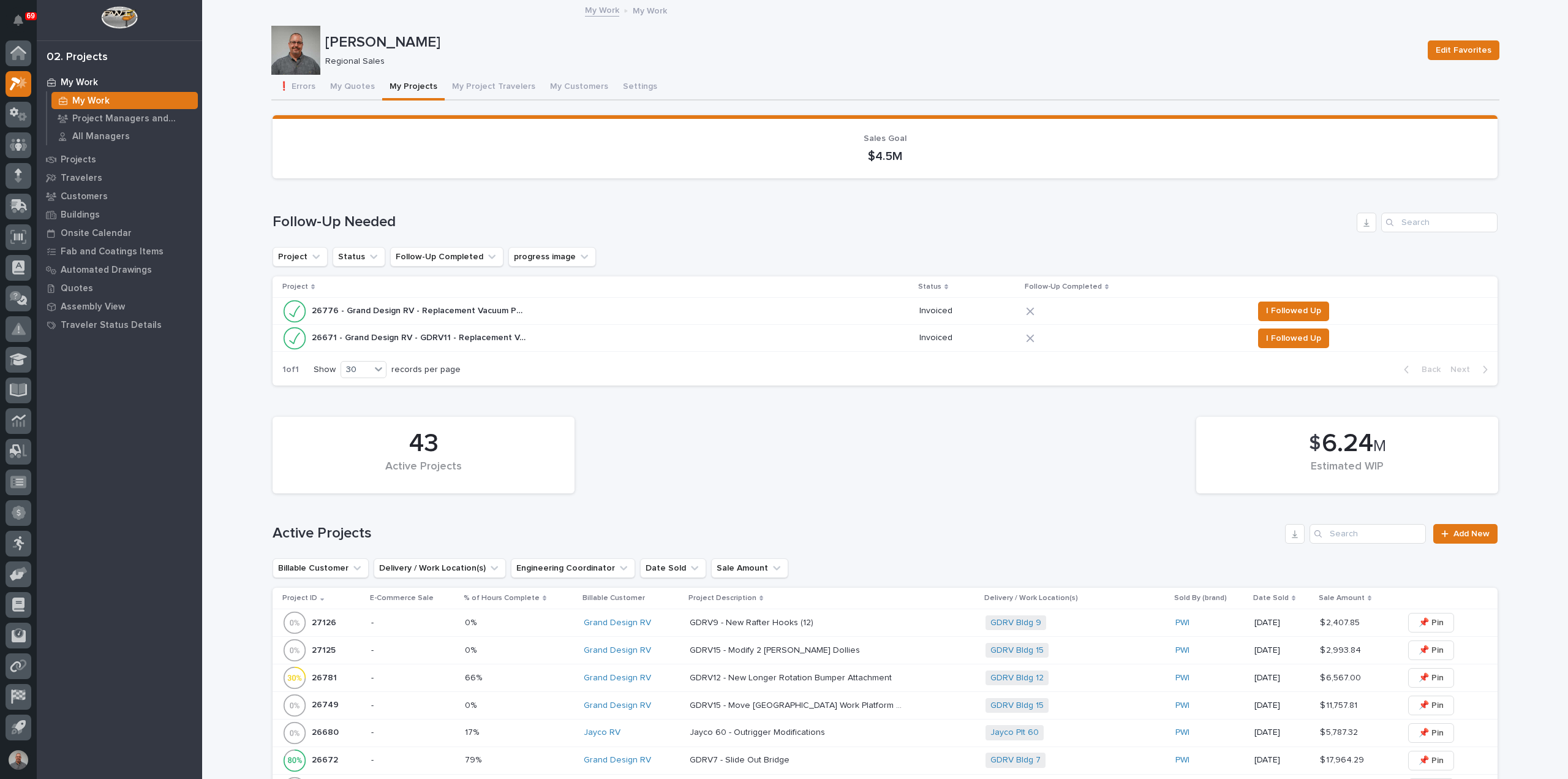
click at [658, 646] on div "Grand Design RV" at bounding box center [632, 651] width 96 height 10
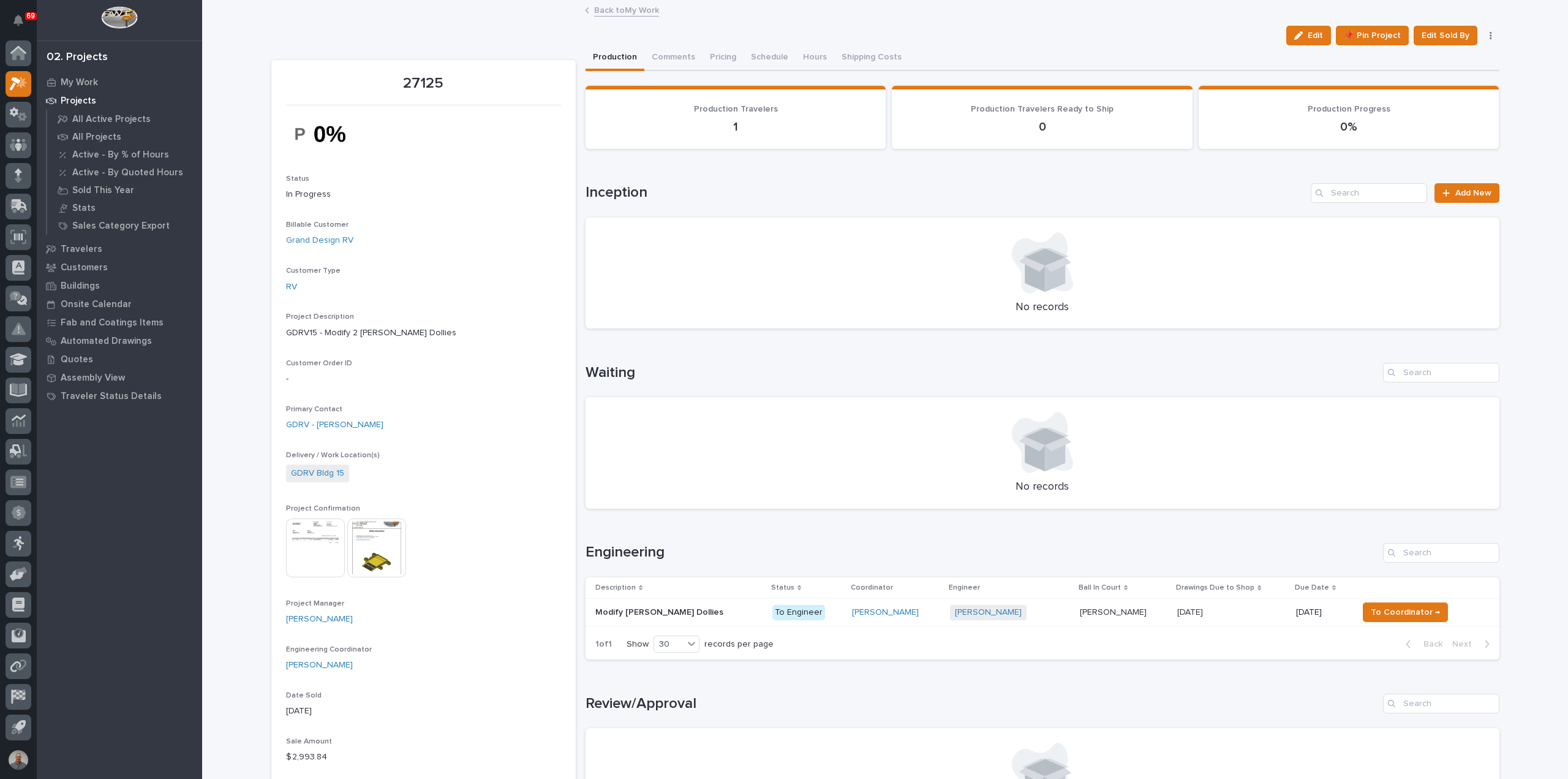
click at [614, 7] on link "Back to My Work" at bounding box center [627, 9] width 65 height 14
click at [629, 7] on link "Back to My Work" at bounding box center [627, 9] width 65 height 14
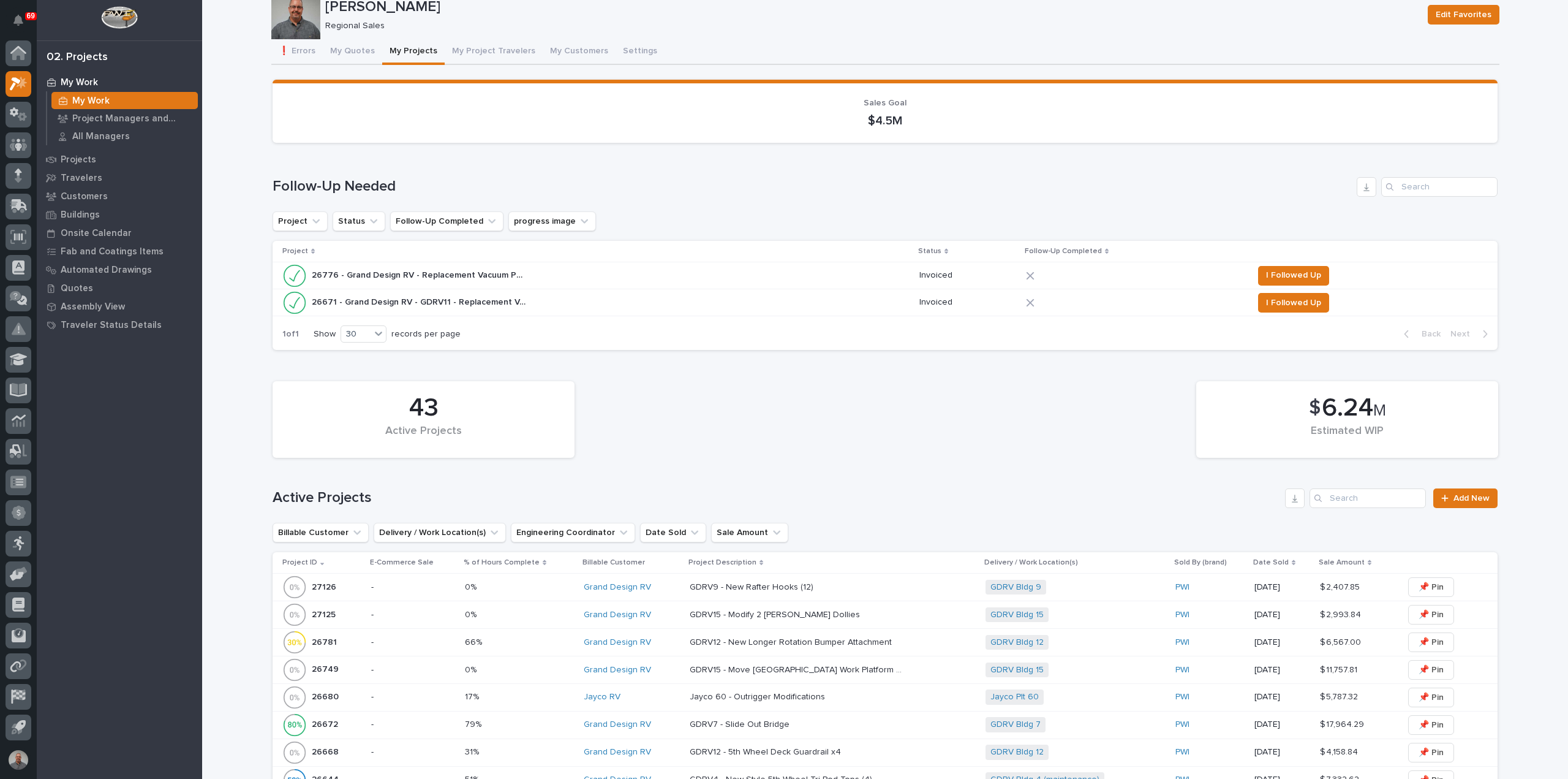
scroll to position [62, 0]
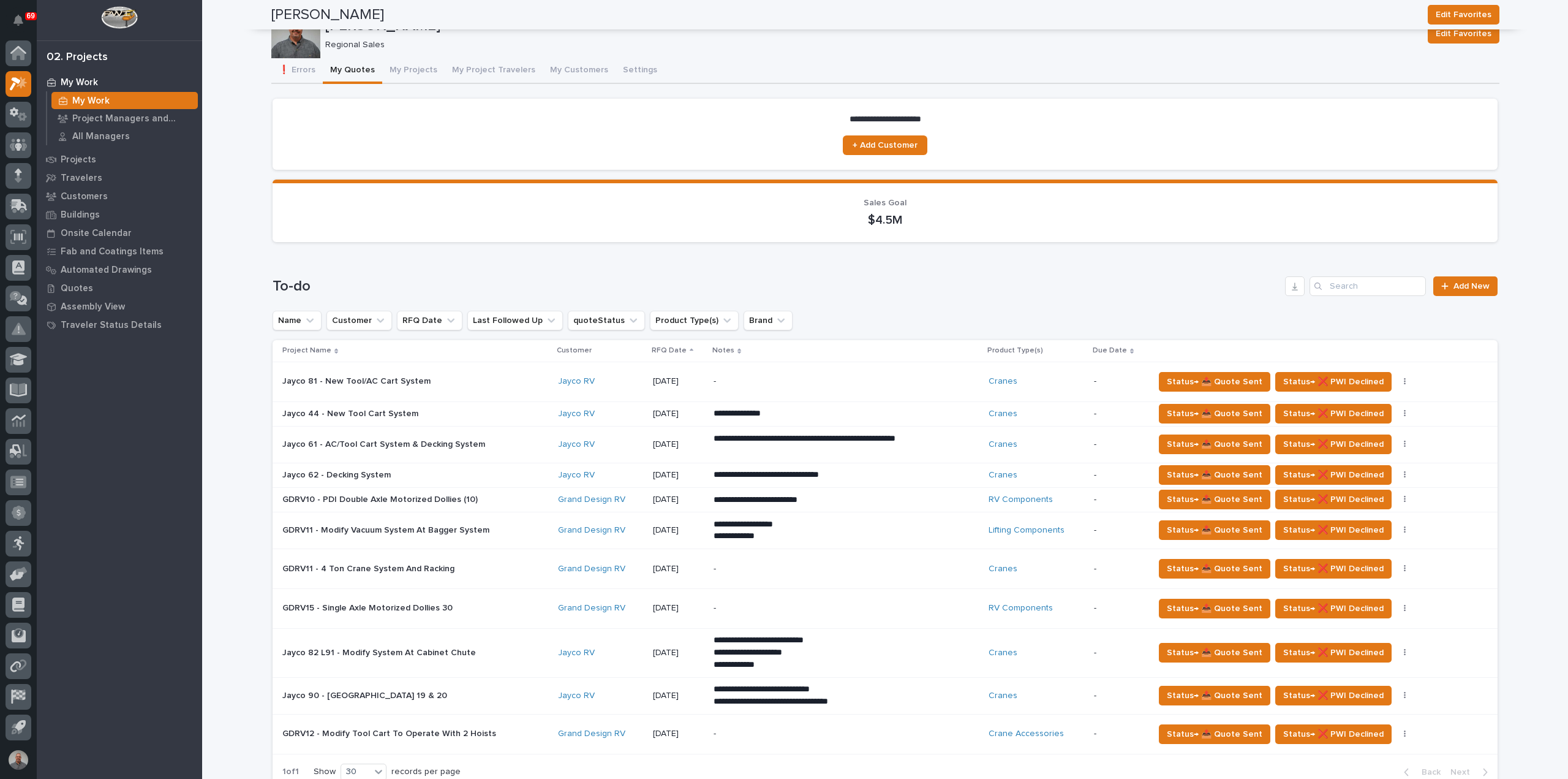
scroll to position [630, 0]
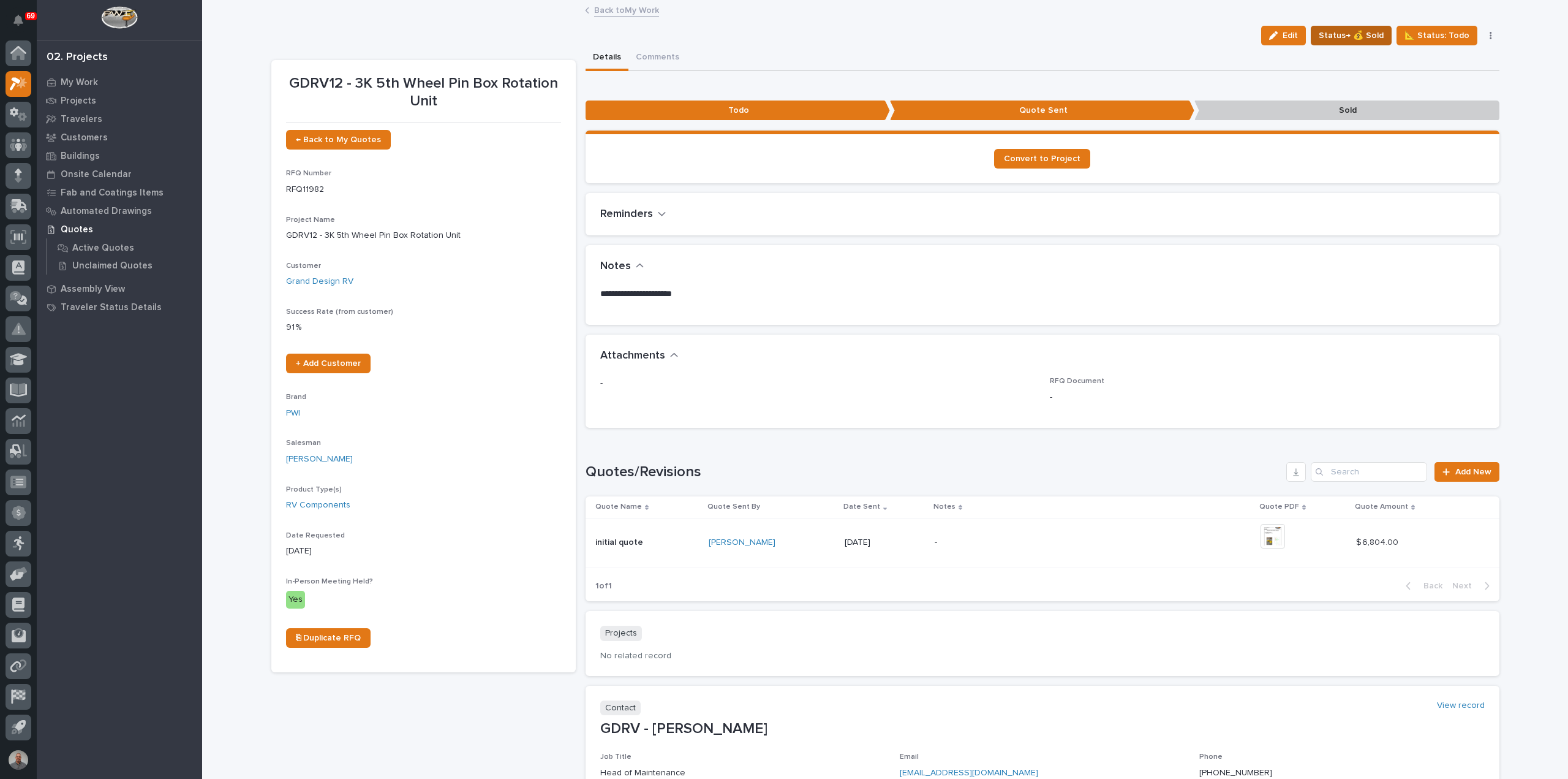
click at [1368, 38] on span "Status→ 💰 Sold" at bounding box center [1352, 35] width 65 height 14
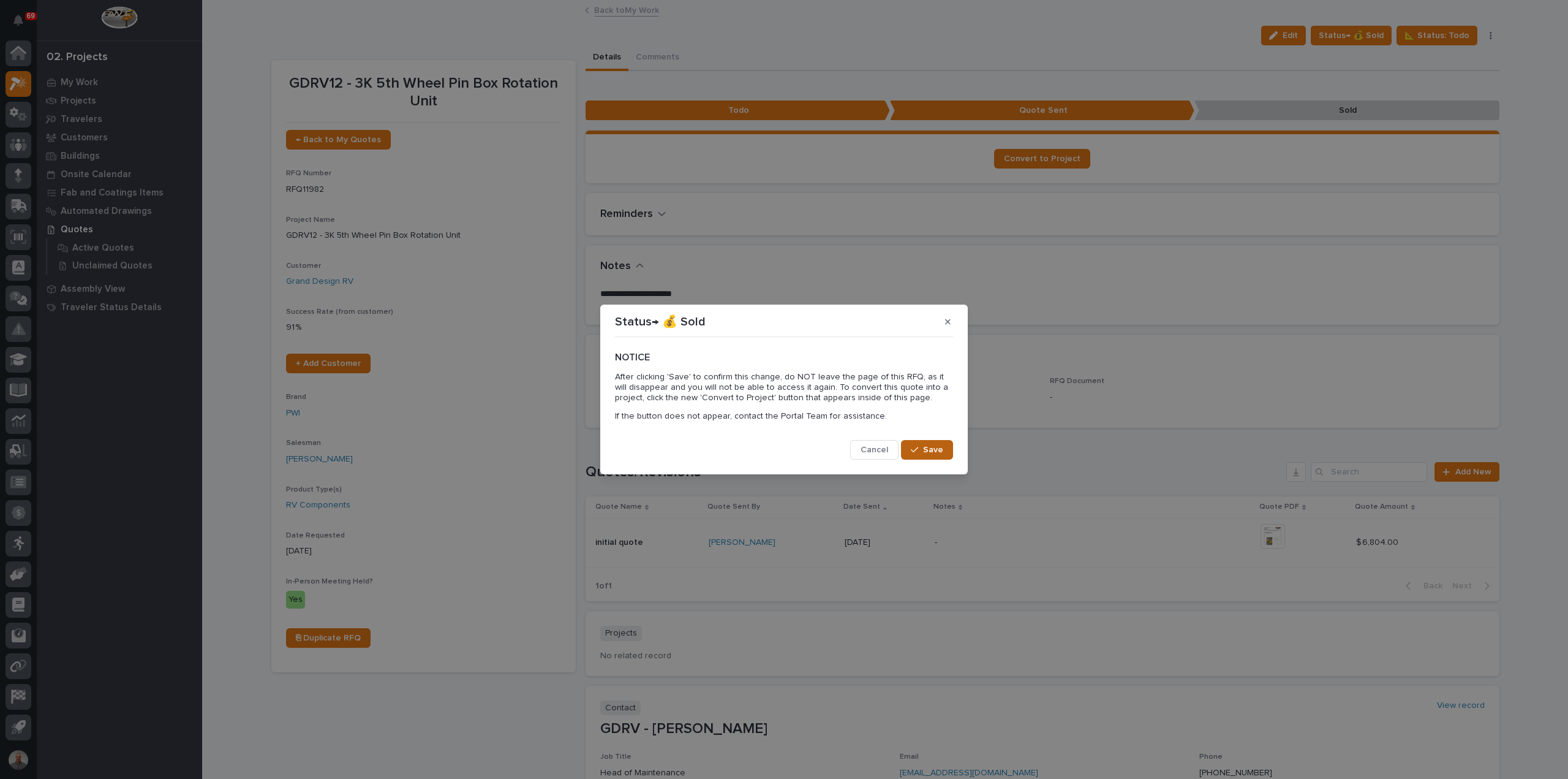
click at [929, 448] on span "Save" at bounding box center [933, 450] width 20 height 11
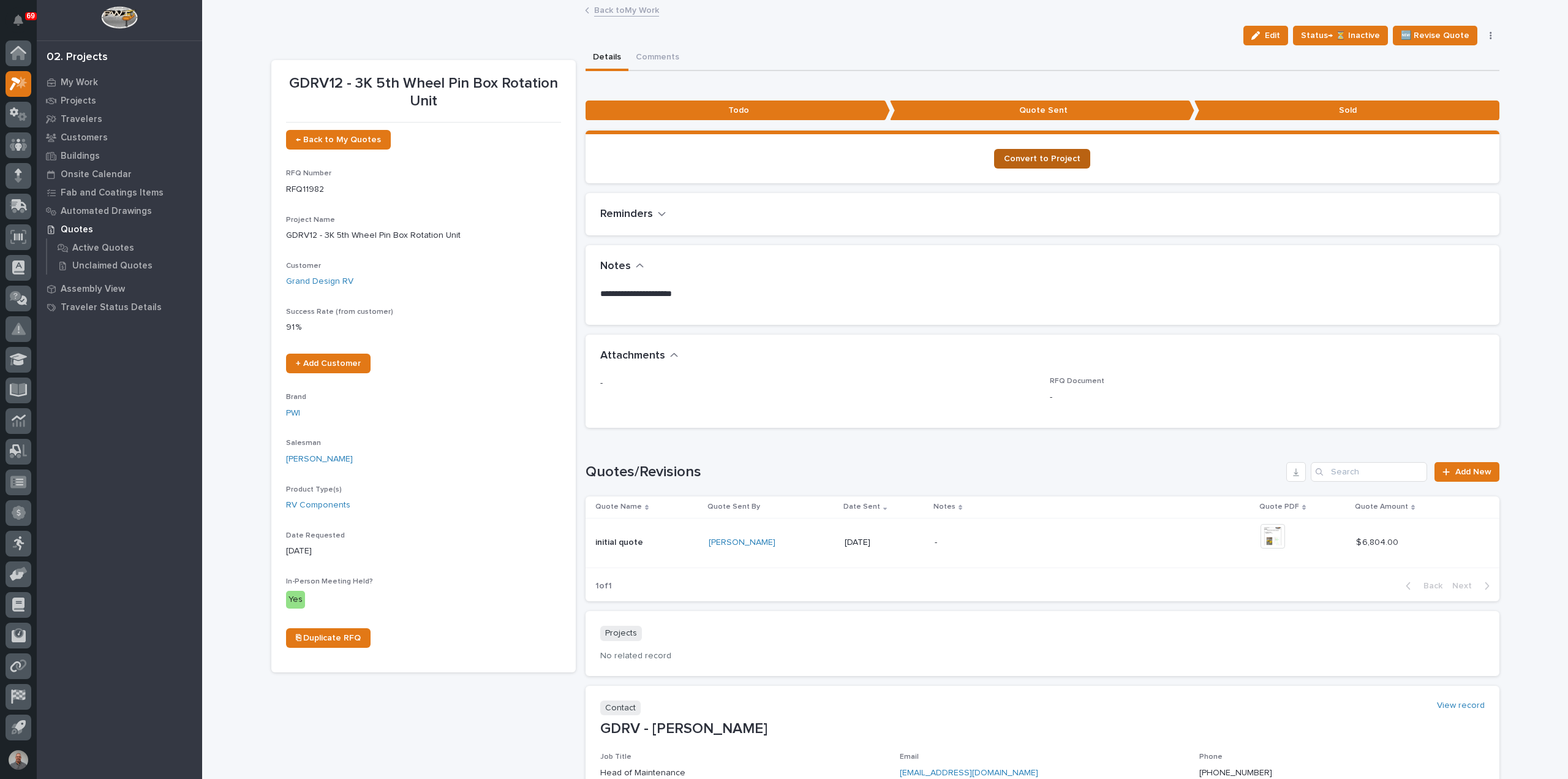
click at [1027, 151] on link "Convert to Project" at bounding box center [1042, 159] width 96 height 20
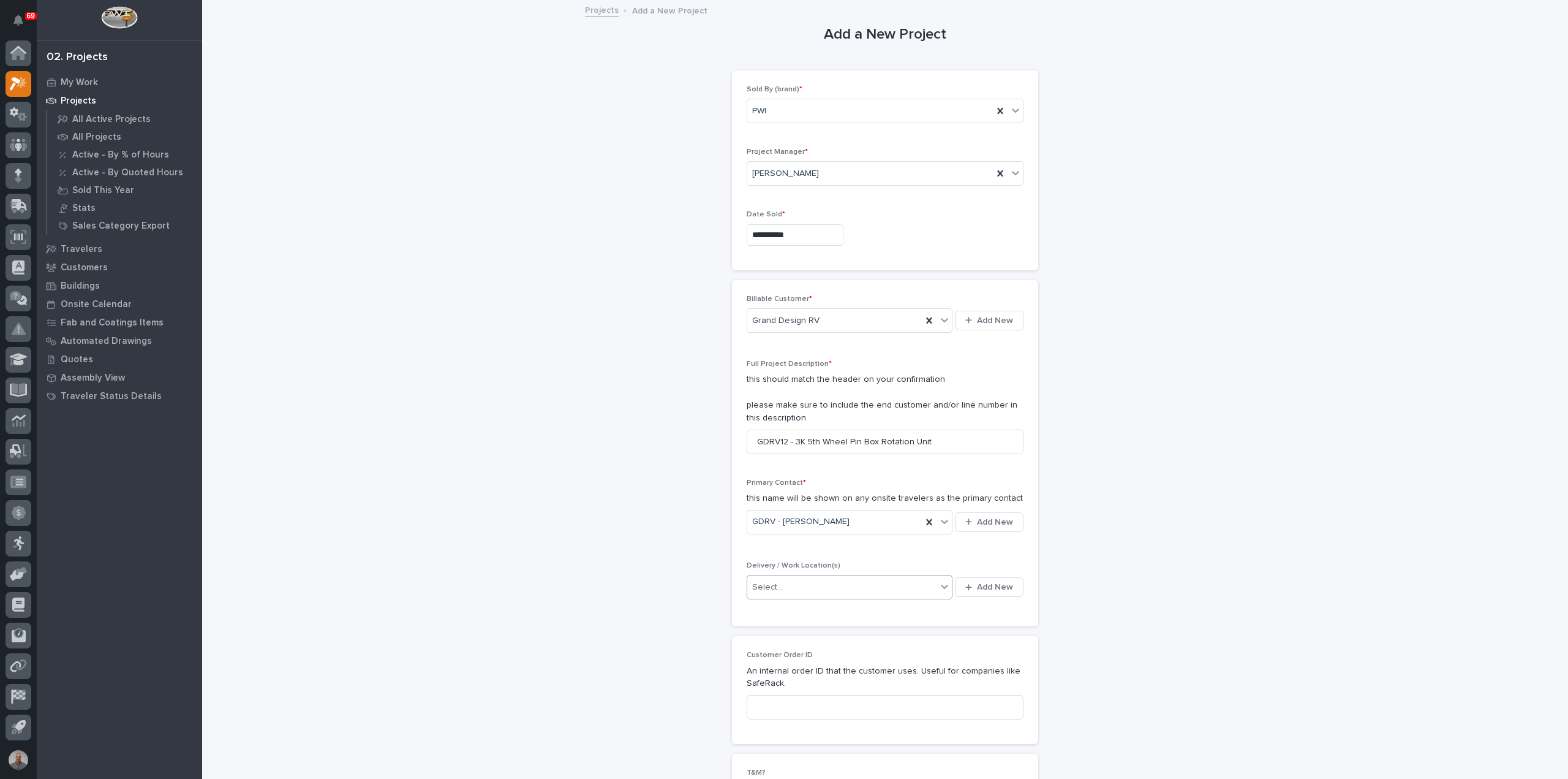
click at [848, 591] on div "Select..." at bounding box center [842, 588] width 190 height 20
type input "****"
click at [829, 740] on div "GDRV Bldg 12" at bounding box center [845, 737] width 205 height 22
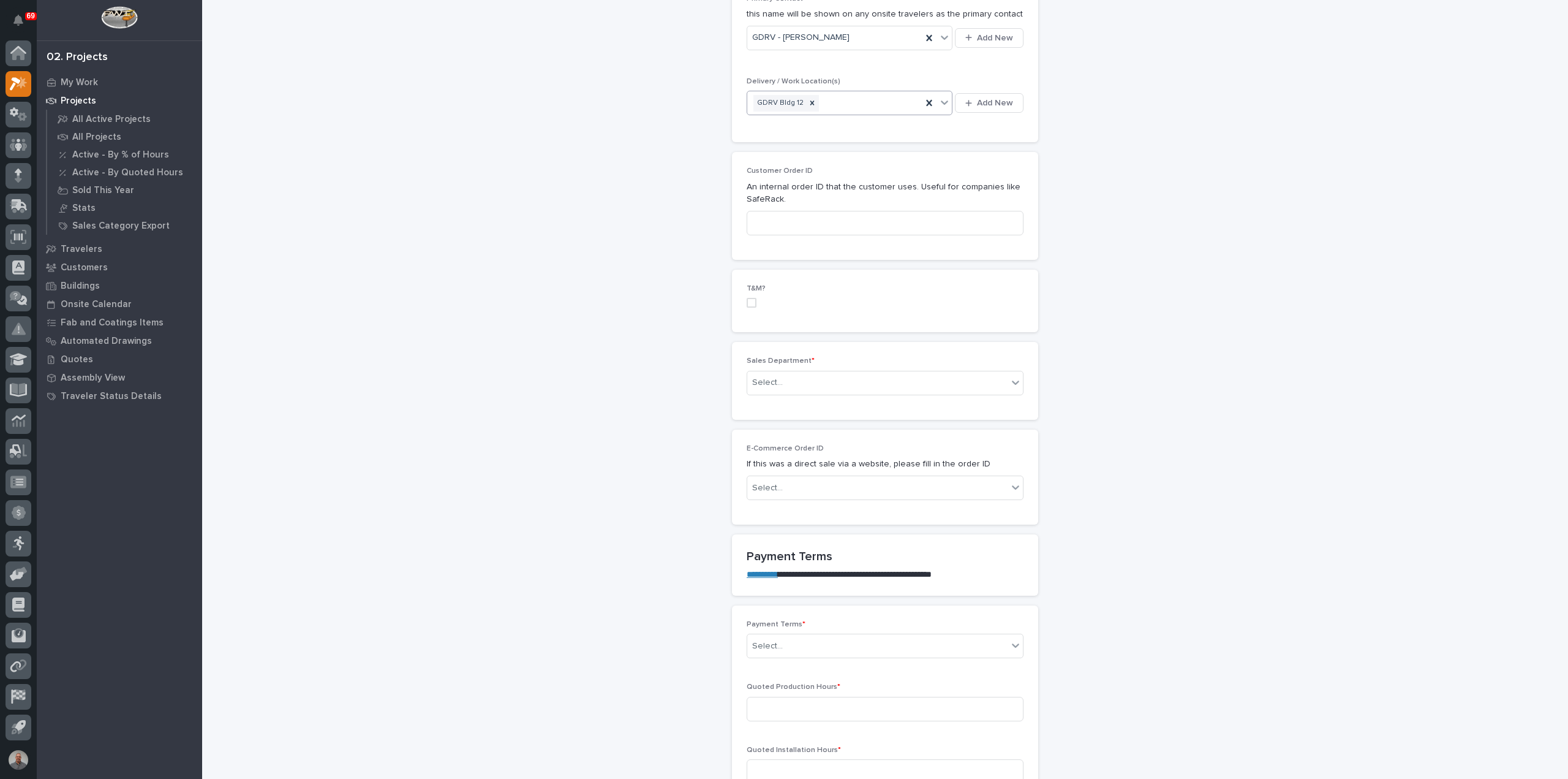
scroll to position [490, 0]
click at [817, 371] on div "Select..." at bounding box center [878, 376] width 260 height 20
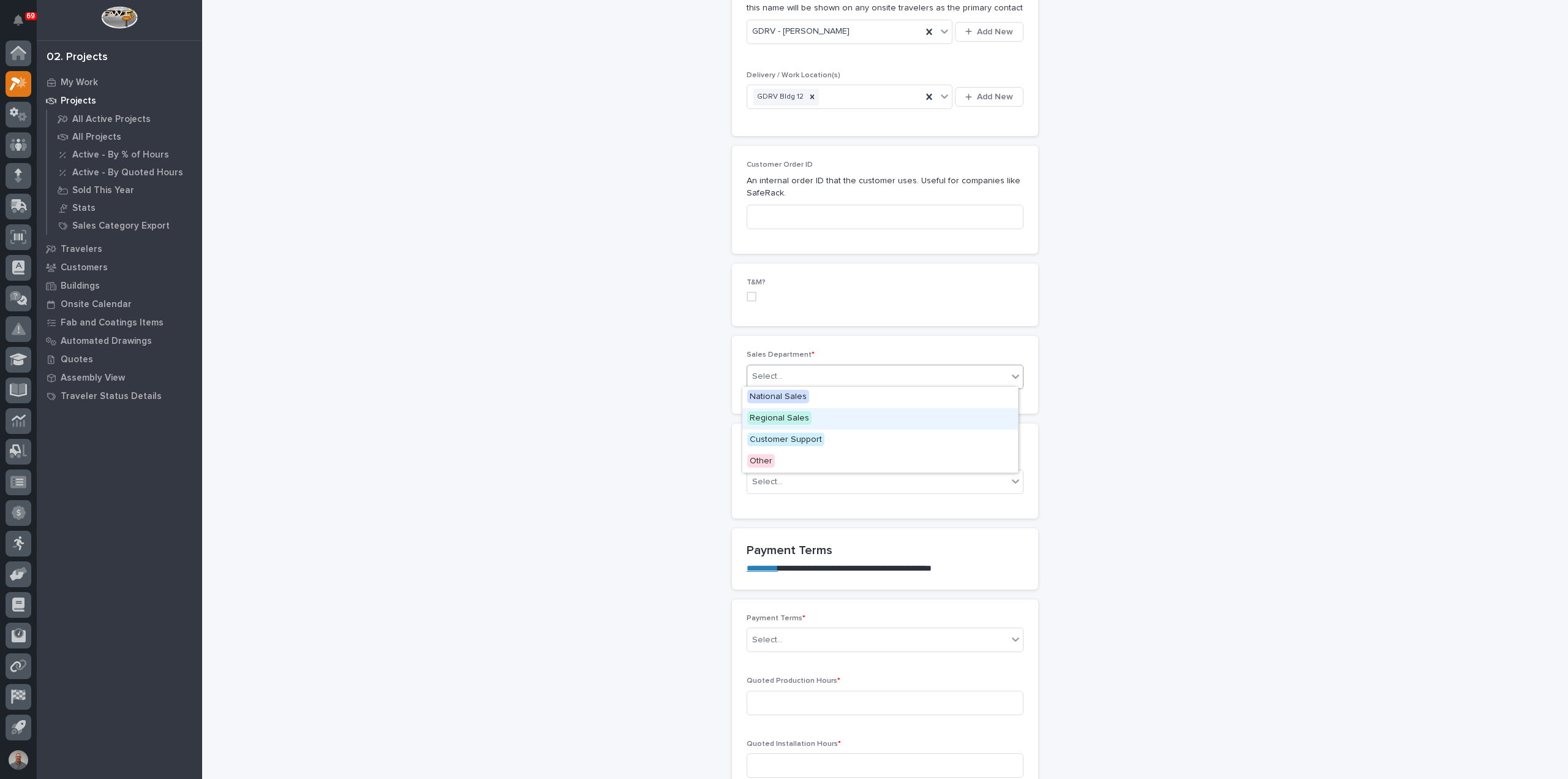
click at [809, 416] on div "Regional Sales" at bounding box center [880, 419] width 276 height 22
click at [825, 478] on div "Select..." at bounding box center [878, 482] width 260 height 20
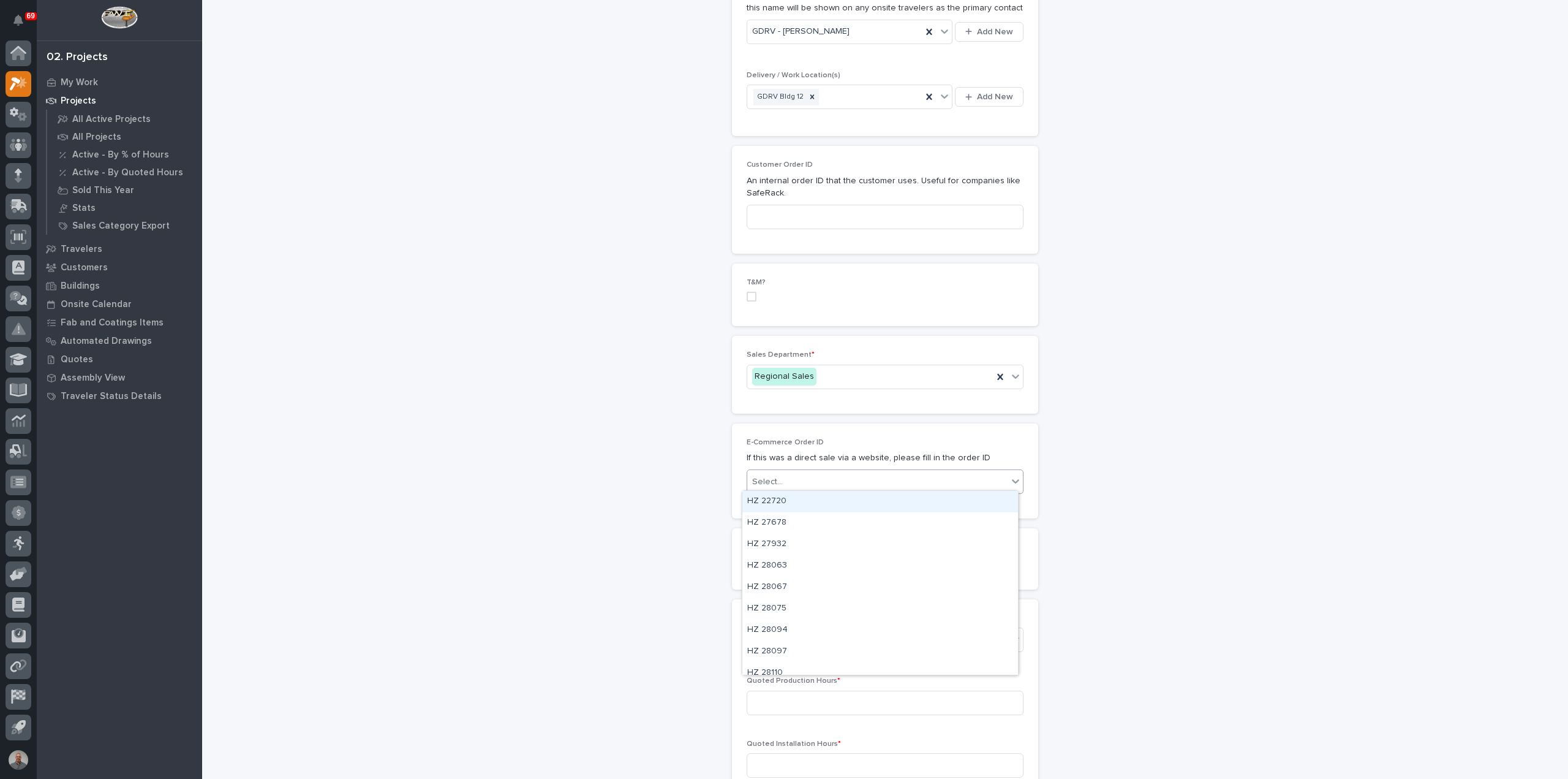
click at [826, 484] on div "Select..." at bounding box center [878, 482] width 260 height 20
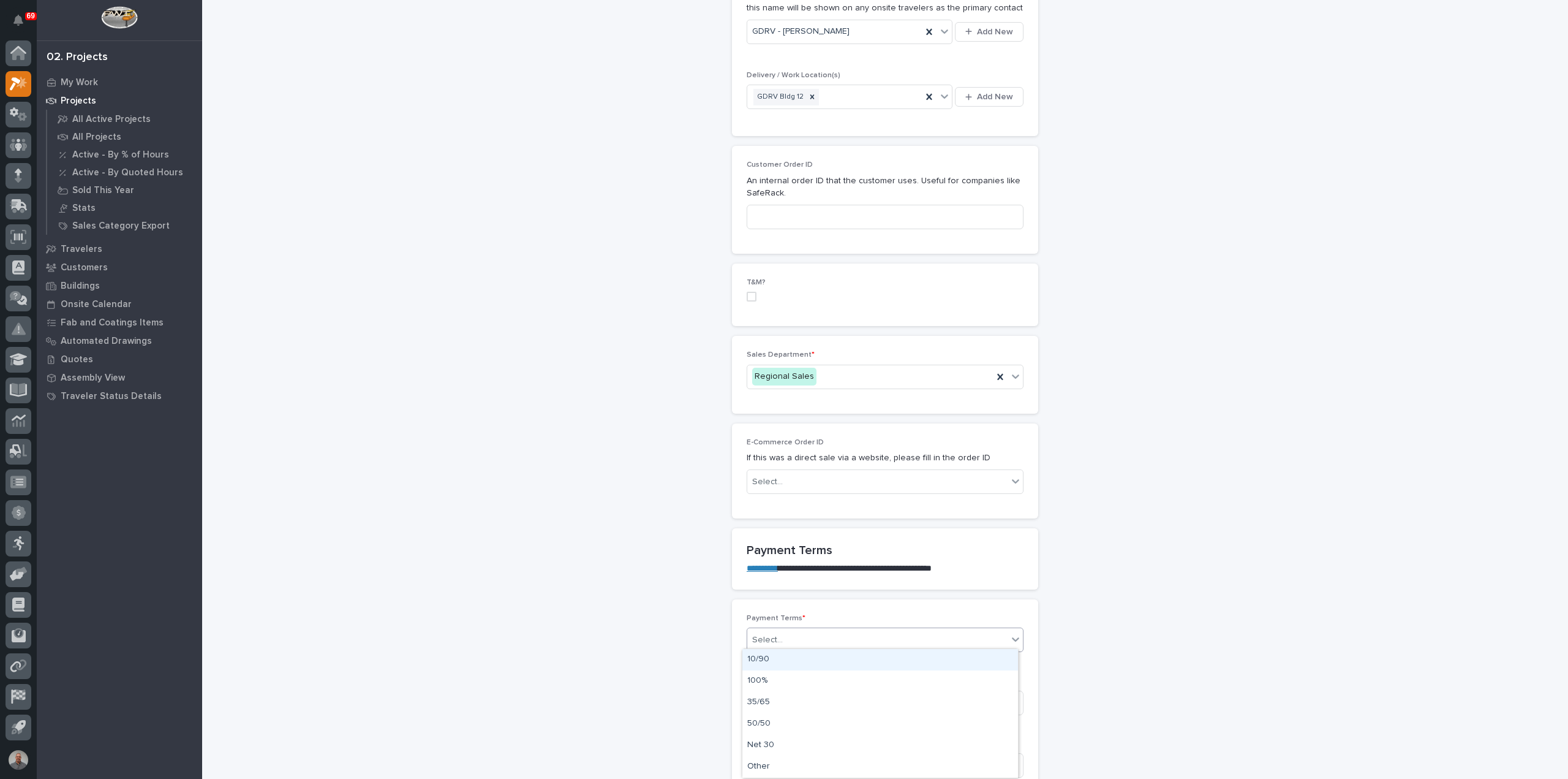
click at [825, 642] on div "Select..." at bounding box center [878, 640] width 260 height 20
click at [801, 749] on div "Net 30" at bounding box center [880, 746] width 276 height 22
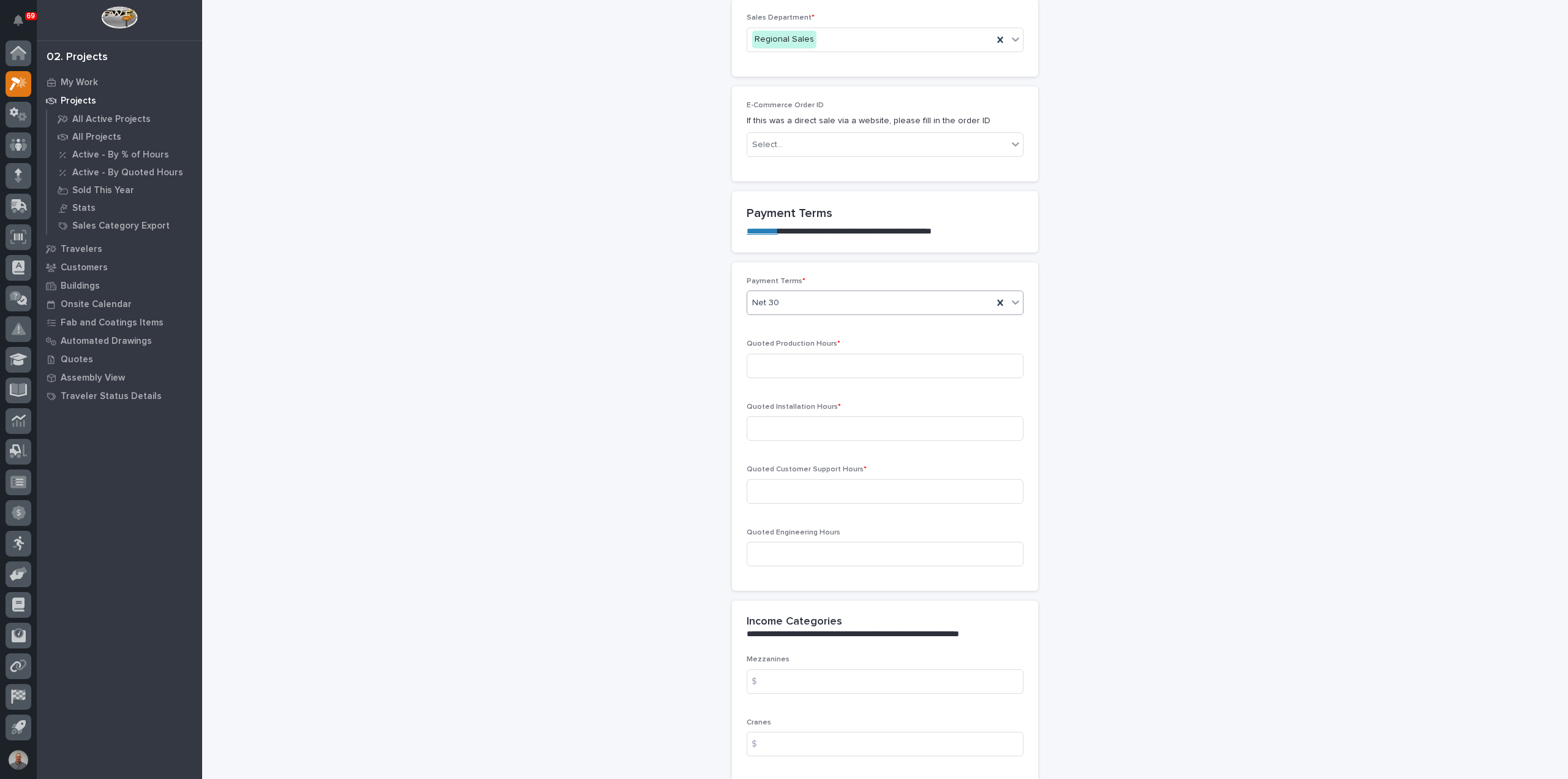
scroll to position [919, 0]
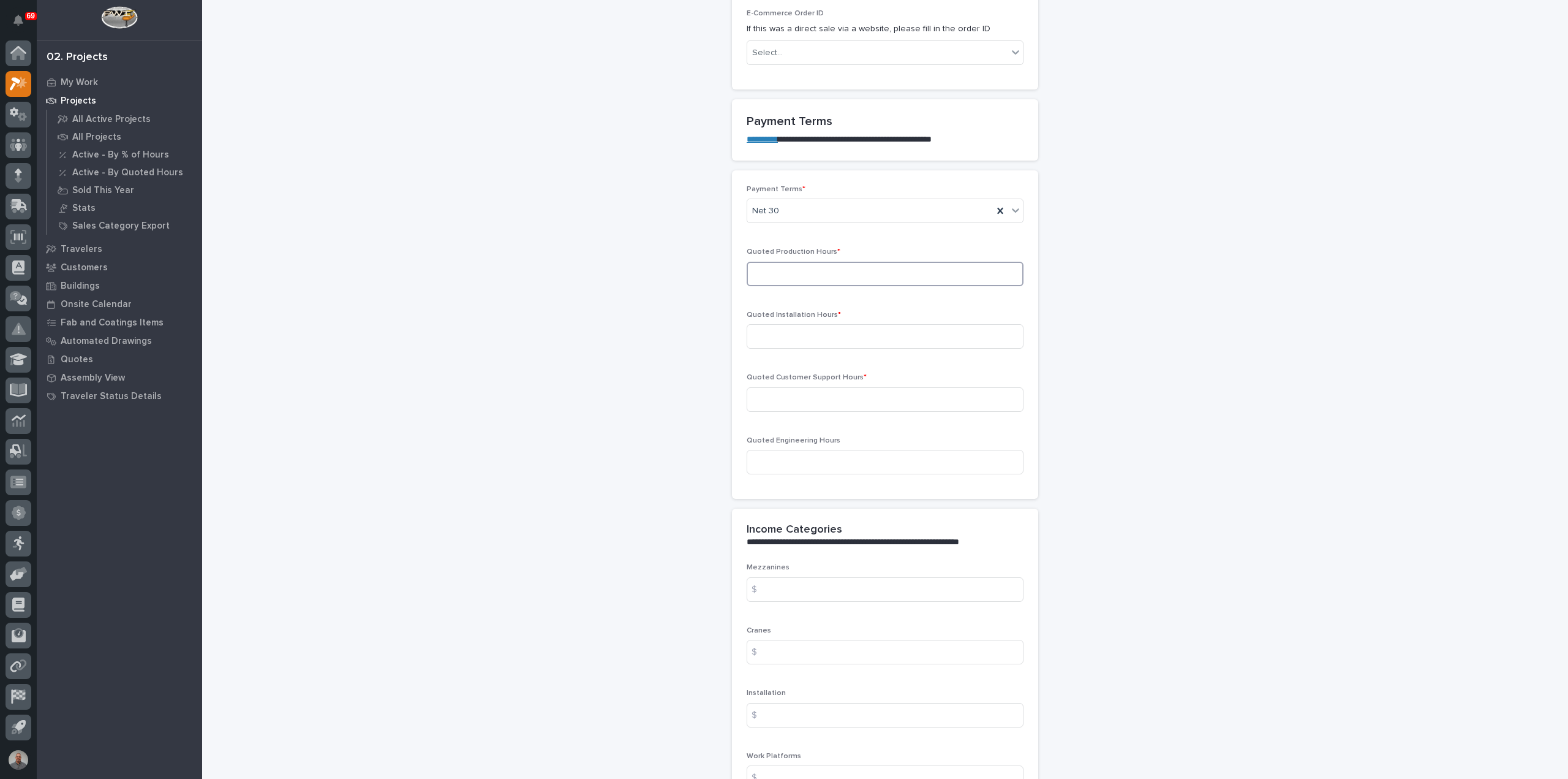
click at [841, 273] on input at bounding box center [885, 274] width 277 height 25
click at [800, 266] on input at bounding box center [885, 274] width 277 height 25
type input "25"
click at [801, 334] on input at bounding box center [885, 337] width 277 height 25
type input "0"
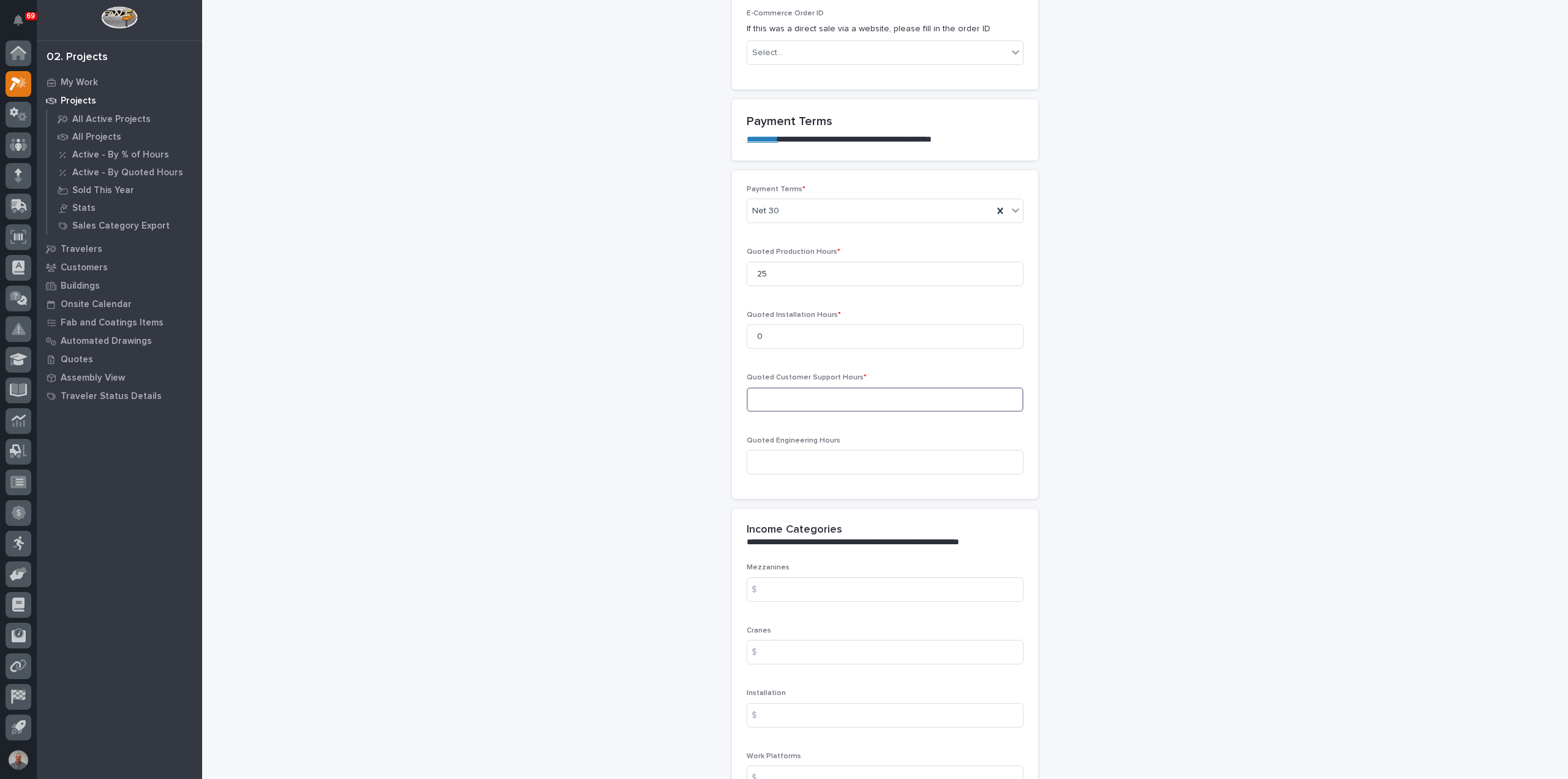
click at [823, 395] on input at bounding box center [885, 400] width 277 height 25
type input "0"
click at [818, 455] on input at bounding box center [885, 462] width 277 height 25
type input "5"
click at [802, 586] on input at bounding box center [885, 590] width 277 height 25
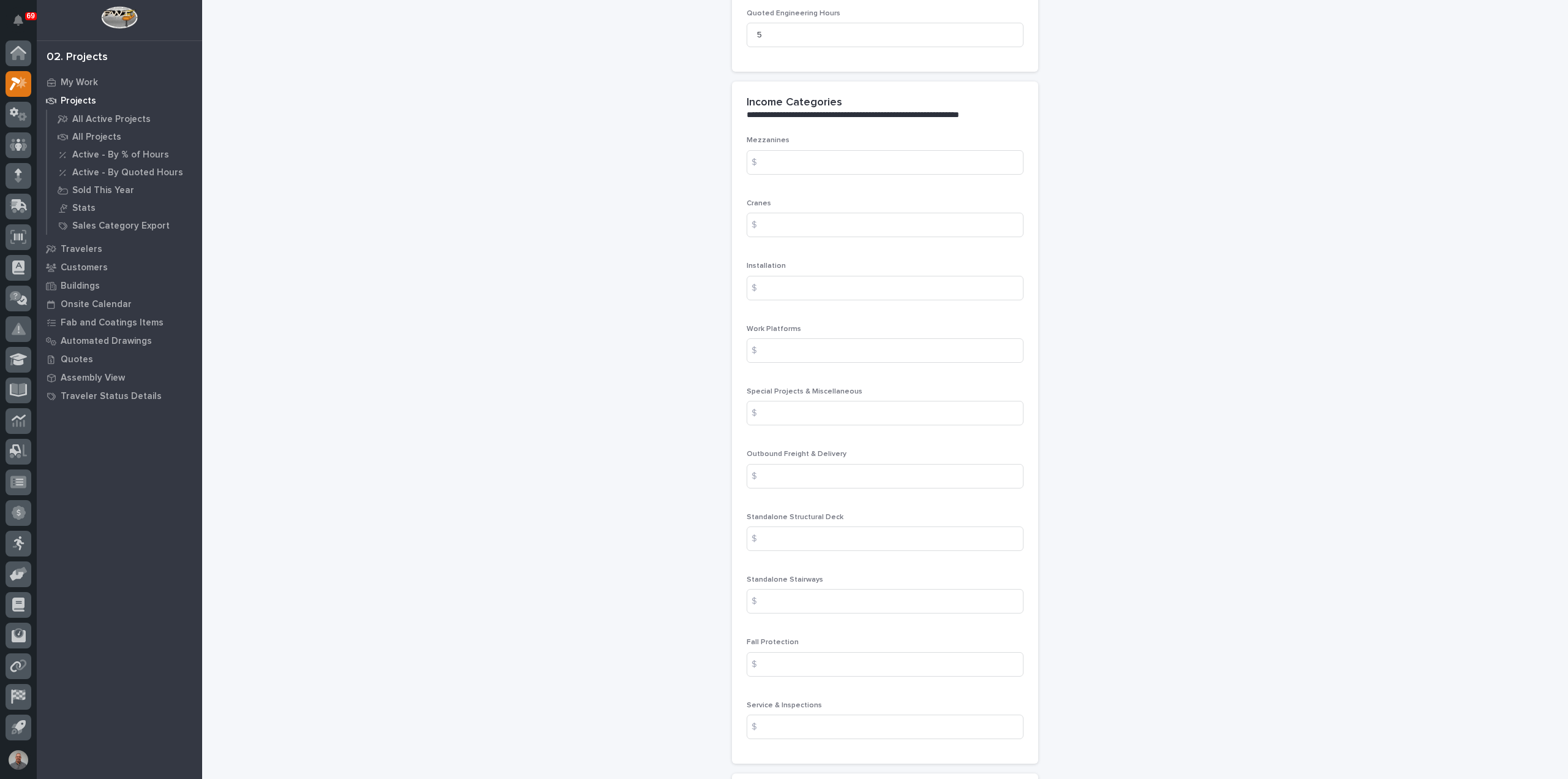
scroll to position [1349, 0]
click at [808, 405] on input at bounding box center [885, 411] width 277 height 25
paste input "6703.88"
type input "6703.88"
click at [805, 467] on input at bounding box center [885, 474] width 277 height 25
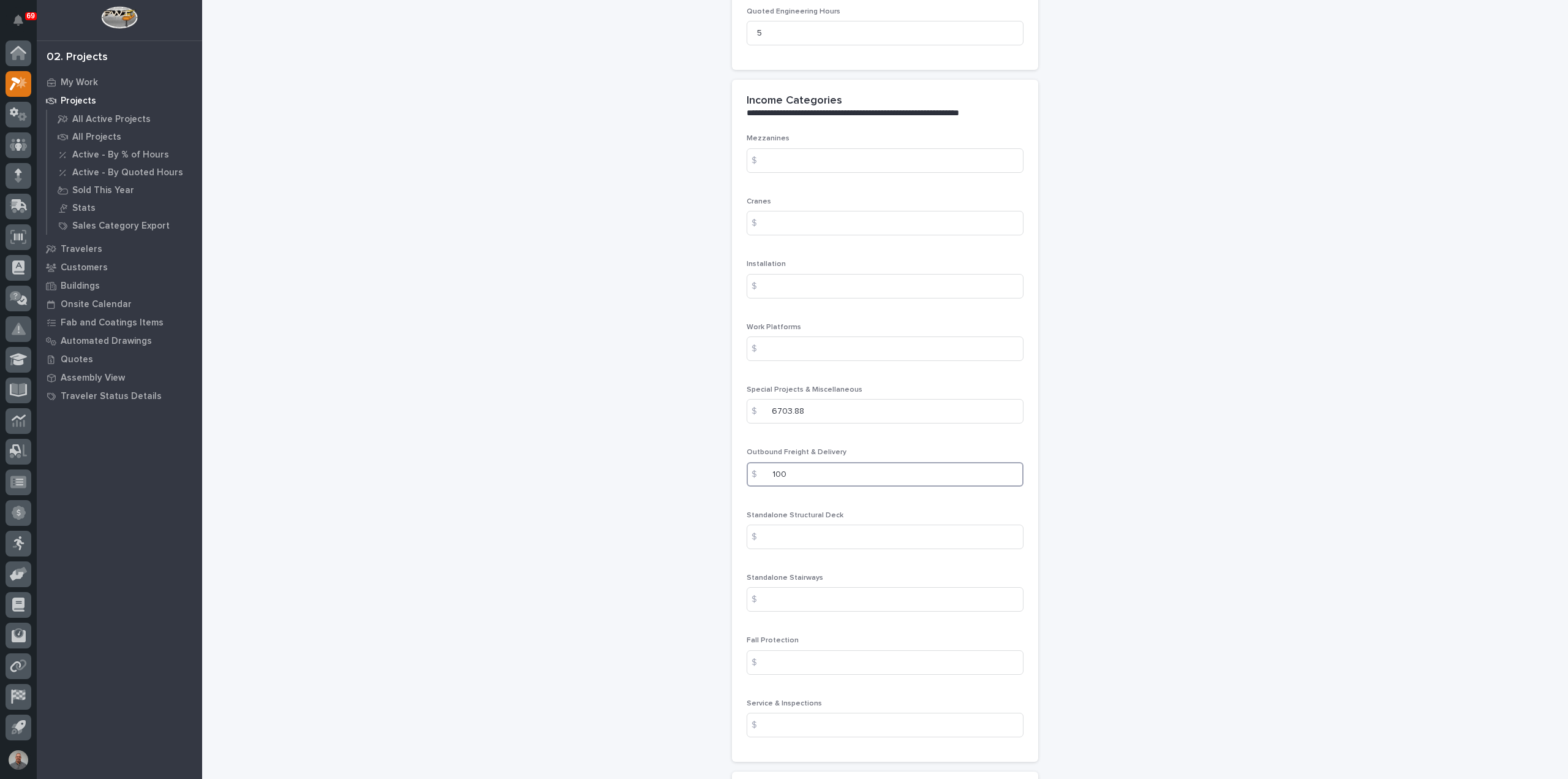
type input "100"
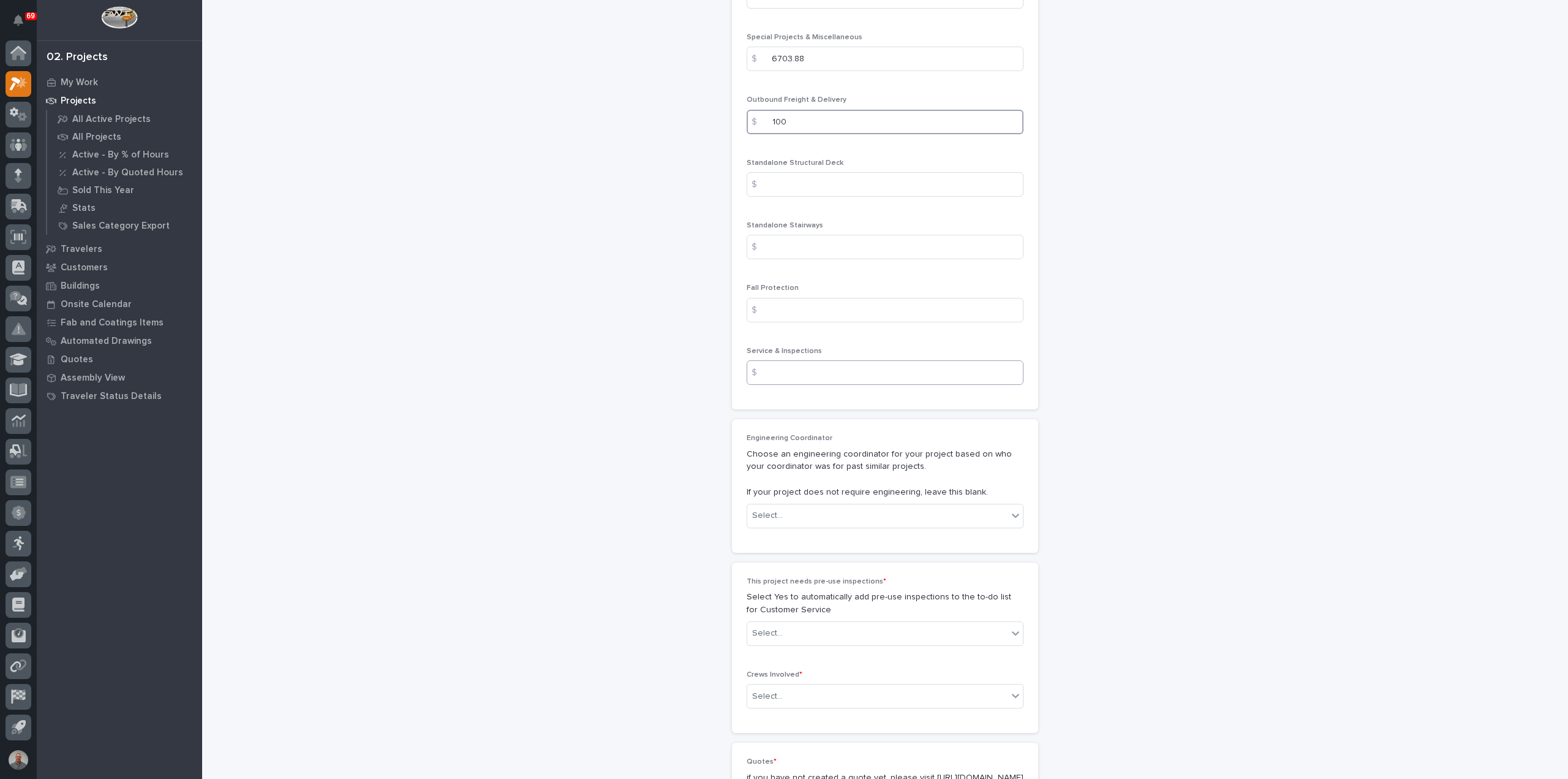
scroll to position [1777, 0]
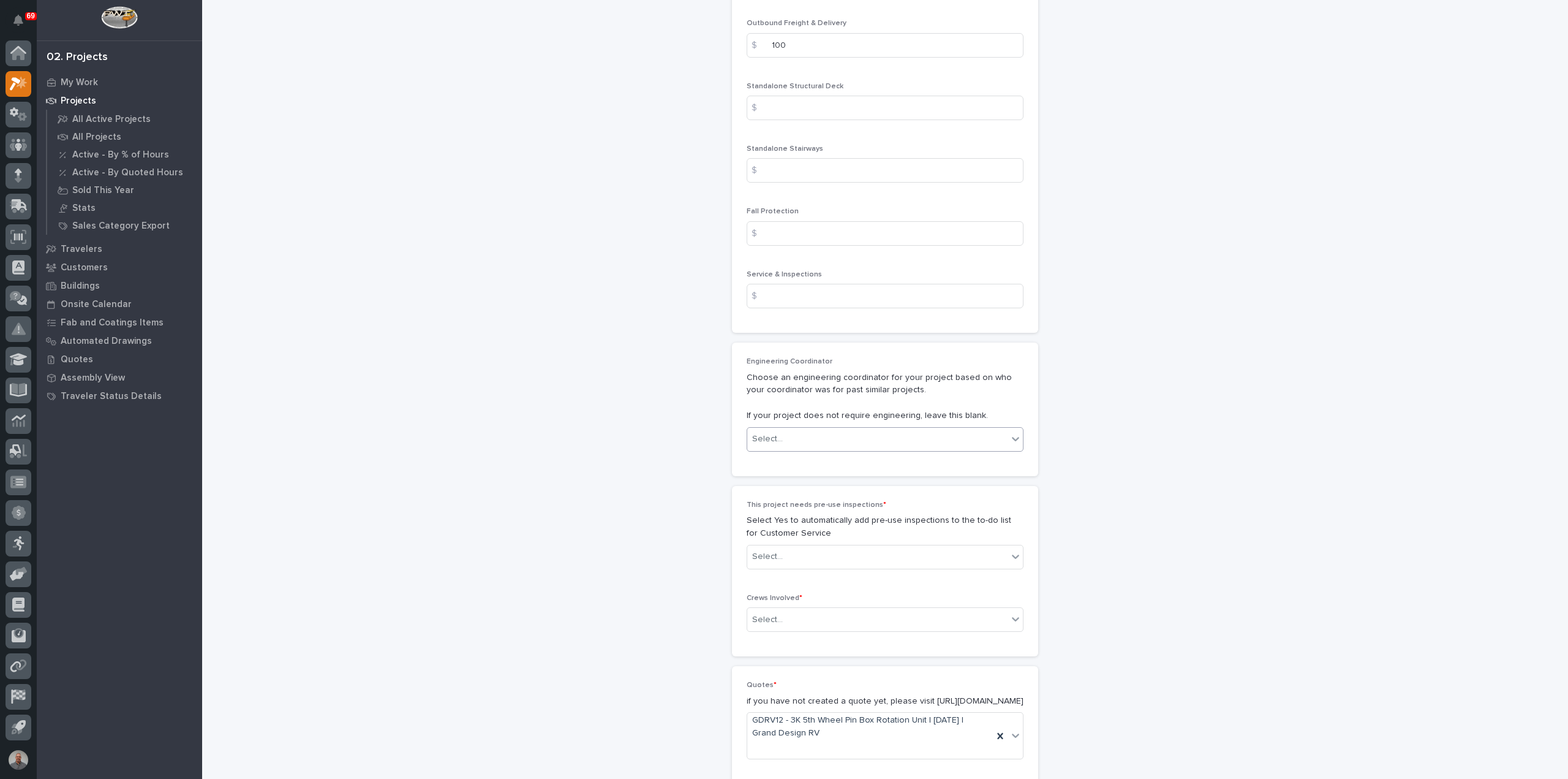
click at [787, 434] on div "Select..." at bounding box center [878, 439] width 260 height 20
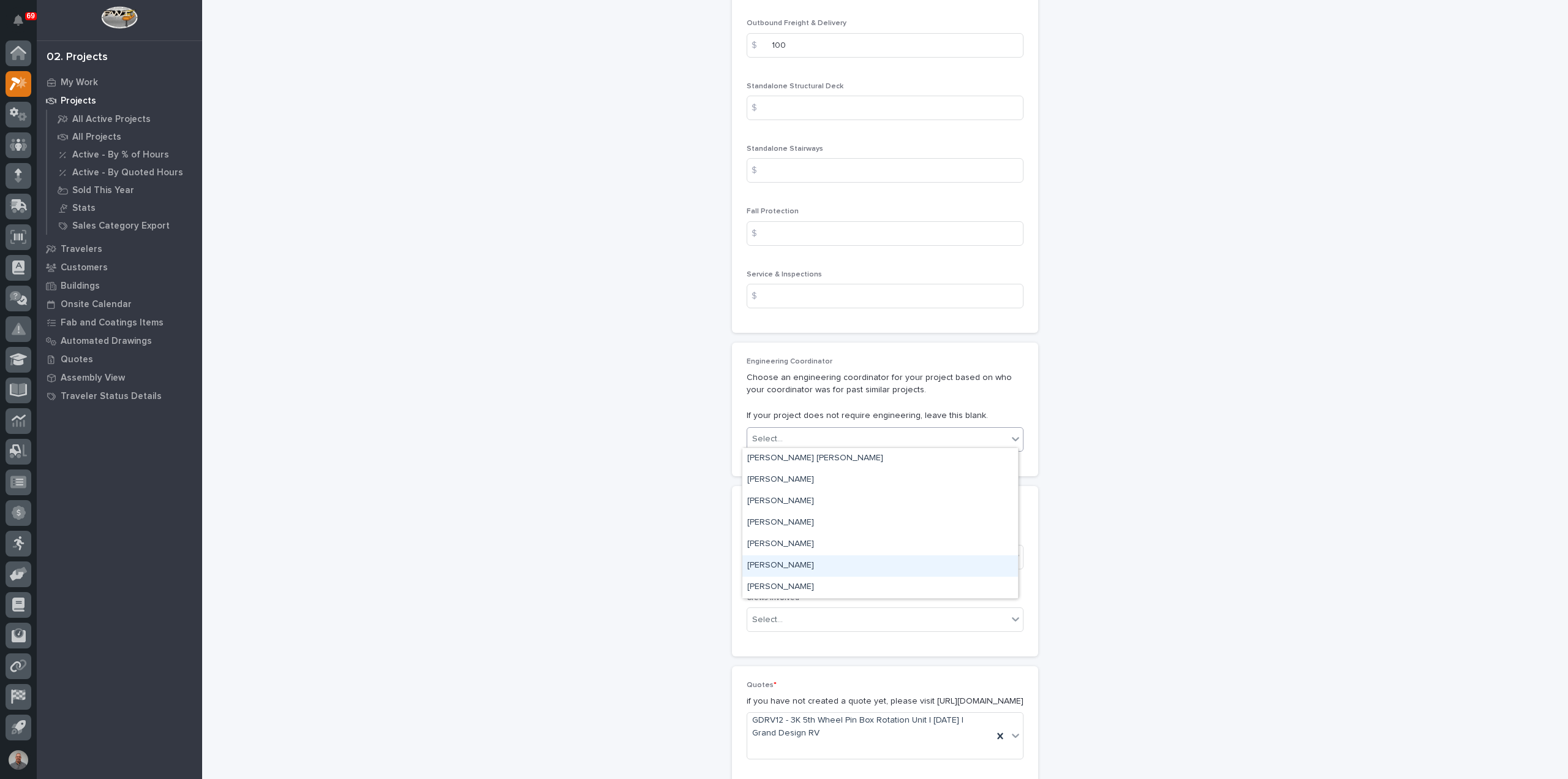
drag, startPoint x: 785, startPoint y: 531, endPoint x: 788, endPoint y: 563, distance: 32.1
click at [788, 563] on div "[PERSON_NAME]" at bounding box center [880, 566] width 276 height 22
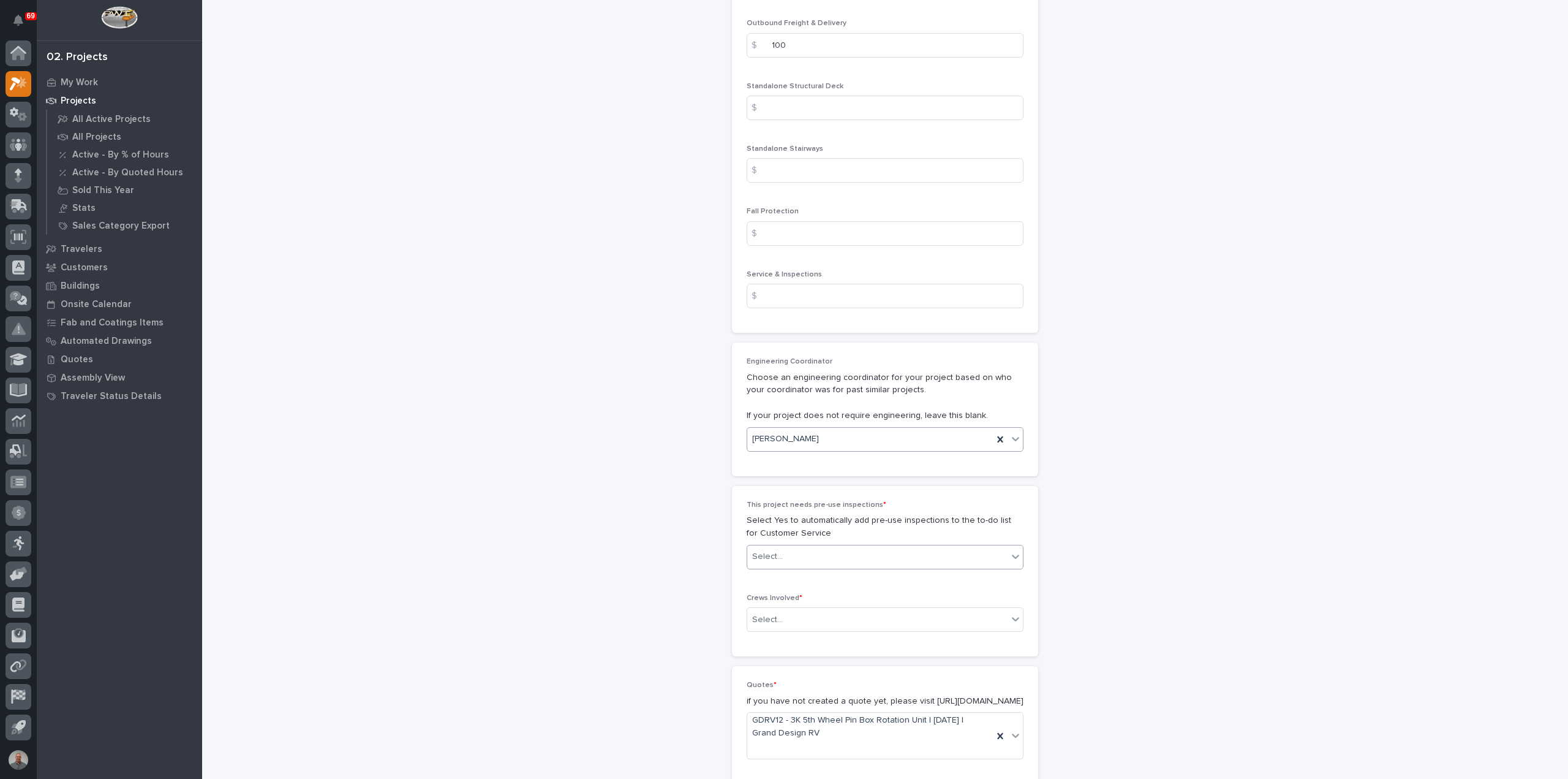
click at [791, 551] on div "Select..." at bounding box center [878, 557] width 260 height 20
click at [782, 599] on div "No" at bounding box center [880, 597] width 276 height 22
click at [789, 615] on div "Select..." at bounding box center [878, 620] width 260 height 20
click at [795, 639] on div "Production" at bounding box center [880, 639] width 276 height 22
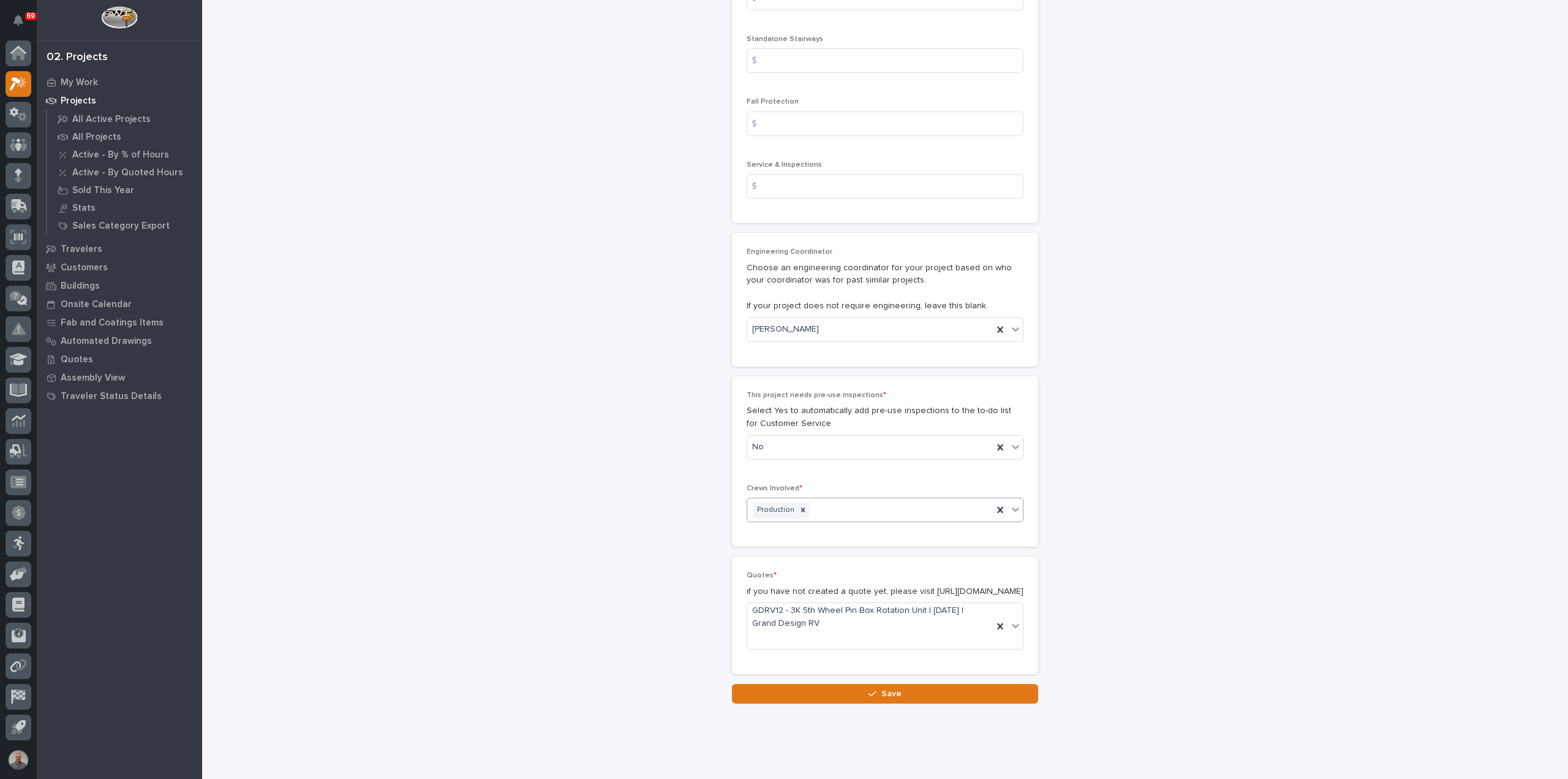
scroll to position [1915, 0]
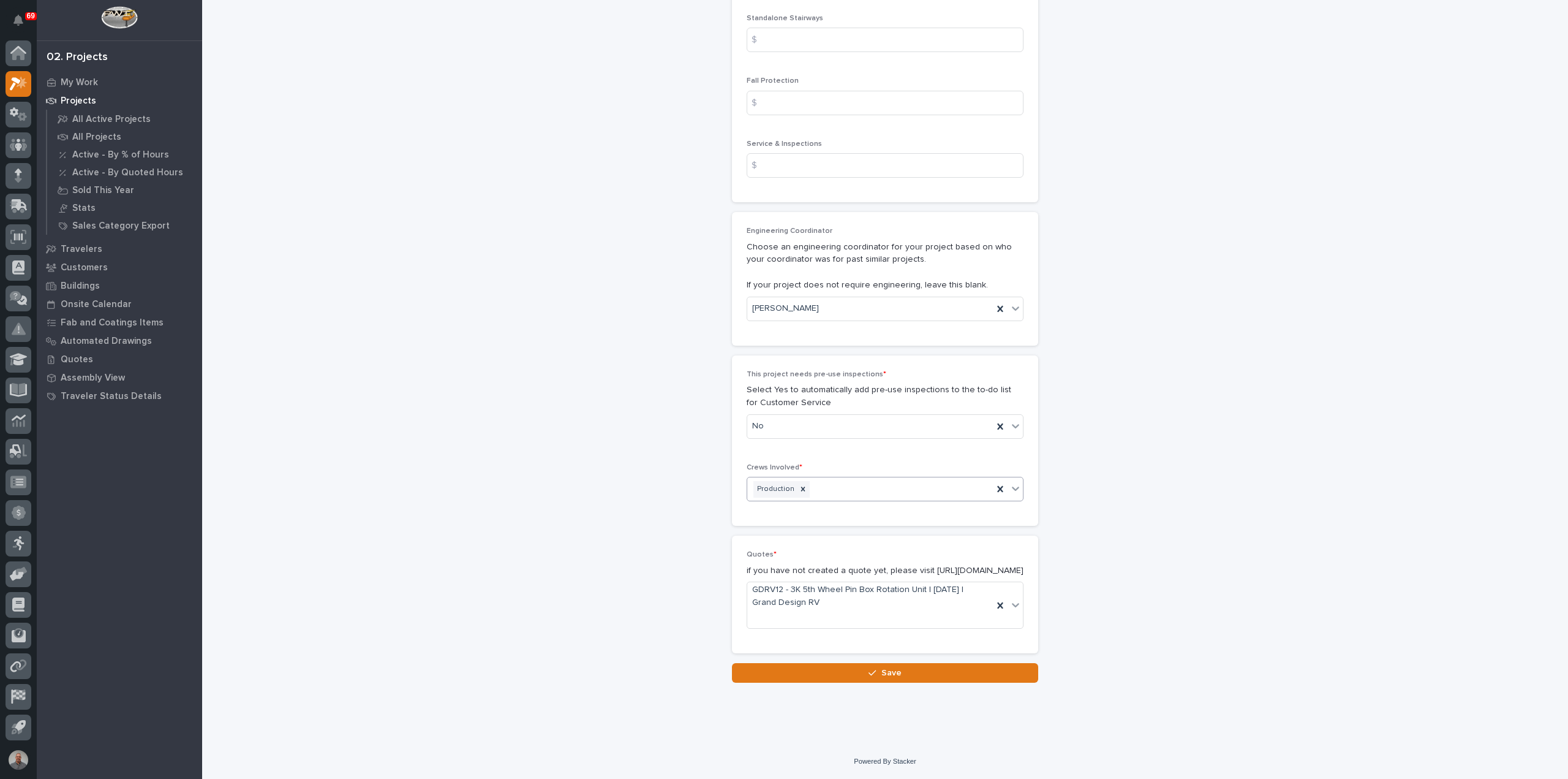
click at [842, 675] on button "Save" at bounding box center [885, 673] width 306 height 20
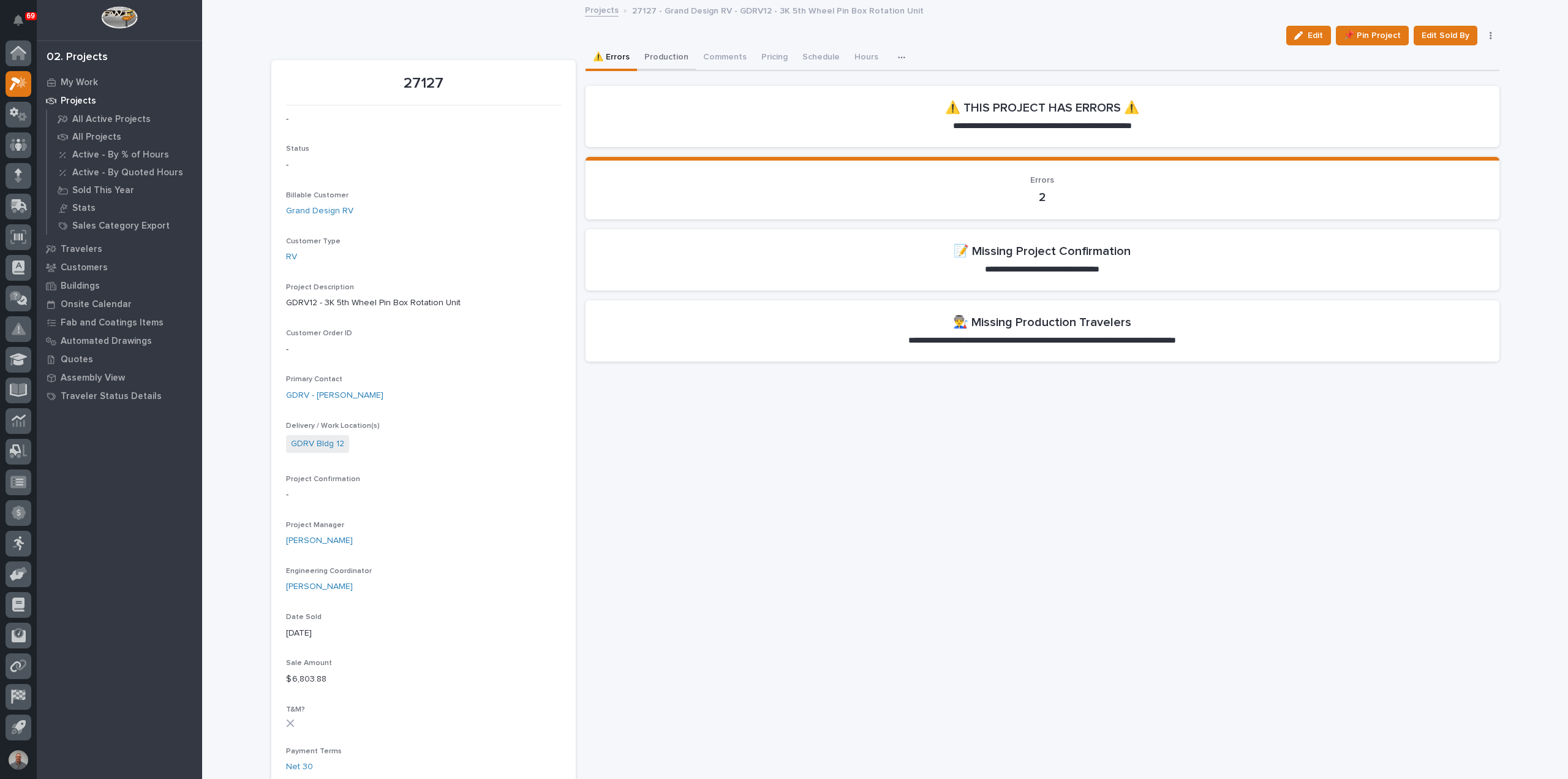
click at [666, 56] on button "Production" at bounding box center [666, 59] width 59 height 26
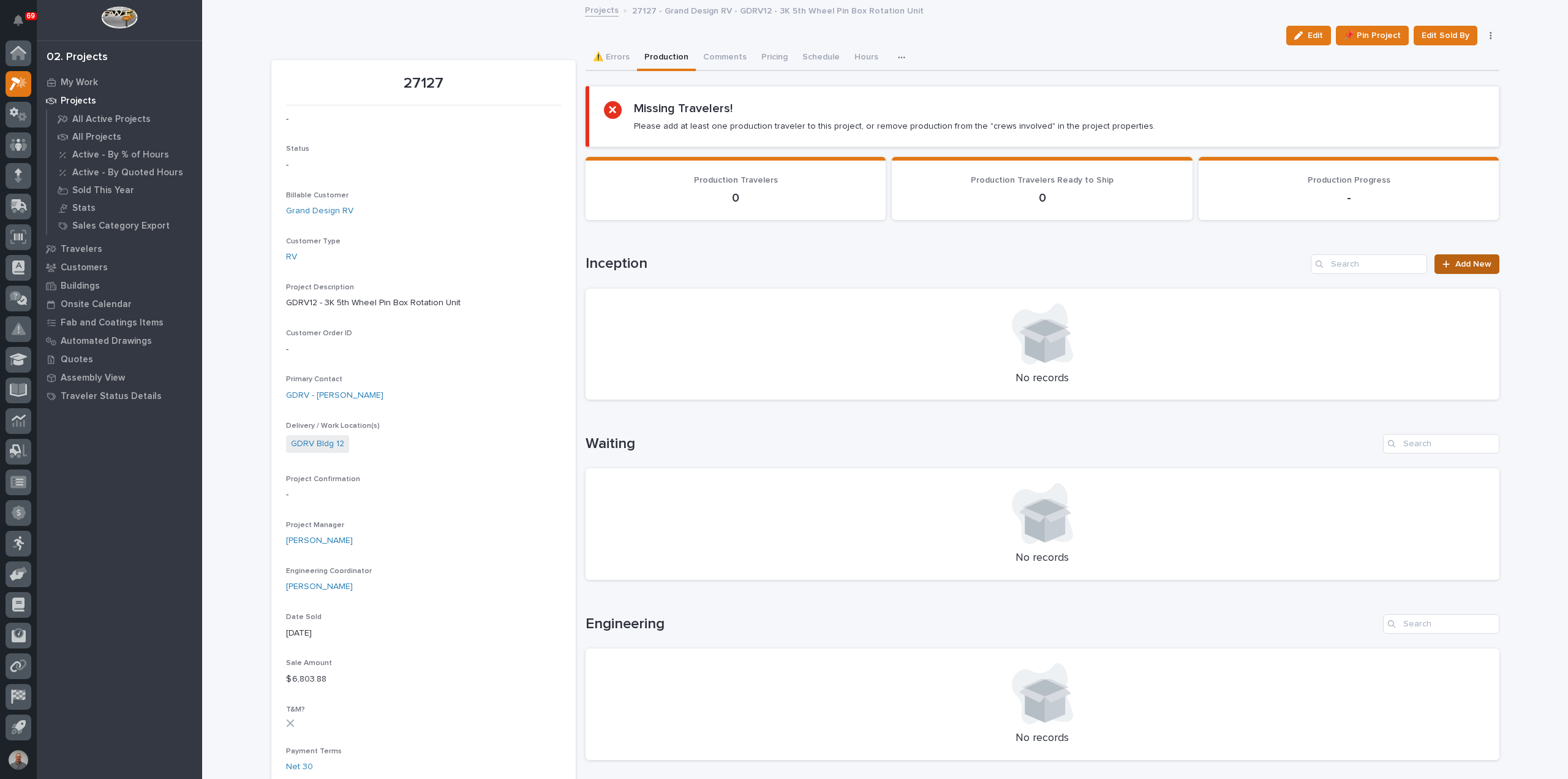
click at [1442, 254] on link "Add New" at bounding box center [1467, 264] width 64 height 20
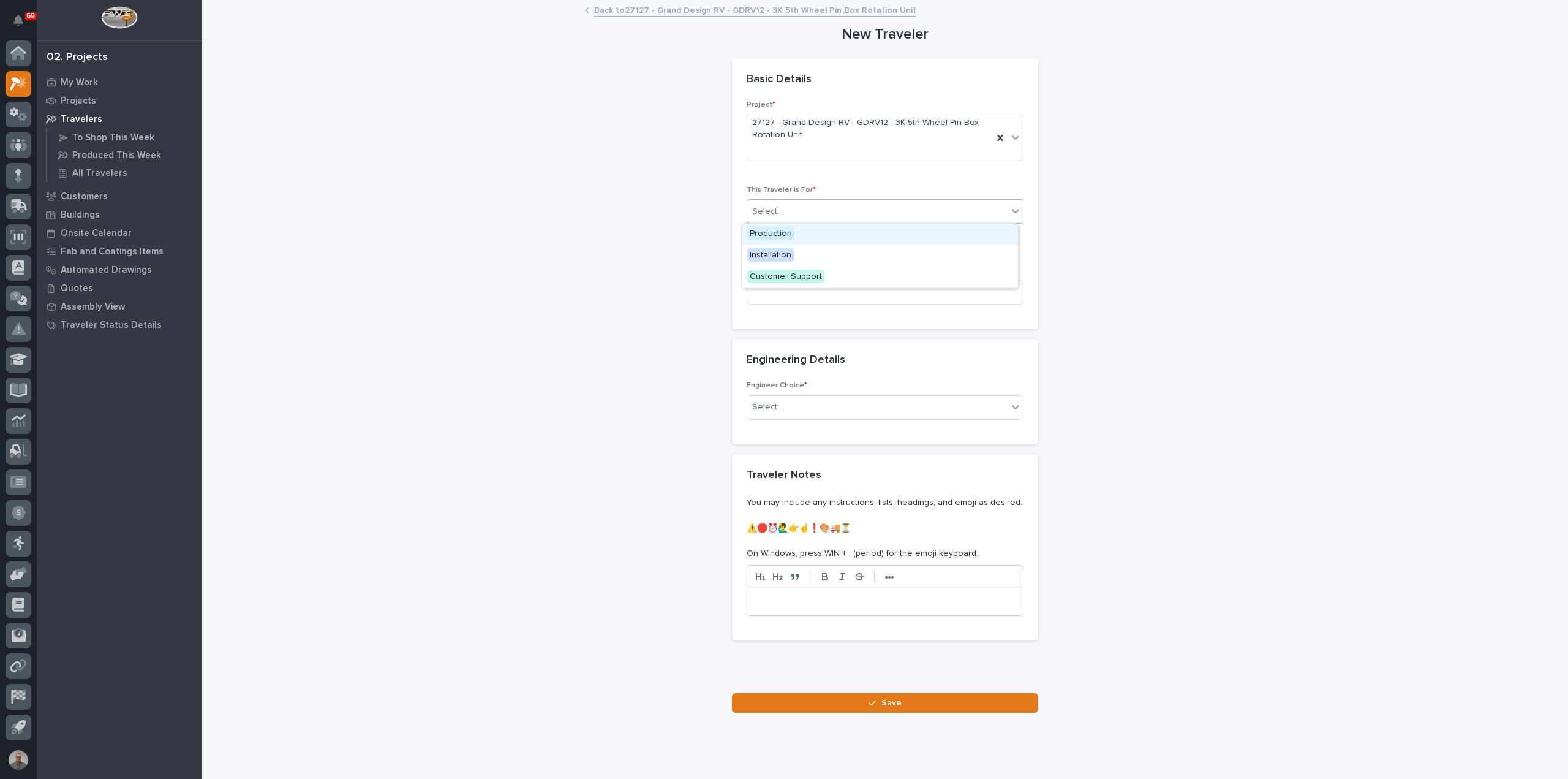
click at [814, 204] on div "Select..." at bounding box center [878, 212] width 260 height 20
click at [813, 234] on div "Production" at bounding box center [880, 235] width 276 height 22
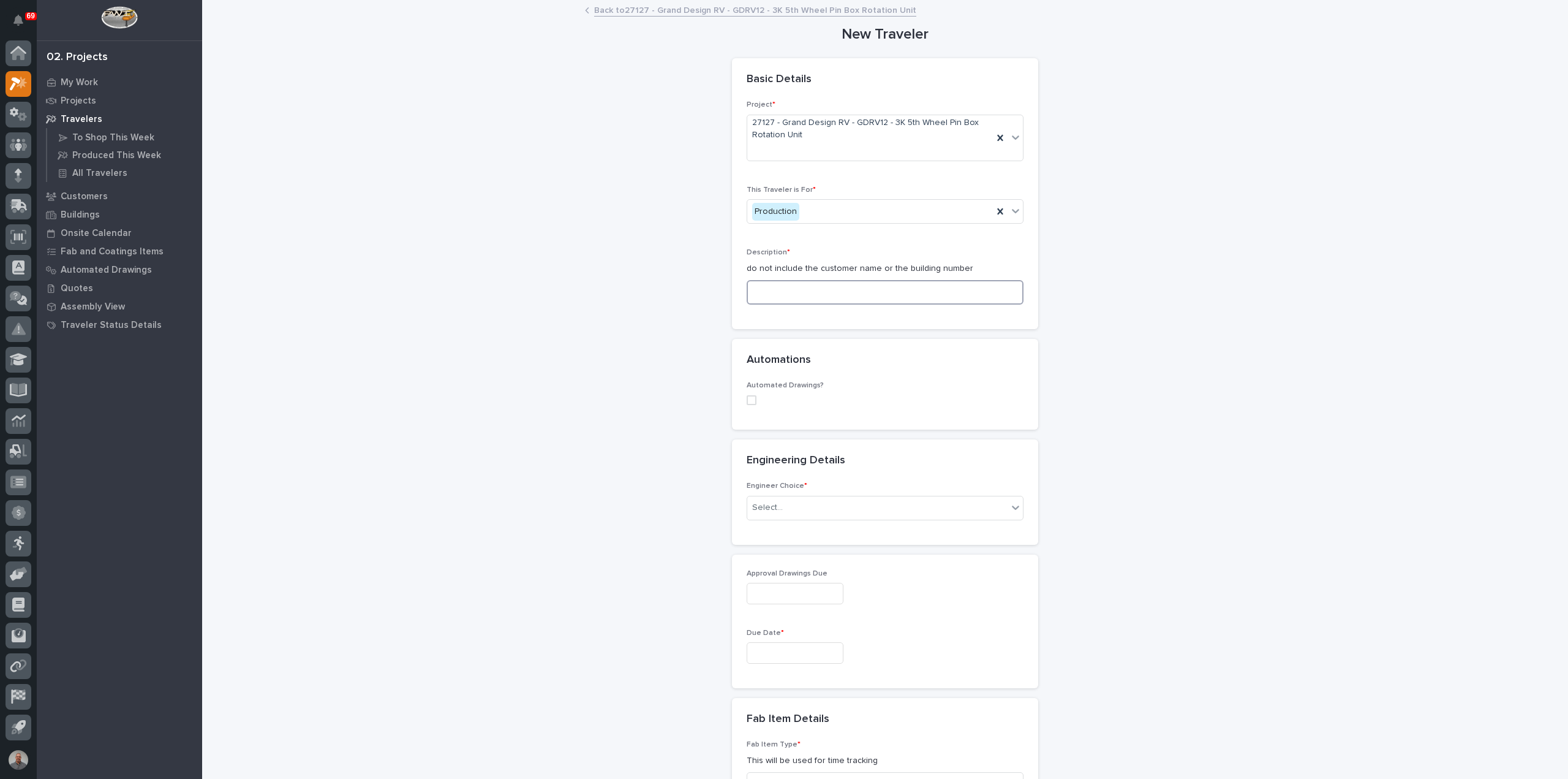
click at [841, 296] on input at bounding box center [885, 292] width 277 height 25
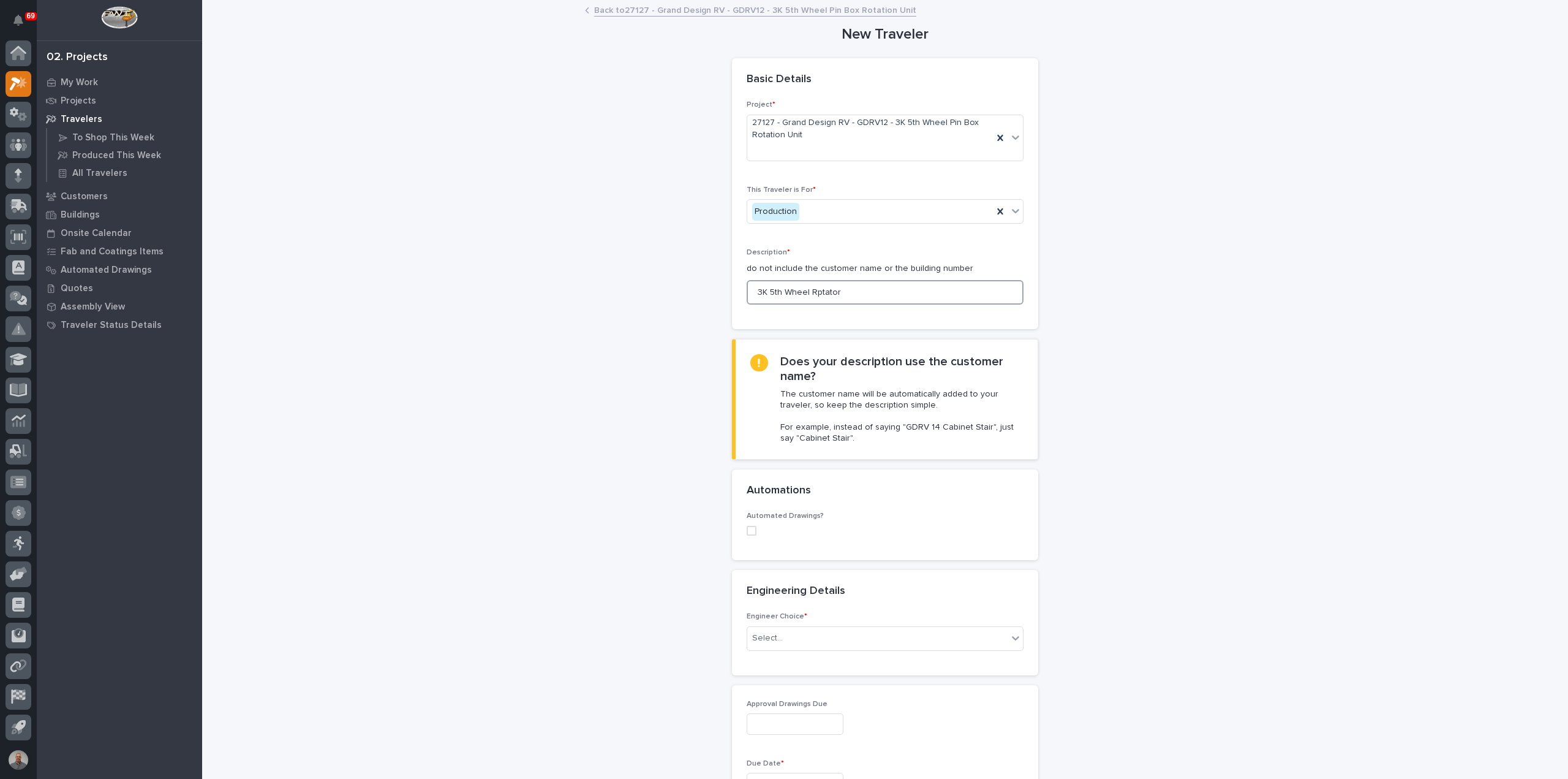
click at [811, 294] on input "3K 5th Wheel Rptator" at bounding box center [885, 292] width 277 height 25
type input "3K 5th Wheel Rotator"
click at [857, 319] on div "Project * 27127 - Grand Design RV - GDRV12 - 3K 5th Wheel Pin Box Rotation Unit…" at bounding box center [885, 214] width 306 height 228
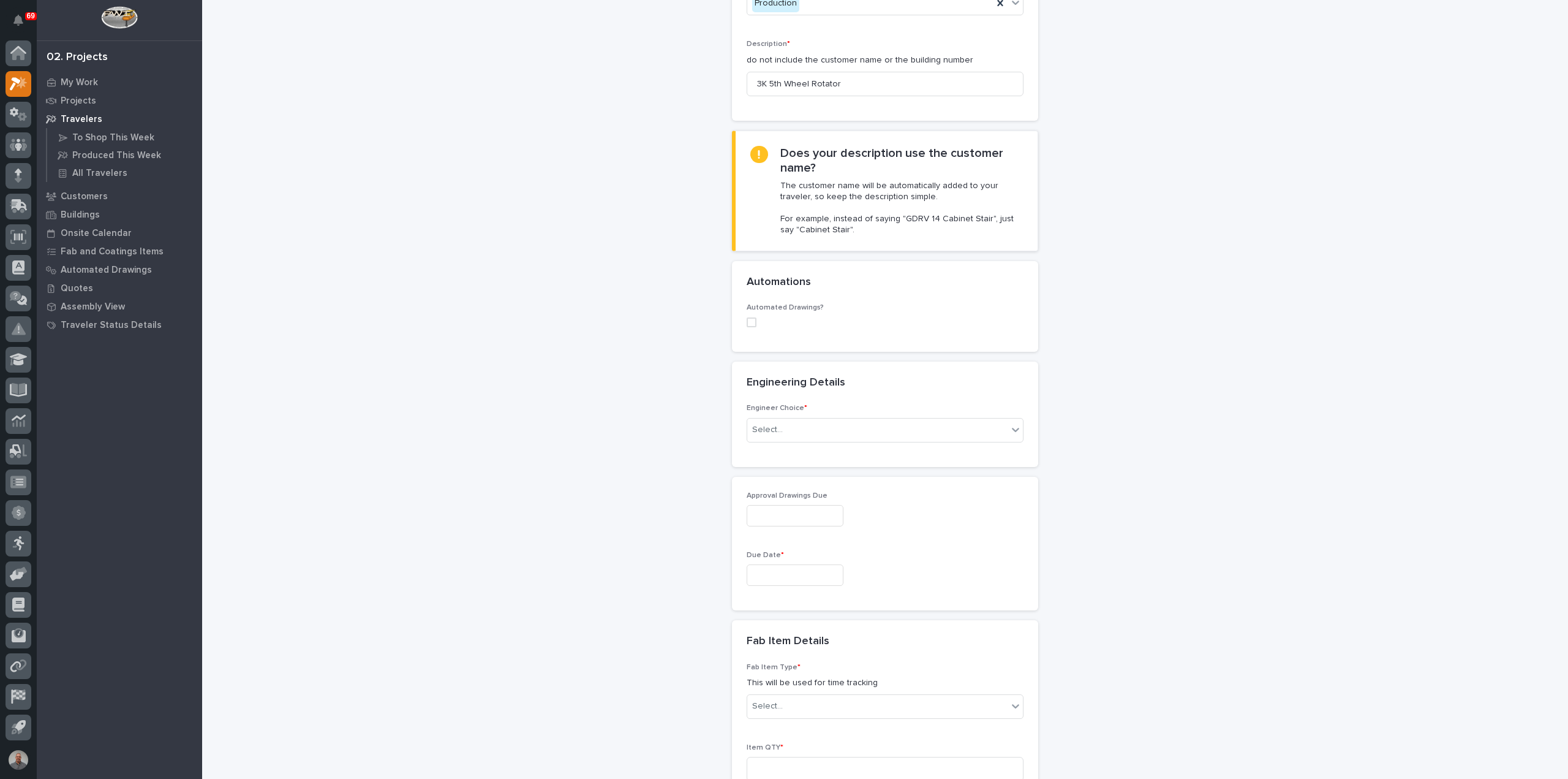
scroll to position [368, 0]
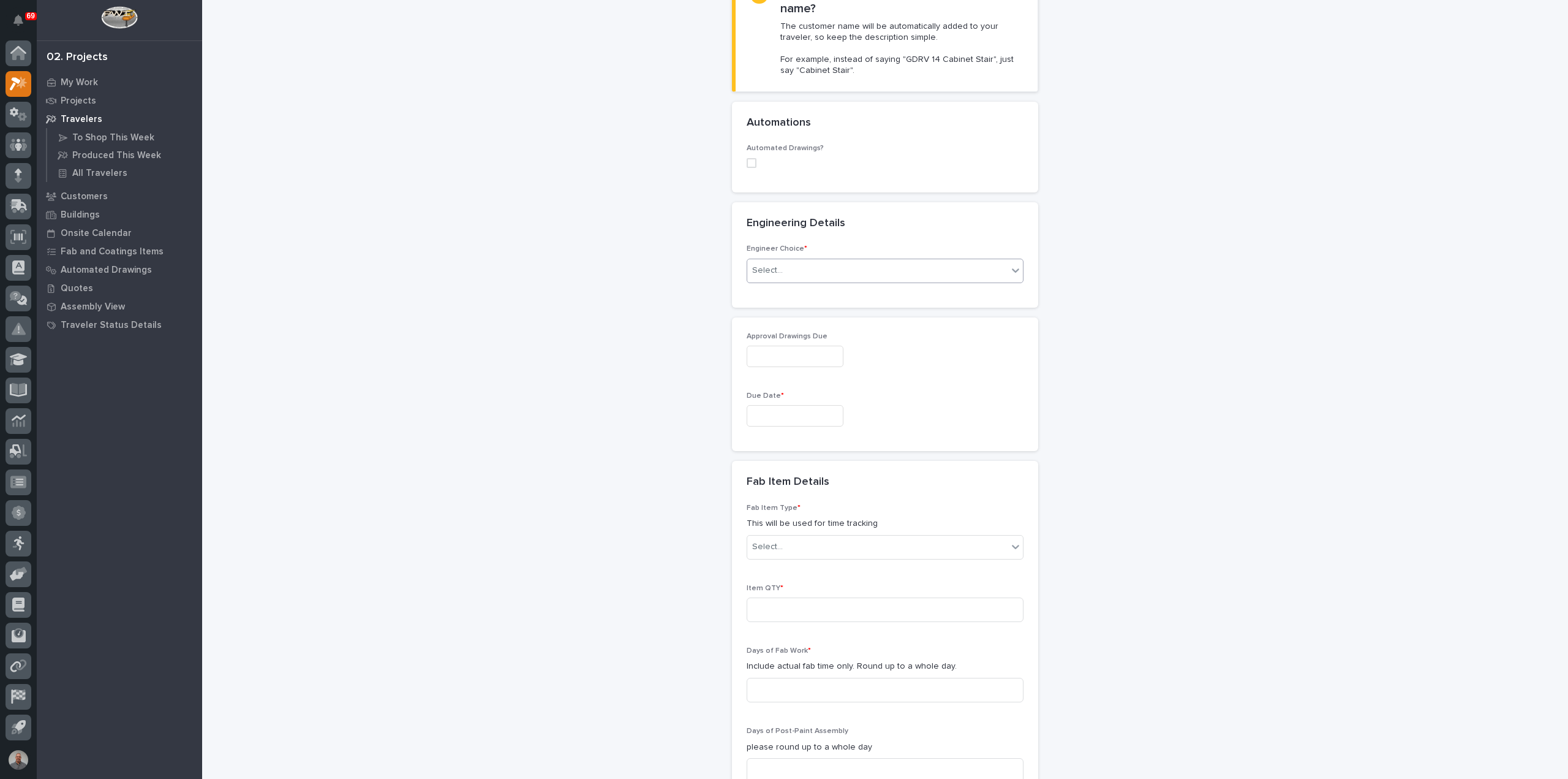
click at [842, 269] on div "Select..." at bounding box center [878, 271] width 260 height 20
click at [839, 311] on div "I want my coordinator to choose an engineer" at bounding box center [880, 314] width 276 height 22
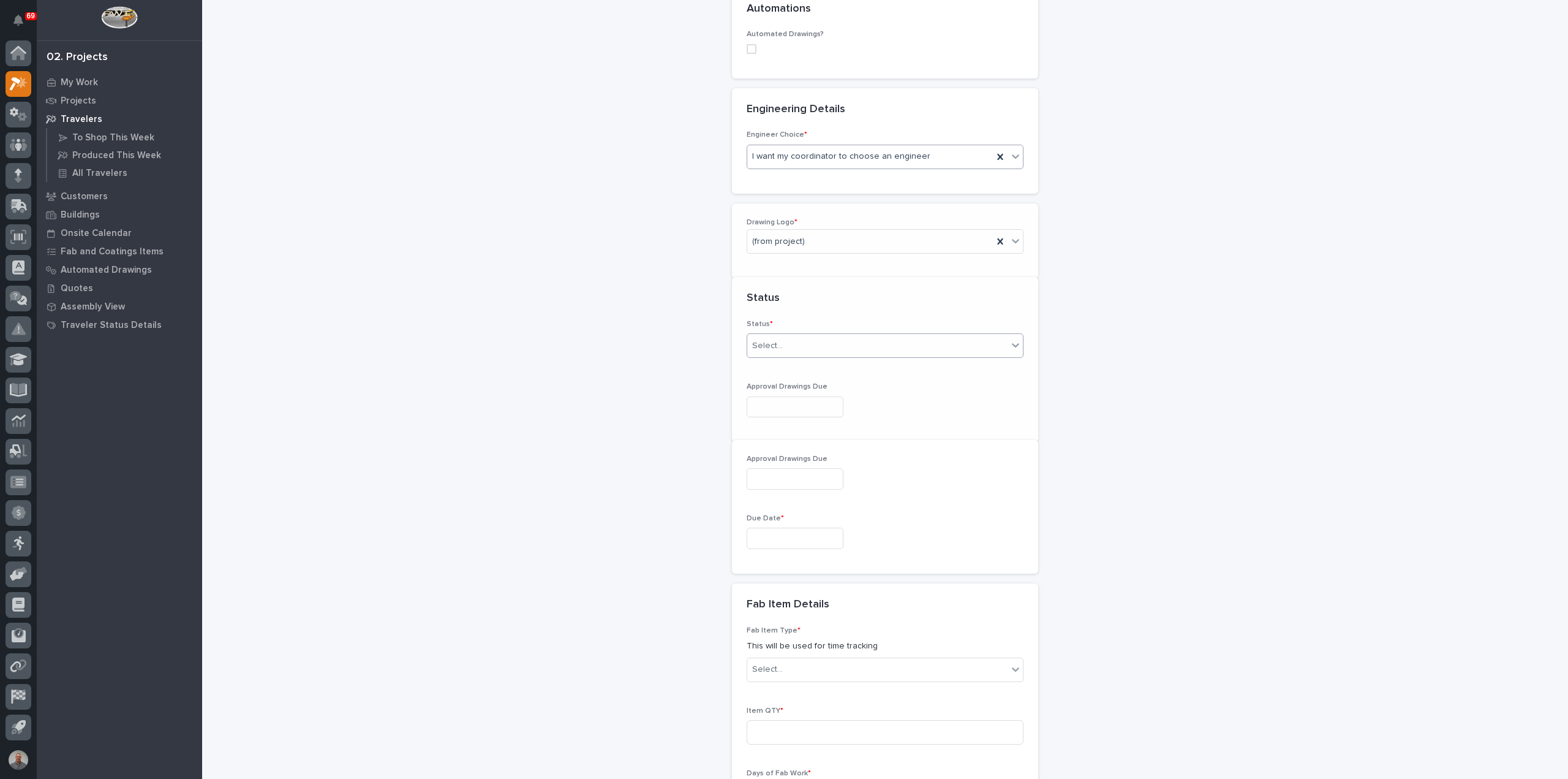
scroll to position [497, 0]
click at [803, 224] on div "(from project)" at bounding box center [870, 227] width 246 height 20
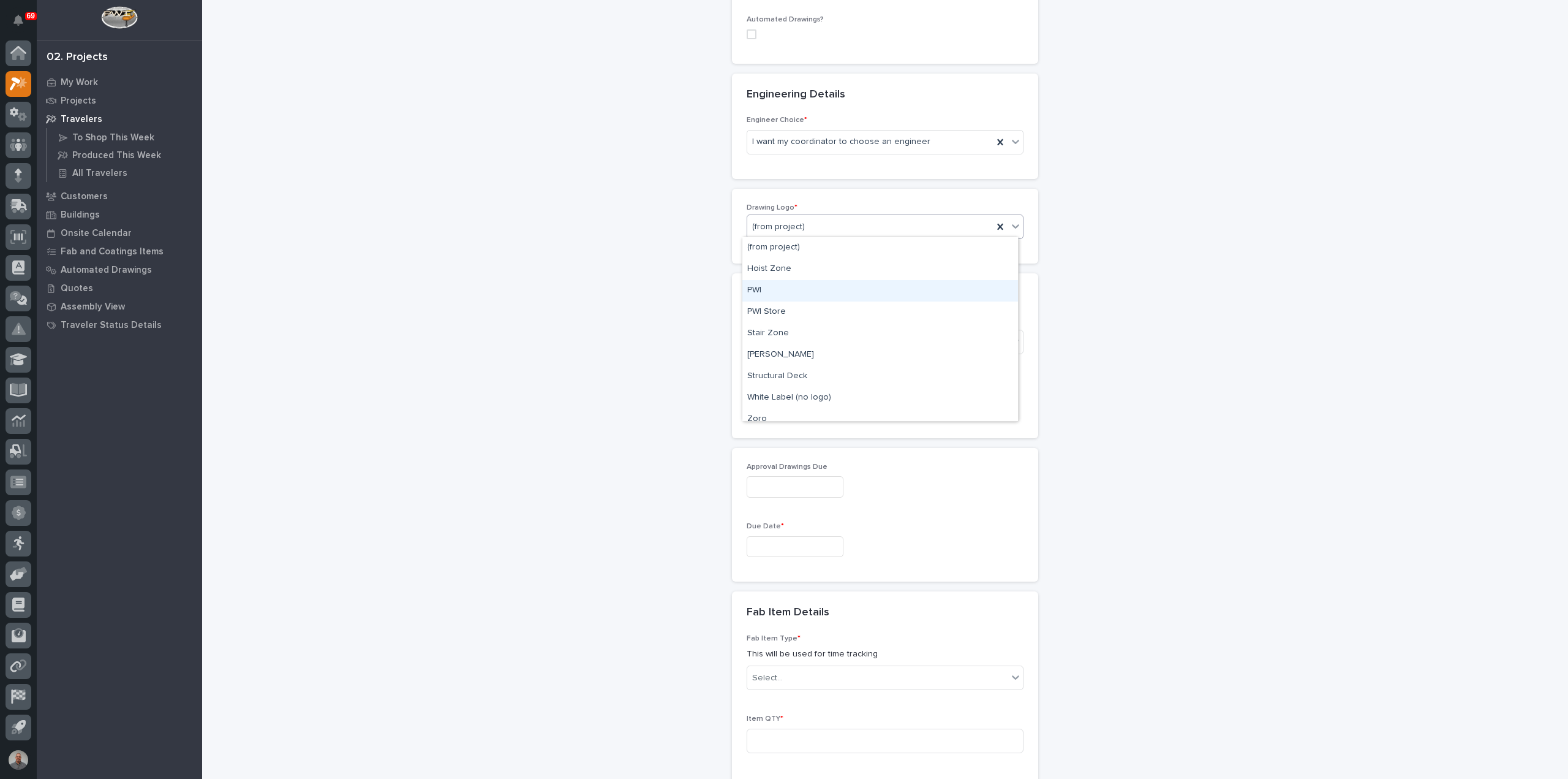
drag, startPoint x: 801, startPoint y: 277, endPoint x: 797, endPoint y: 296, distance: 19.4
click at [795, 297] on div "PWI" at bounding box center [880, 291] width 276 height 22
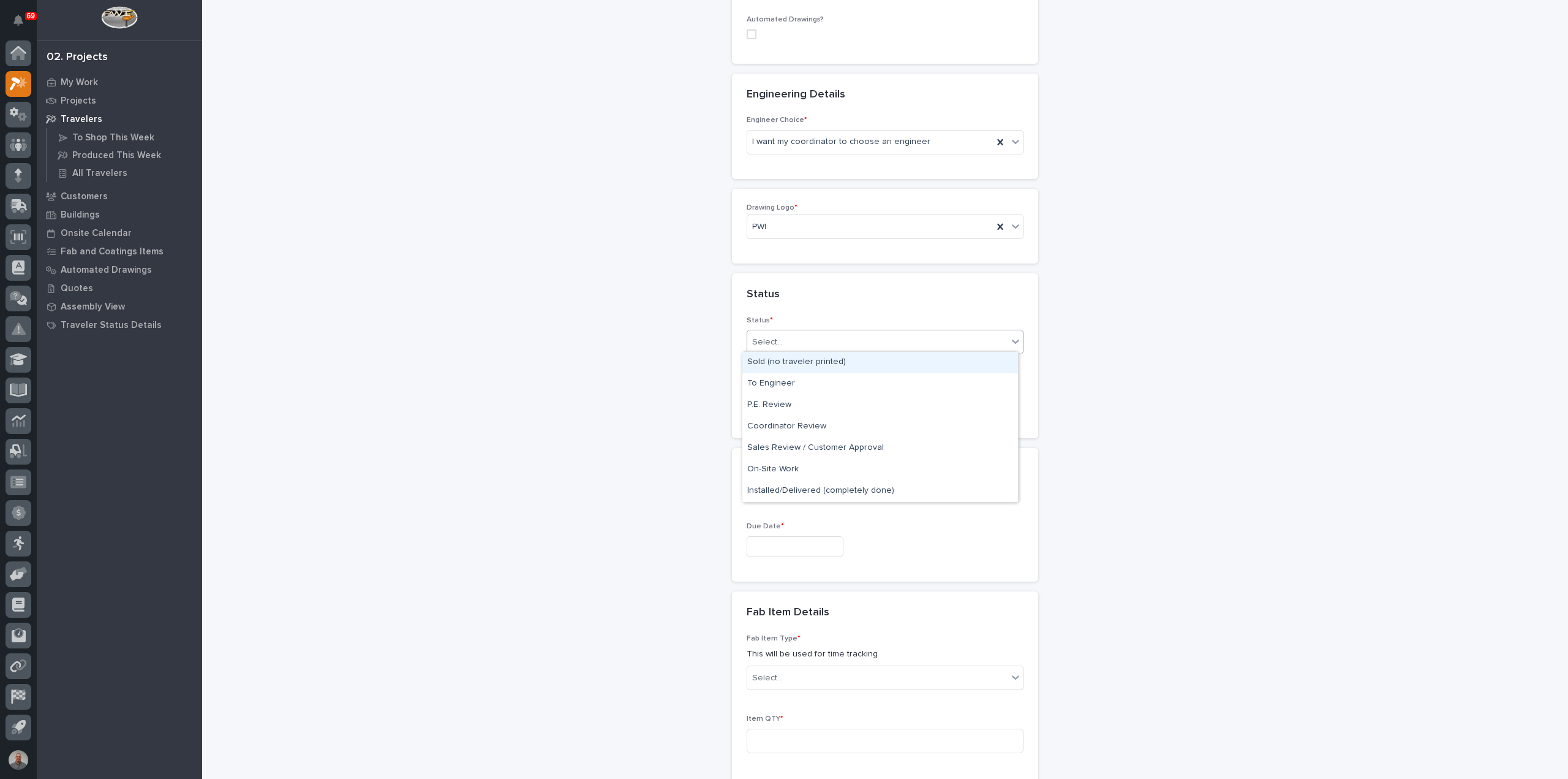
click at [792, 338] on div "Select..." at bounding box center [878, 342] width 260 height 20
click at [797, 366] on div "Sold (no traveler printed)" at bounding box center [880, 363] width 276 height 22
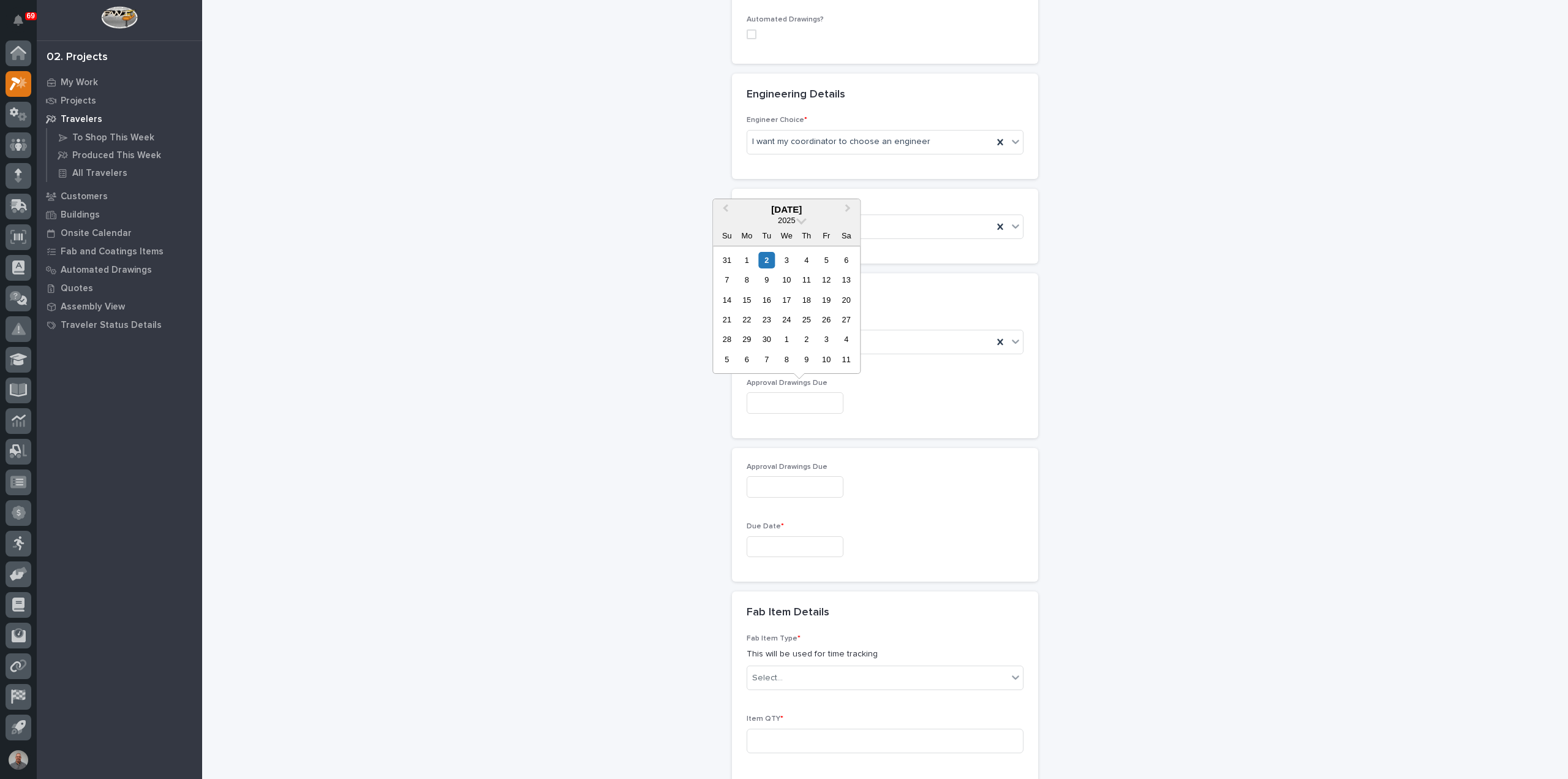
click at [816, 403] on input "text" at bounding box center [795, 403] width 97 height 22
click at [825, 298] on div "19" at bounding box center [826, 300] width 17 height 17
type input "**********"
click at [781, 544] on input "text" at bounding box center [795, 547] width 97 height 22
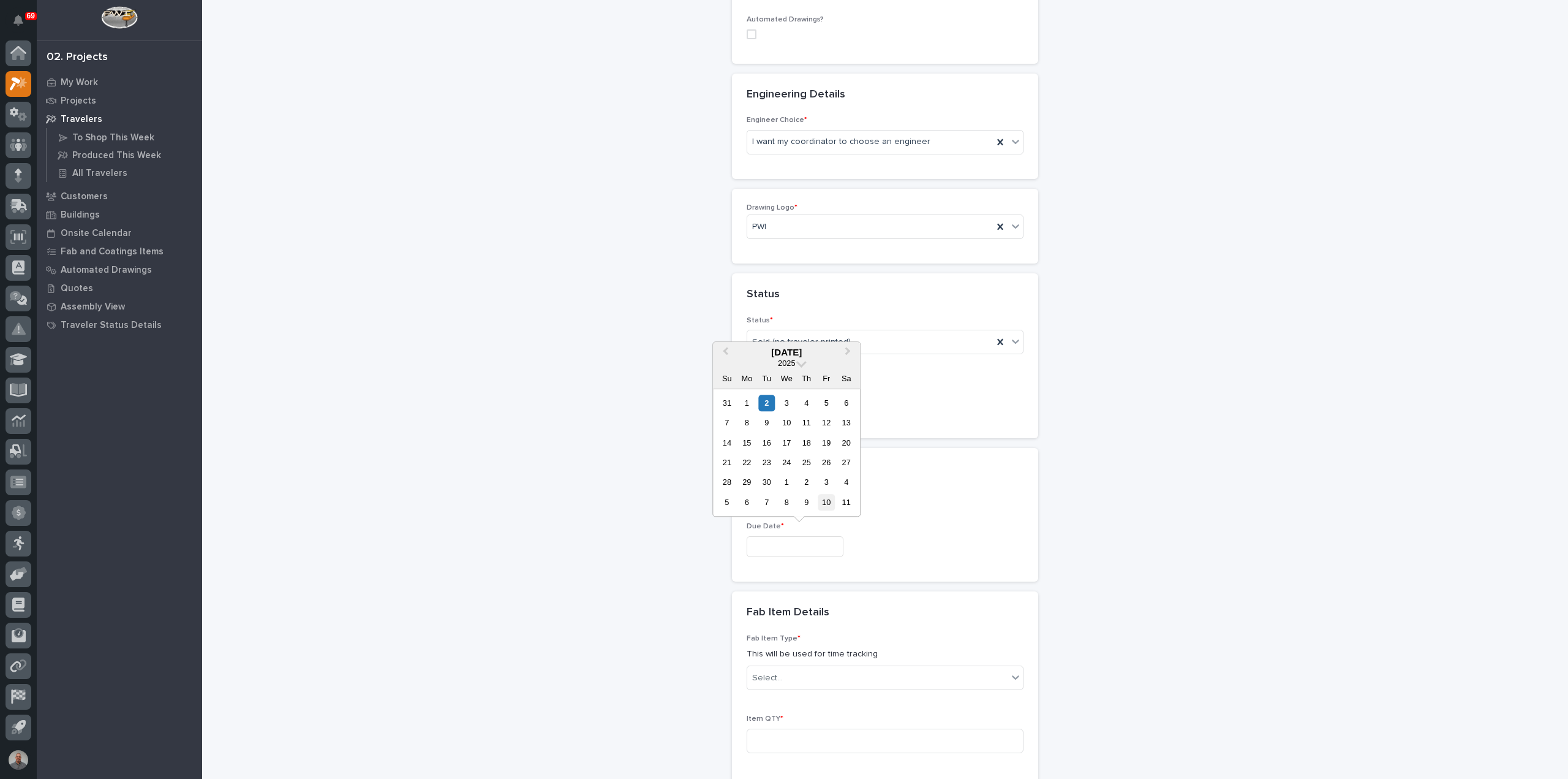
click at [829, 500] on div "10" at bounding box center [826, 502] width 17 height 17
type input "**********"
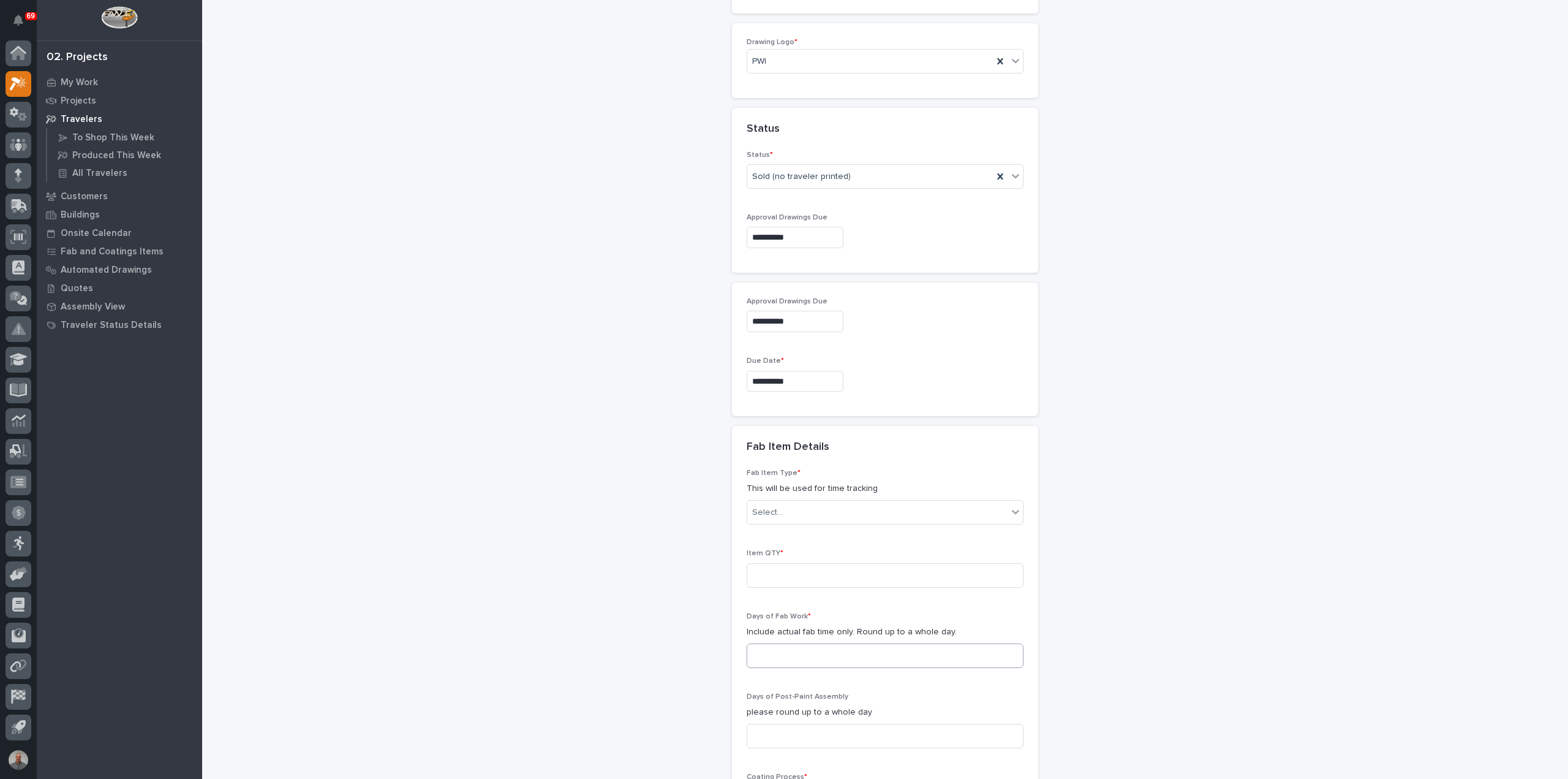
scroll to position [864, 0]
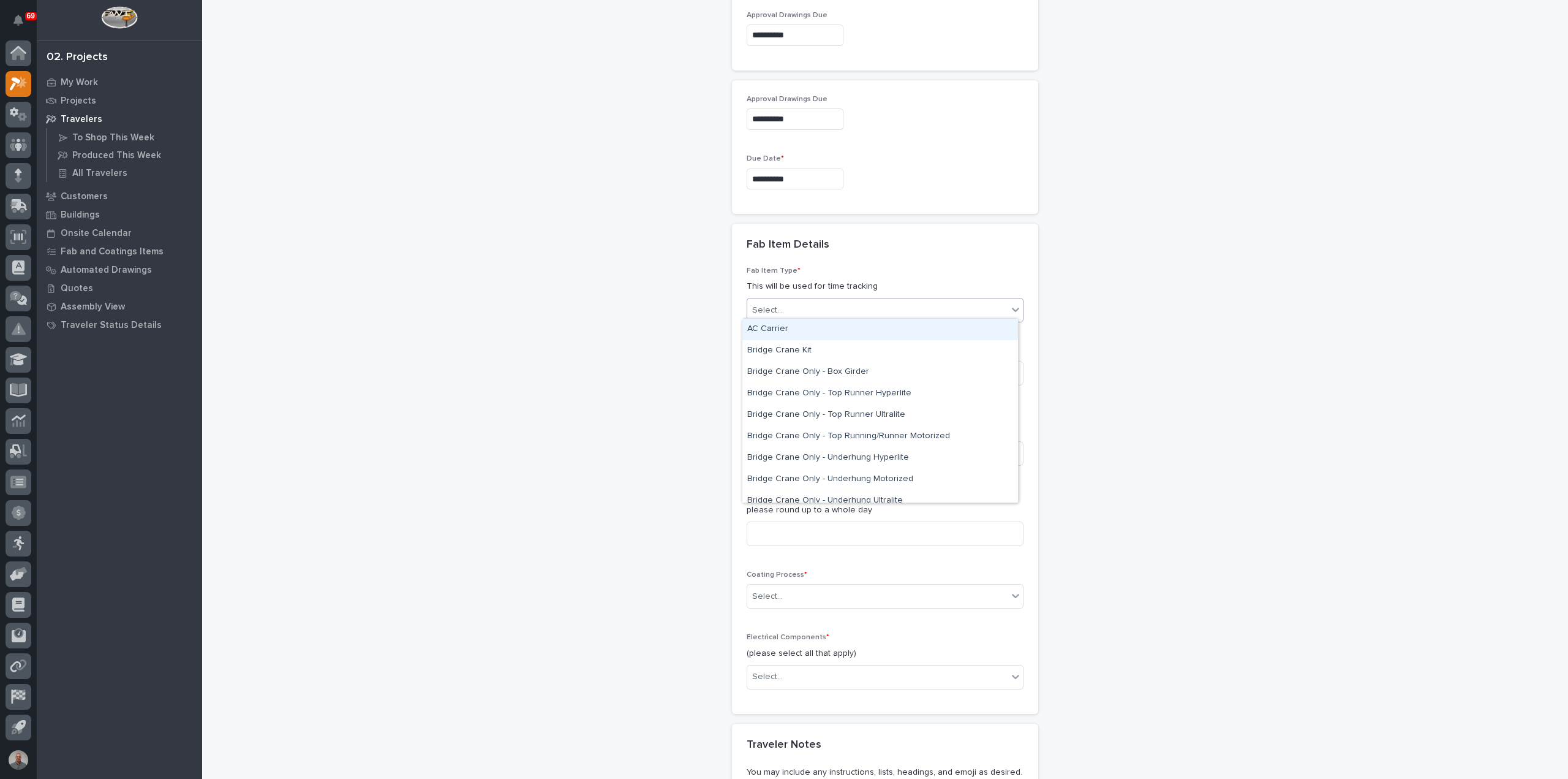
click at [790, 311] on div "Select..." at bounding box center [878, 311] width 260 height 20
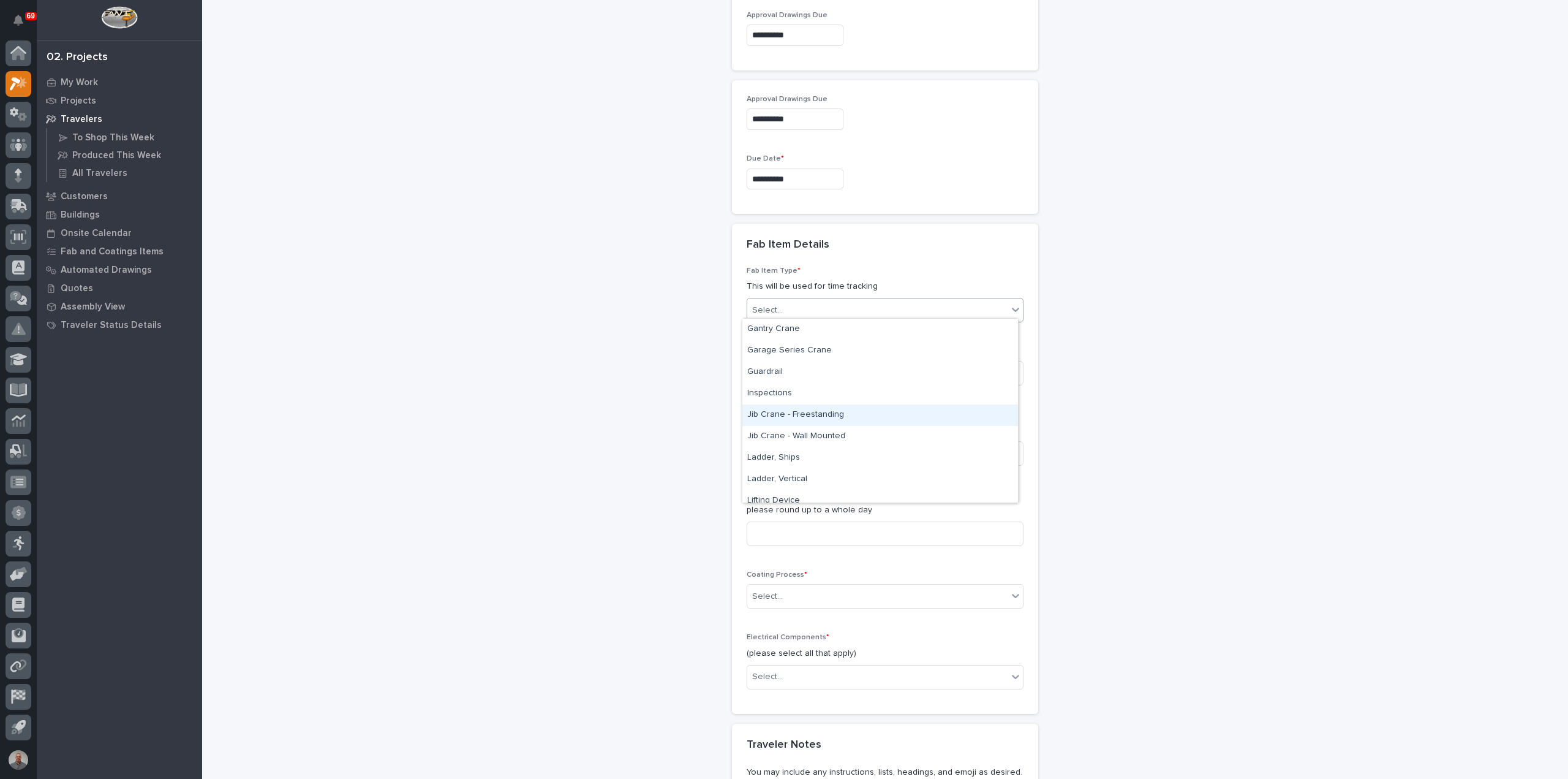
scroll to position [490, 0]
click at [807, 437] on div "Lifting Device" at bounding box center [880, 440] width 276 height 22
click at [805, 450] on input at bounding box center [885, 454] width 277 height 25
click at [809, 453] on input at bounding box center [885, 454] width 277 height 25
type input "2"
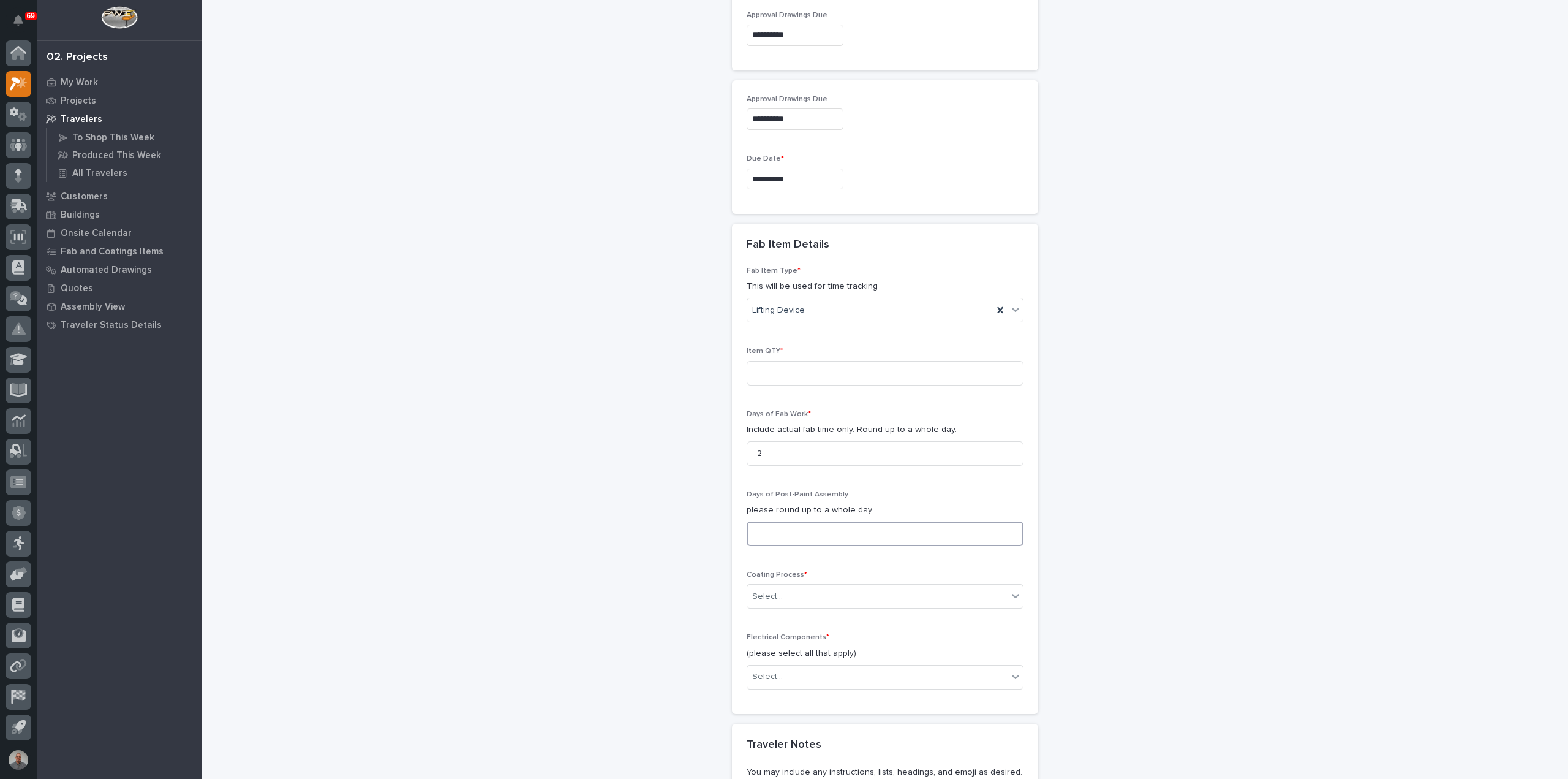
click at [818, 533] on input at bounding box center [885, 534] width 277 height 25
type input "2"
type input "1"
click at [813, 589] on div "Select..." at bounding box center [878, 597] width 260 height 20
click at [809, 641] on div "In-House Paint/Powder" at bounding box center [880, 636] width 276 height 22
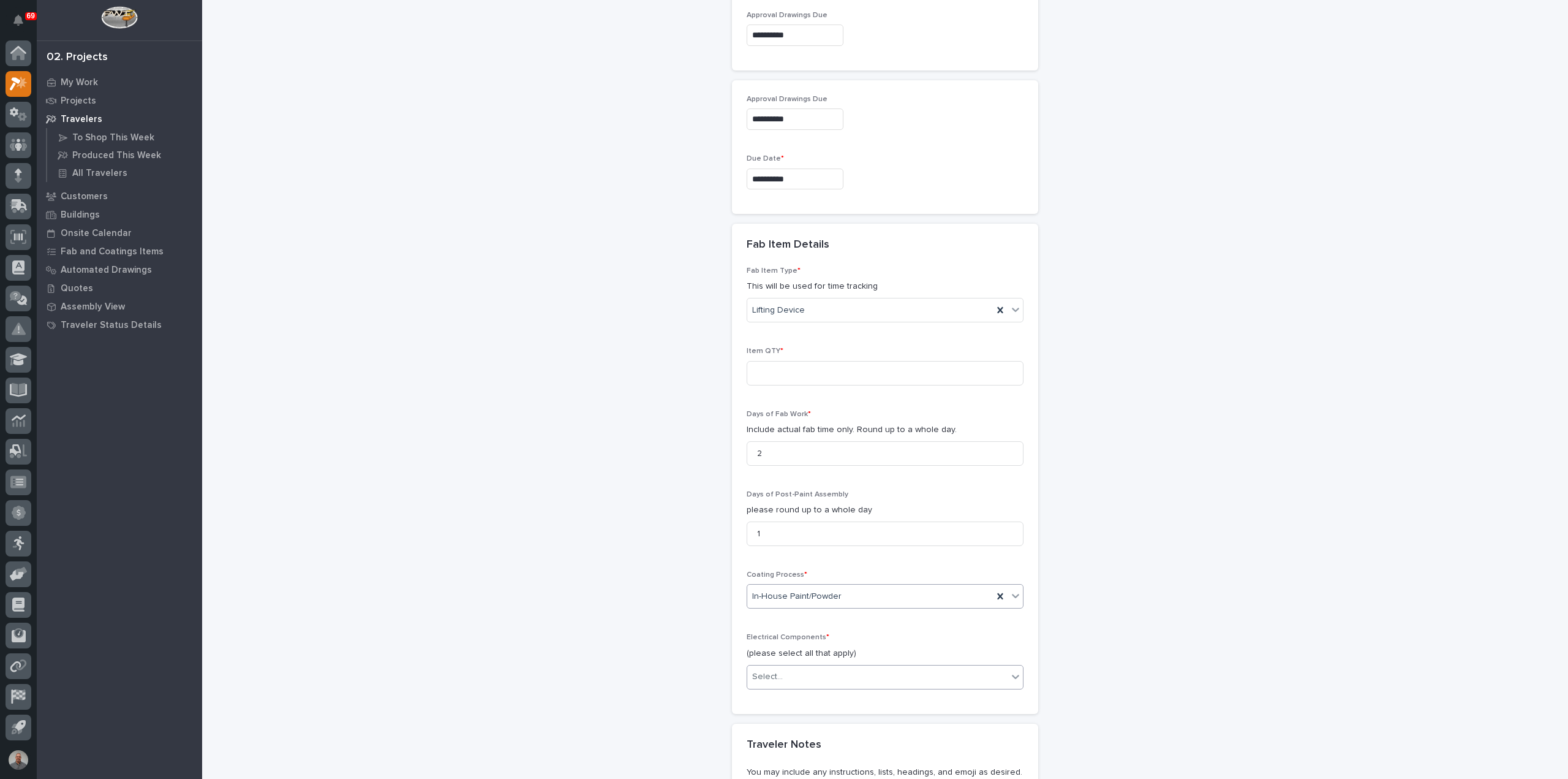
click at [806, 670] on div "Select..." at bounding box center [878, 677] width 260 height 20
click at [797, 696] on div "None" at bounding box center [880, 696] width 276 height 22
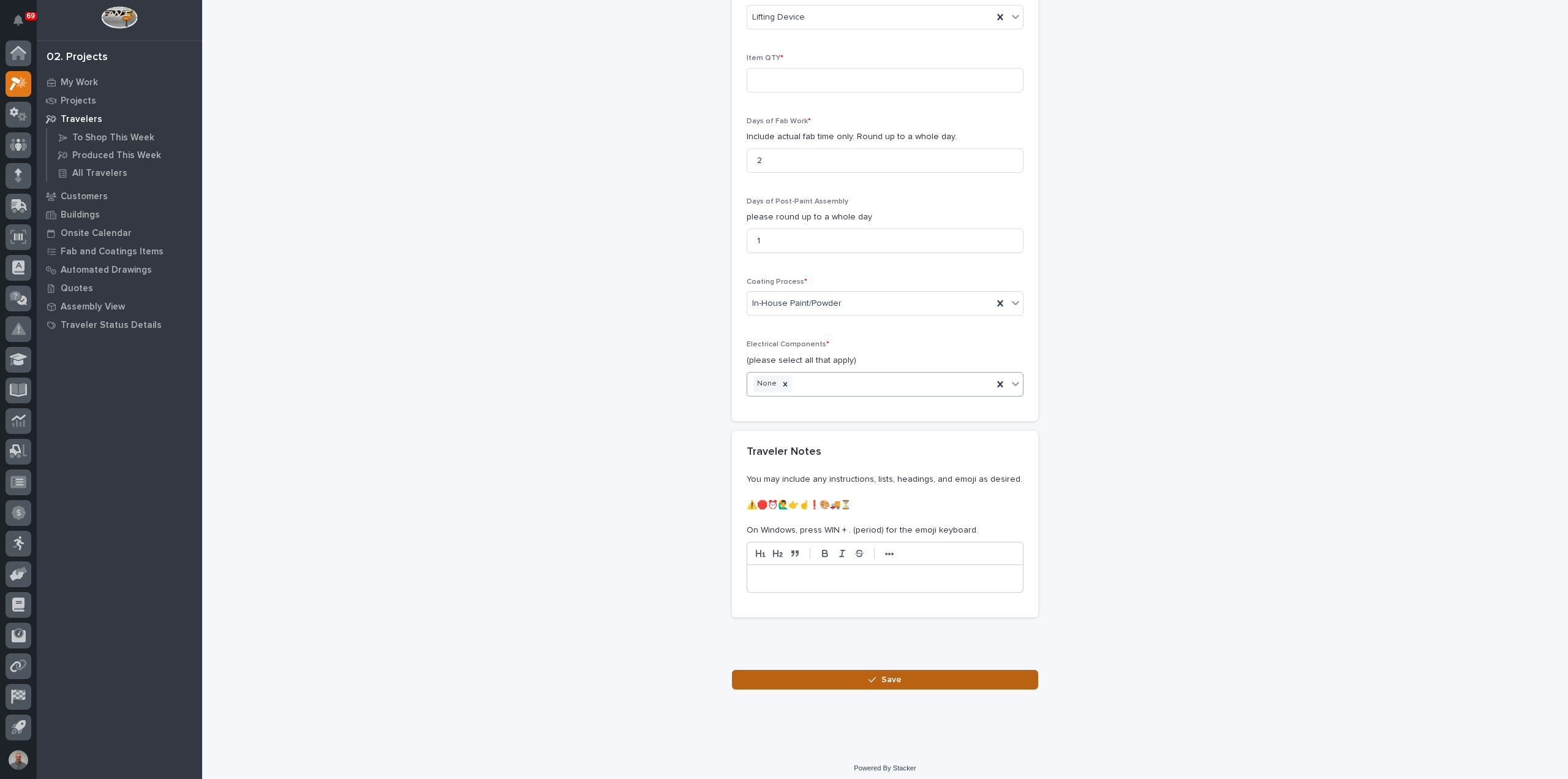
scroll to position [1158, 0]
click at [832, 676] on button "Save" at bounding box center [885, 679] width 306 height 20
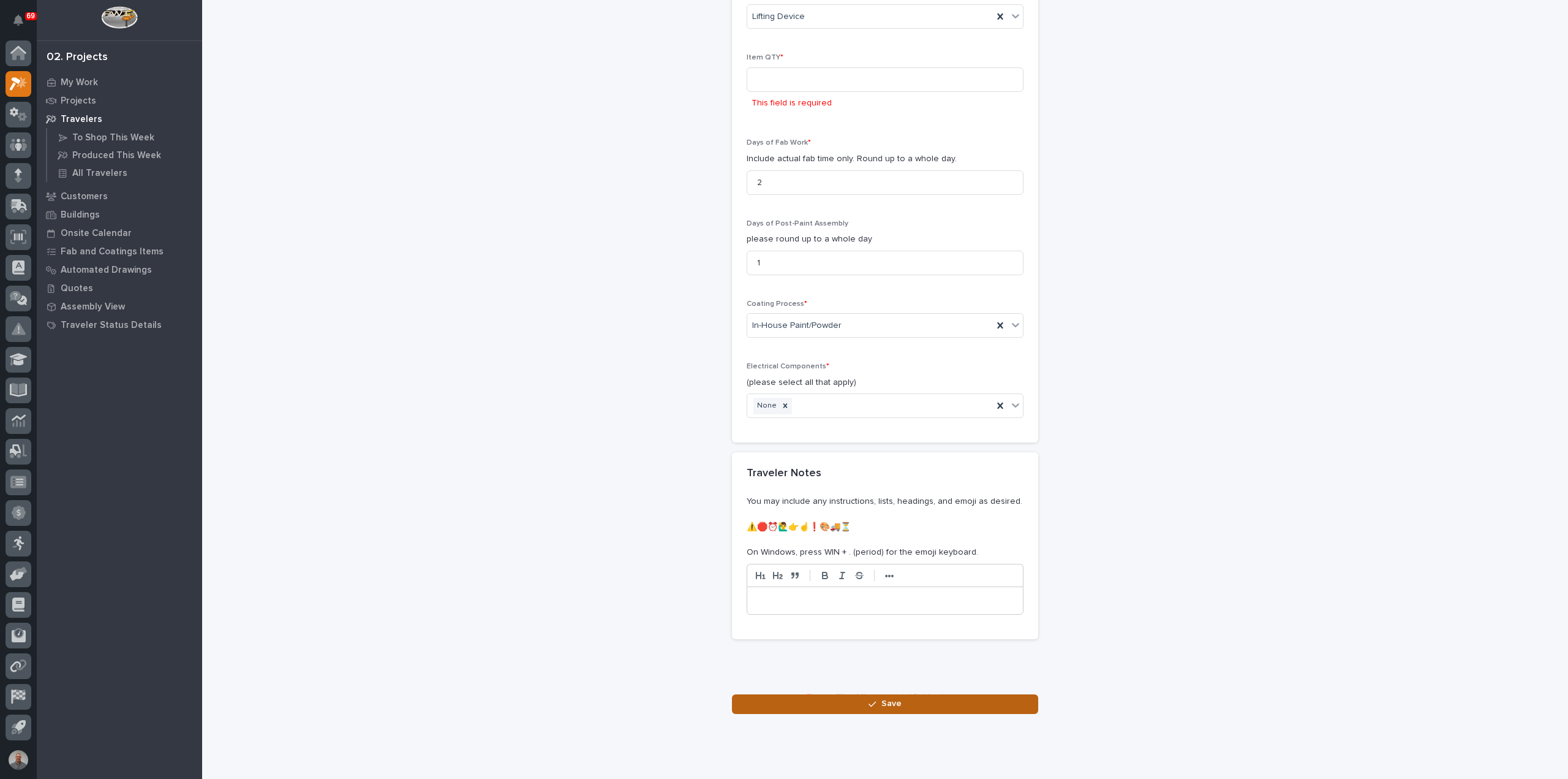
scroll to position [1181, 0]
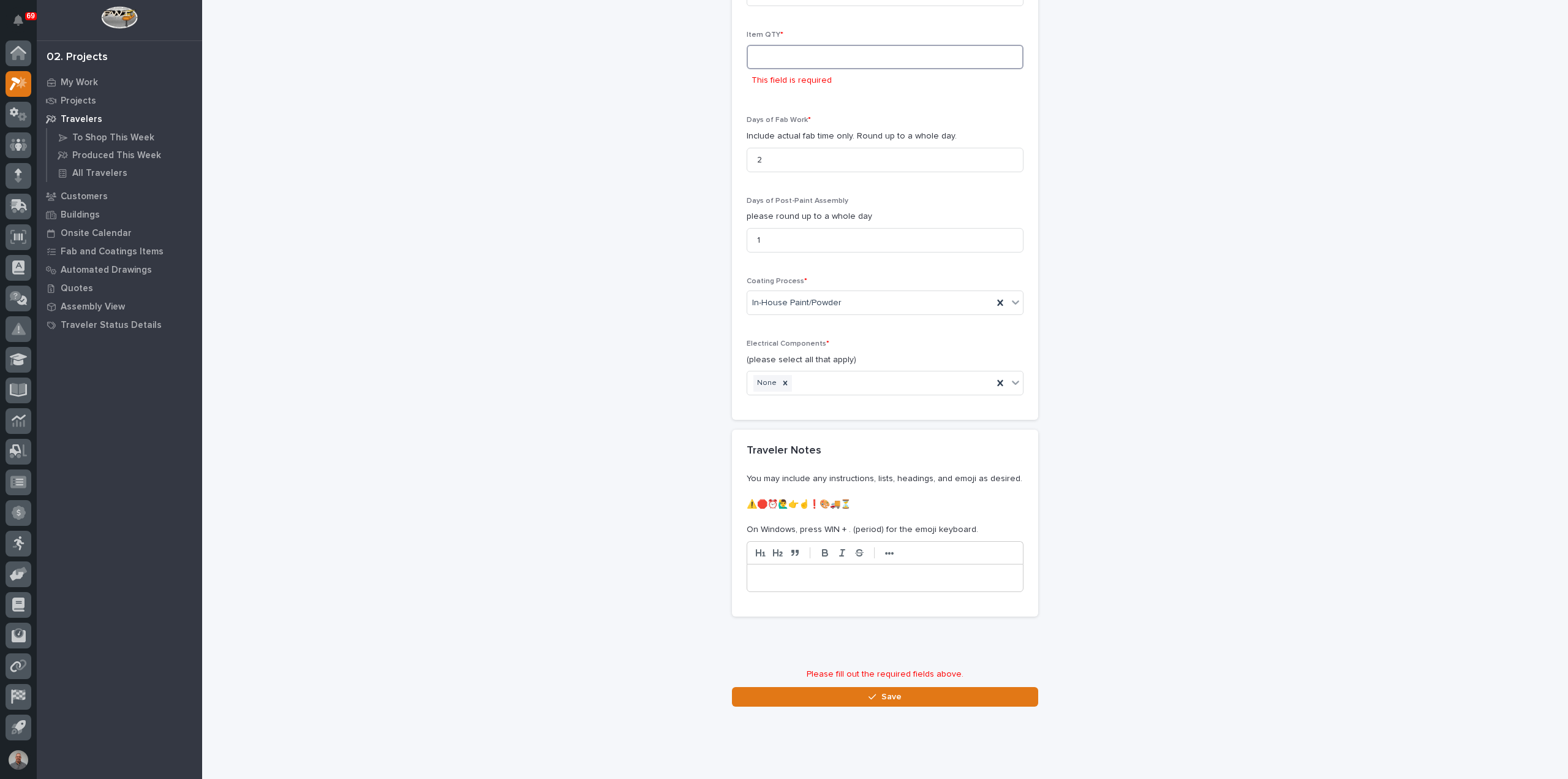
click at [796, 49] on input at bounding box center [885, 57] width 277 height 25
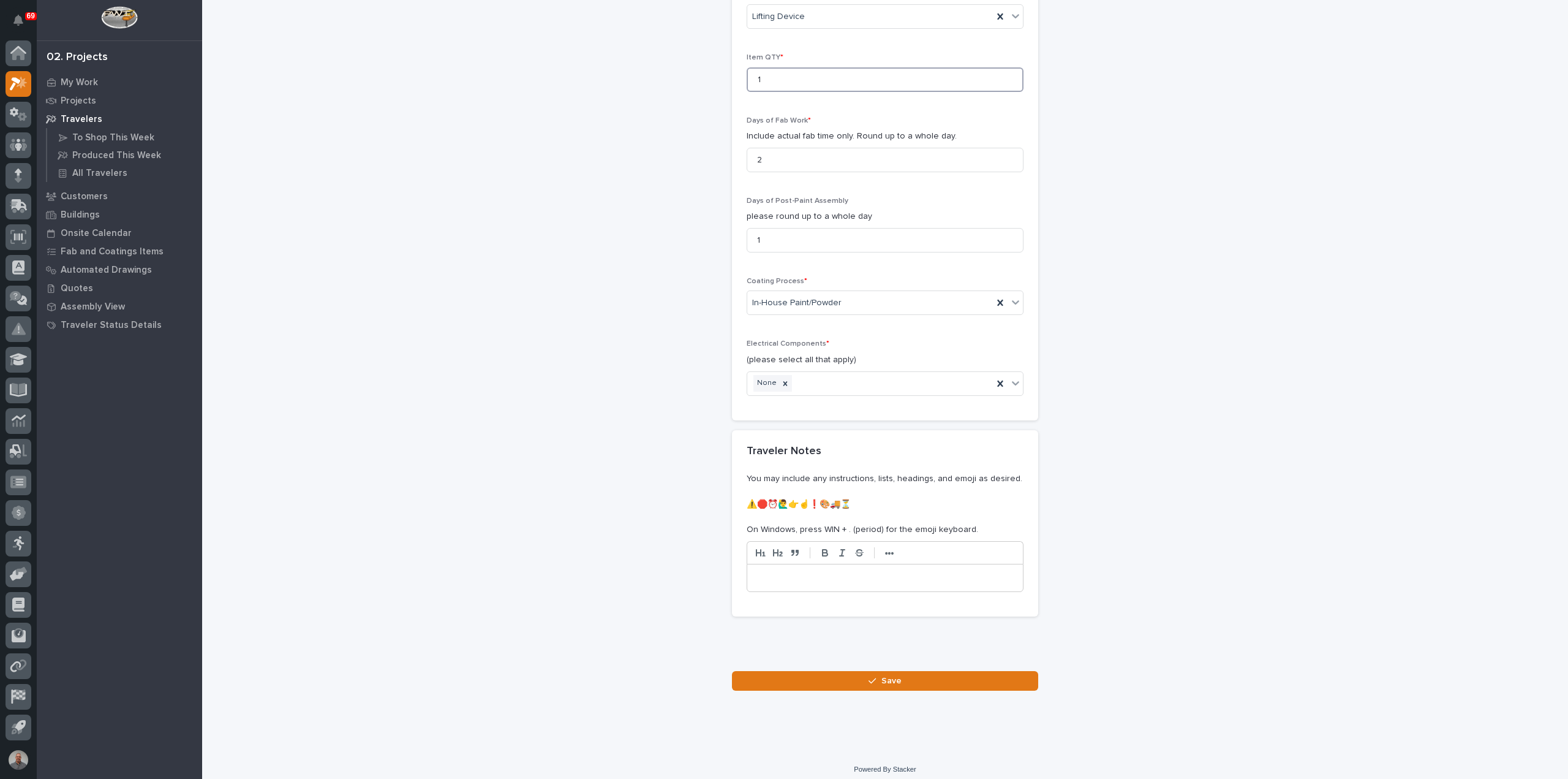
scroll to position [1158, 0]
type input "1"
click at [863, 670] on button "Save" at bounding box center [885, 679] width 306 height 20
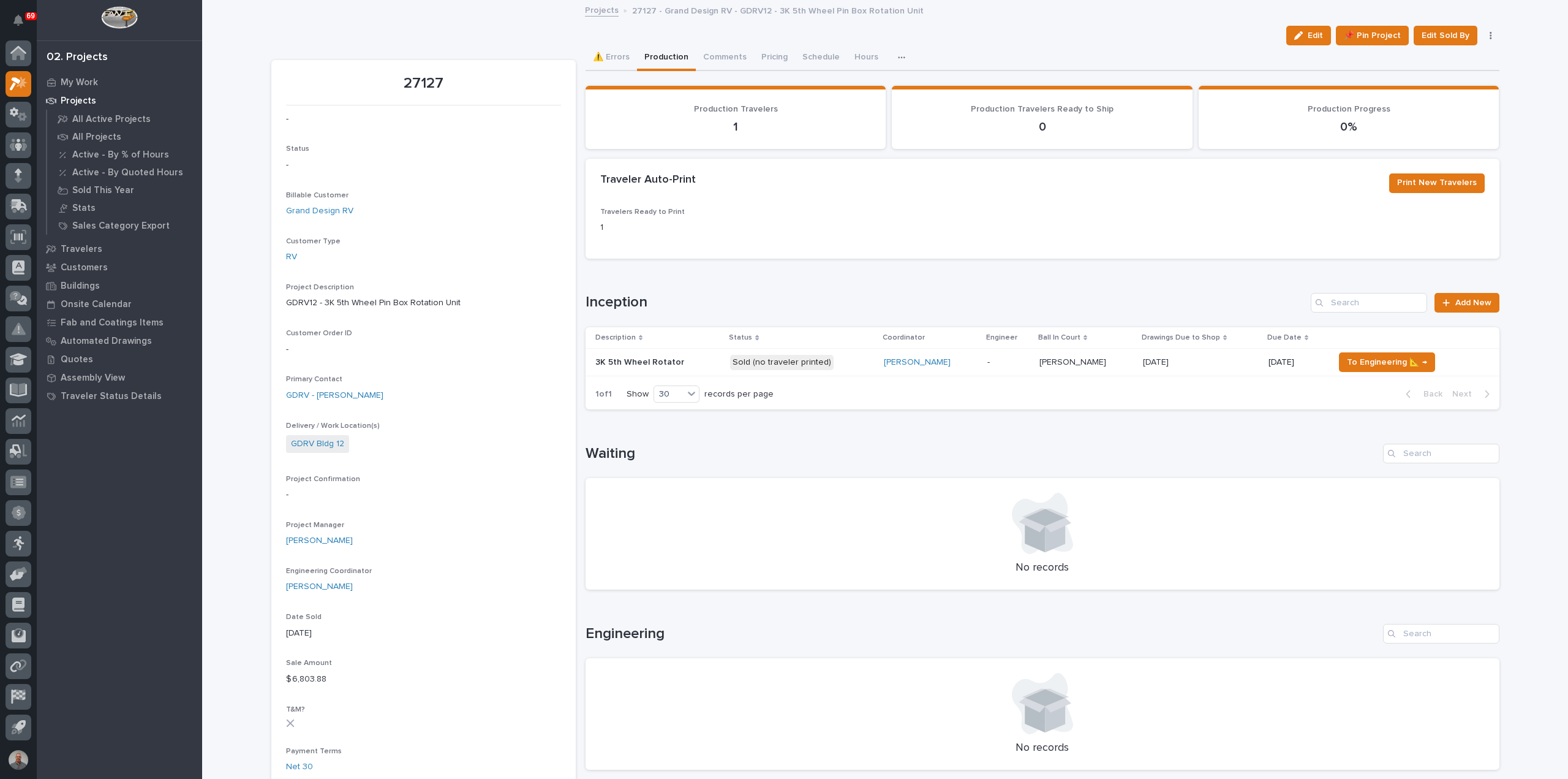
click at [677, 360] on p at bounding box center [658, 363] width 126 height 10
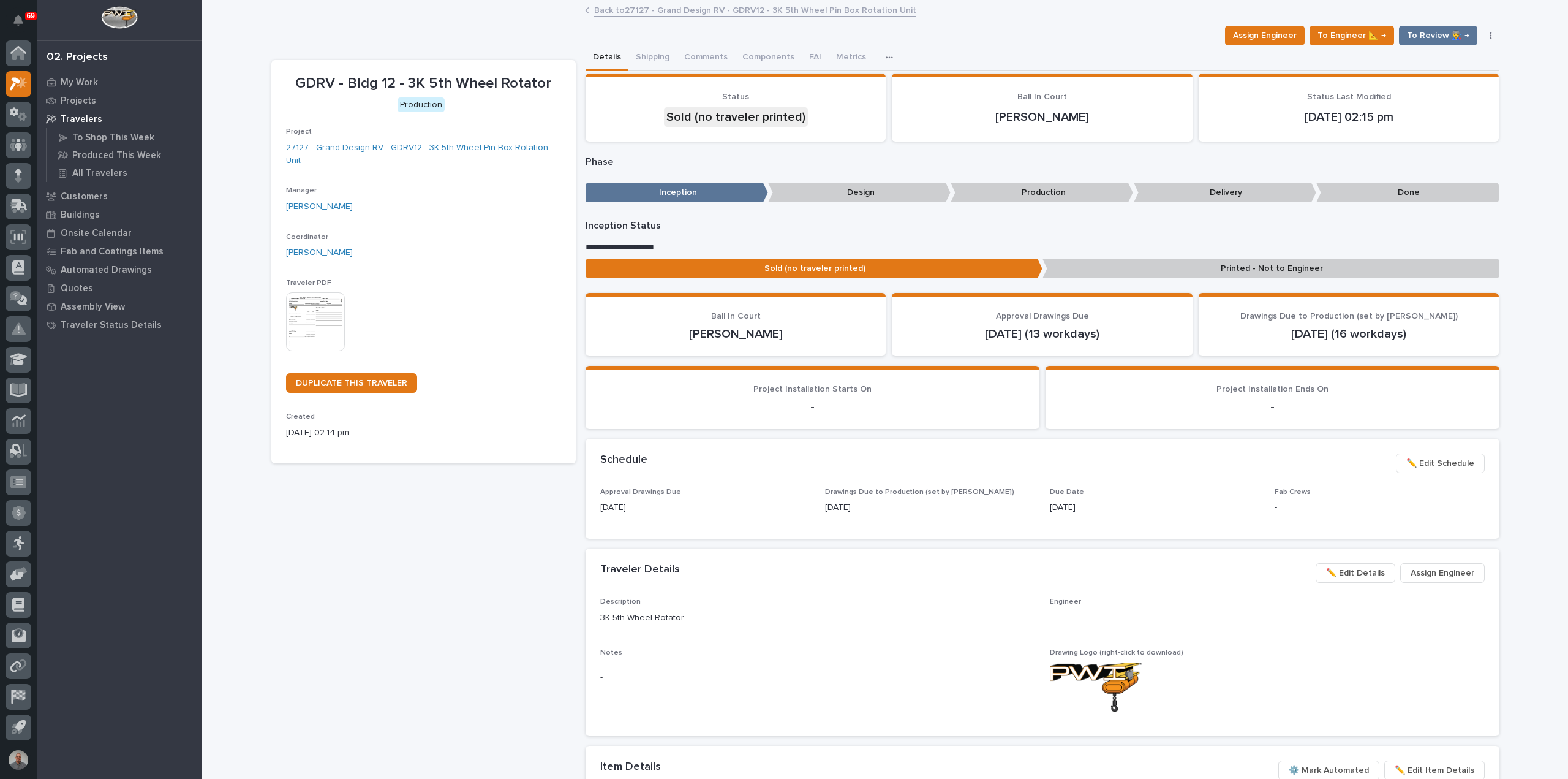
click at [314, 309] on img at bounding box center [315, 321] width 59 height 59
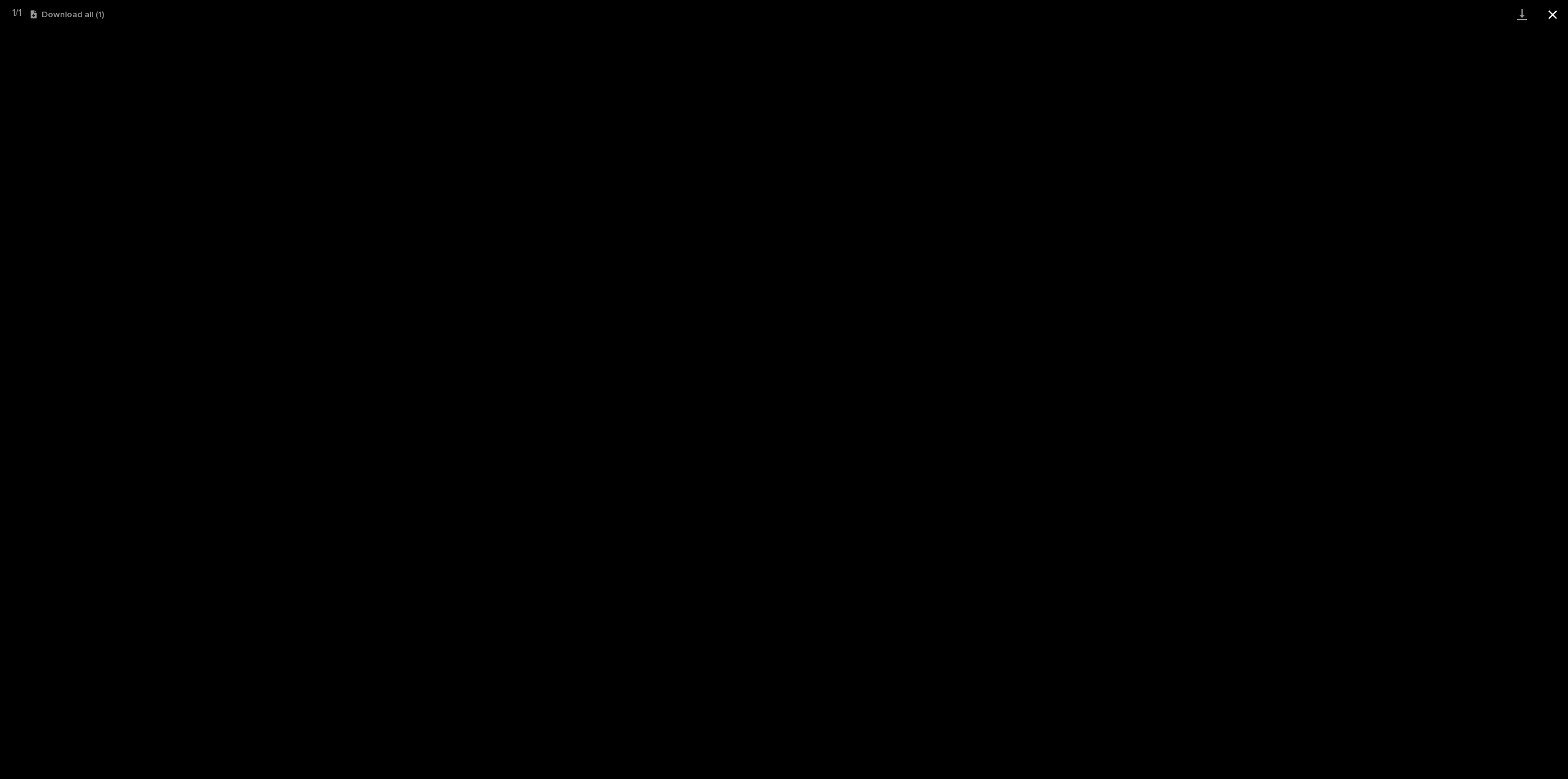
click at [1555, 13] on button "Close gallery" at bounding box center [1553, 14] width 30 height 29
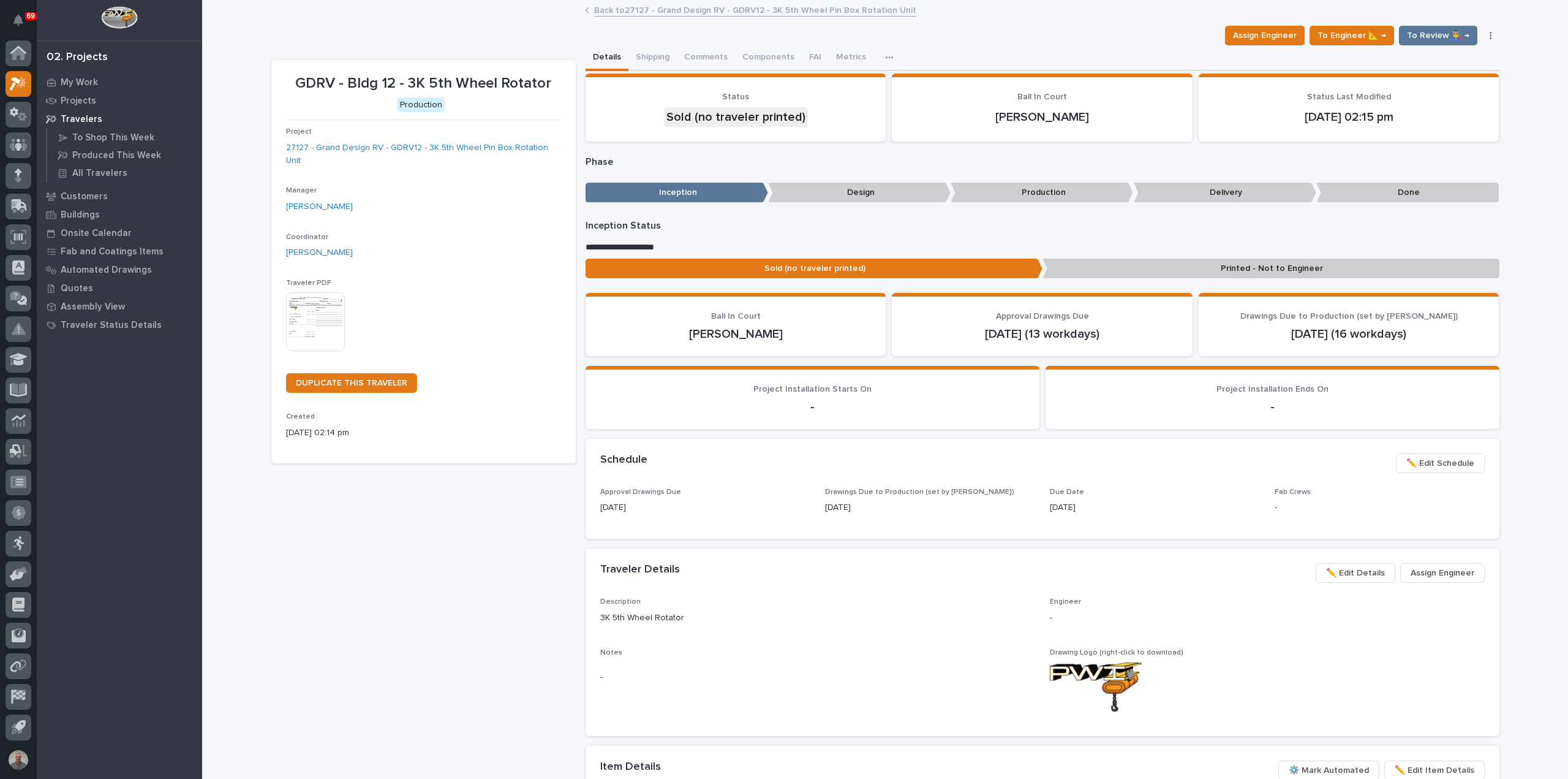
click at [643, 7] on link "Back to 27127 - Grand Design RV - GDRV12 - 3K 5th Wheel Pin Box Rotation Unit" at bounding box center [755, 9] width 322 height 14
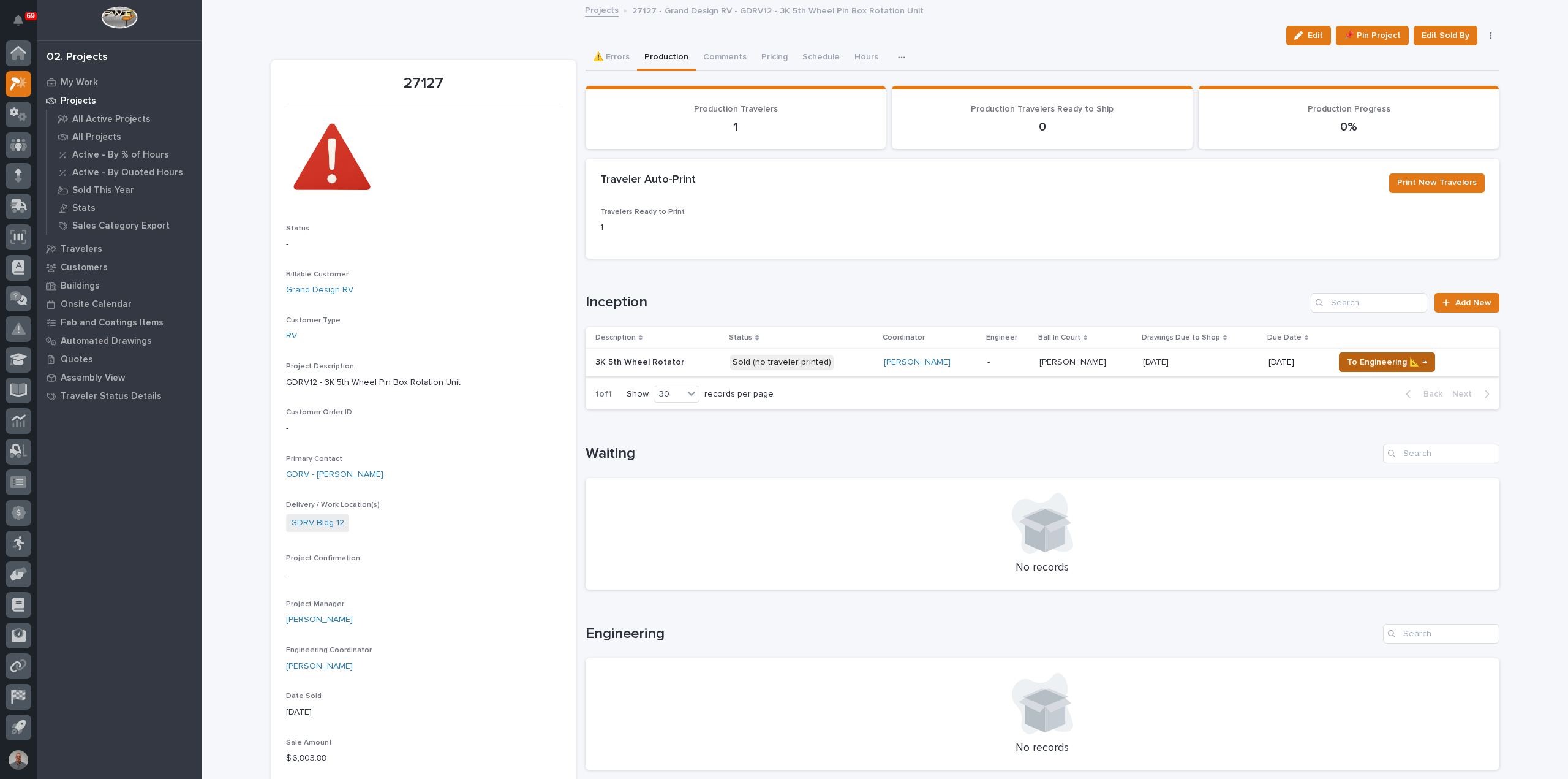
click at [1397, 358] on span "To Engineering 📐 →" at bounding box center [1387, 362] width 80 height 14
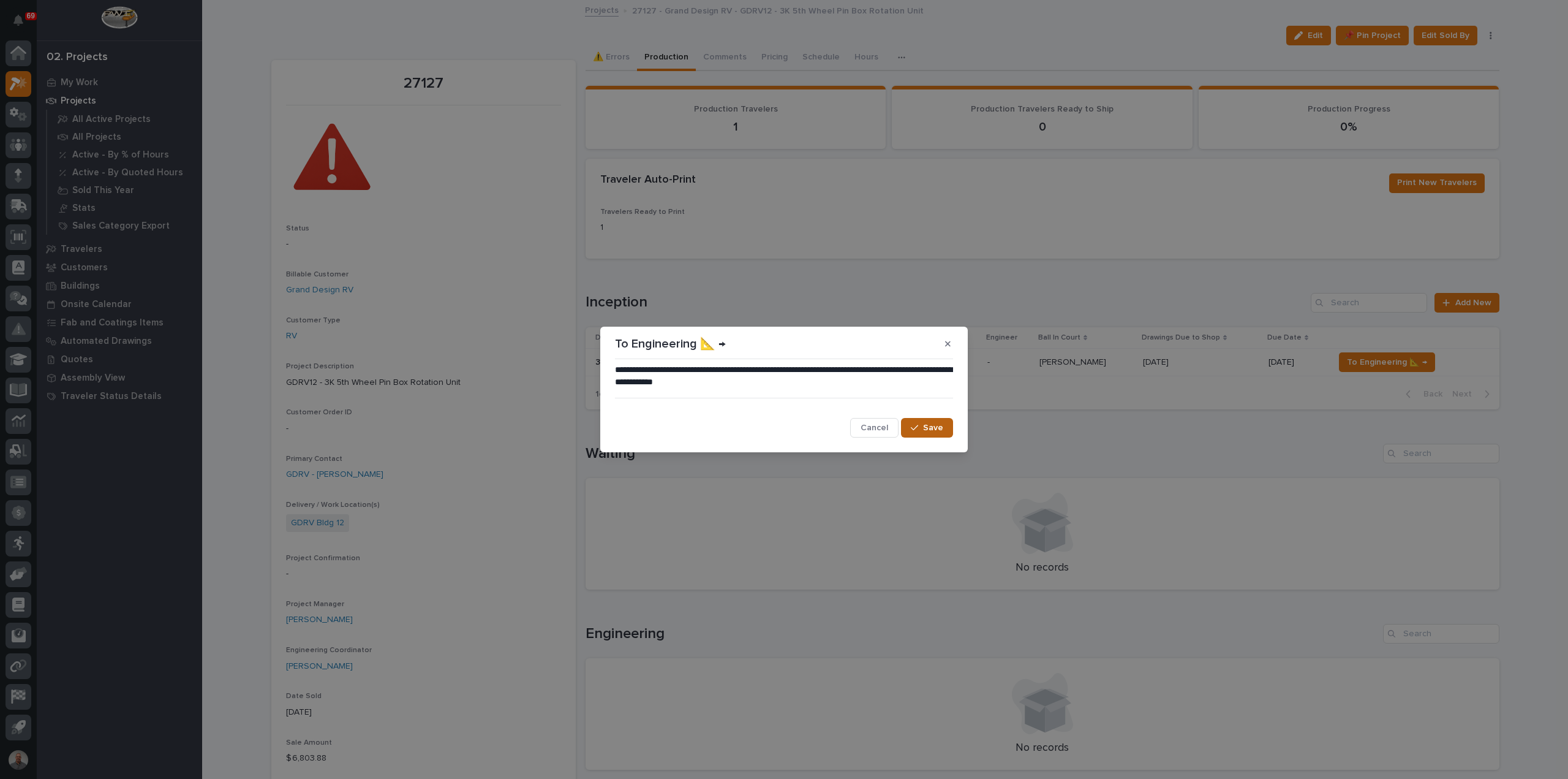
click at [938, 428] on span "Save" at bounding box center [933, 427] width 20 height 11
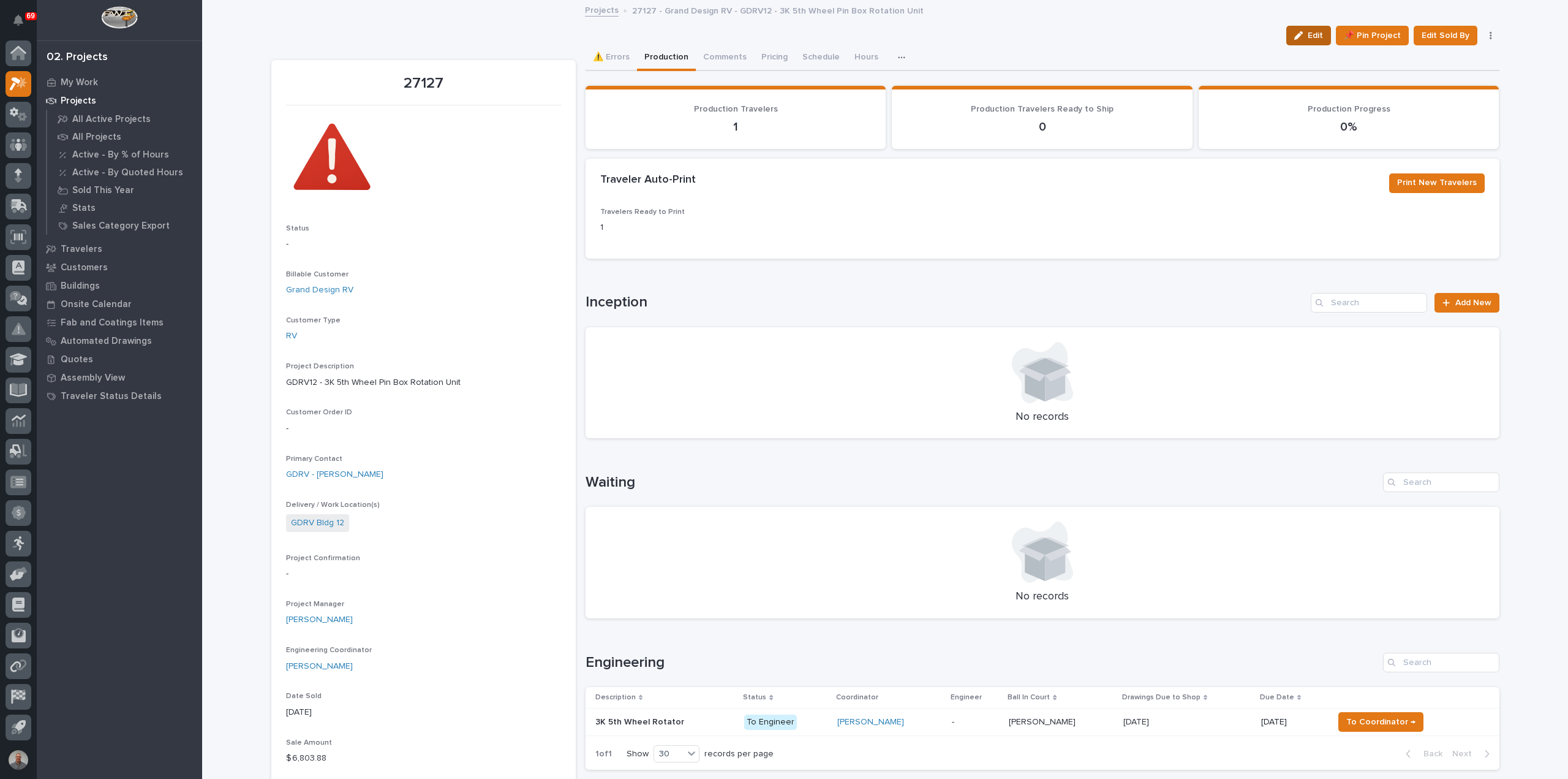
click at [1297, 33] on icon "button" at bounding box center [1299, 35] width 9 height 9
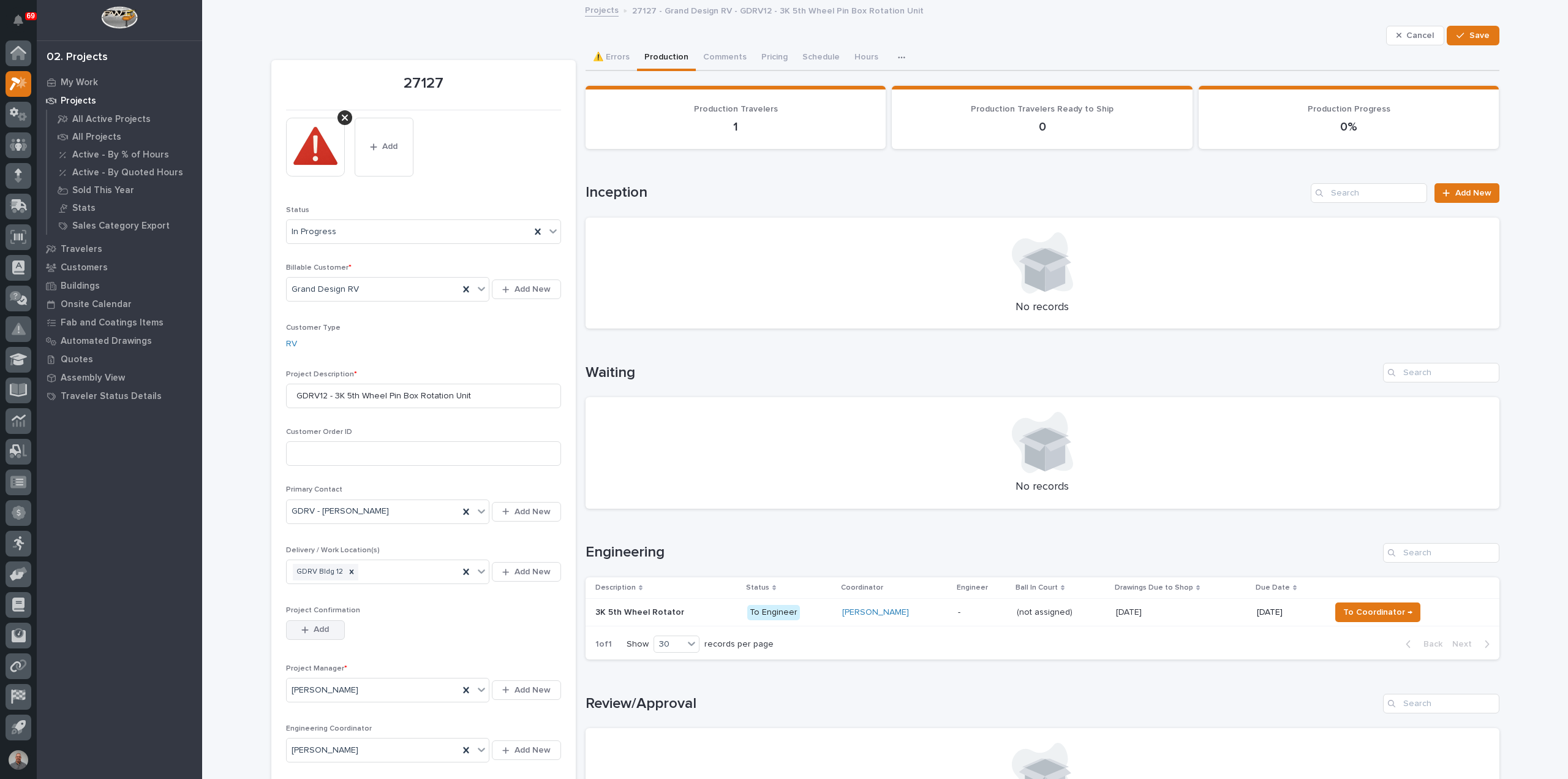
click at [308, 628] on div "button" at bounding box center [308, 630] width 12 height 9
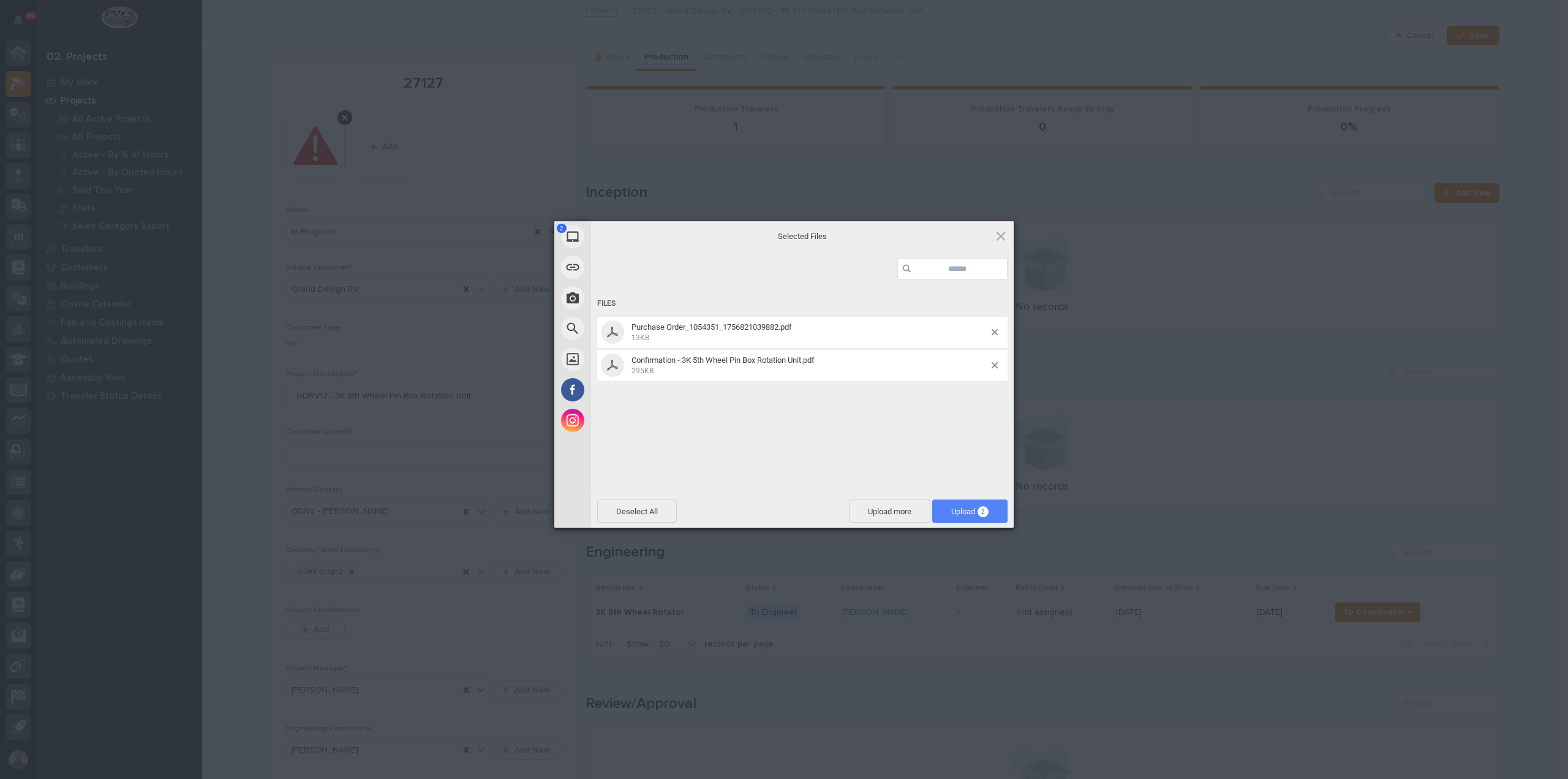
click at [955, 502] on span "Upload 2" at bounding box center [970, 511] width 75 height 23
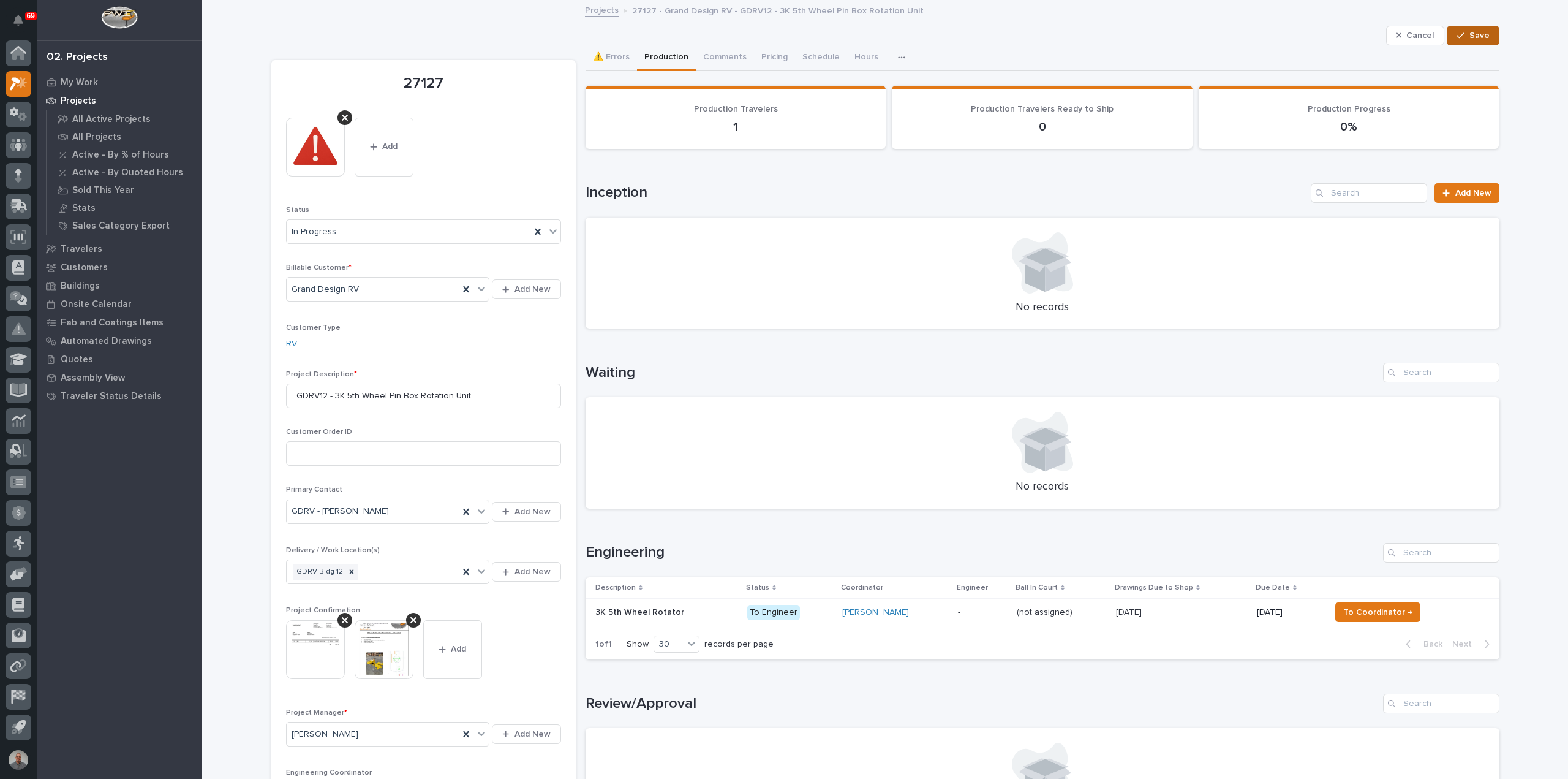
click at [1460, 30] on button "Save" at bounding box center [1473, 35] width 52 height 20
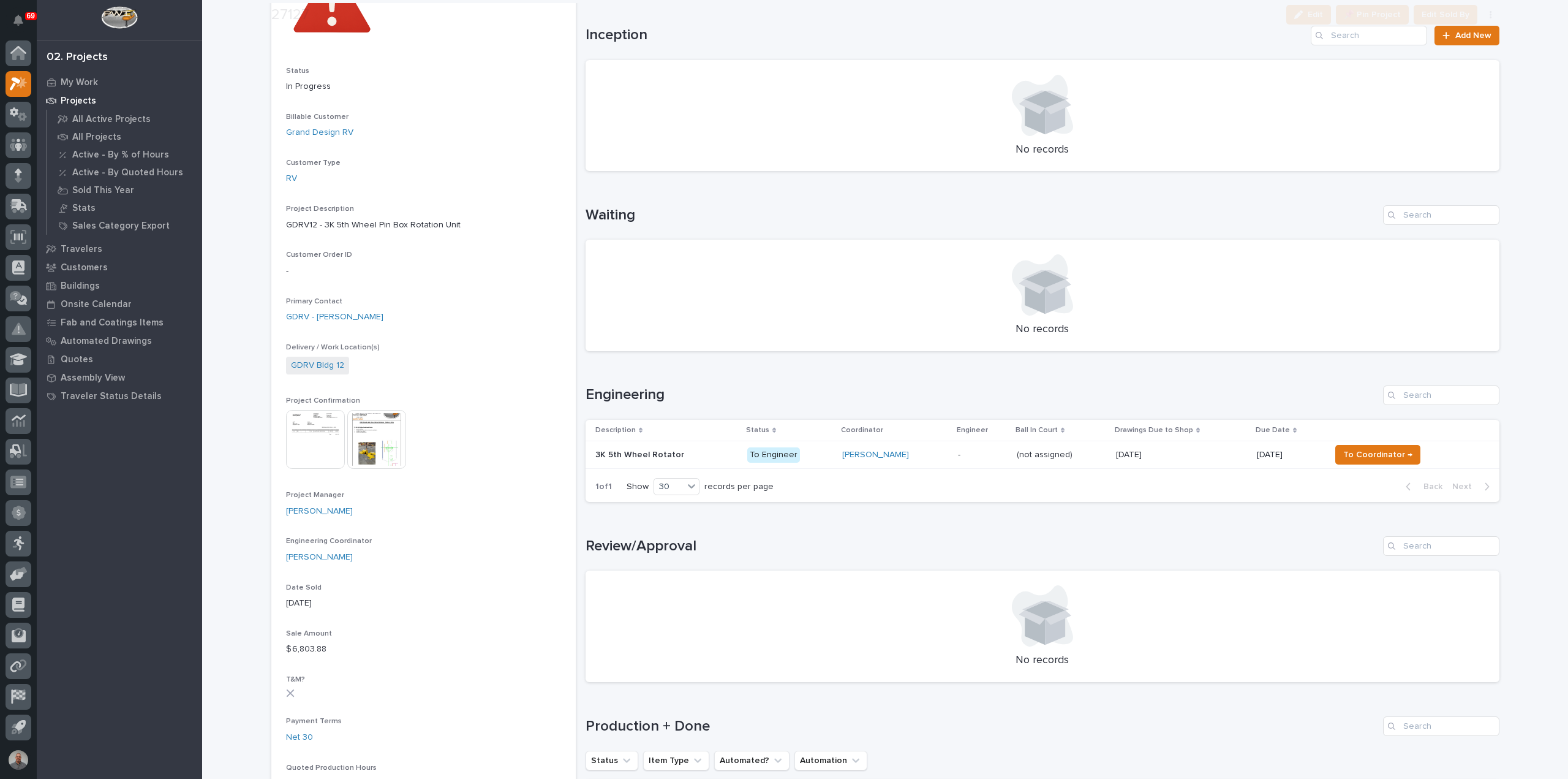
scroll to position [245, 0]
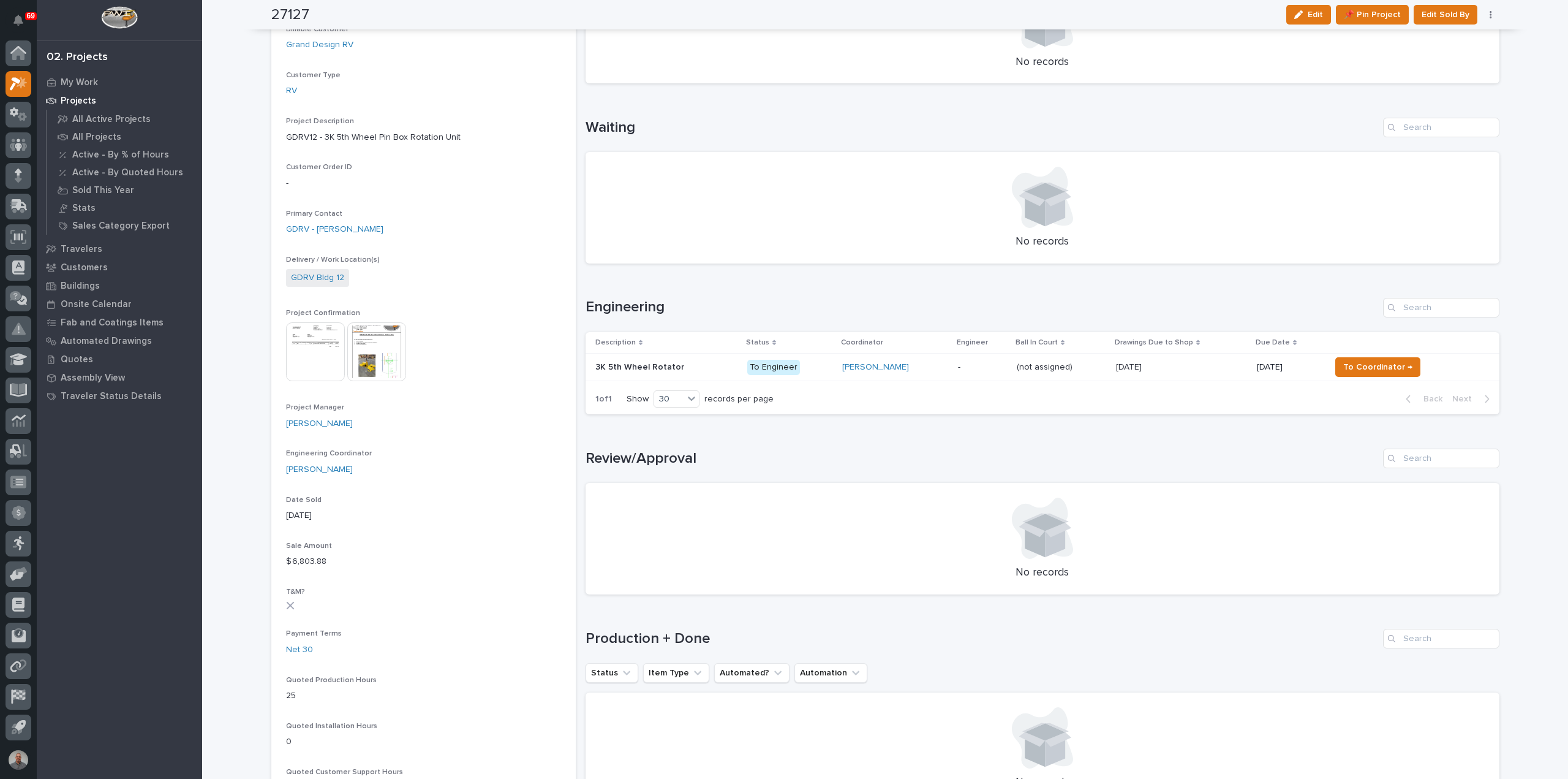
click at [692, 371] on p at bounding box center [666, 367] width 142 height 10
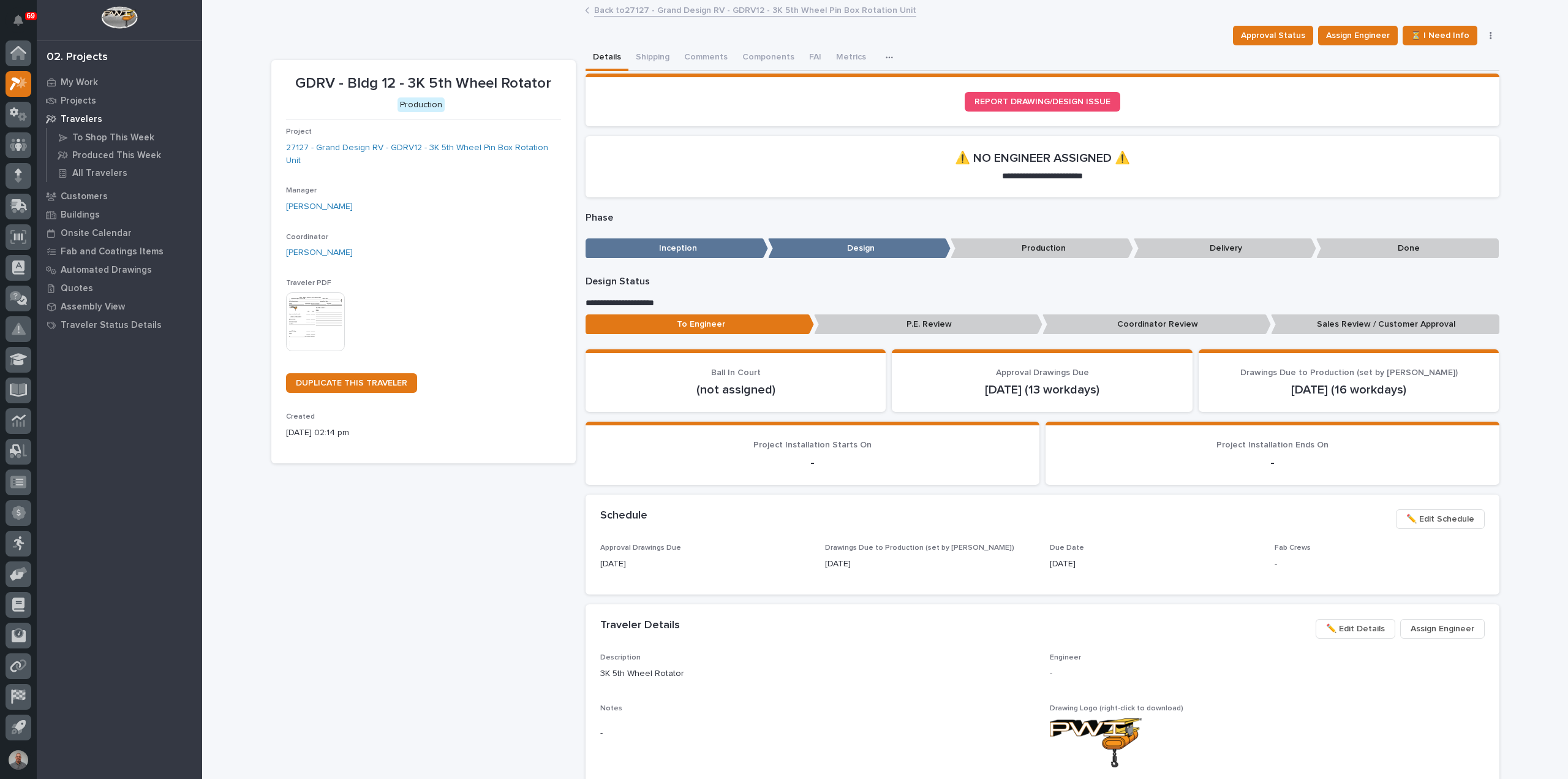
click at [606, 9] on link "Back to 27127 - Grand Design RV - GDRV12 - 3K 5th Wheel Pin Box Rotation Unit" at bounding box center [755, 9] width 322 height 14
